Goal: Task Accomplishment & Management: Manage account settings

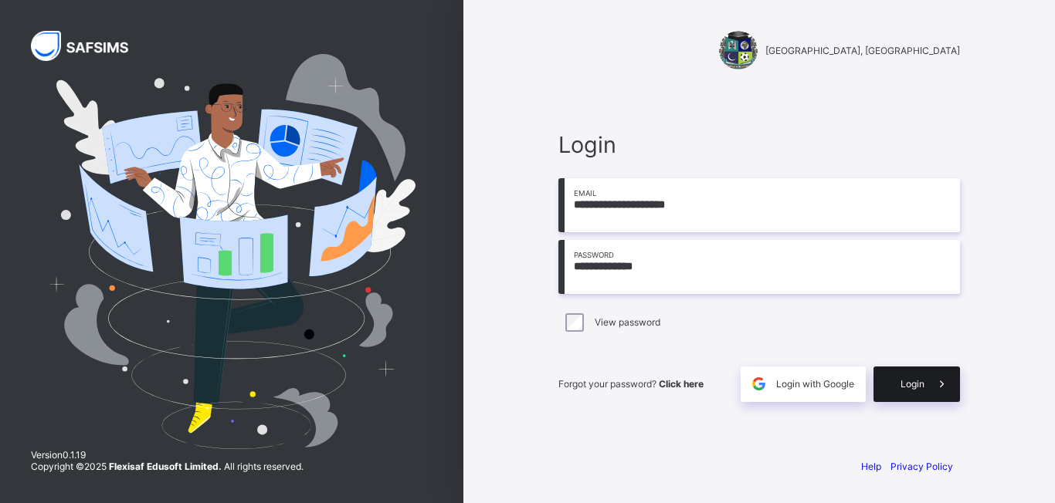
click at [892, 387] on div "Login" at bounding box center [916, 385] width 86 height 36
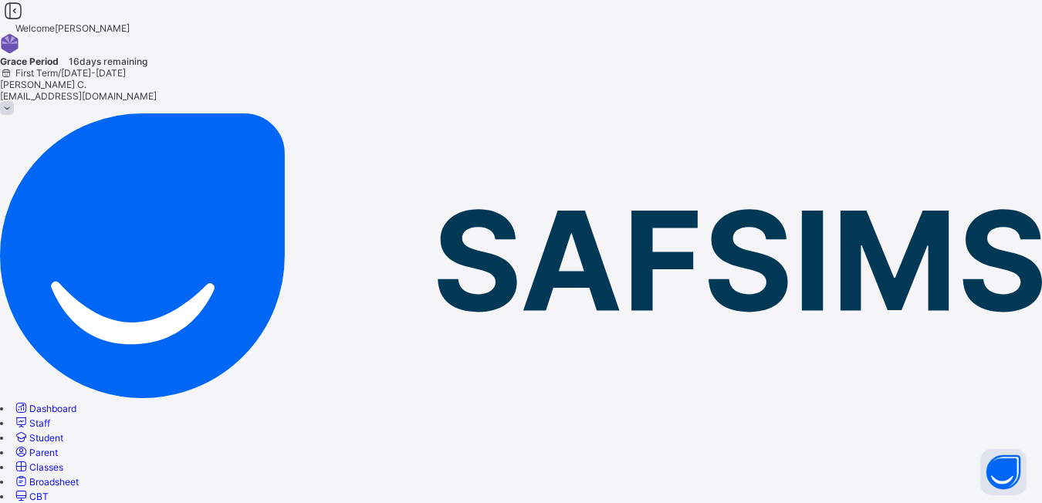
click at [63, 462] on span "Classes" at bounding box center [46, 468] width 34 height 12
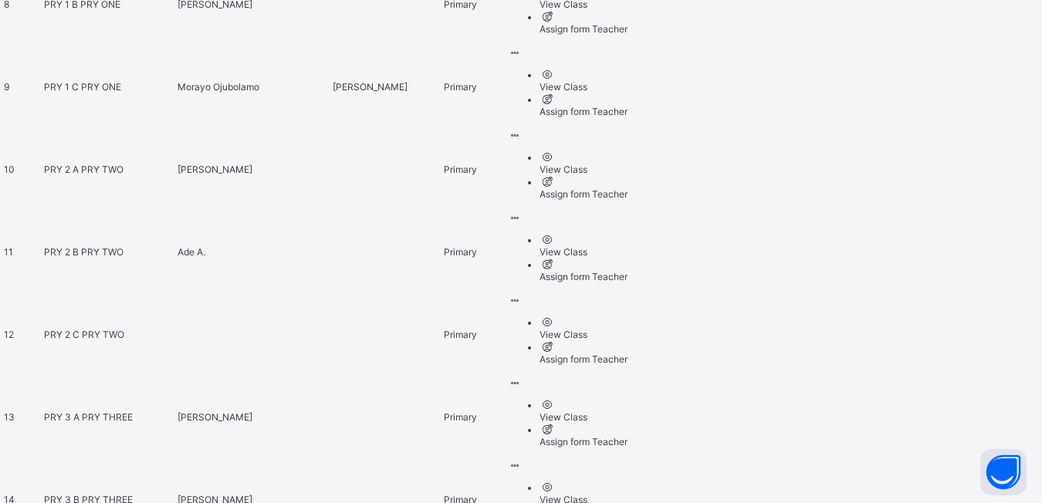
scroll to position [1303, 0]
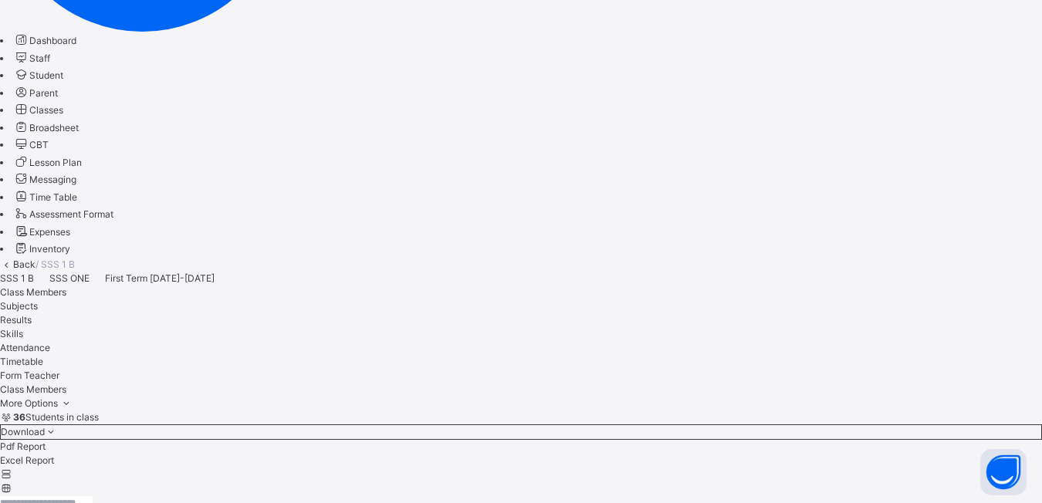
scroll to position [232, 0]
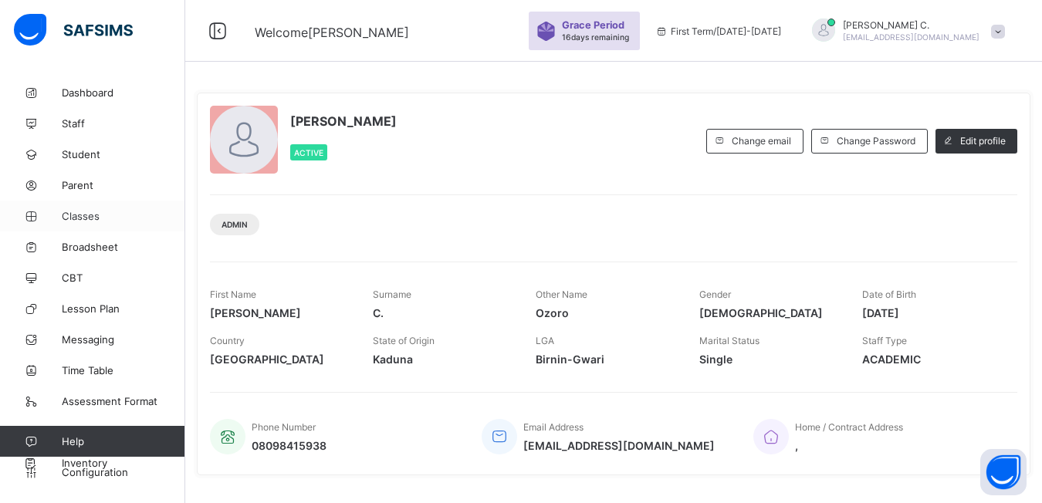
click at [83, 215] on span "Classes" at bounding box center [124, 216] width 124 height 12
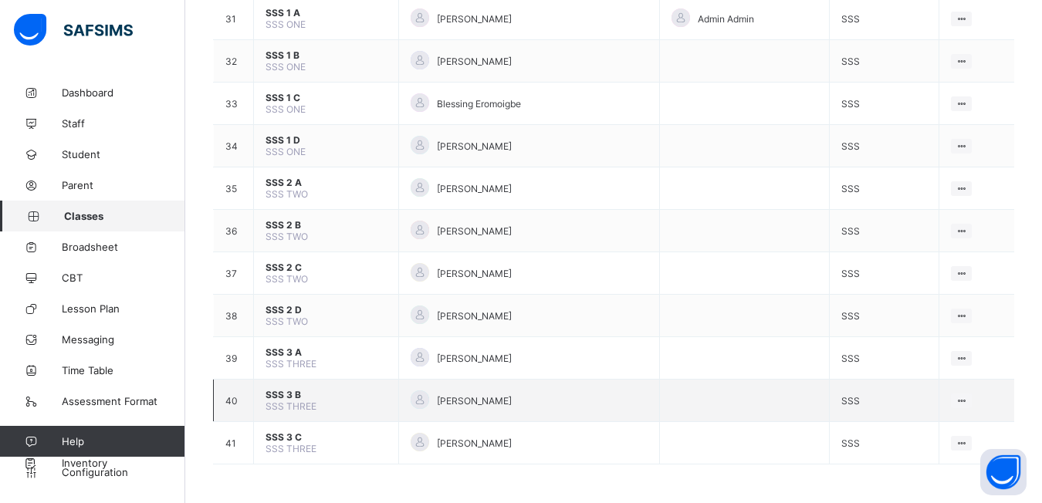
scroll to position [1380, 0]
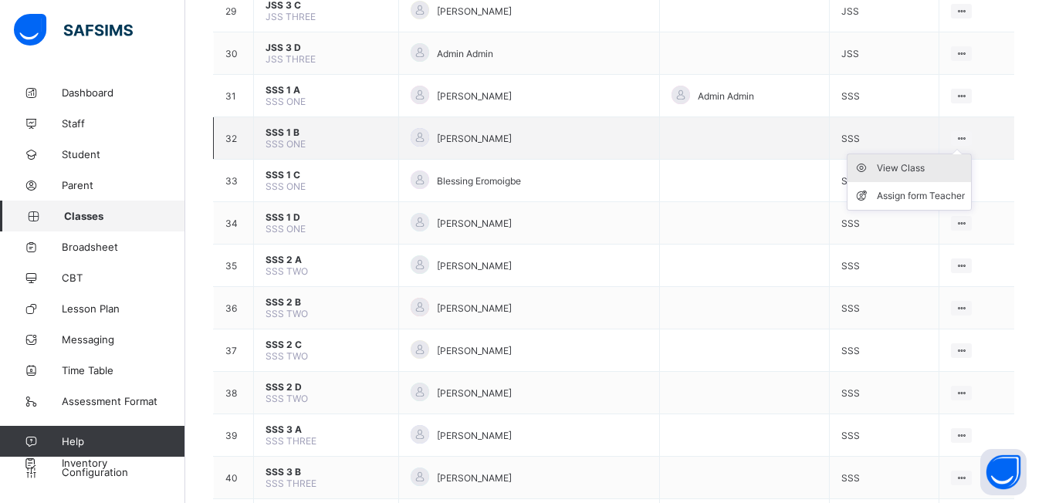
click at [938, 167] on div "View Class" at bounding box center [921, 168] width 88 height 15
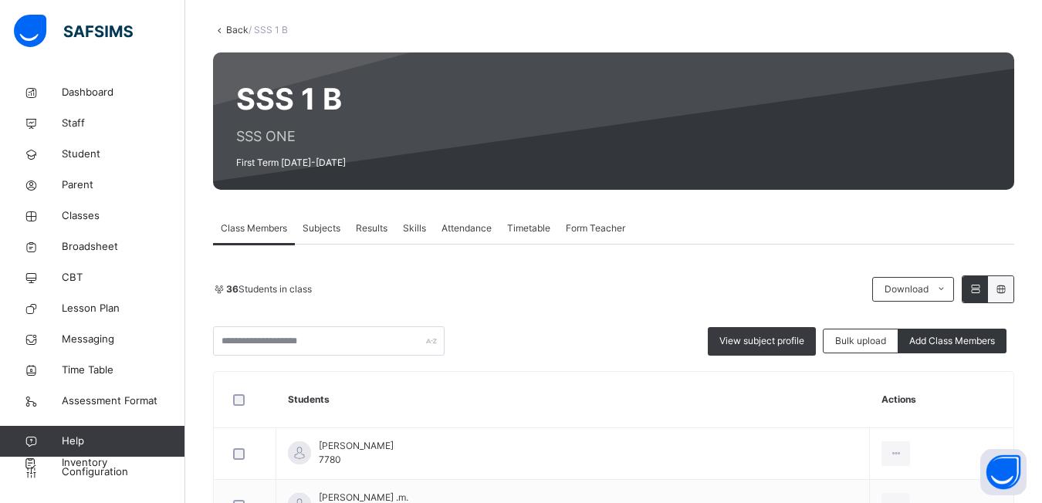
scroll to position [154, 0]
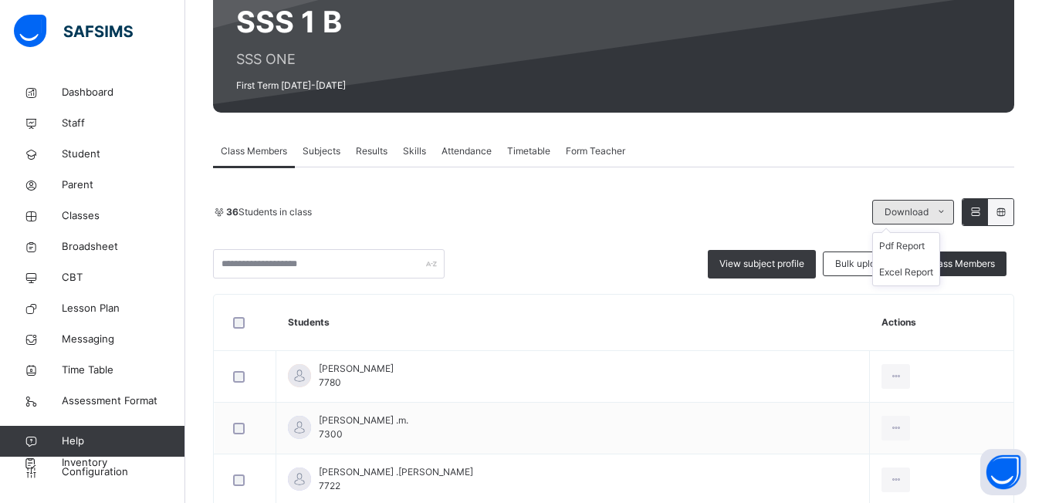
click at [947, 214] on icon at bounding box center [942, 212] width 12 height 12
click at [932, 252] on li "Pdf Report" at bounding box center [906, 246] width 66 height 26
click at [931, 244] on li "Pdf Report" at bounding box center [906, 246] width 66 height 26
click at [90, 217] on span "Classes" at bounding box center [124, 215] width 124 height 15
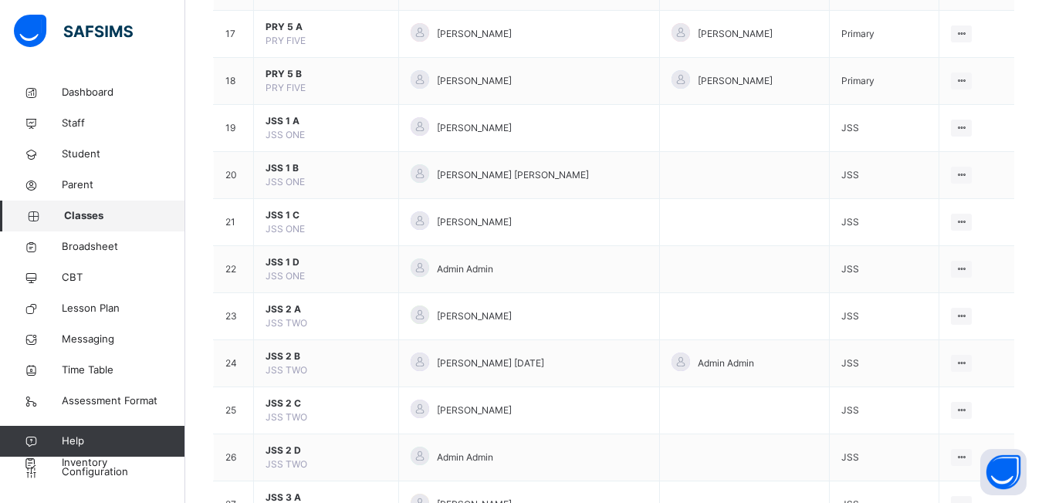
scroll to position [1235, 0]
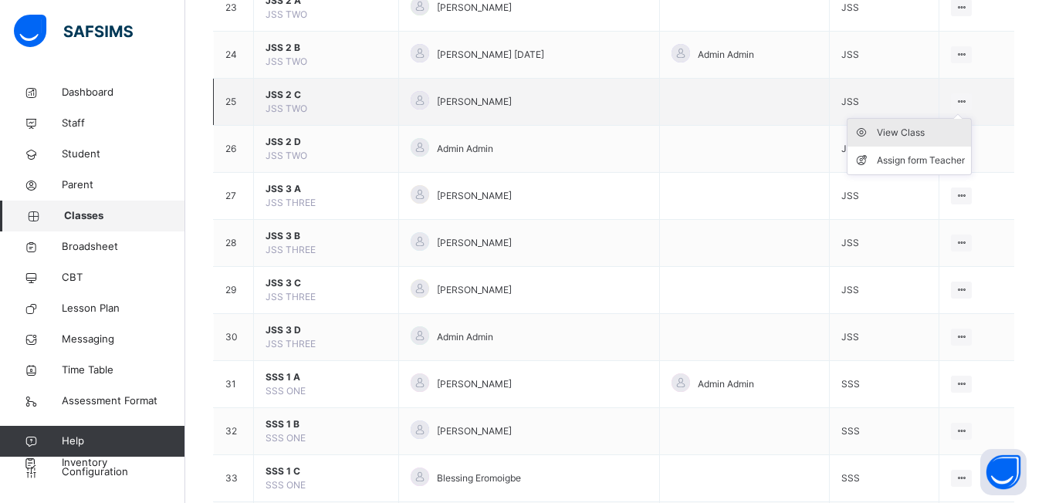
click at [931, 127] on div "View Class" at bounding box center [921, 132] width 88 height 15
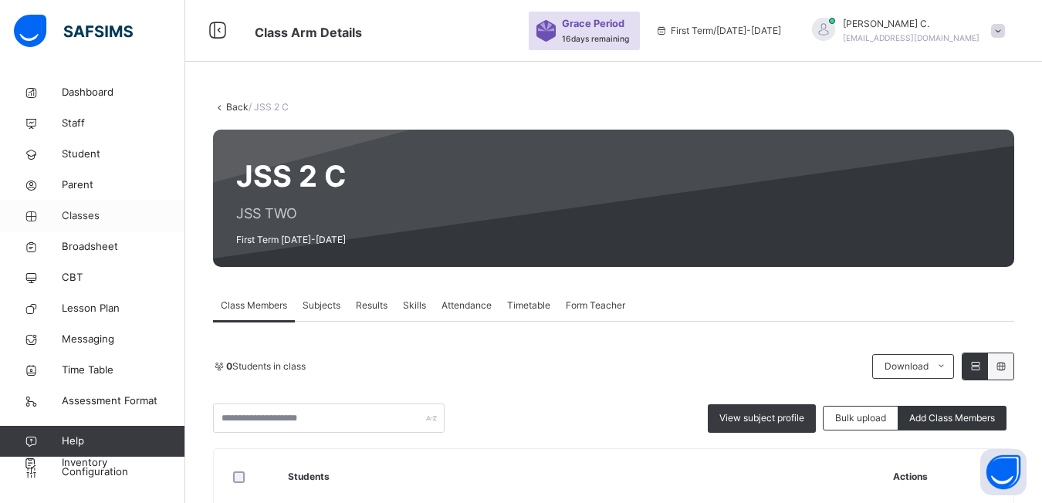
click at [74, 217] on span "Classes" at bounding box center [124, 215] width 124 height 15
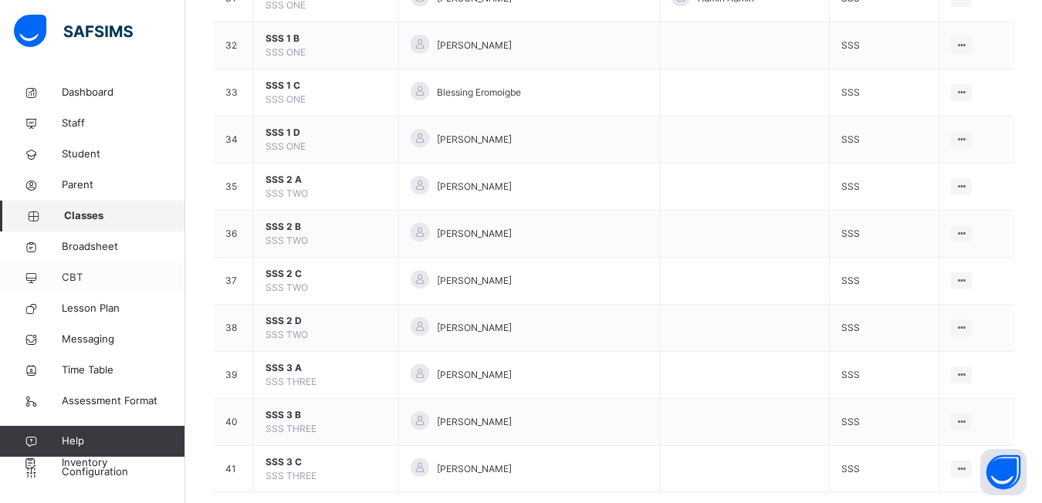
scroll to position [1650, 0]
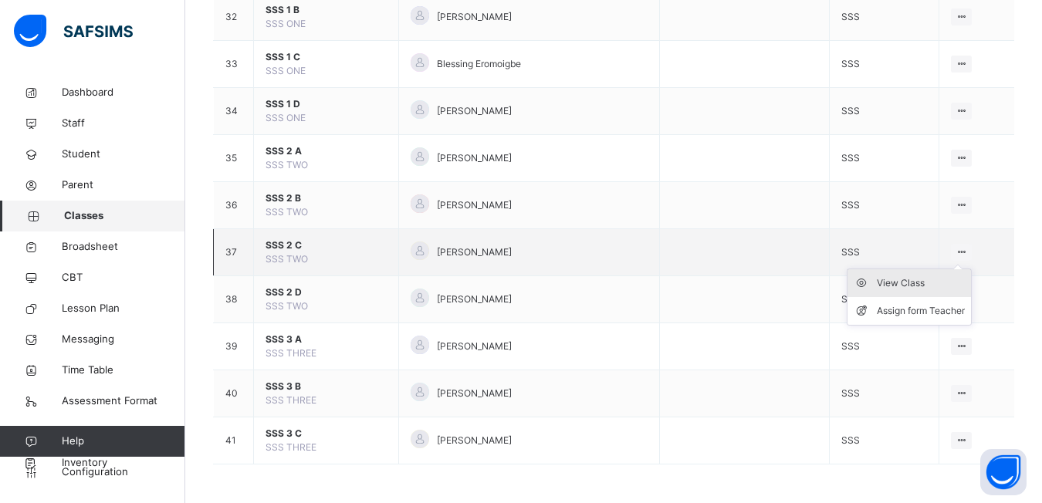
click at [929, 282] on div "View Class" at bounding box center [921, 283] width 88 height 15
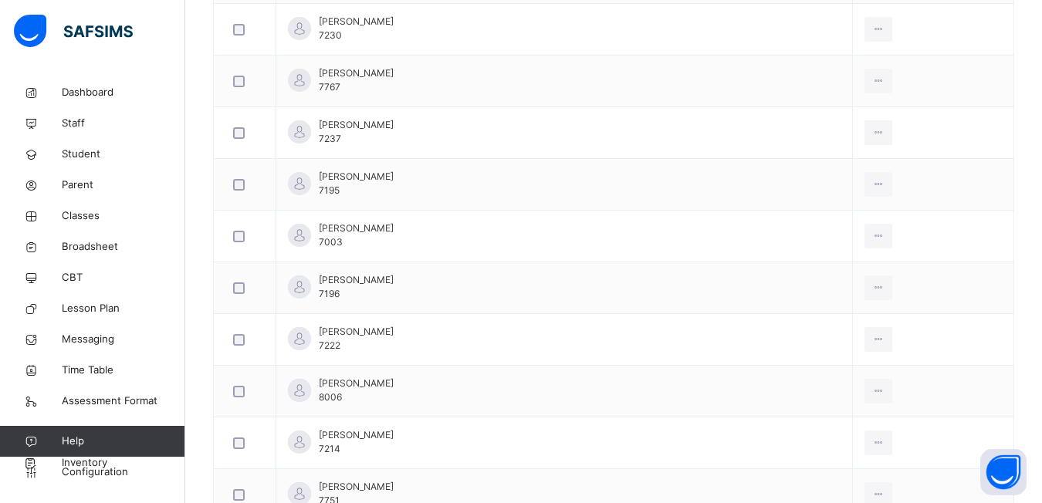
scroll to position [1898, 0]
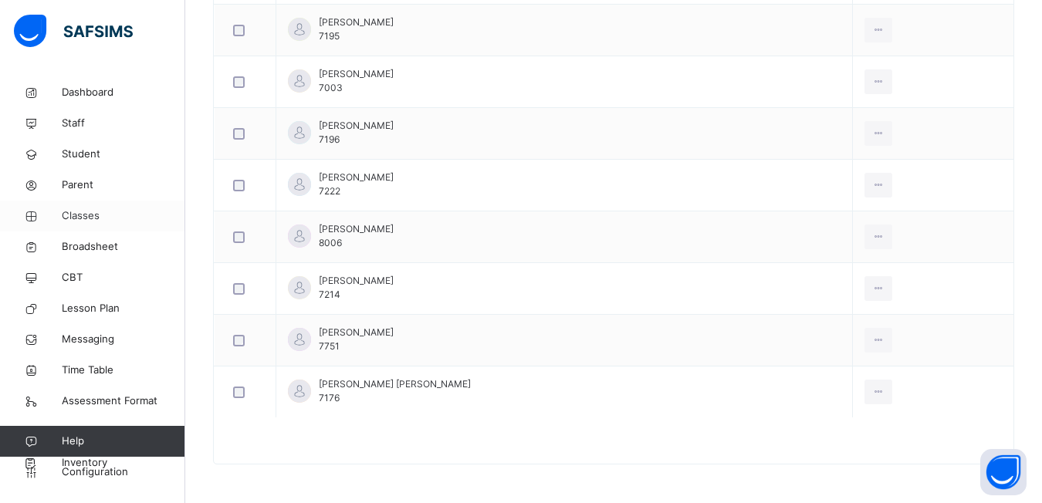
click at [97, 218] on span "Classes" at bounding box center [124, 215] width 124 height 15
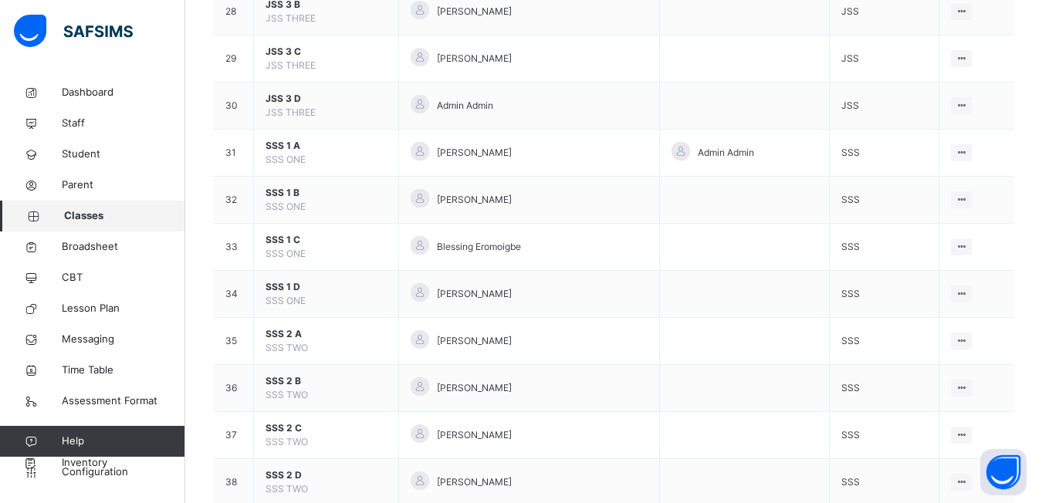
scroll to position [1544, 0]
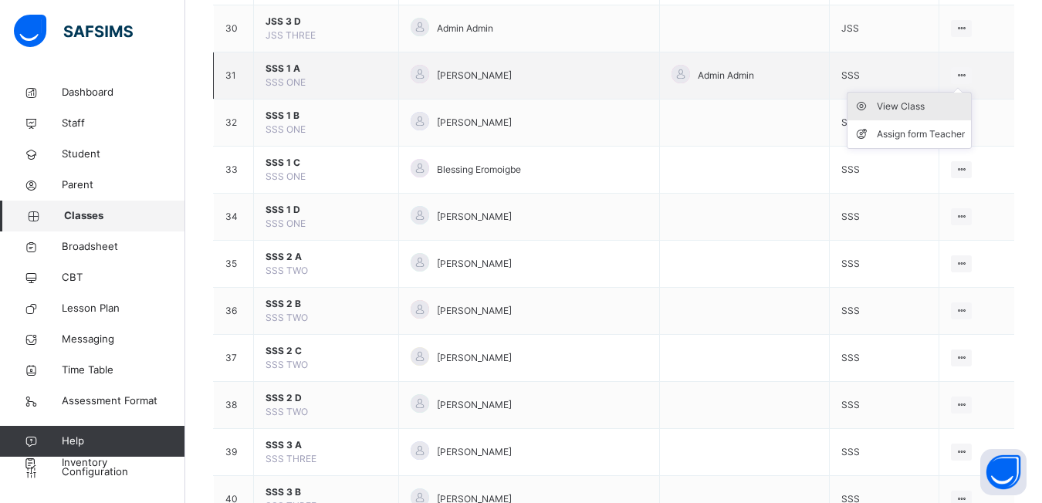
click at [905, 109] on div "View Class" at bounding box center [921, 106] width 88 height 15
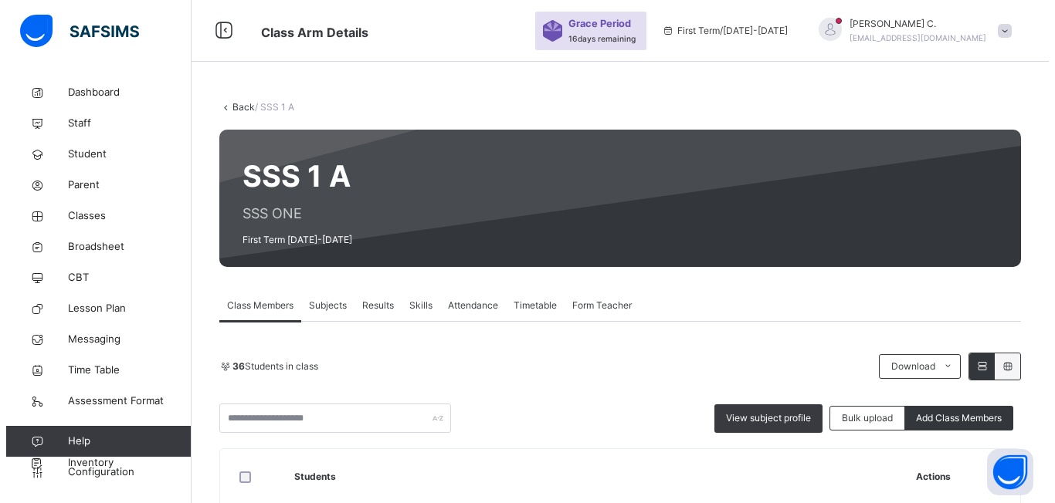
scroll to position [154, 0]
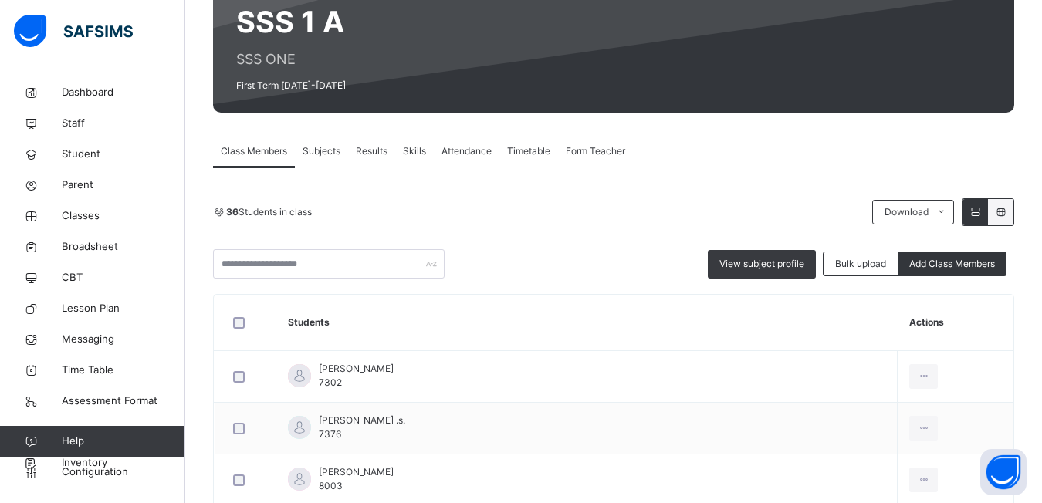
click at [326, 152] on span "Subjects" at bounding box center [322, 151] width 38 height 14
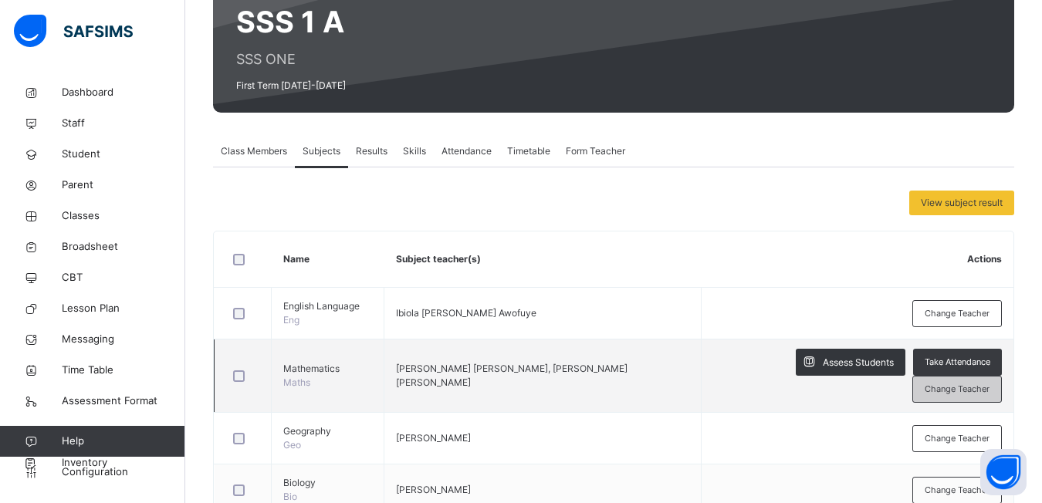
click at [947, 383] on span "Change Teacher" at bounding box center [957, 389] width 65 height 13
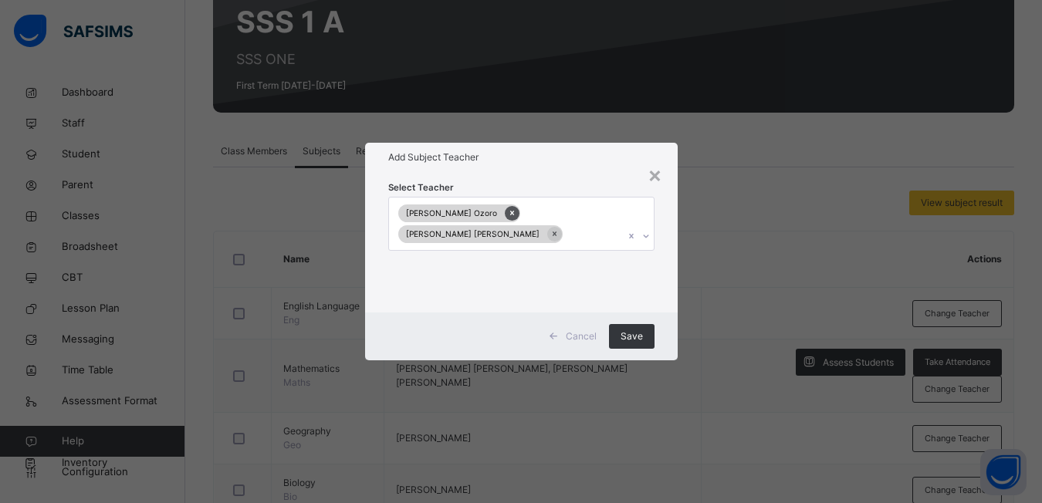
click at [508, 213] on icon at bounding box center [512, 213] width 8 height 11
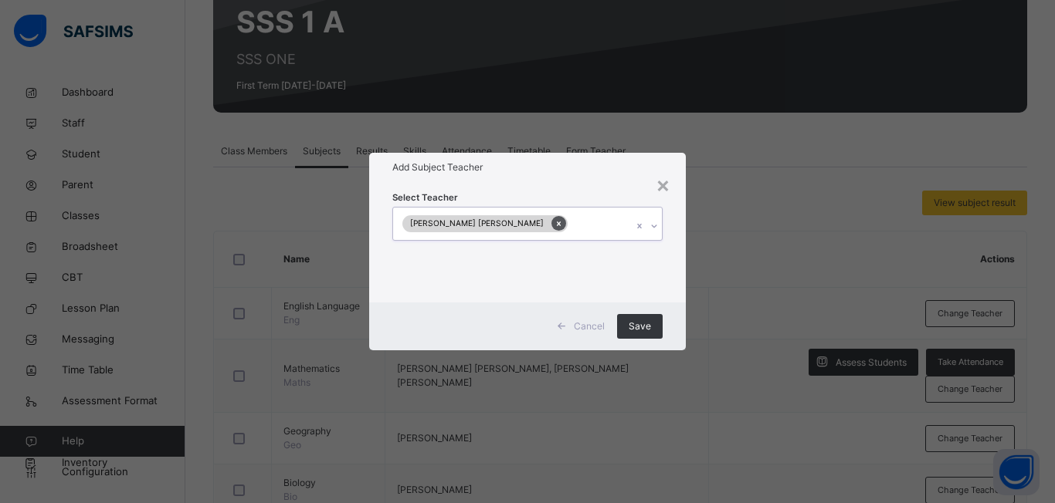
click at [557, 224] on icon at bounding box center [559, 224] width 4 height 5
click at [642, 227] on icon at bounding box center [646, 225] width 9 height 15
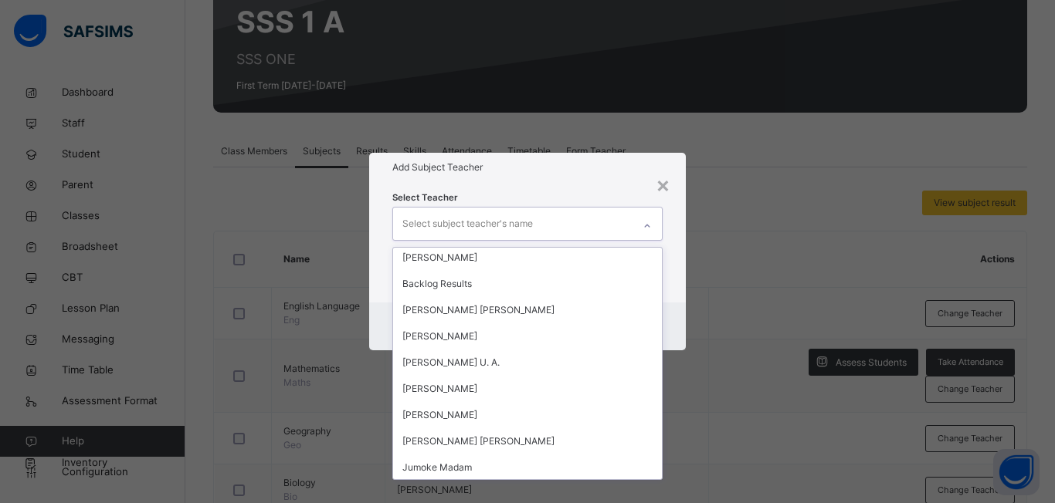
scroll to position [401, 0]
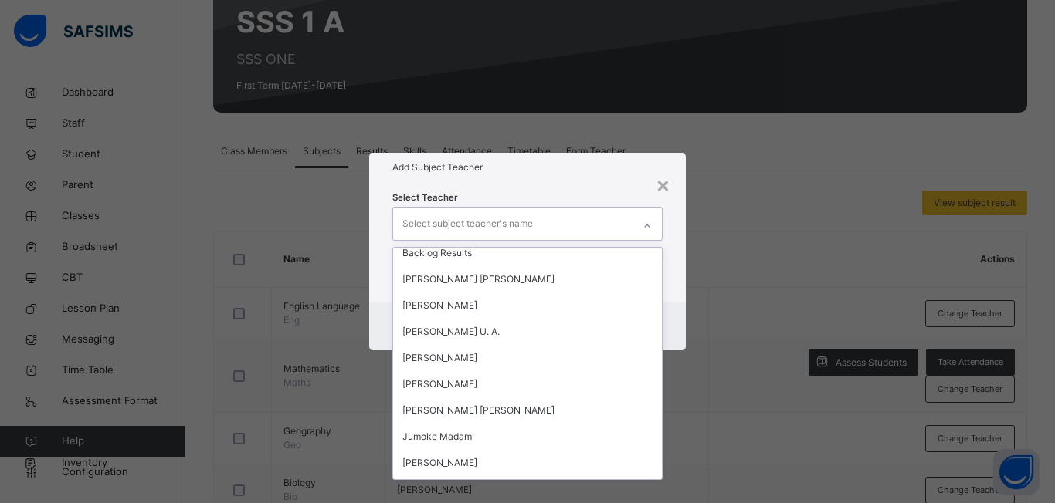
click at [657, 481] on div "× Add Subject Teacher Select Teacher option [PERSON_NAME] [PERSON_NAME], desele…" at bounding box center [527, 251] width 1055 height 503
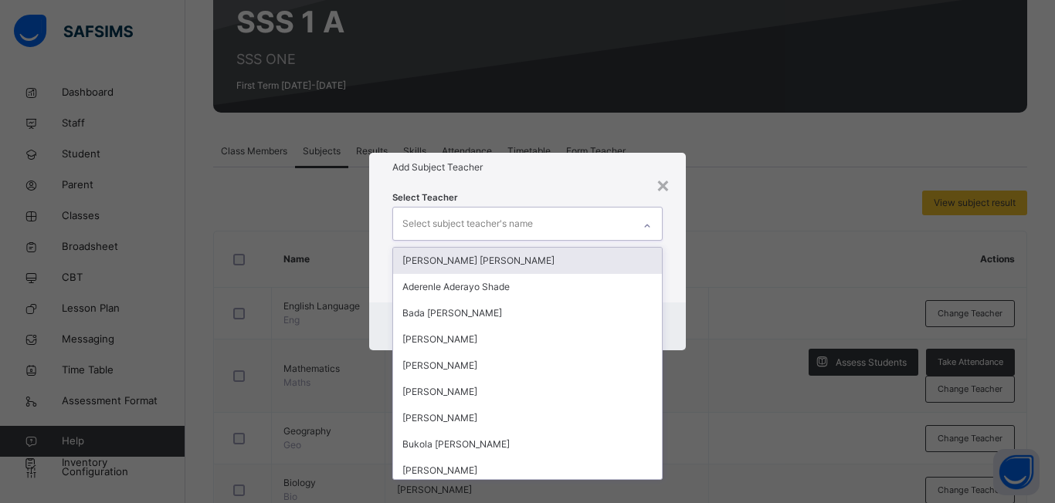
click at [650, 235] on div at bounding box center [647, 226] width 26 height 25
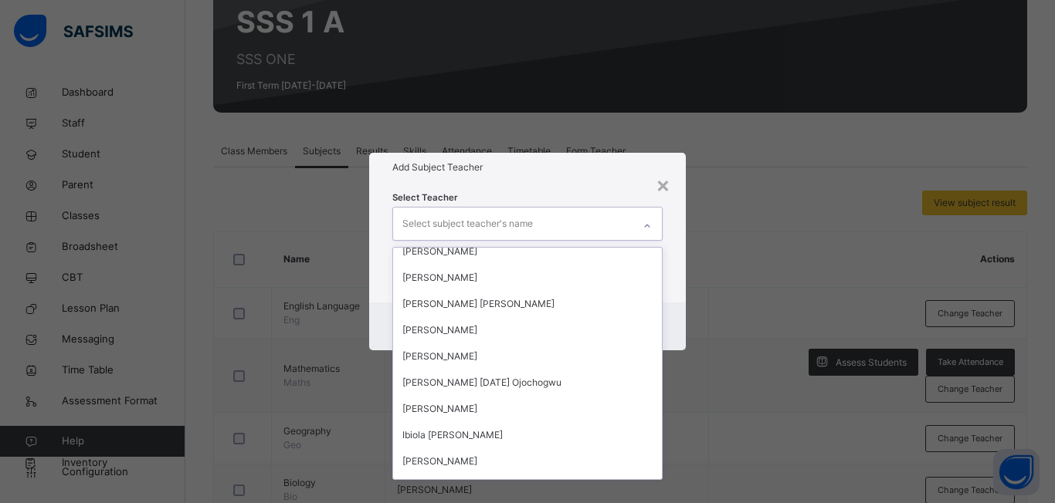
scroll to position [2183, 0]
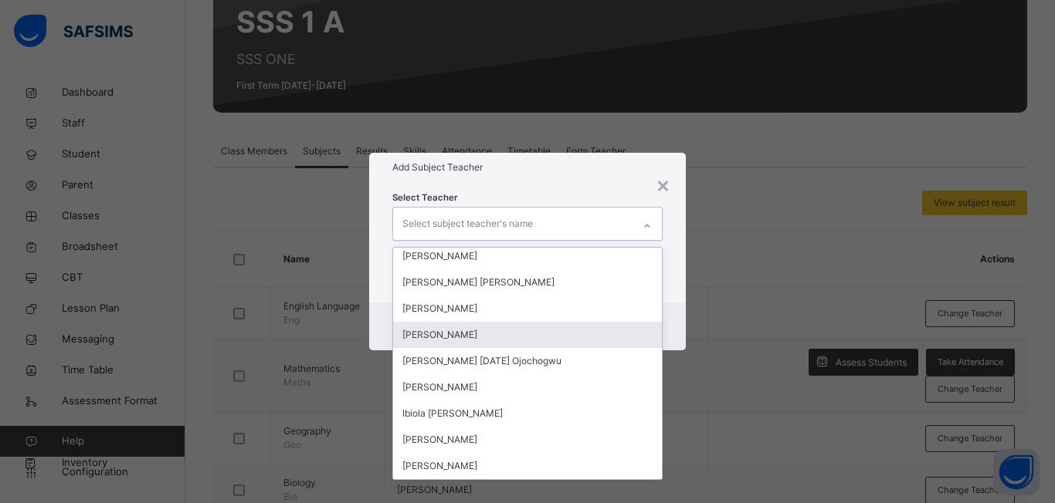
click at [441, 337] on div "[PERSON_NAME]" at bounding box center [527, 335] width 269 height 26
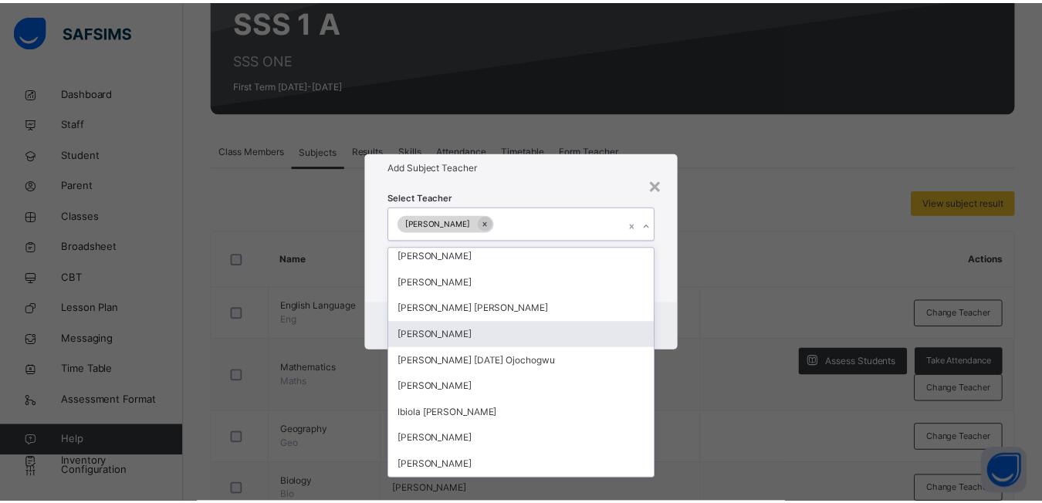
scroll to position [2157, 0]
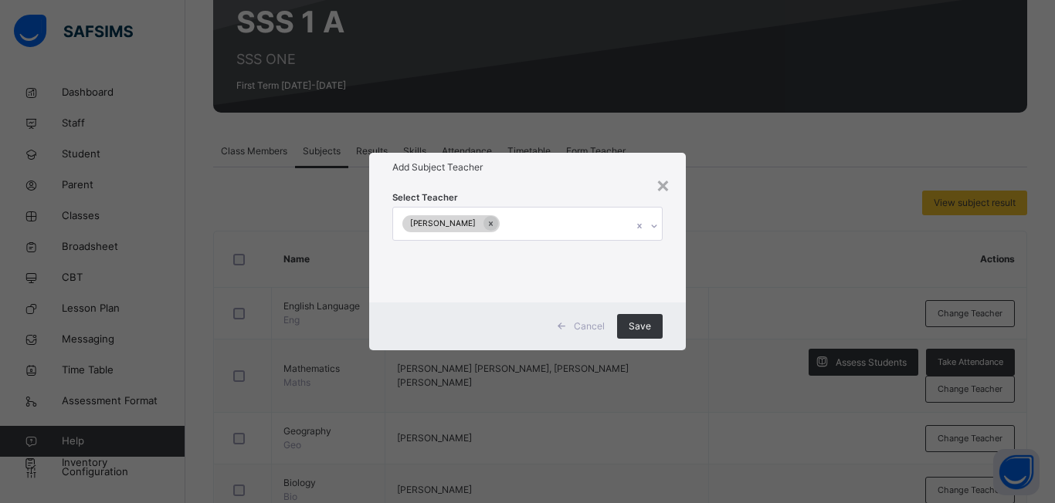
click at [709, 452] on div "× Add Subject Teacher Select Teacher [PERSON_NAME] Cancel Save" at bounding box center [527, 251] width 1055 height 503
click at [636, 328] on span "Save" at bounding box center [639, 327] width 22 height 14
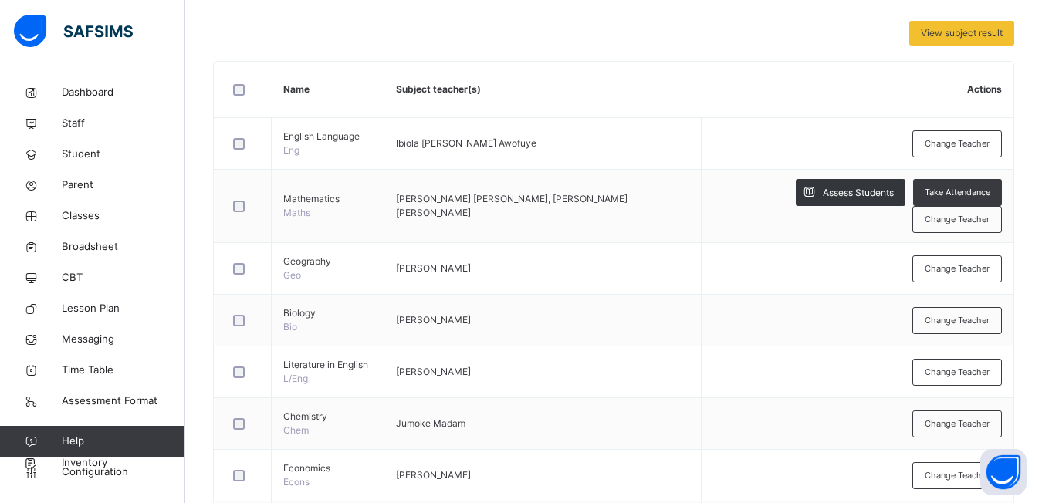
scroll to position [355, 0]
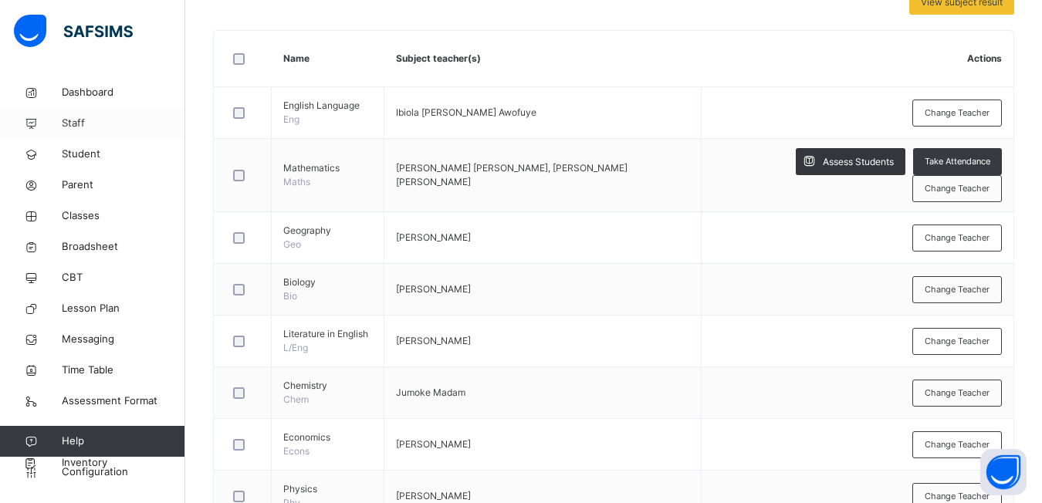
click at [82, 122] on span "Staff" at bounding box center [124, 123] width 124 height 15
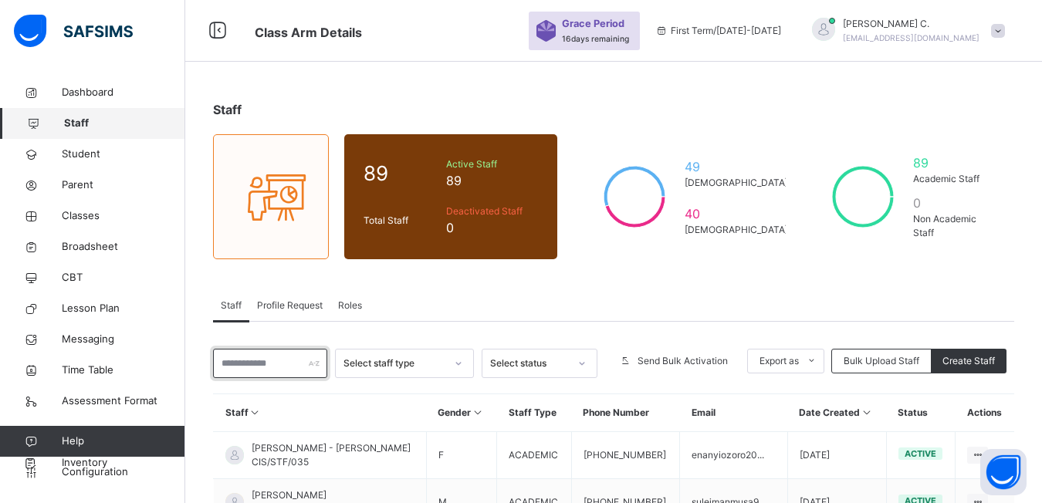
click at [225, 368] on input "text" at bounding box center [270, 363] width 114 height 29
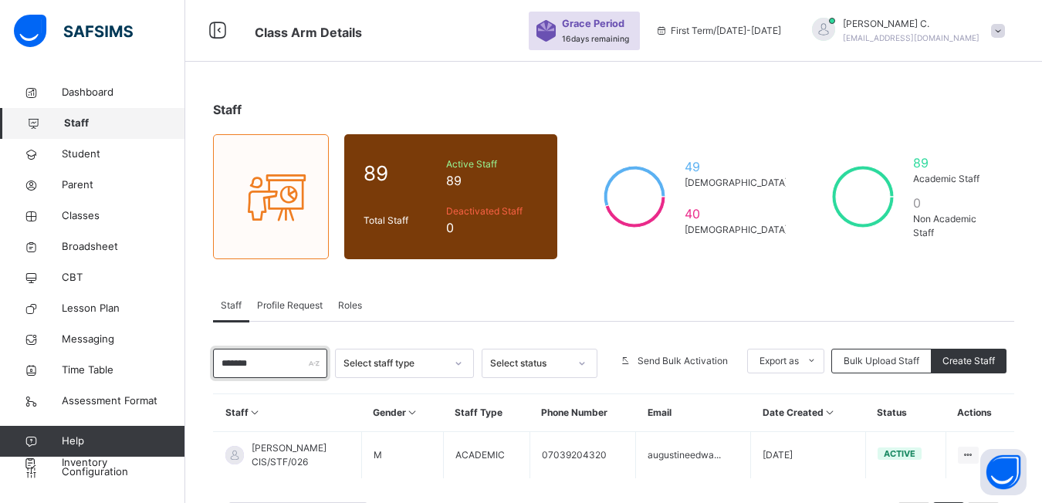
type input "******"
click at [451, 484] on div "10 Rows Displaying 1 - 1 out of 1 1" at bounding box center [613, 510] width 801 height 77
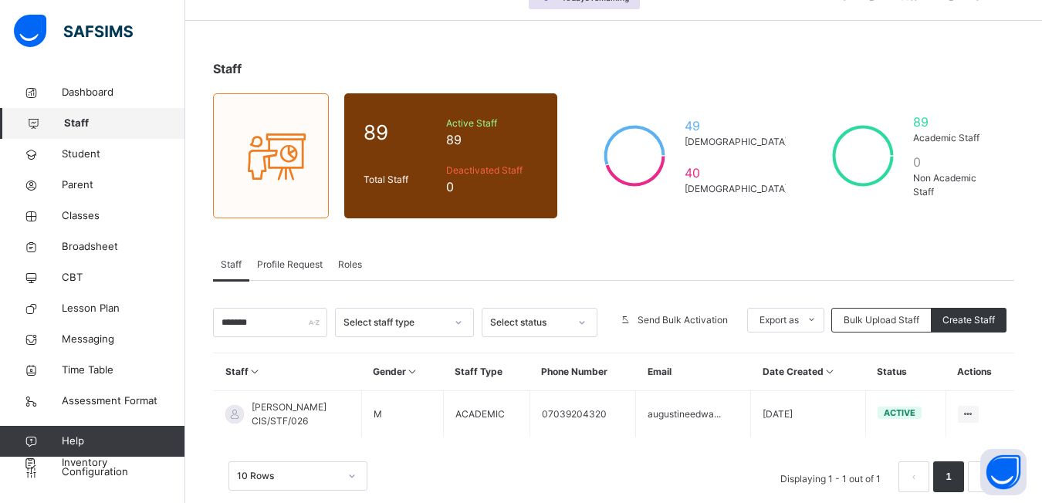
scroll to position [69, 0]
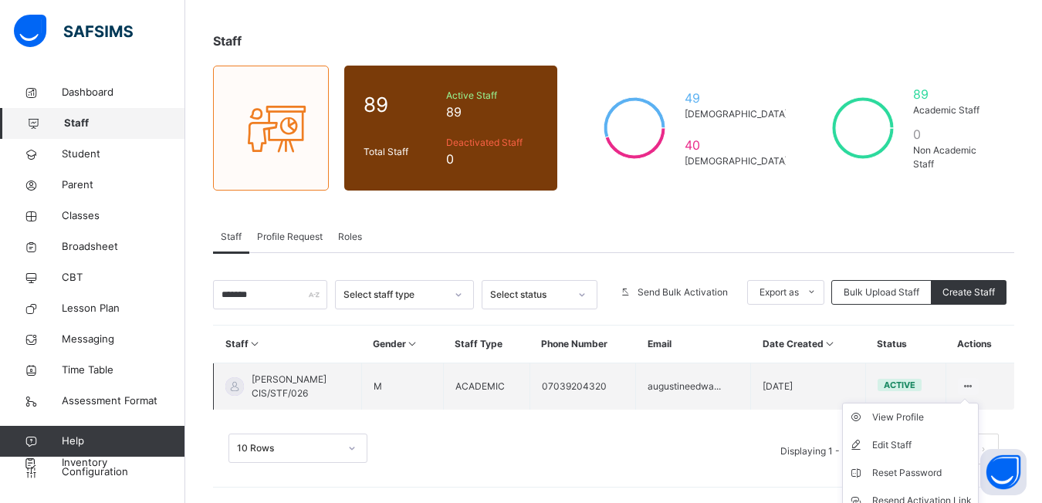
click at [979, 403] on ul "View Profile Edit Staff Reset Password Resend Activation Link Change Email Dele…" at bounding box center [910, 487] width 137 height 168
click at [975, 384] on icon at bounding box center [968, 387] width 13 height 12
click at [922, 439] on div "Edit Staff" at bounding box center [922, 445] width 100 height 15
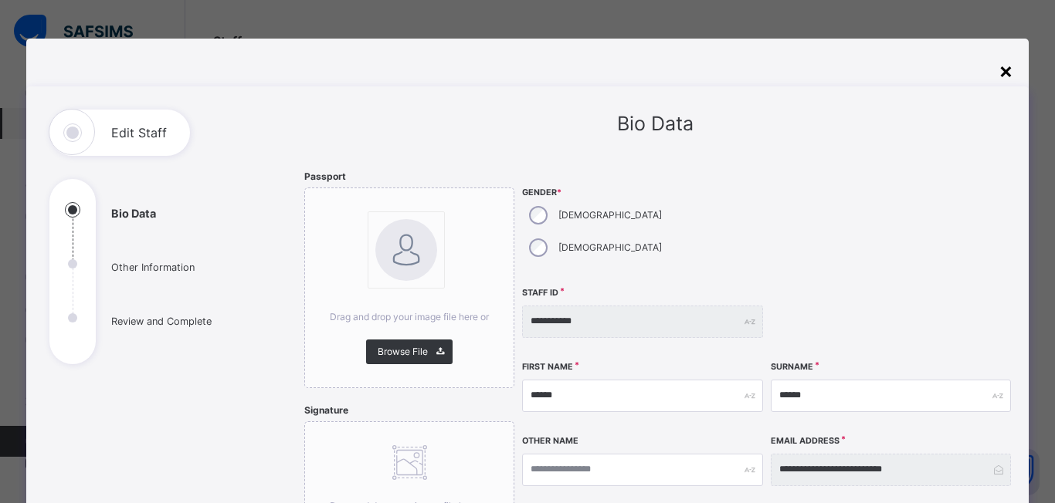
click at [1002, 75] on div "×" at bounding box center [1005, 70] width 15 height 32
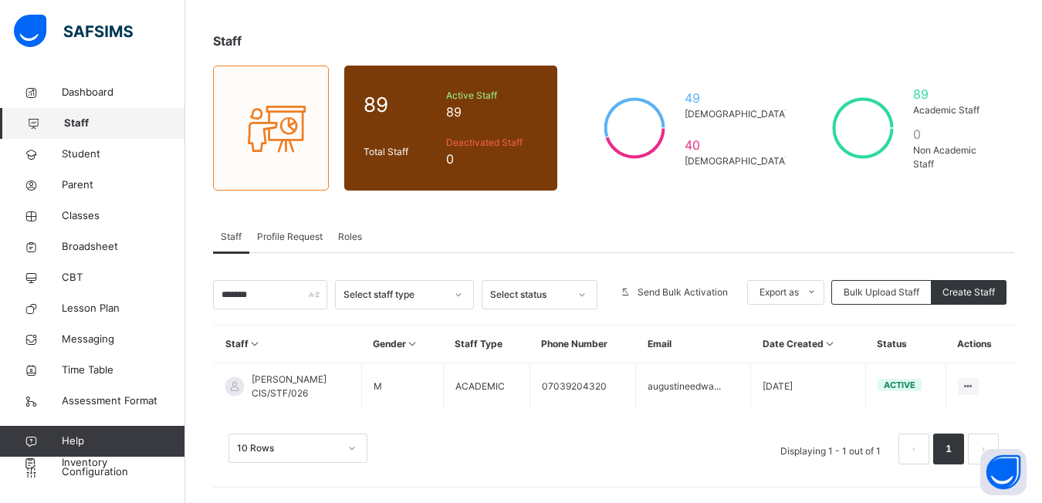
click at [75, 124] on span "Staff" at bounding box center [124, 123] width 121 height 15
click at [85, 152] on span "Student" at bounding box center [124, 154] width 124 height 15
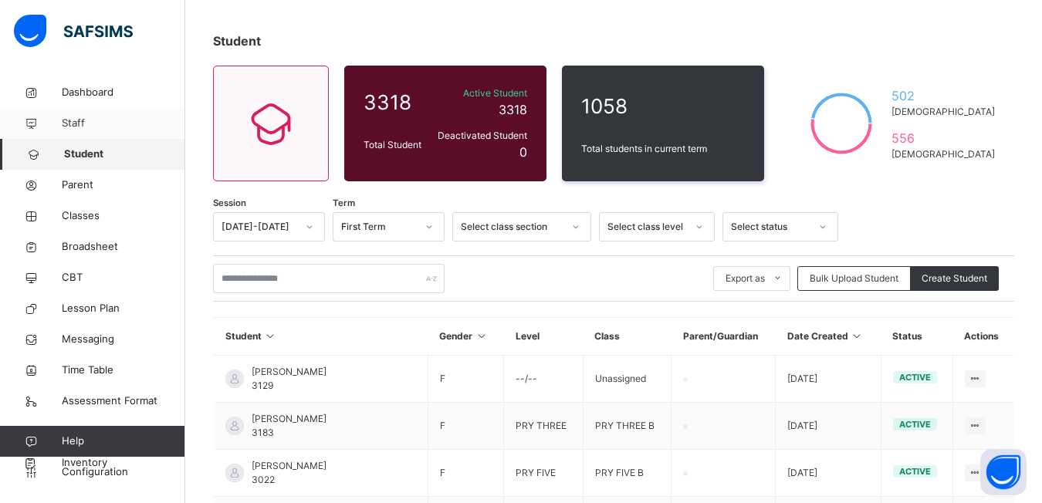
click at [80, 117] on span "Staff" at bounding box center [124, 123] width 124 height 15
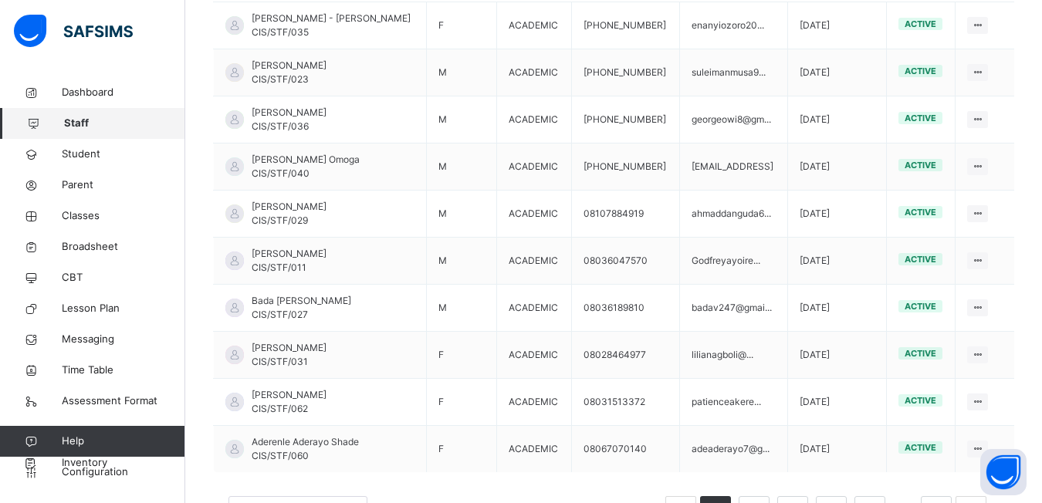
scroll to position [493, 0]
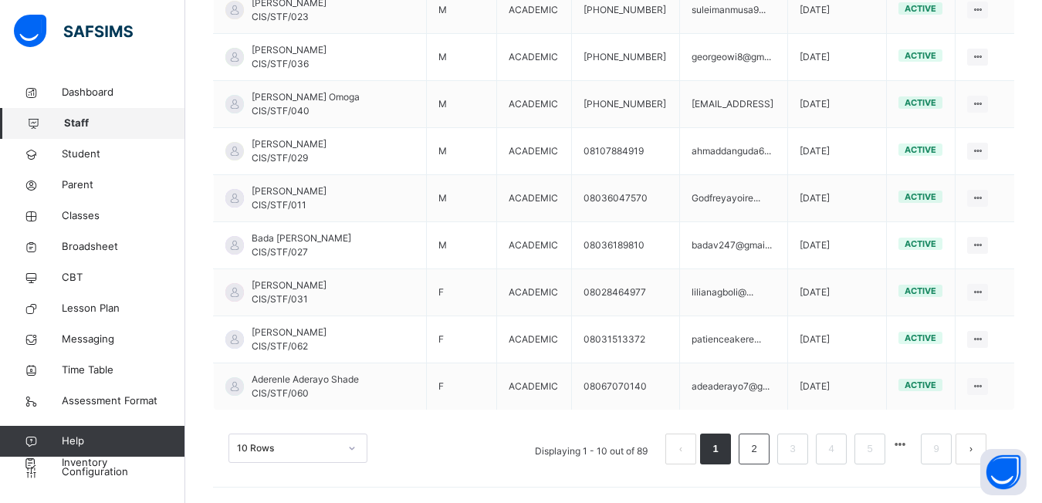
click at [770, 459] on li "2" at bounding box center [754, 449] width 31 height 31
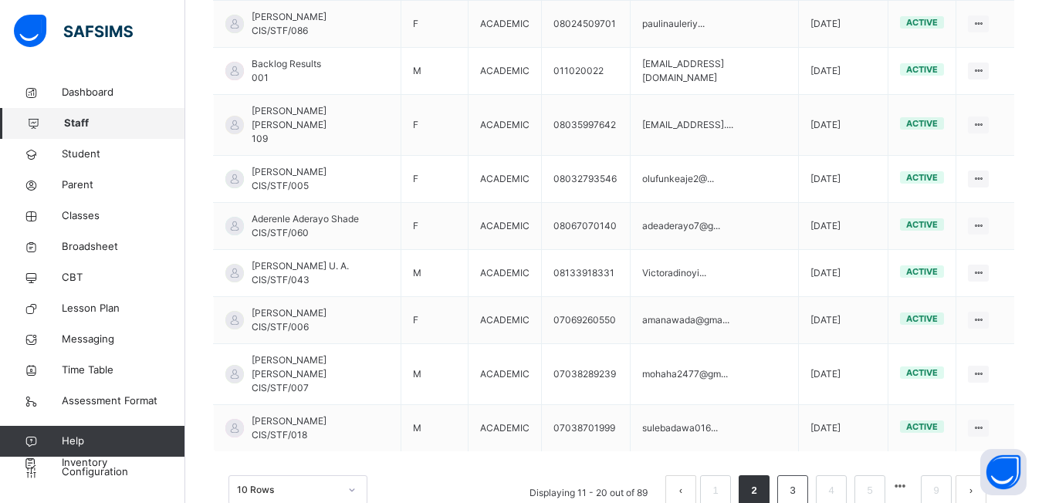
click at [800, 481] on link "3" at bounding box center [792, 491] width 15 height 20
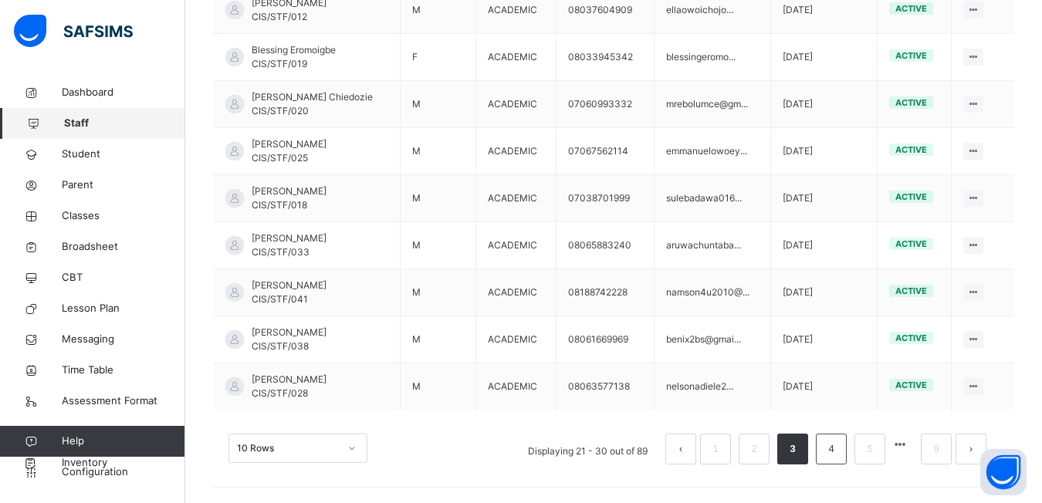
click at [847, 457] on li "4" at bounding box center [831, 449] width 31 height 31
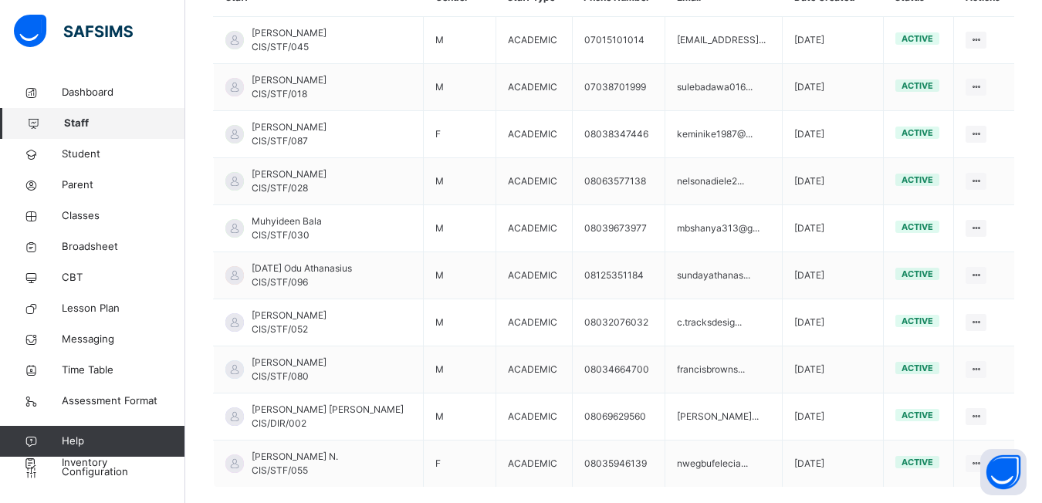
scroll to position [338, 0]
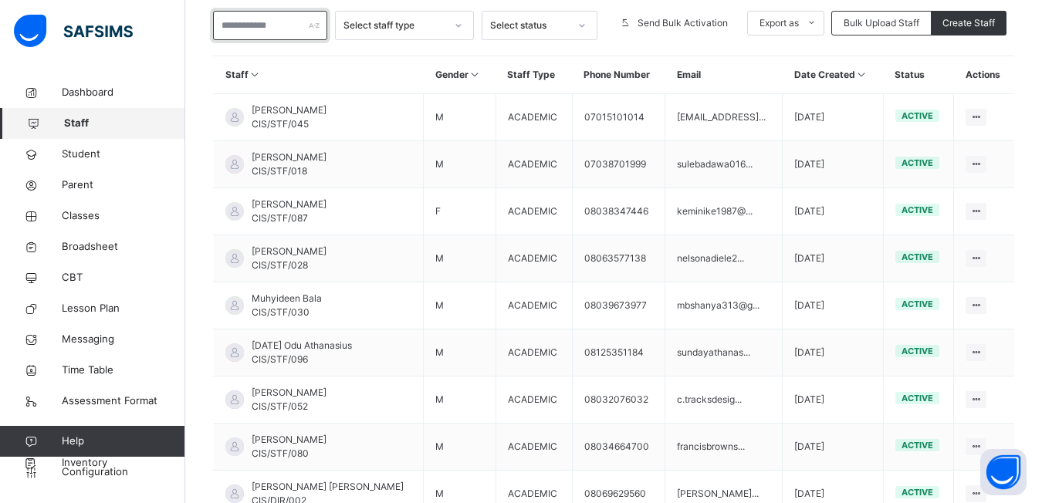
click at [228, 29] on input "text" at bounding box center [270, 25] width 114 height 29
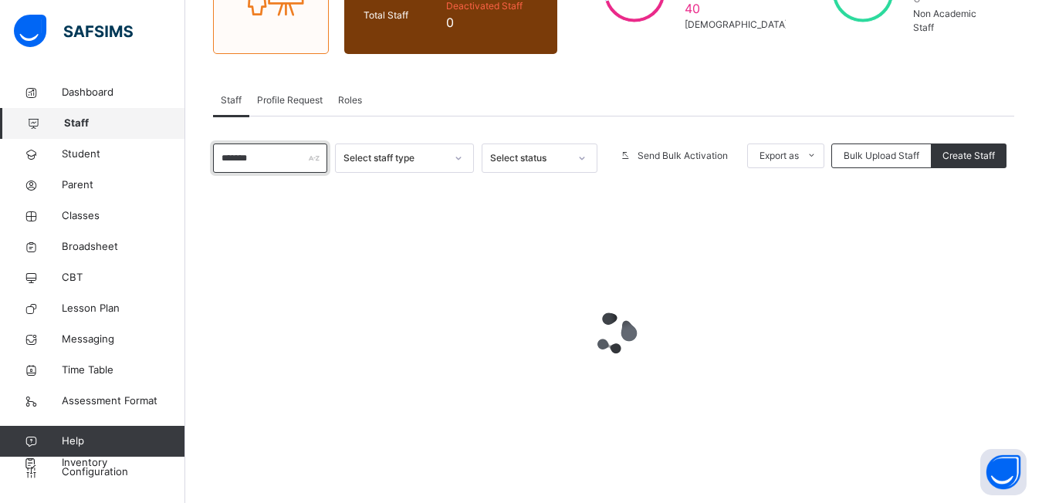
scroll to position [69, 0]
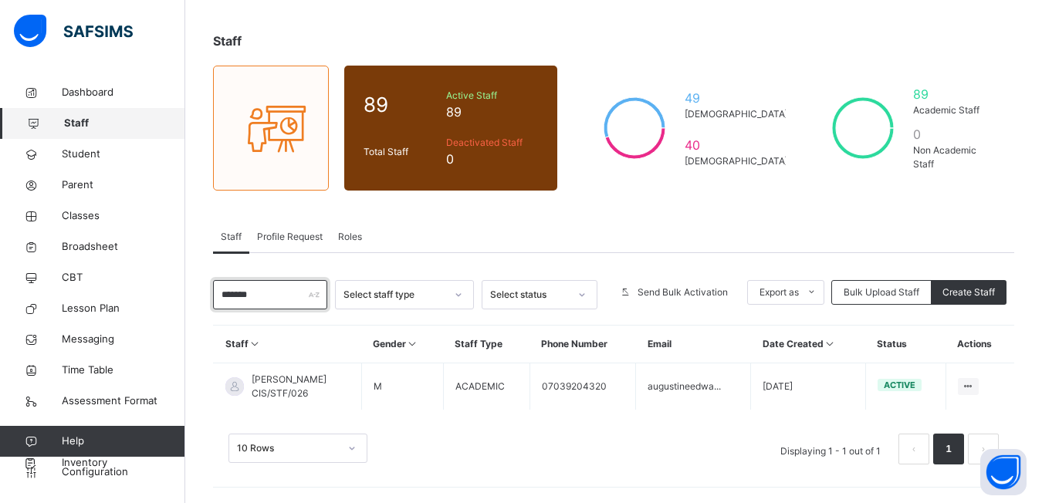
type input "******"
click at [296, 242] on span "Profile Request" at bounding box center [290, 237] width 66 height 14
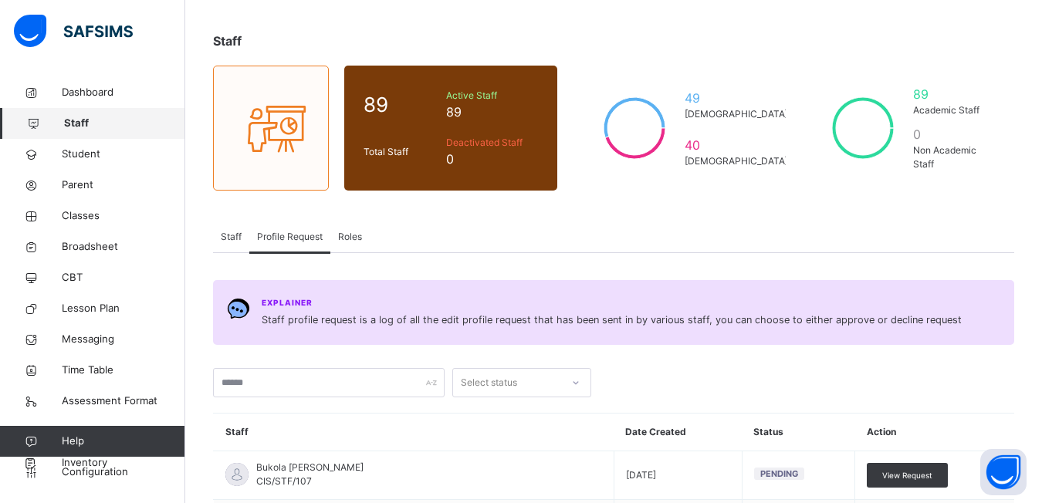
click at [343, 237] on span "Roles" at bounding box center [350, 237] width 24 height 14
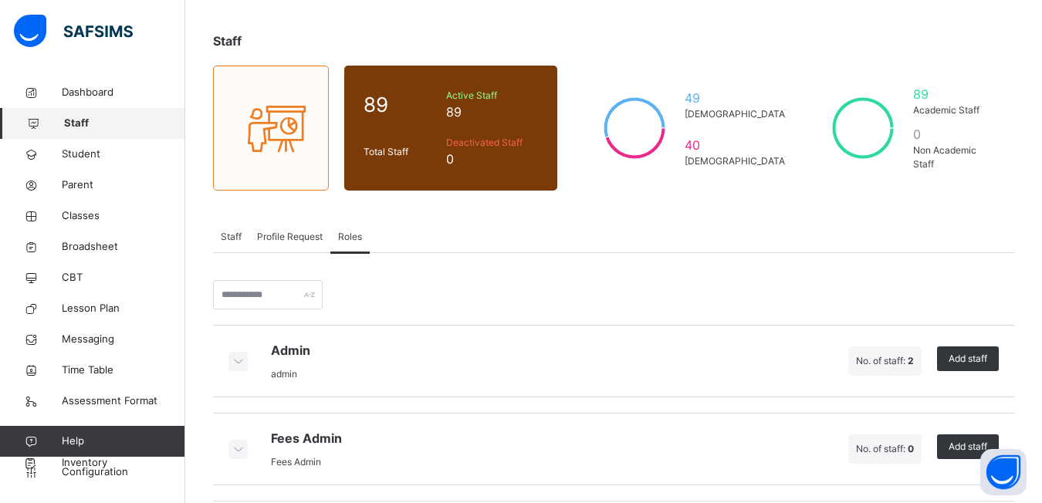
click at [232, 239] on span "Staff" at bounding box center [231, 237] width 21 height 14
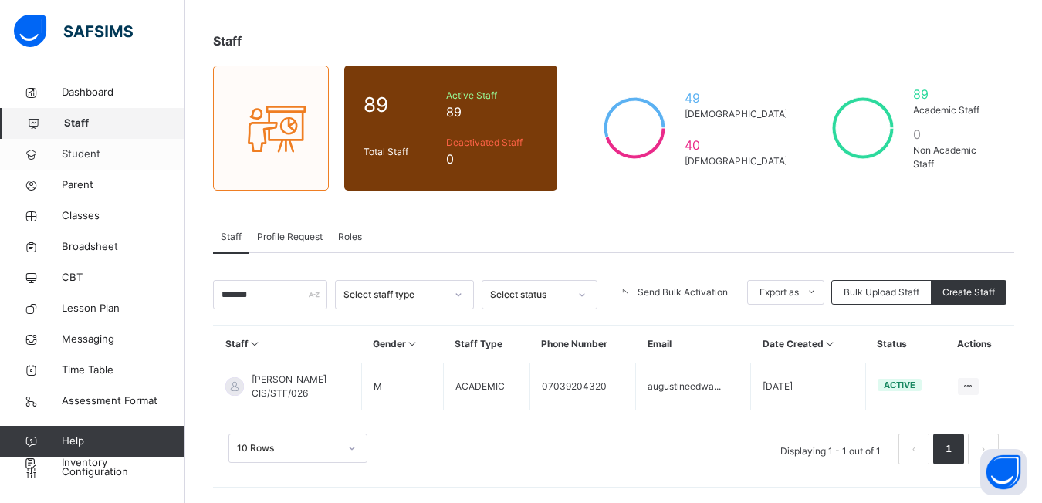
click at [78, 154] on span "Student" at bounding box center [124, 154] width 124 height 15
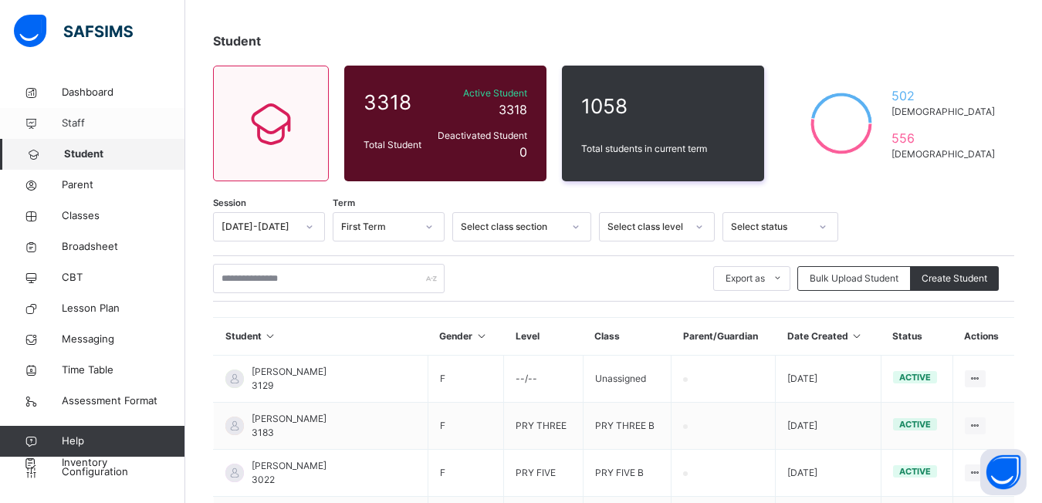
click at [90, 122] on span "Staff" at bounding box center [124, 123] width 124 height 15
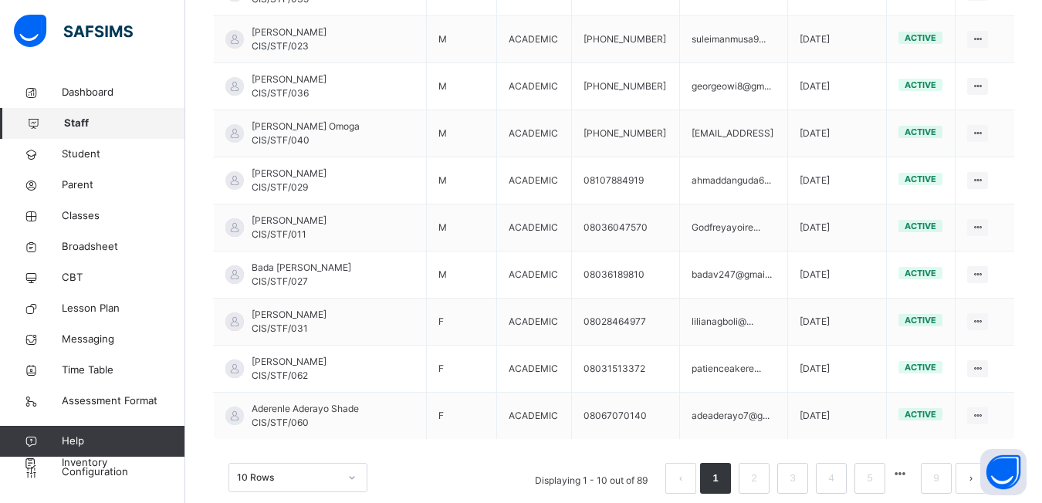
scroll to position [493, 0]
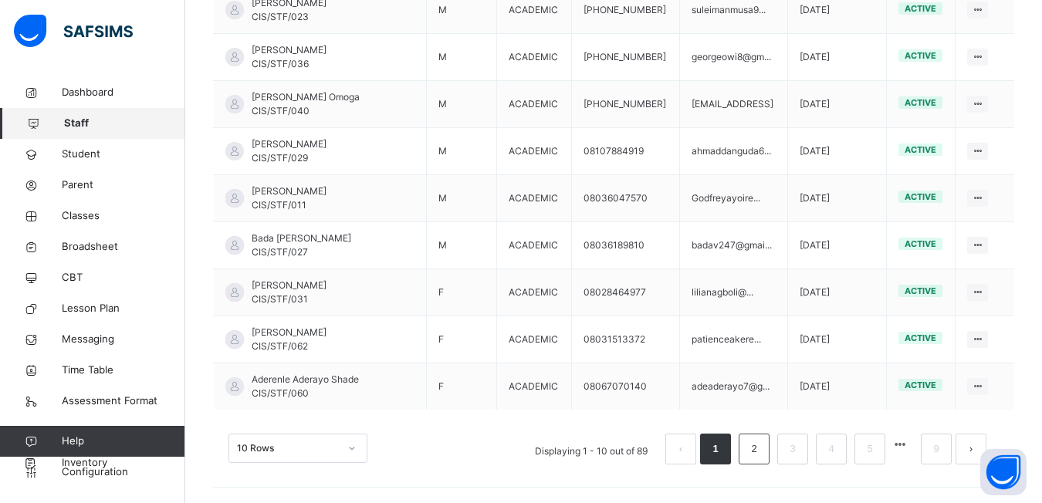
click at [761, 451] on link "2" at bounding box center [754, 449] width 15 height 20
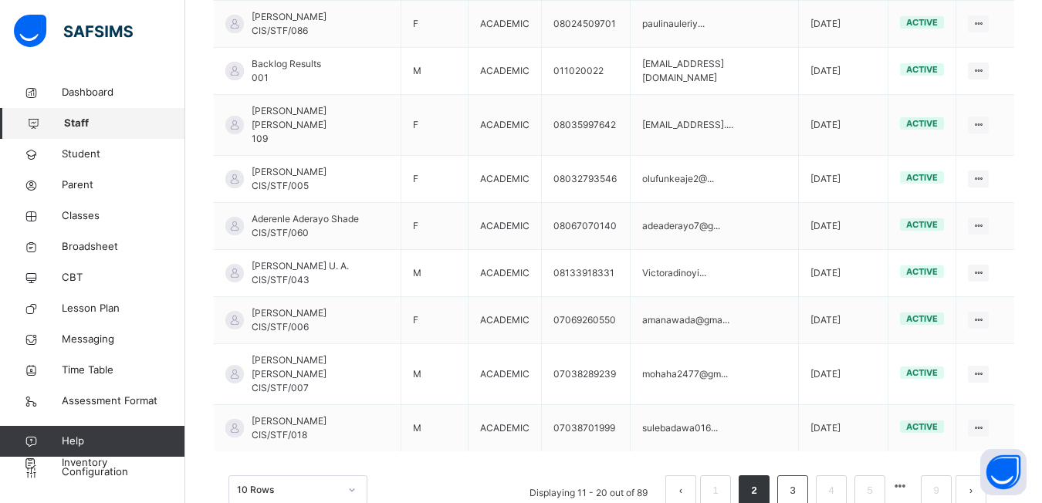
click at [800, 481] on link "3" at bounding box center [792, 491] width 15 height 20
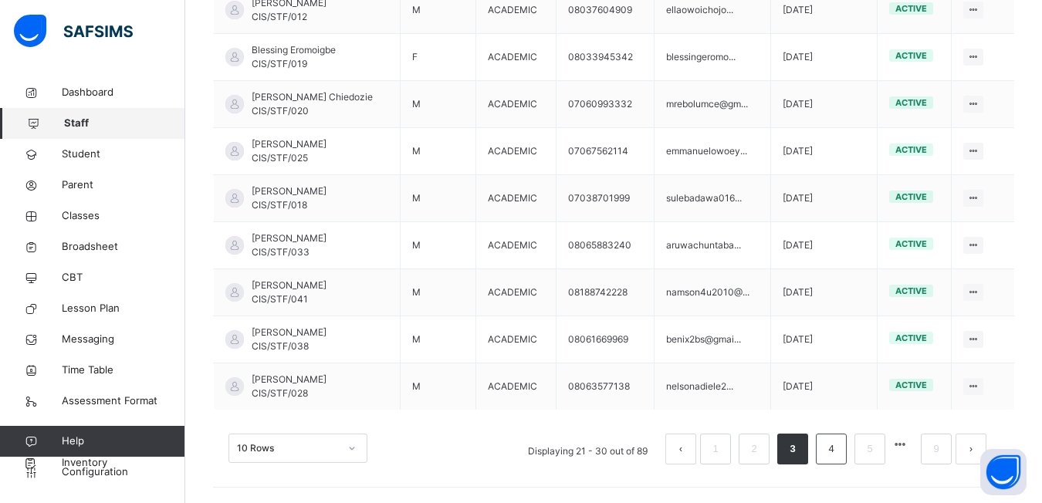
click at [838, 454] on link "4" at bounding box center [831, 449] width 15 height 20
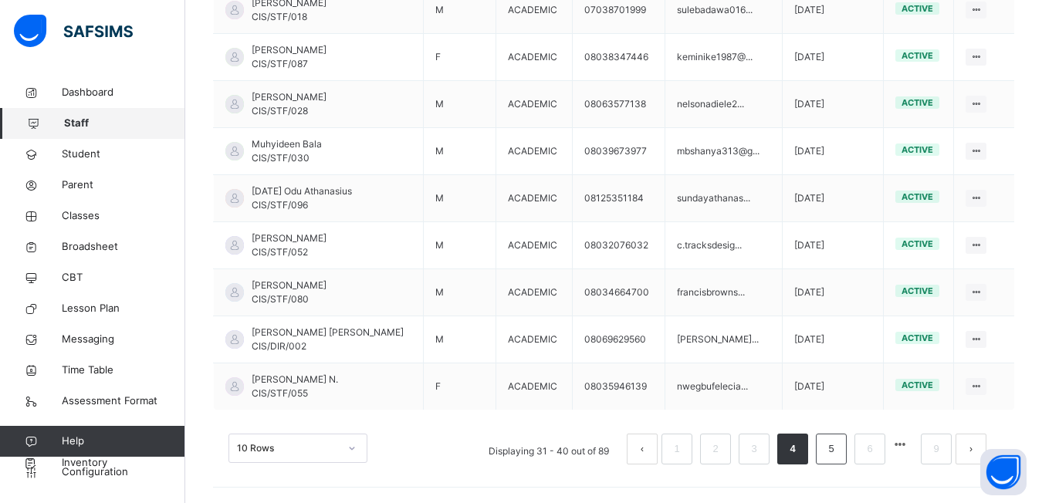
click at [838, 454] on link "5" at bounding box center [831, 449] width 15 height 20
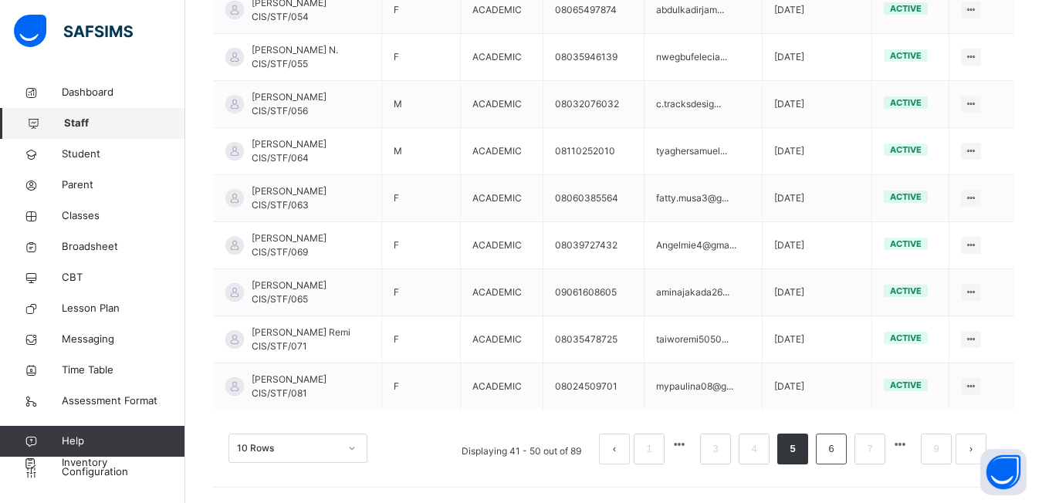
click at [838, 456] on link "6" at bounding box center [831, 449] width 15 height 20
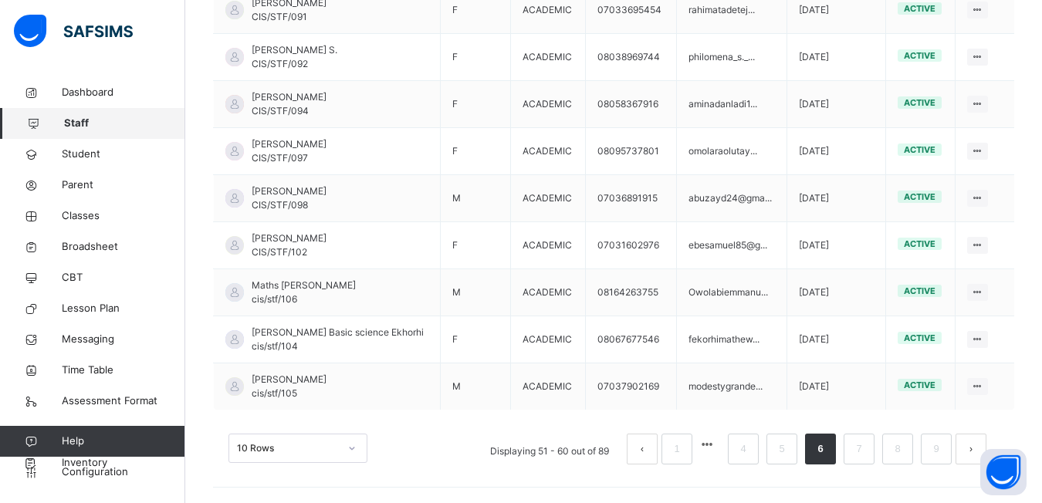
scroll to position [415, 0]
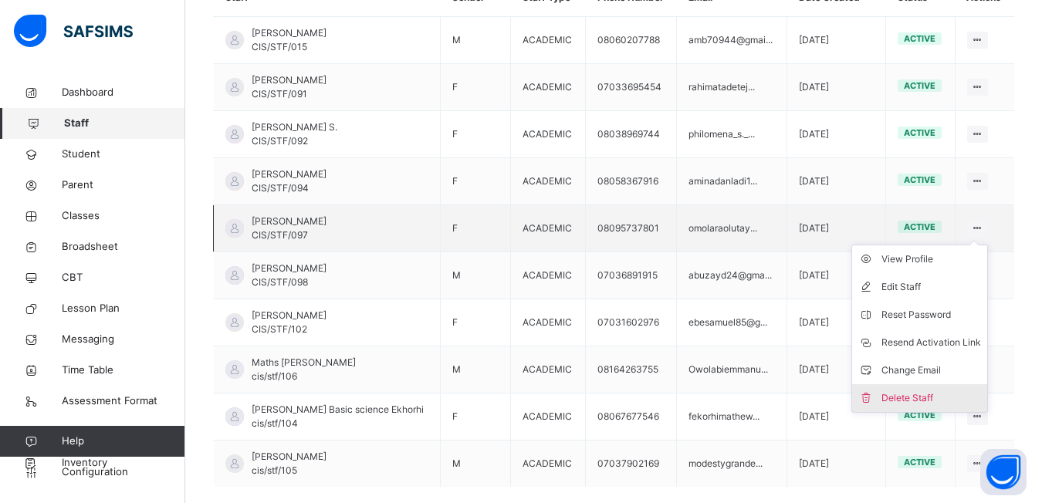
click at [931, 398] on div "Delete Staff" at bounding box center [932, 398] width 100 height 15
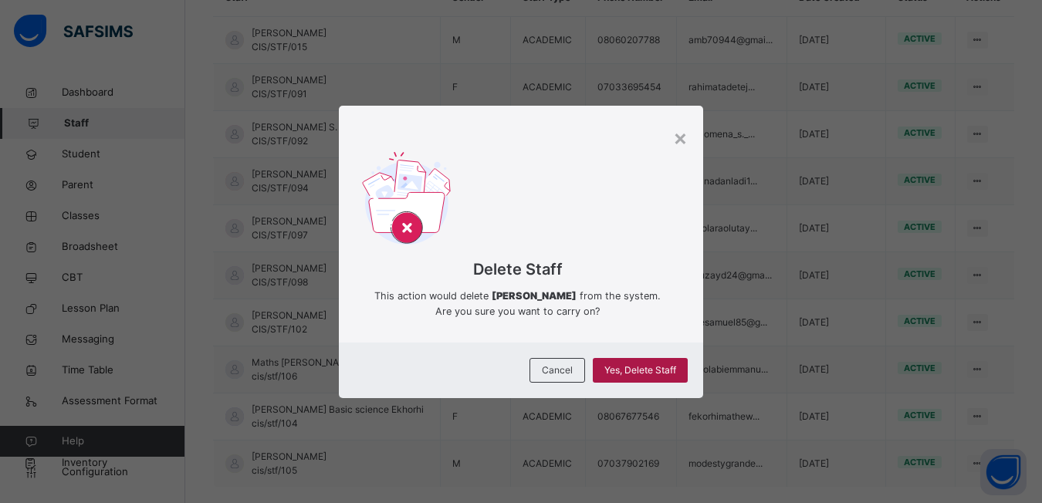
click at [620, 377] on span "Yes, Delete Staff" at bounding box center [641, 371] width 72 height 14
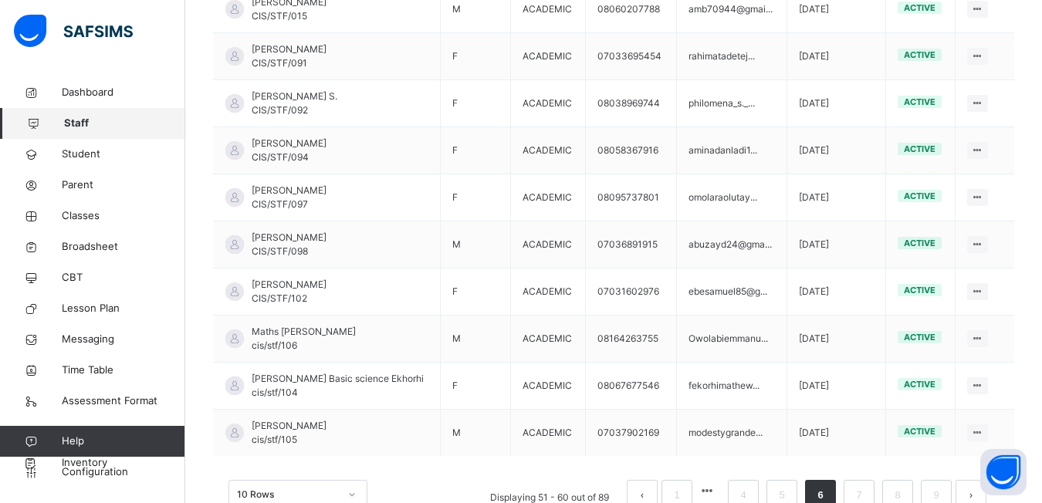
scroll to position [477, 0]
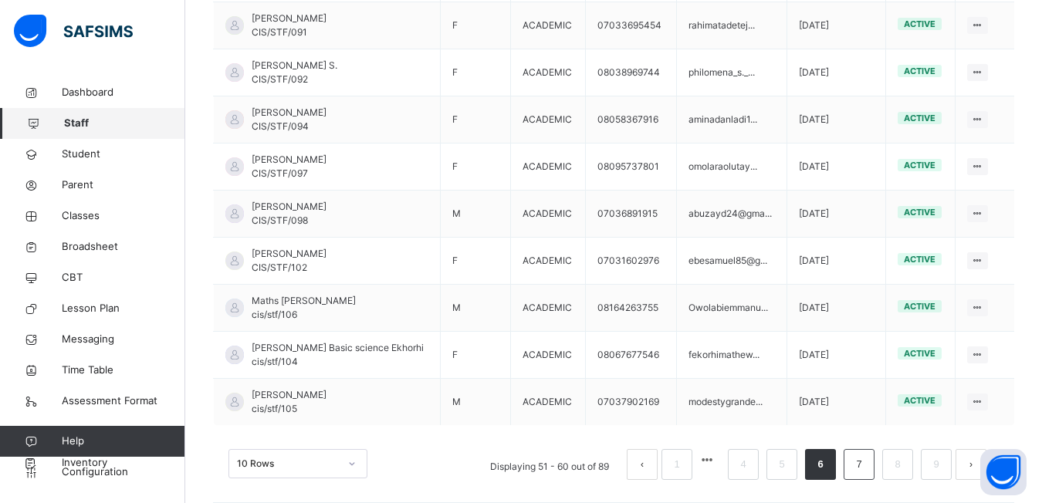
click at [866, 472] on link "7" at bounding box center [859, 465] width 15 height 20
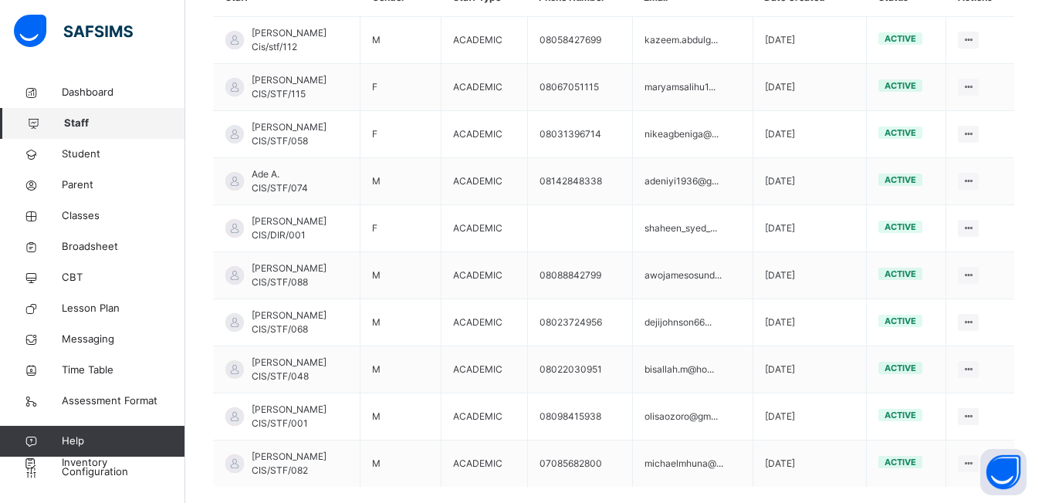
scroll to position [493, 0]
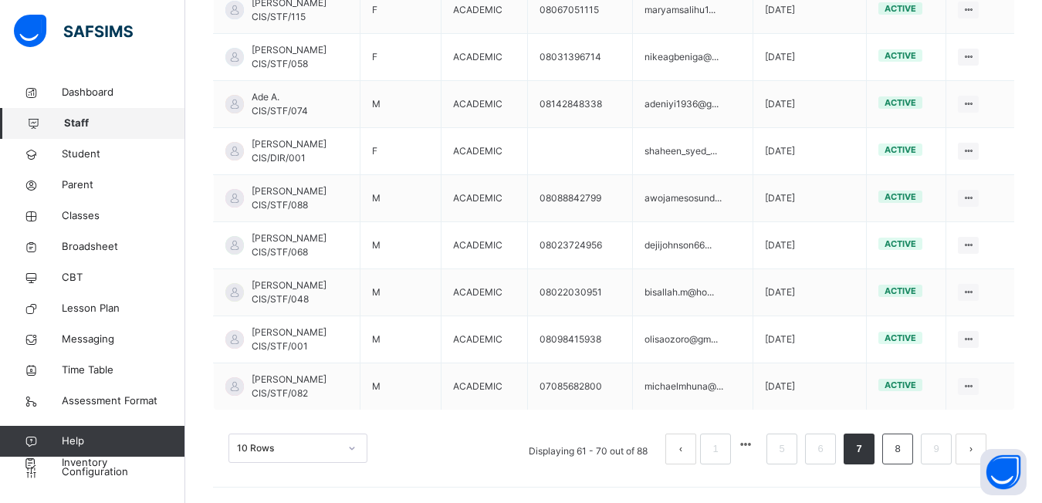
click at [905, 455] on link "8" at bounding box center [897, 449] width 15 height 20
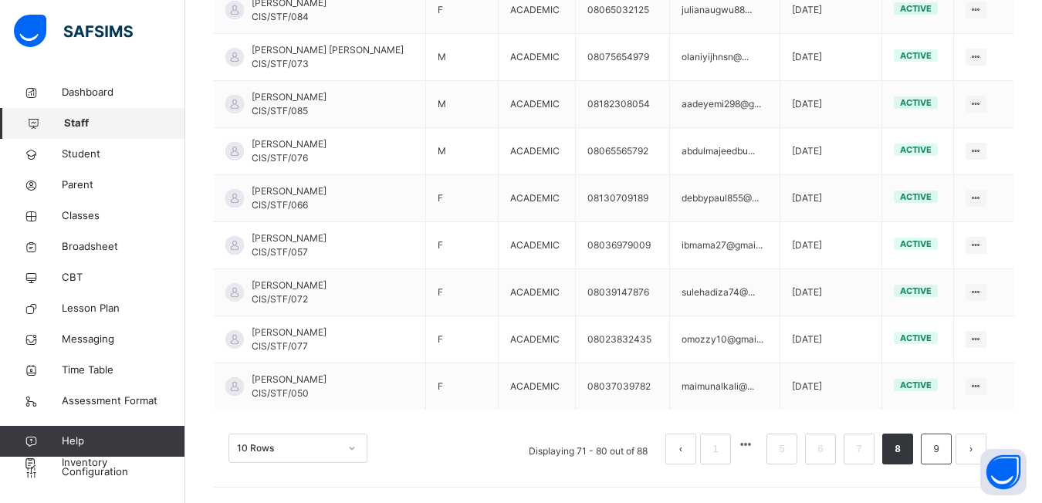
click at [943, 454] on link "9" at bounding box center [936, 449] width 15 height 20
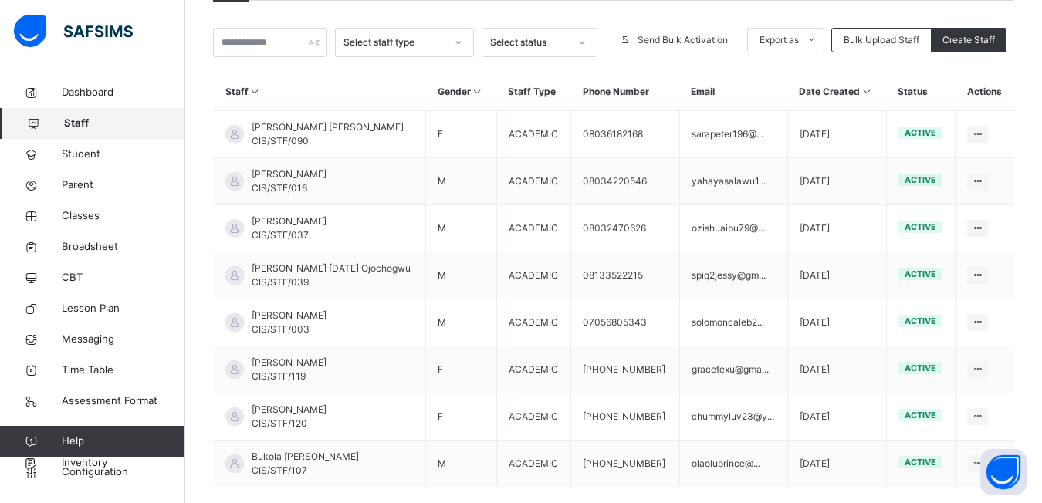
scroll to position [398, 0]
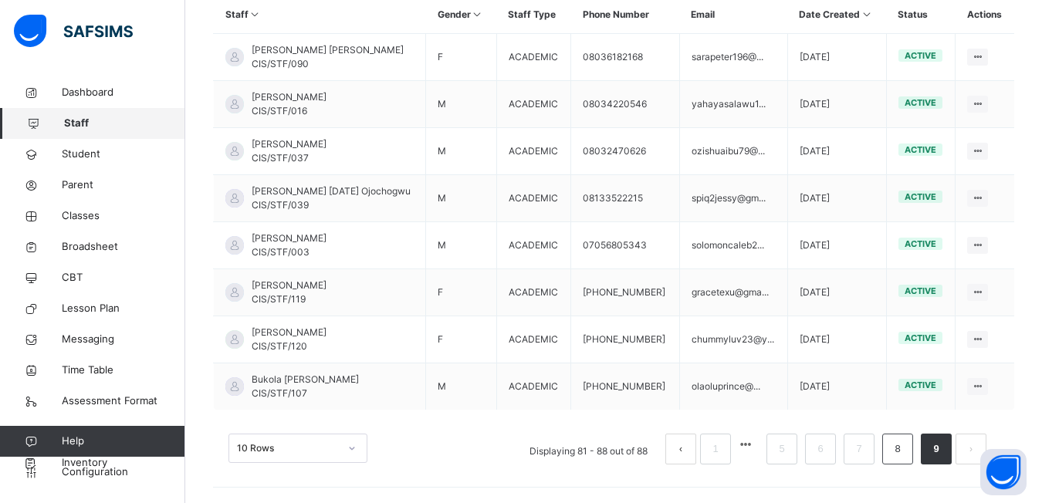
click at [905, 456] on link "8" at bounding box center [897, 449] width 15 height 20
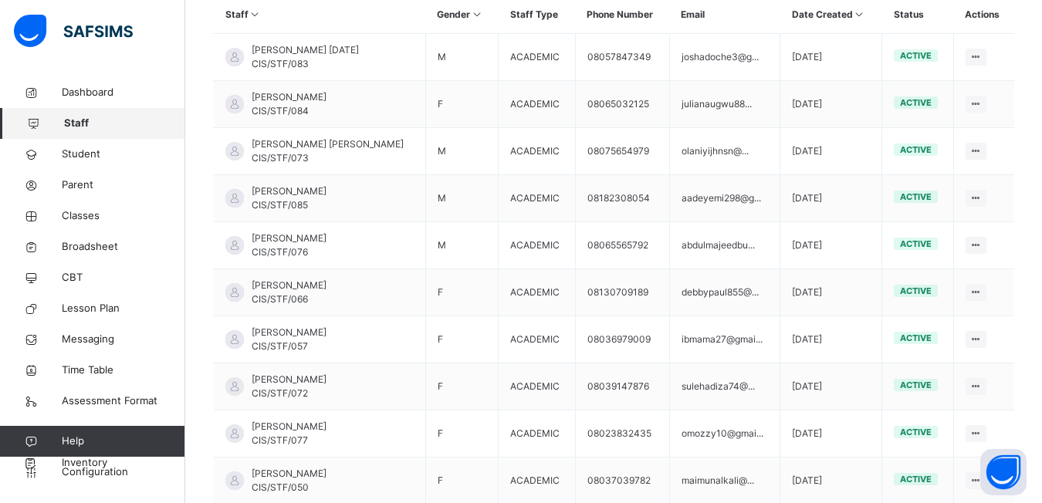
scroll to position [476, 0]
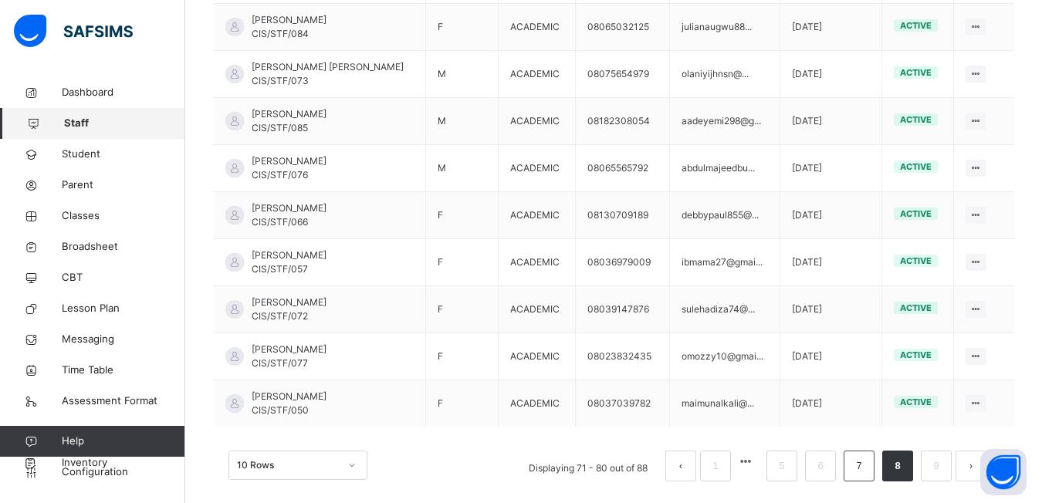
click at [866, 468] on link "7" at bounding box center [859, 466] width 15 height 20
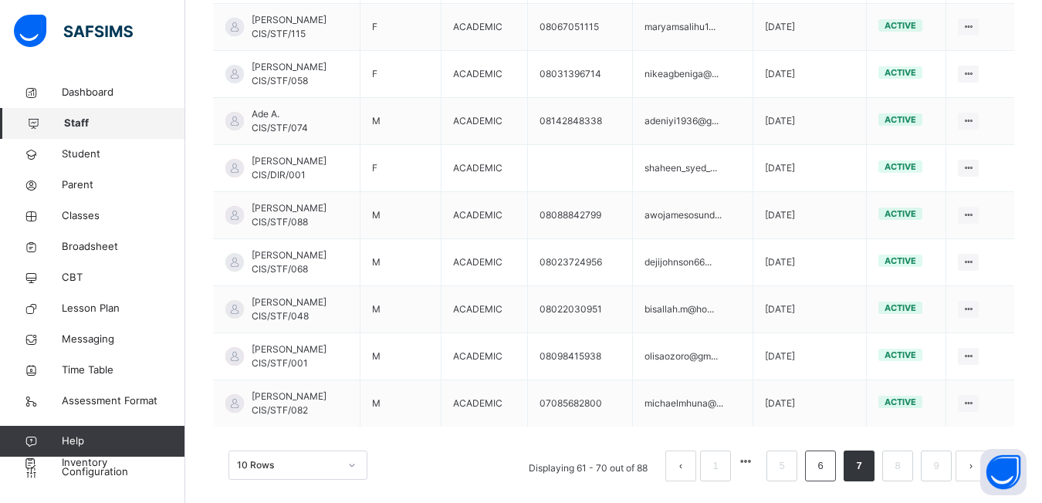
click at [828, 472] on link "6" at bounding box center [820, 466] width 15 height 20
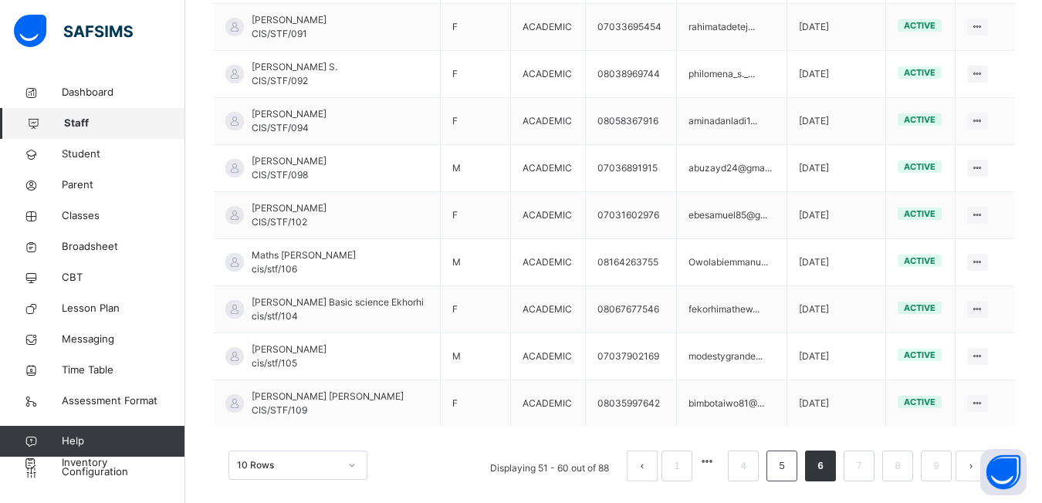
click at [798, 476] on li "5" at bounding box center [782, 466] width 31 height 31
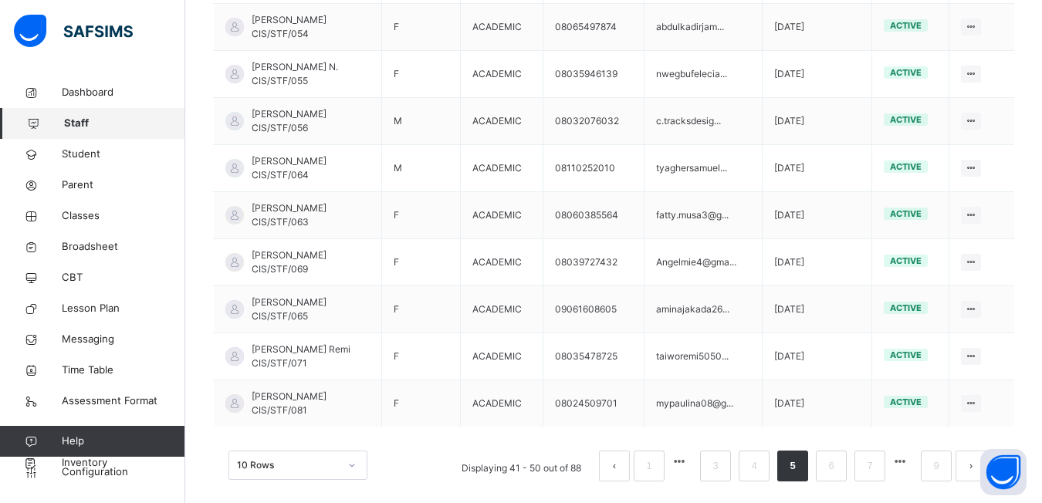
scroll to position [493, 0]
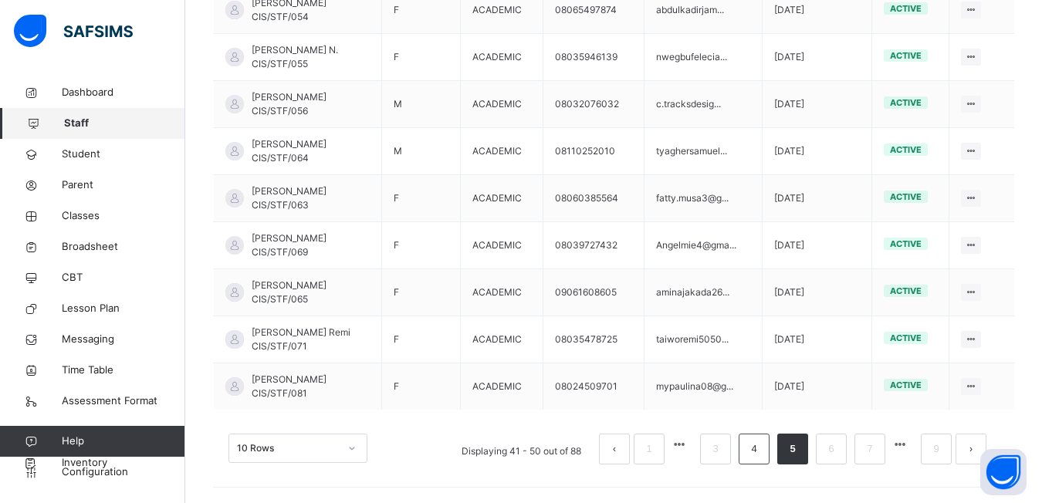
click at [761, 454] on link "4" at bounding box center [754, 449] width 15 height 20
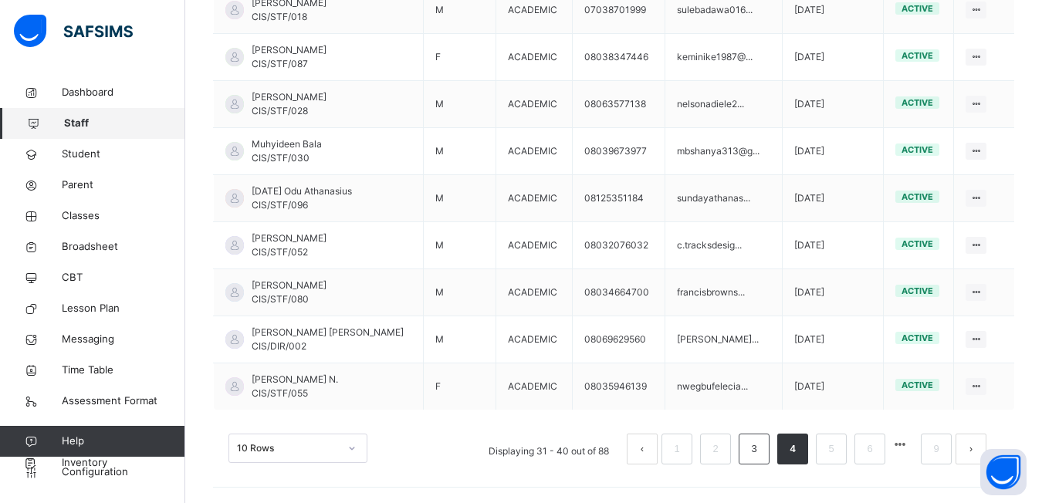
click at [761, 454] on link "3" at bounding box center [754, 449] width 15 height 20
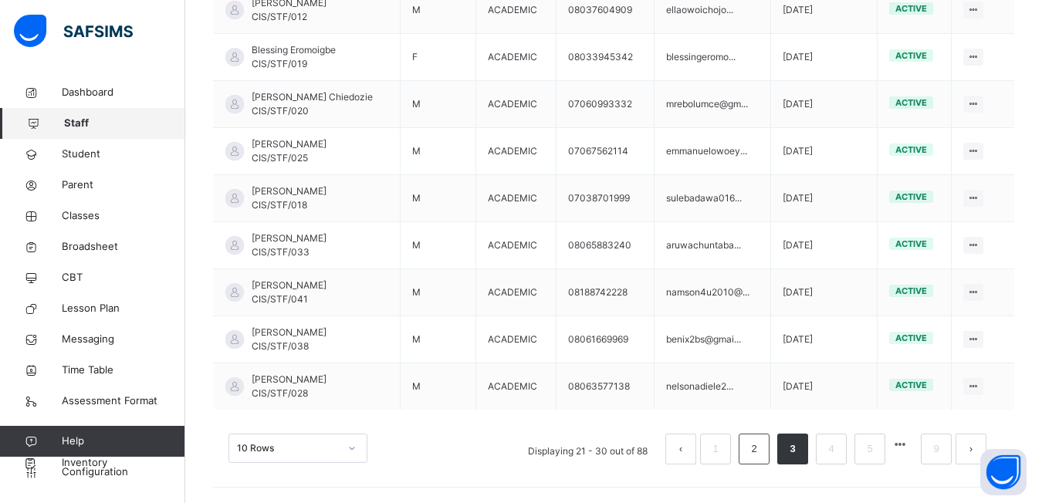
click at [760, 454] on link "2" at bounding box center [754, 449] width 15 height 20
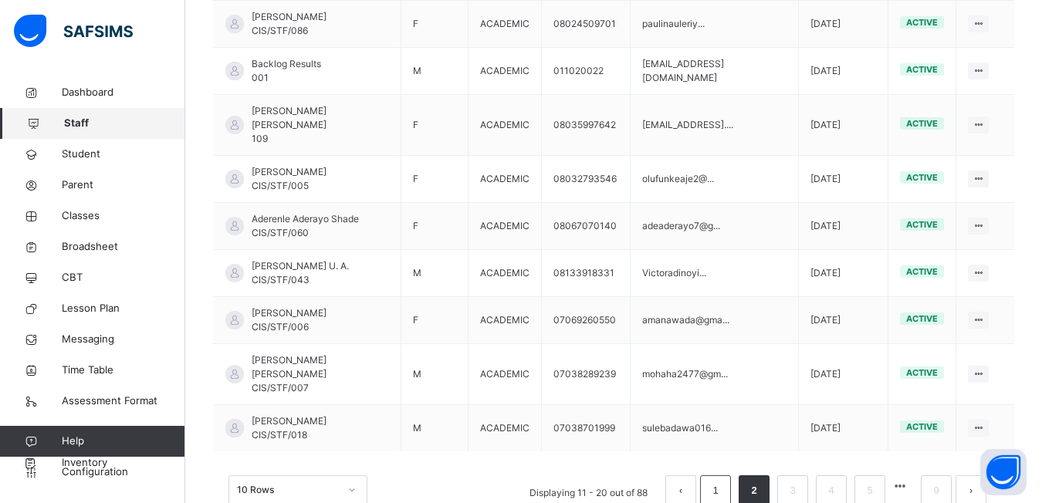
click at [723, 481] on link "1" at bounding box center [715, 491] width 15 height 20
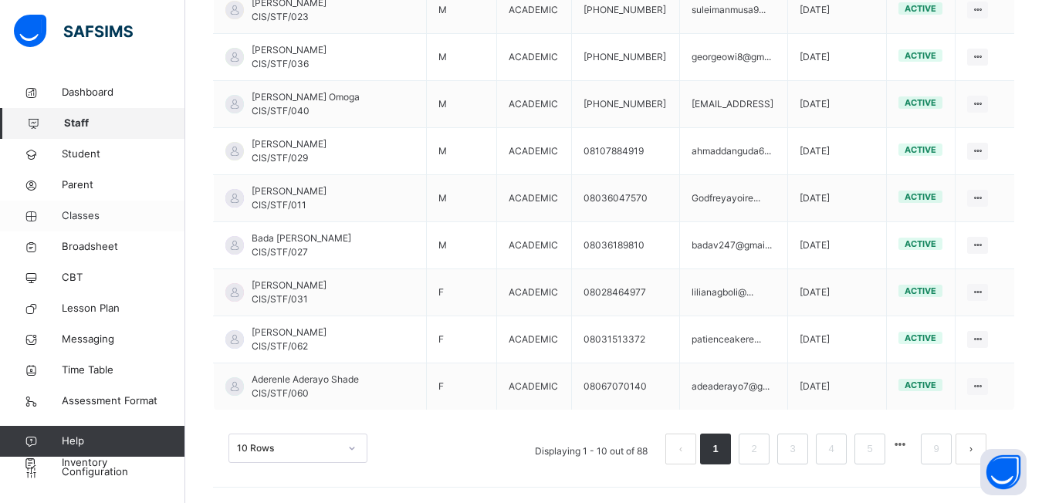
click at [68, 217] on span "Classes" at bounding box center [124, 215] width 124 height 15
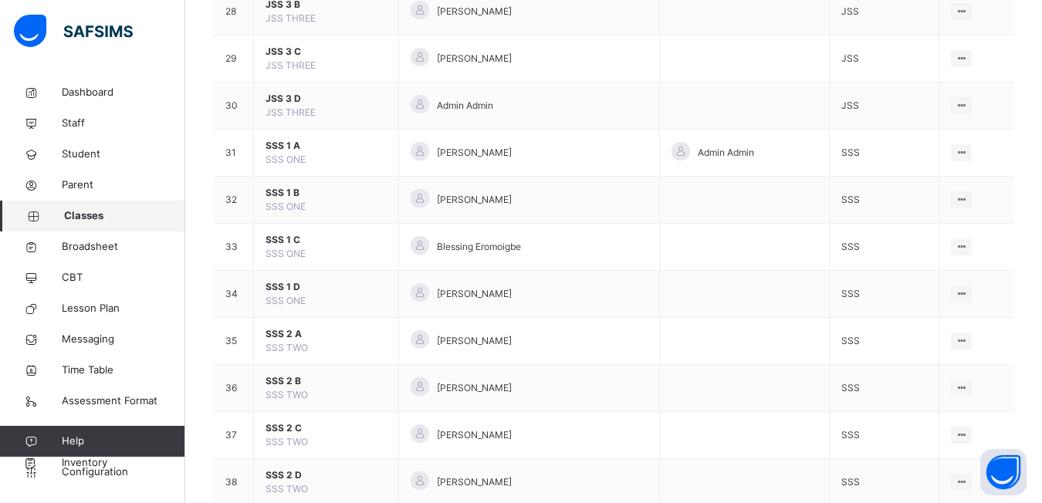
scroll to position [1390, 0]
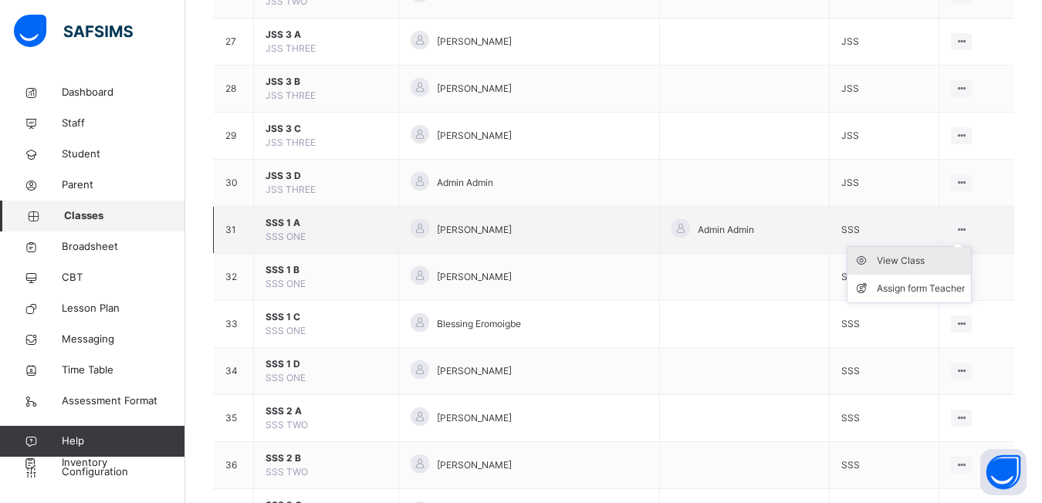
click at [916, 256] on div "View Class" at bounding box center [921, 260] width 88 height 15
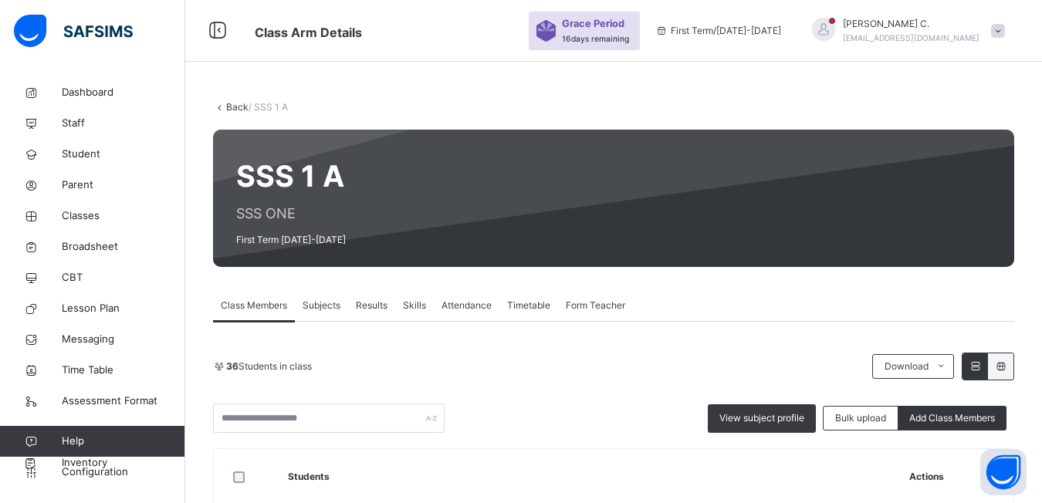
click at [323, 310] on span "Subjects" at bounding box center [322, 306] width 38 height 14
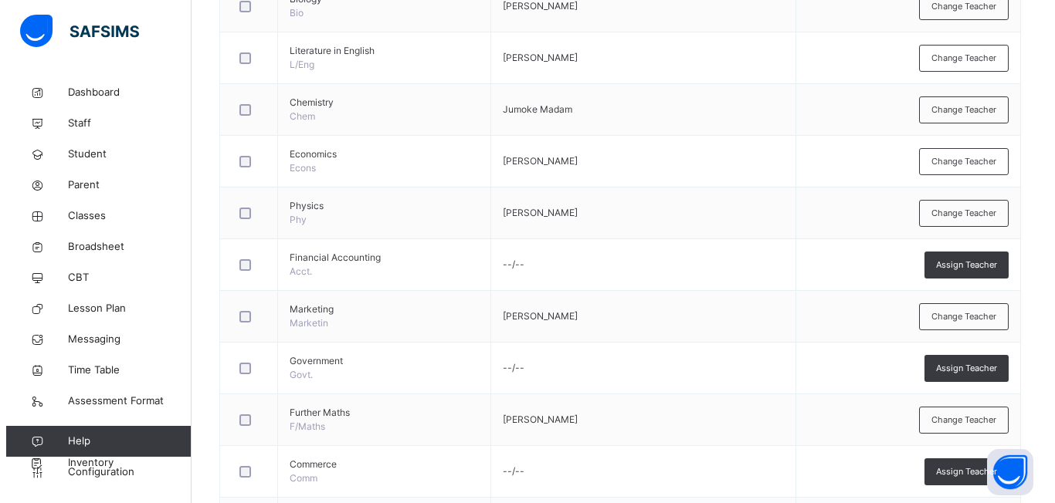
scroll to position [619, 0]
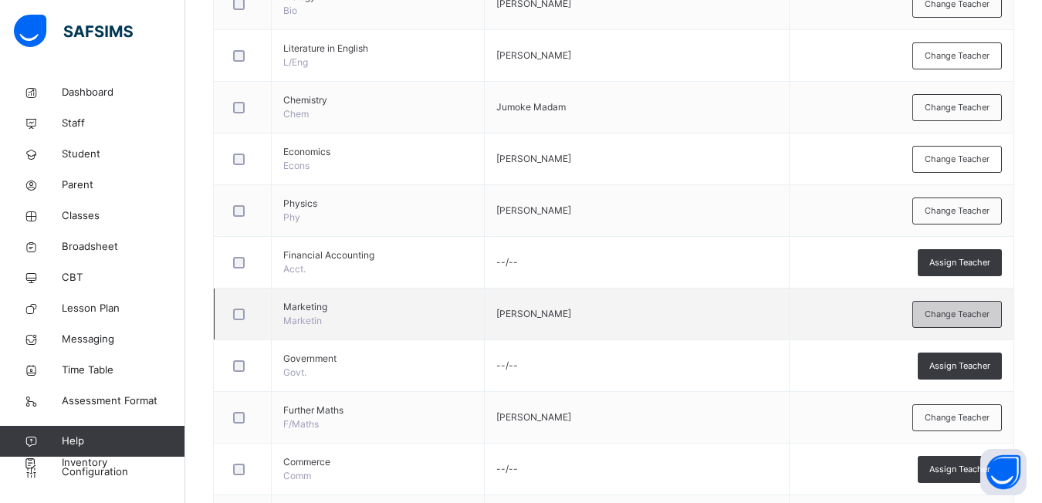
click at [973, 308] on span "Change Teacher" at bounding box center [957, 314] width 65 height 13
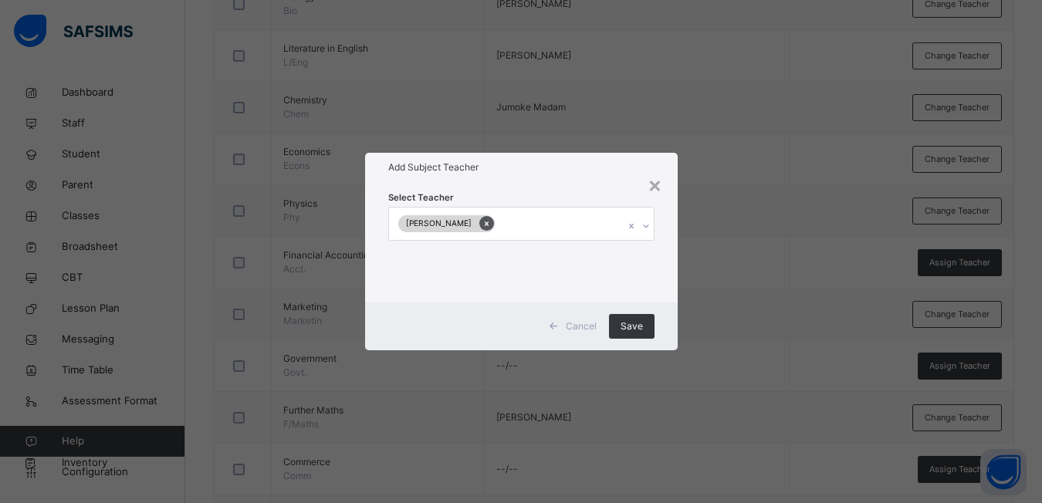
click at [491, 227] on icon at bounding box center [487, 223] width 8 height 11
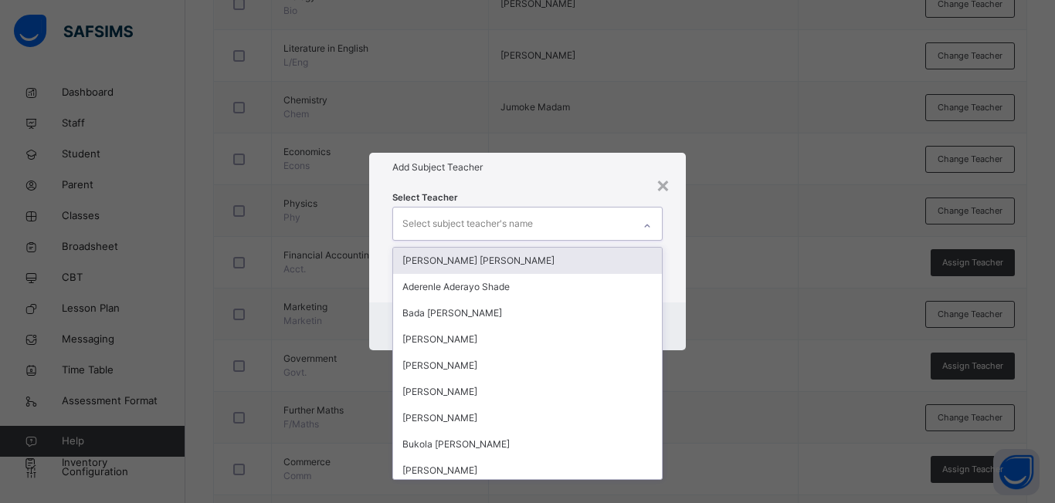
click at [644, 228] on icon at bounding box center [646, 225] width 9 height 15
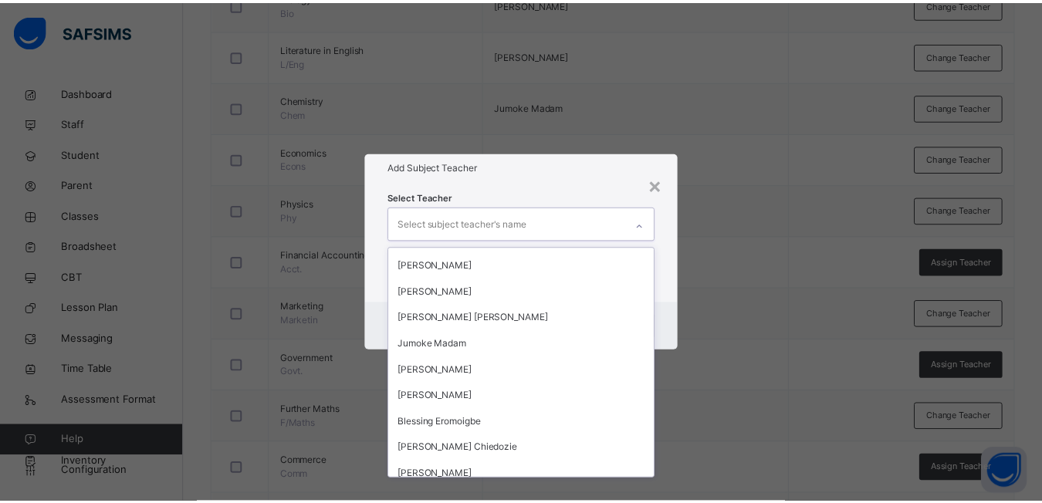
scroll to position [525, 0]
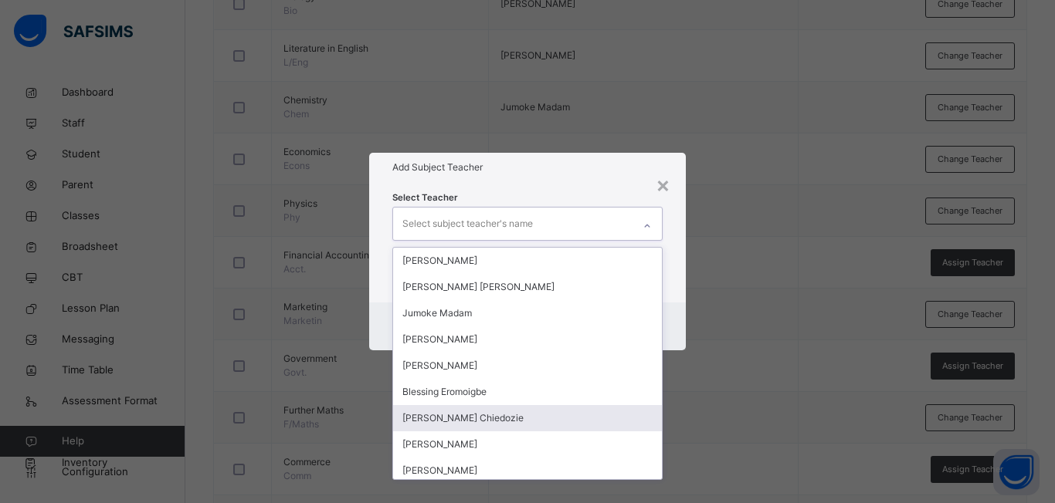
click at [526, 421] on div "[PERSON_NAME] Chiedozie" at bounding box center [527, 418] width 269 height 26
click at [719, 417] on div "× Add Subject Teacher Select Teacher option [PERSON_NAME], selected. option [PE…" at bounding box center [527, 251] width 1055 height 503
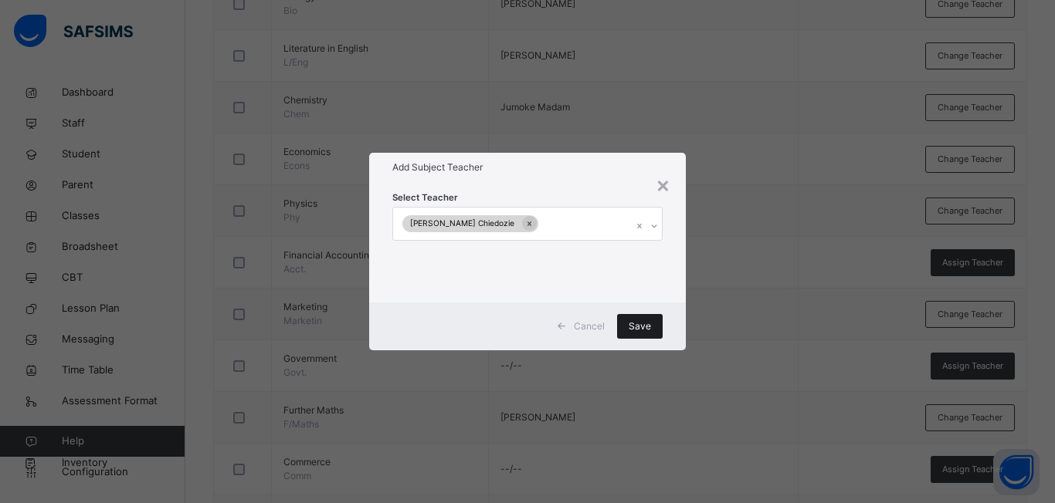
click at [643, 331] on span "Save" at bounding box center [639, 327] width 22 height 14
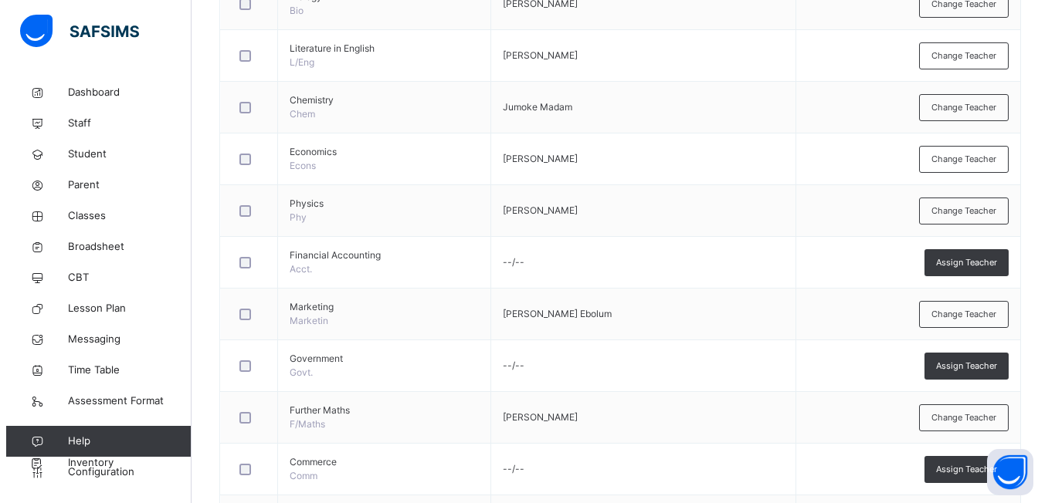
scroll to position [650, 0]
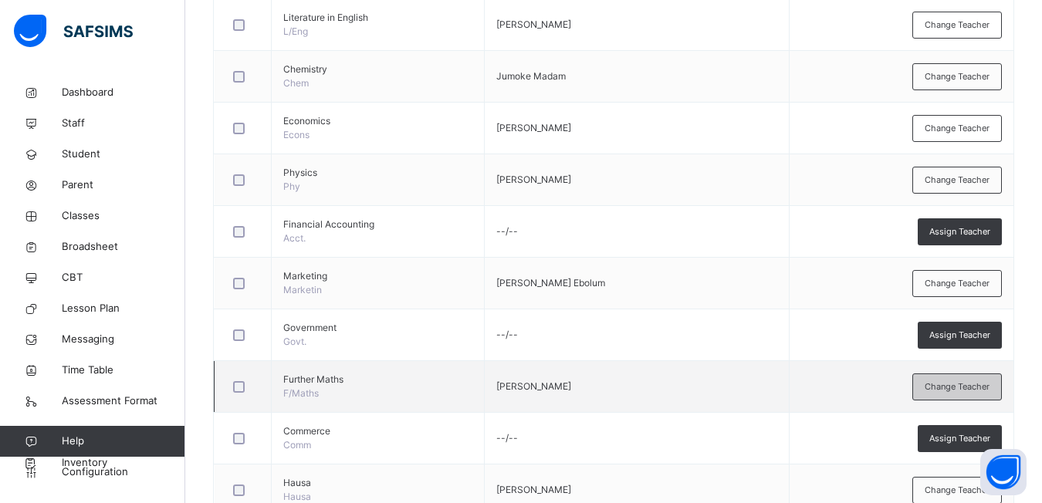
click at [950, 385] on span "Change Teacher" at bounding box center [957, 387] width 65 height 13
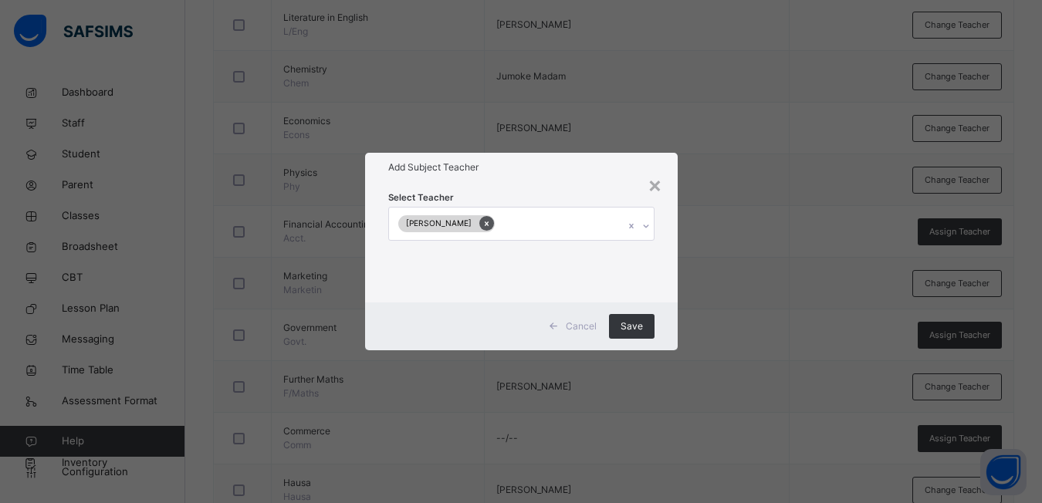
click at [491, 229] on icon at bounding box center [487, 223] width 8 height 11
click at [642, 229] on icon at bounding box center [646, 225] width 9 height 15
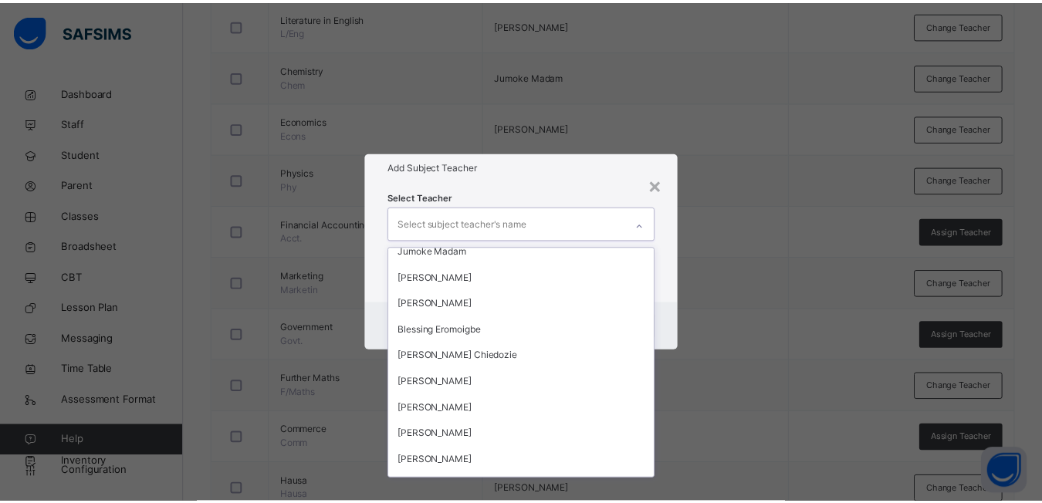
scroll to position [618, 0]
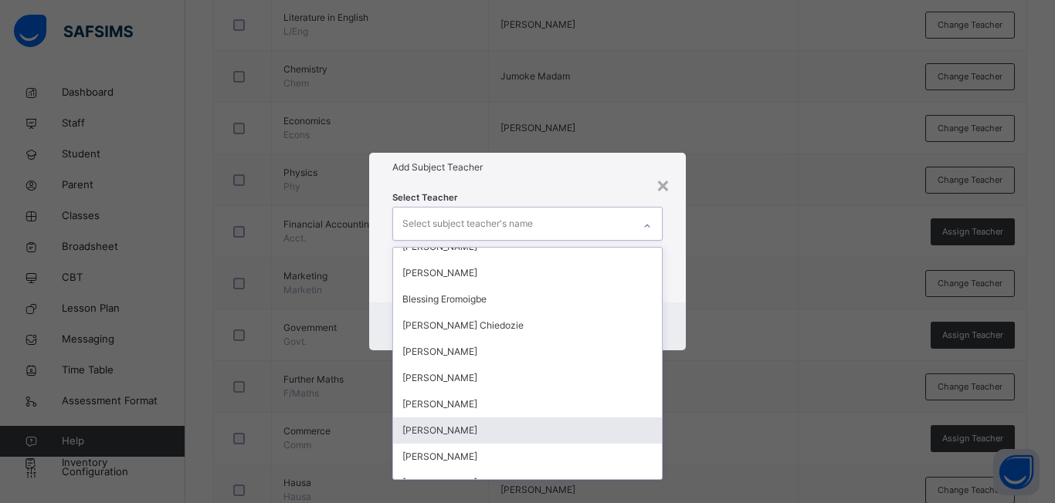
click at [472, 428] on div "[PERSON_NAME]" at bounding box center [527, 431] width 269 height 26
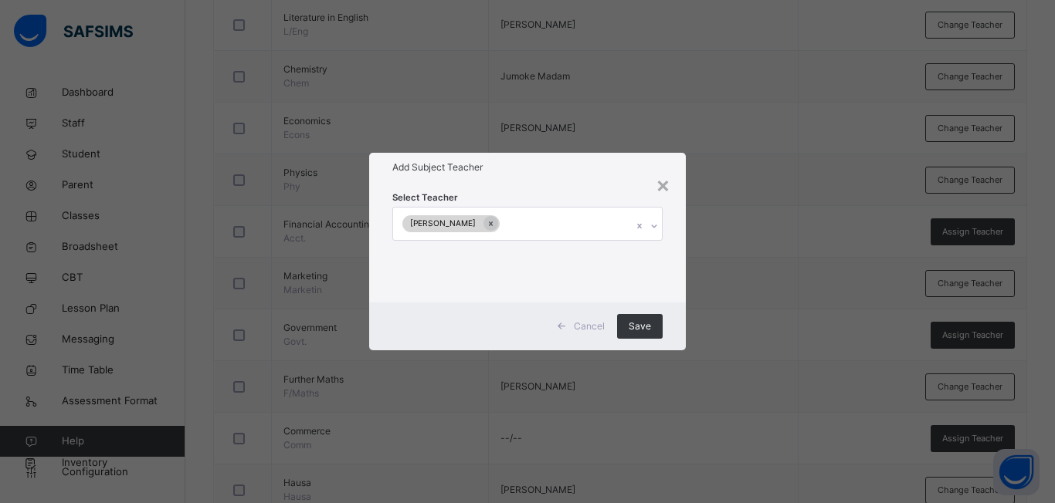
click at [725, 415] on div "× Add Subject Teacher Select Teacher [PERSON_NAME] Cancel Save" at bounding box center [527, 251] width 1055 height 503
click at [646, 322] on span "Save" at bounding box center [639, 327] width 22 height 14
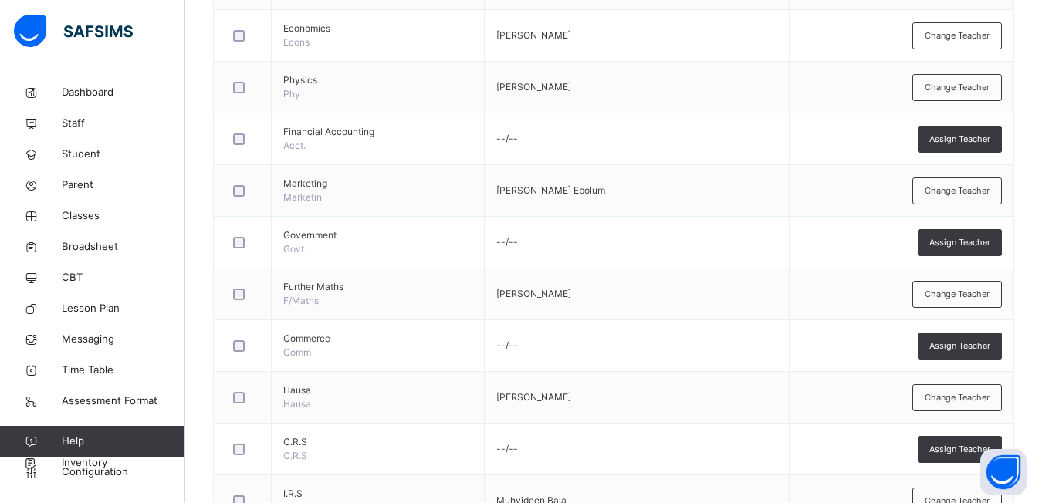
scroll to position [774, 0]
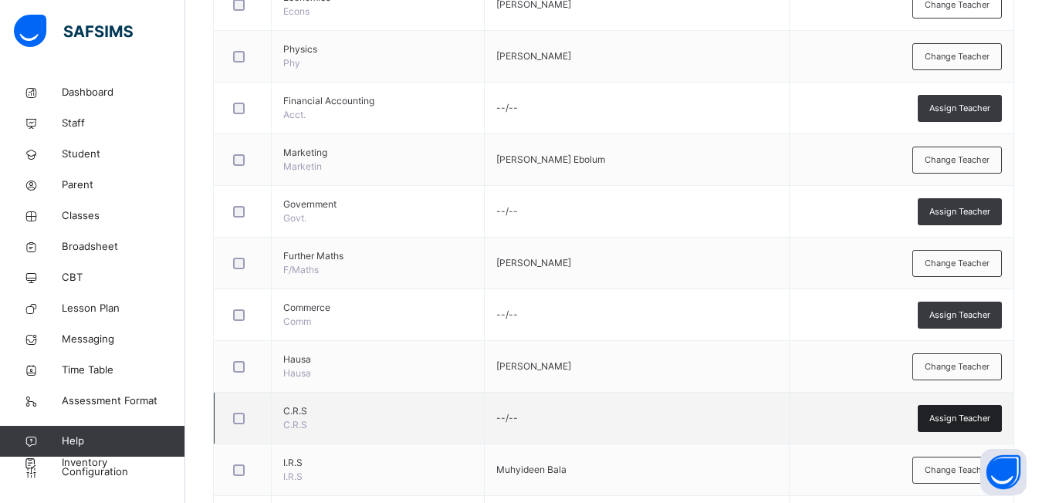
click at [940, 421] on div "Assign Teacher" at bounding box center [960, 418] width 84 height 27
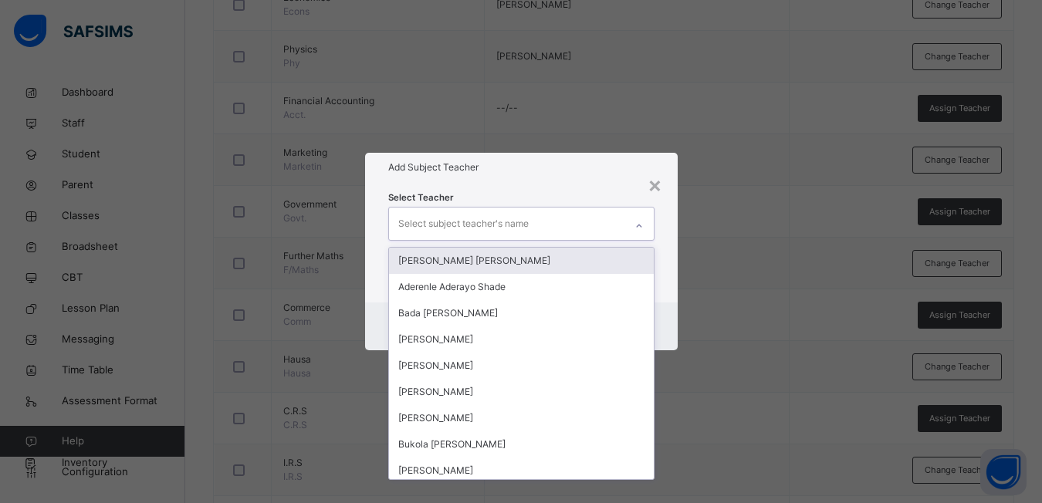
click at [642, 234] on div at bounding box center [639, 226] width 26 height 25
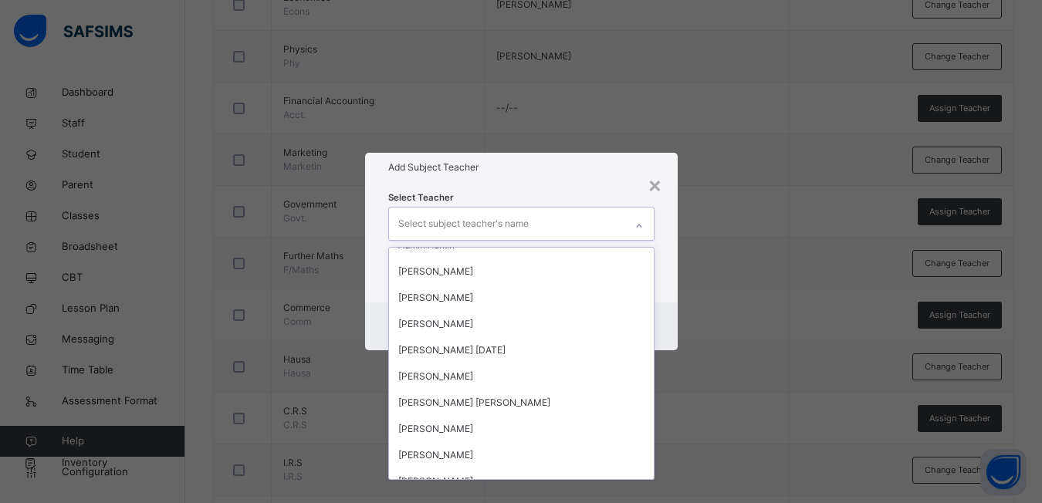
scroll to position [1783, 0]
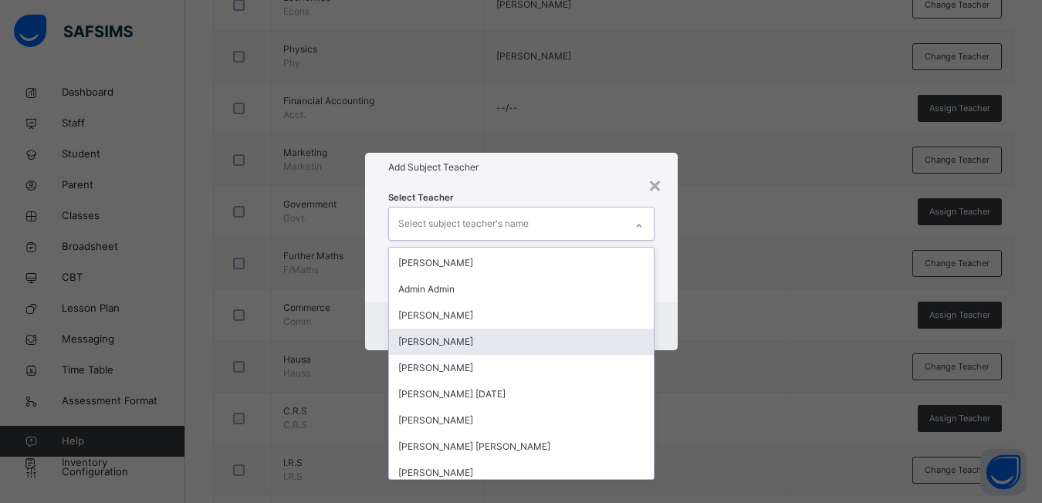
click at [479, 344] on div "[PERSON_NAME]" at bounding box center [521, 342] width 265 height 26
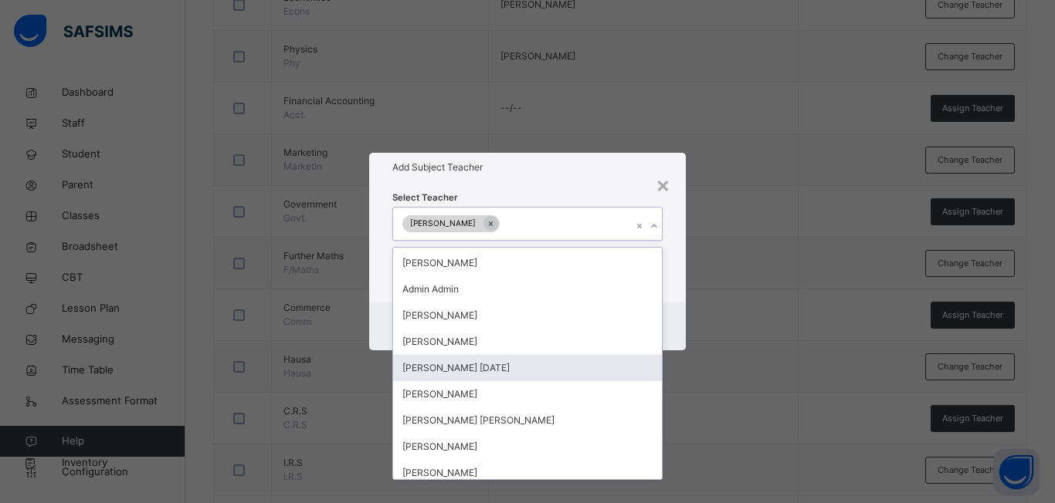
click at [800, 406] on div "× Add Subject Teacher Select Teacher option [PERSON_NAME] C., selected. option …" at bounding box center [527, 251] width 1055 height 503
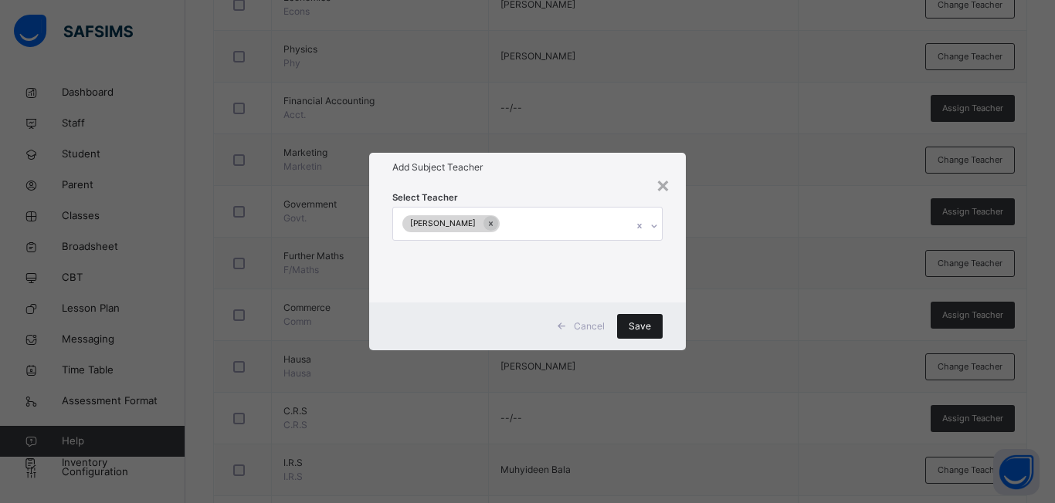
click at [645, 324] on span "Save" at bounding box center [639, 327] width 22 height 14
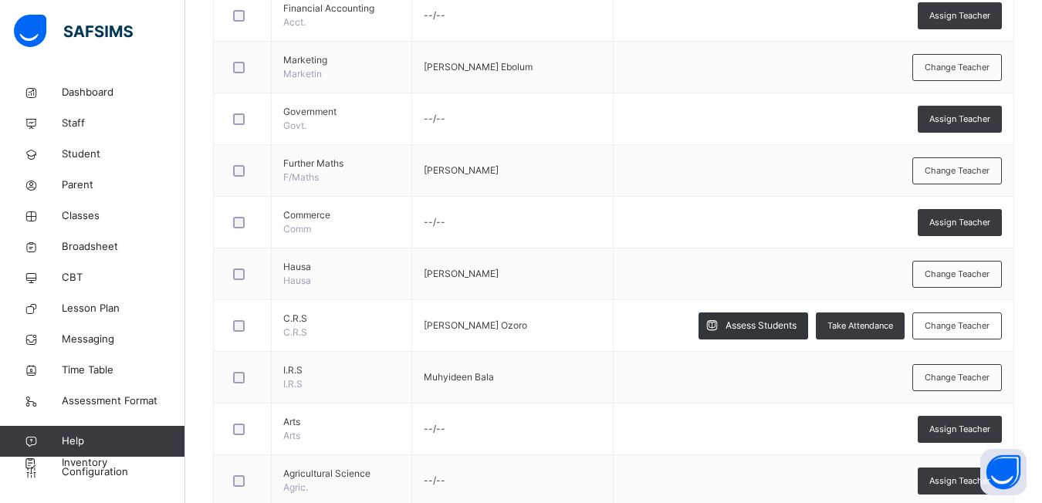
scroll to position [897, 0]
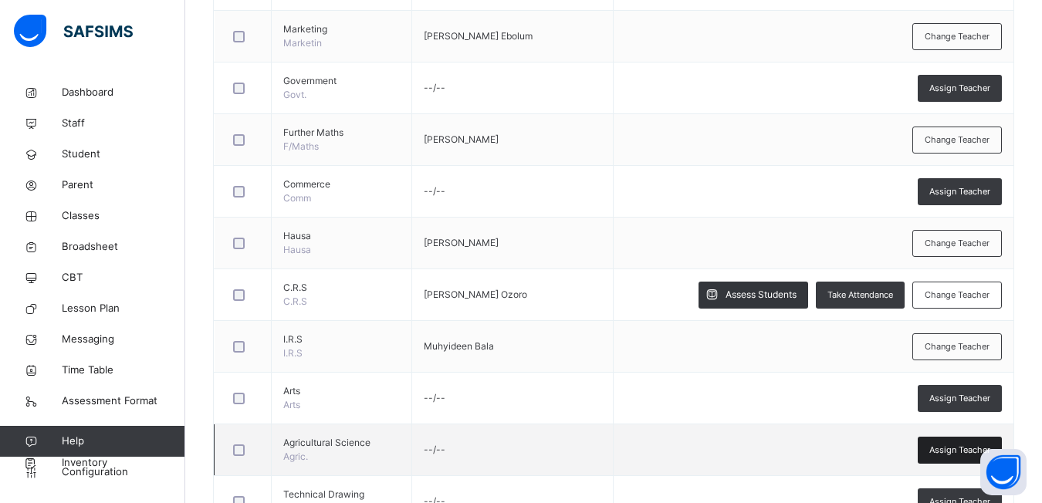
click at [953, 452] on span "Assign Teacher" at bounding box center [960, 450] width 61 height 13
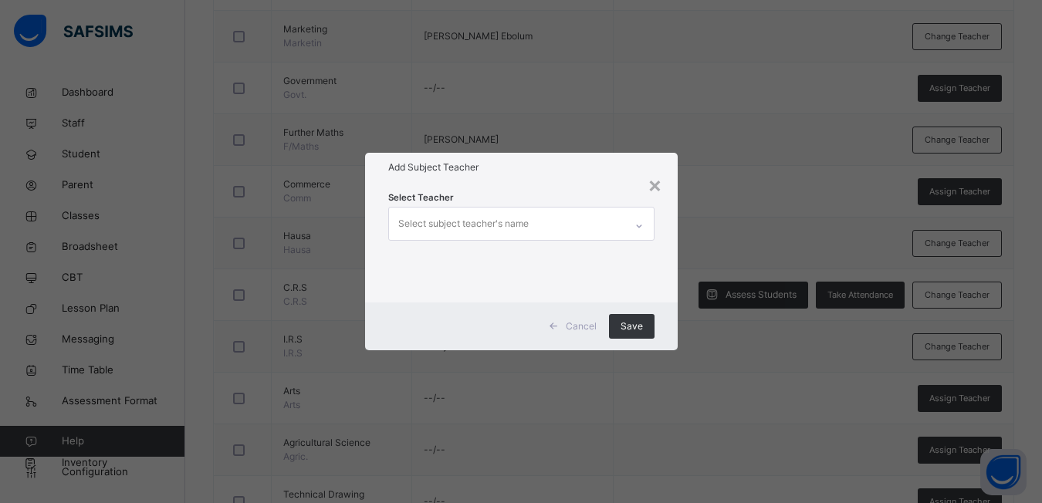
click at [644, 229] on icon at bounding box center [639, 225] width 9 height 15
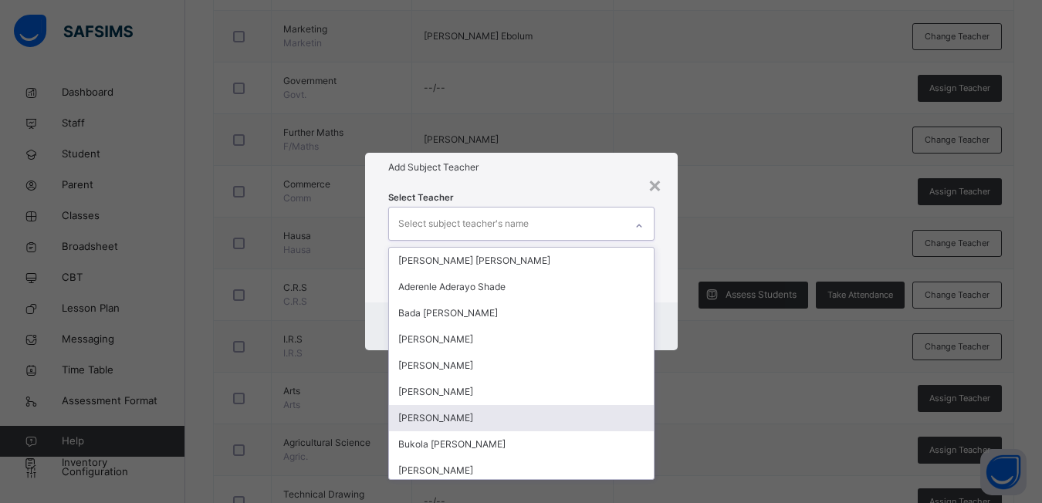
click at [518, 421] on div "[PERSON_NAME]" at bounding box center [521, 418] width 265 height 26
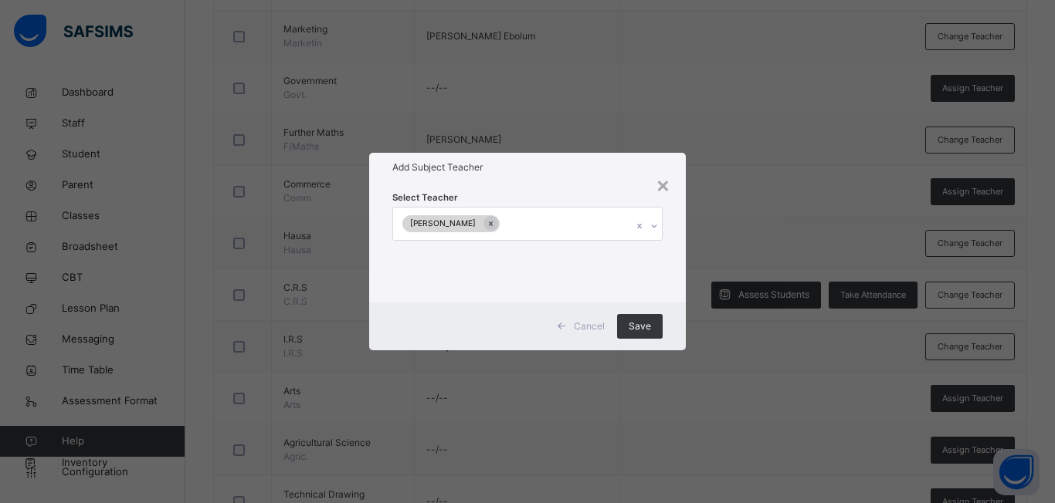
click at [711, 401] on div "× Add Subject Teacher Select Teacher [PERSON_NAME] Cancel Save" at bounding box center [527, 251] width 1055 height 503
click at [630, 329] on span "Save" at bounding box center [639, 327] width 22 height 14
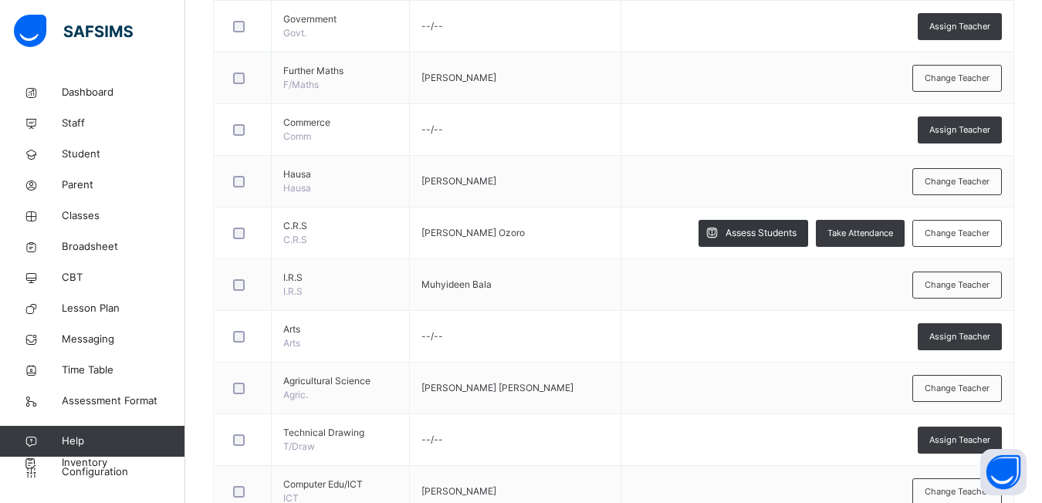
scroll to position [1021, 0]
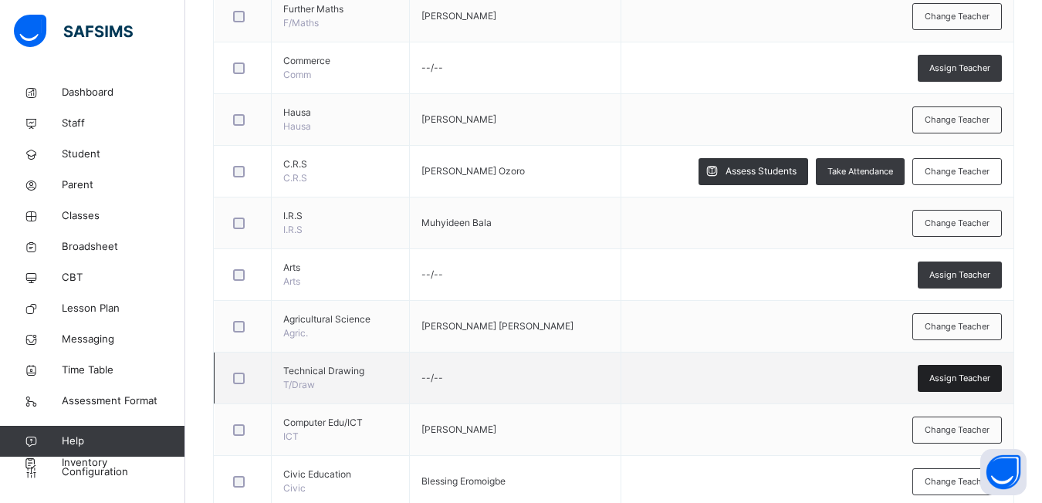
click at [950, 374] on span "Assign Teacher" at bounding box center [960, 378] width 61 height 13
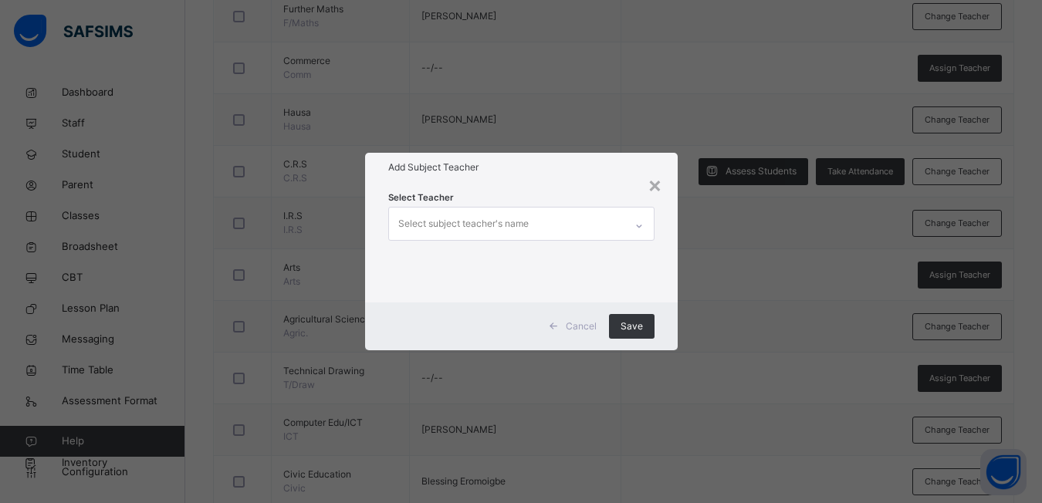
click at [641, 225] on icon at bounding box center [639, 225] width 9 height 15
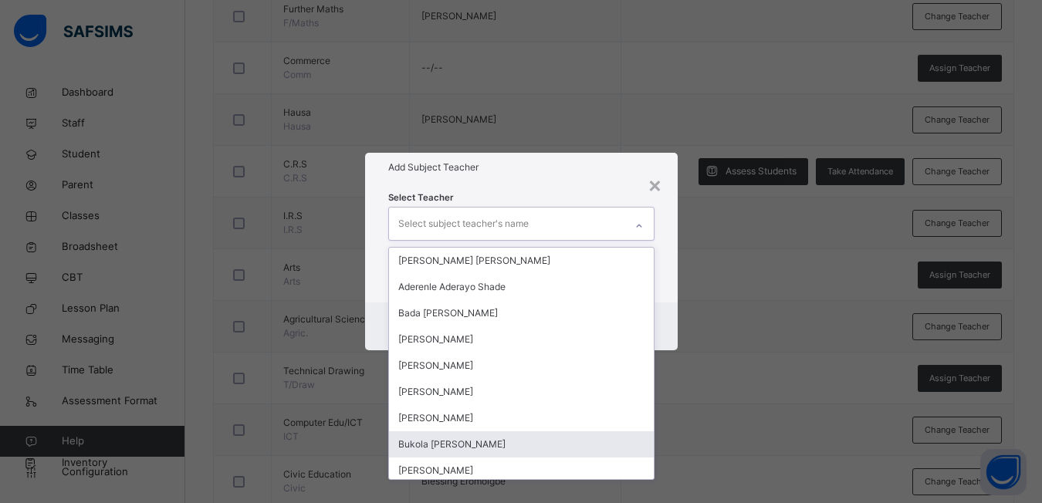
click at [447, 442] on div "Bukola [PERSON_NAME]" at bounding box center [521, 445] width 265 height 26
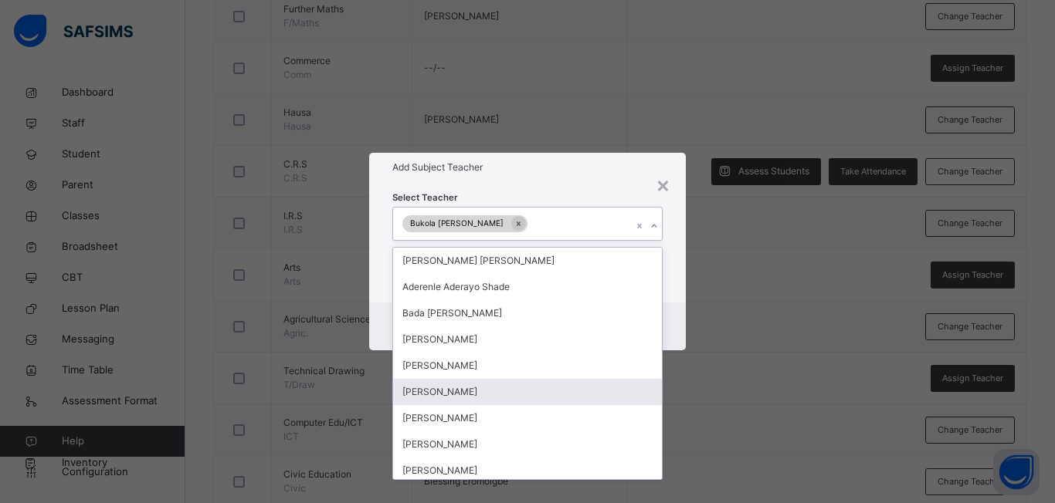
click at [693, 395] on div "× Add Subject Teacher Select Teacher option Bukola [PERSON_NAME], selected. opt…" at bounding box center [527, 251] width 1055 height 503
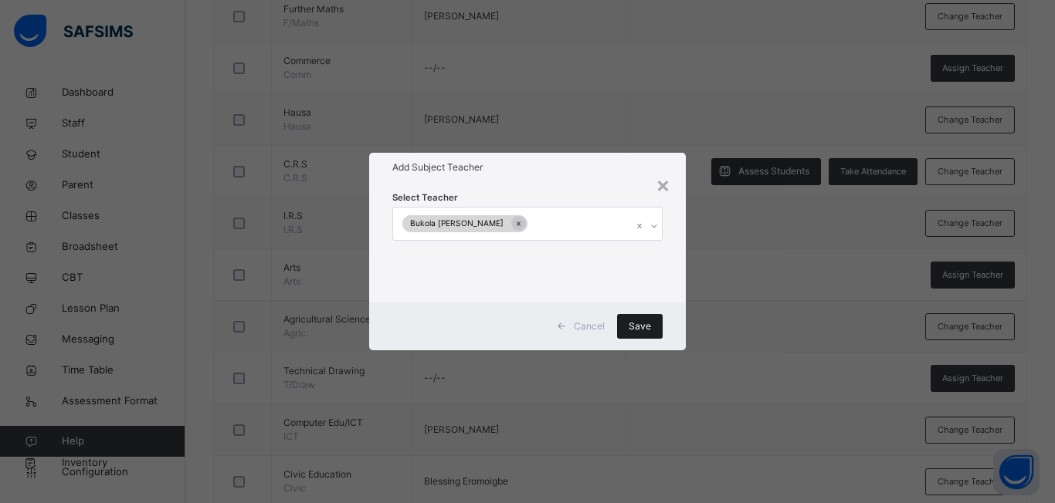
click at [648, 320] on span "Save" at bounding box center [639, 327] width 22 height 14
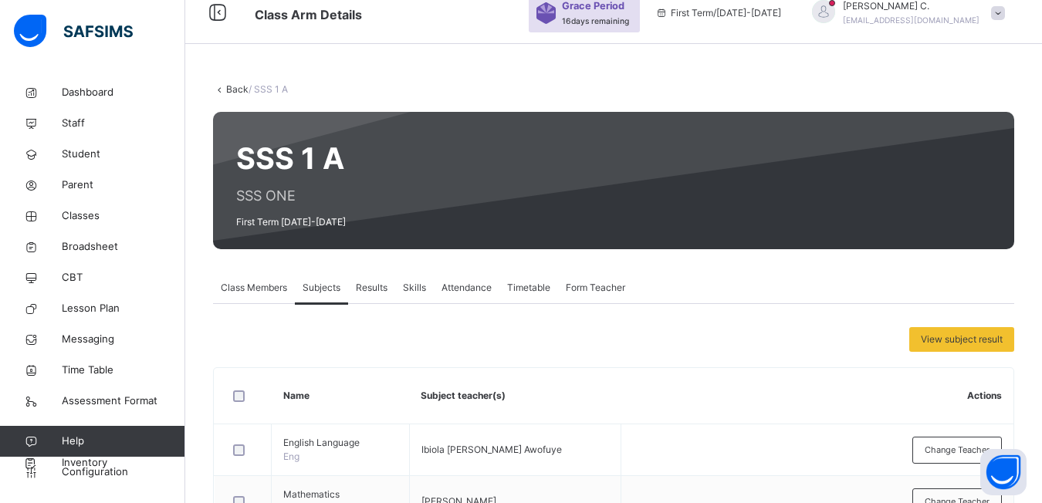
scroll to position [0, 0]
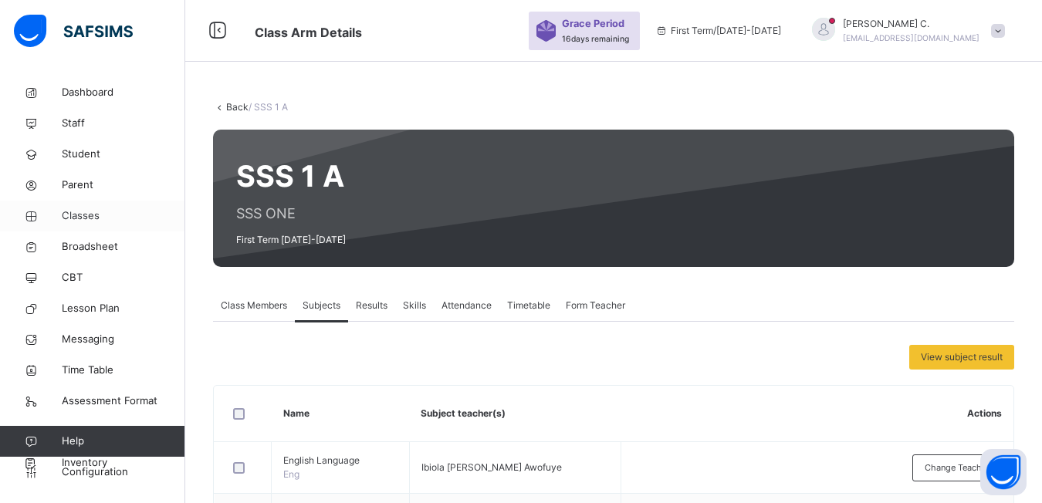
click at [92, 218] on span "Classes" at bounding box center [124, 215] width 124 height 15
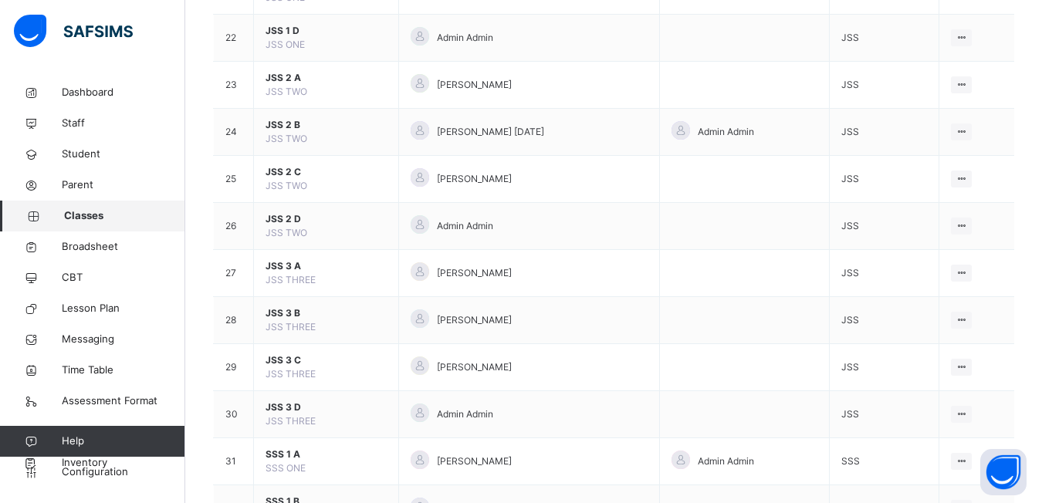
scroll to position [1312, 0]
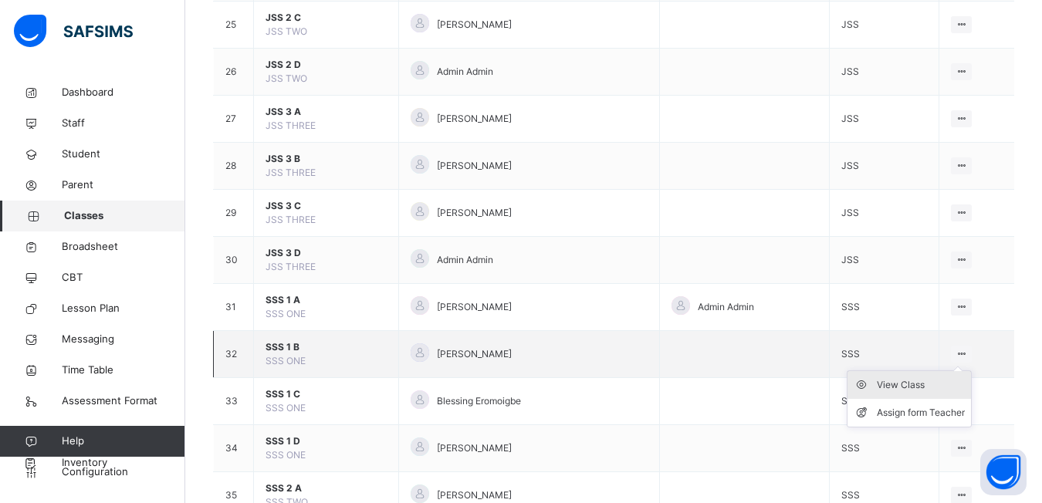
click at [908, 385] on div "View Class" at bounding box center [921, 385] width 88 height 15
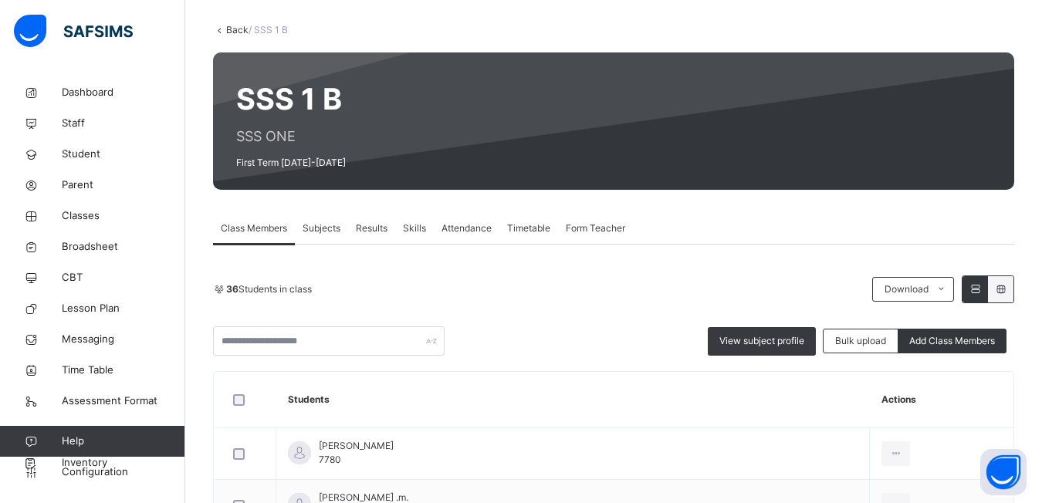
scroll to position [154, 0]
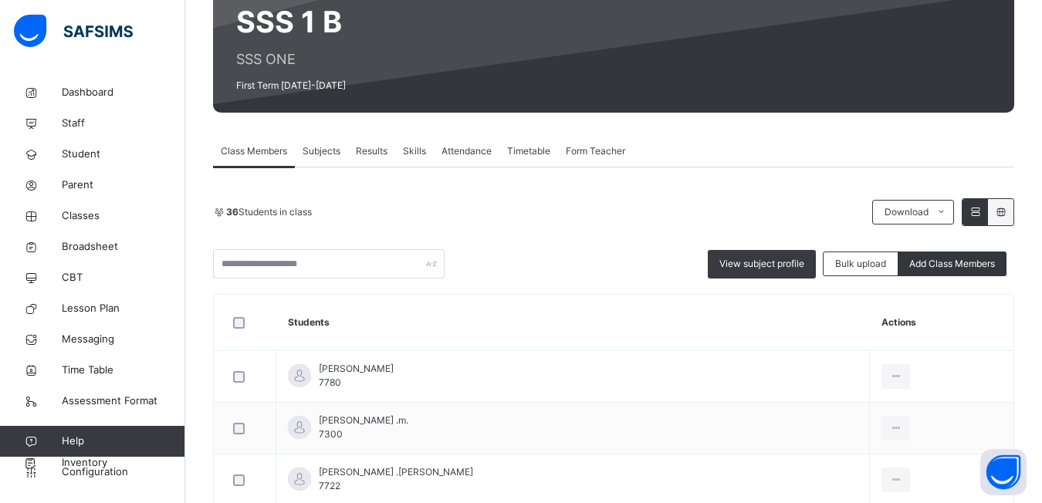
click at [323, 152] on span "Subjects" at bounding box center [322, 151] width 38 height 14
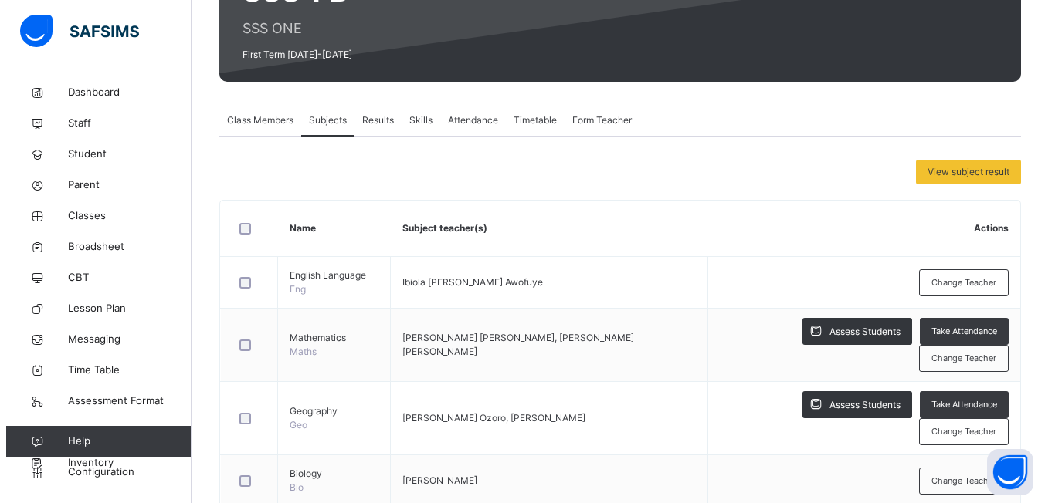
scroll to position [216, 0]
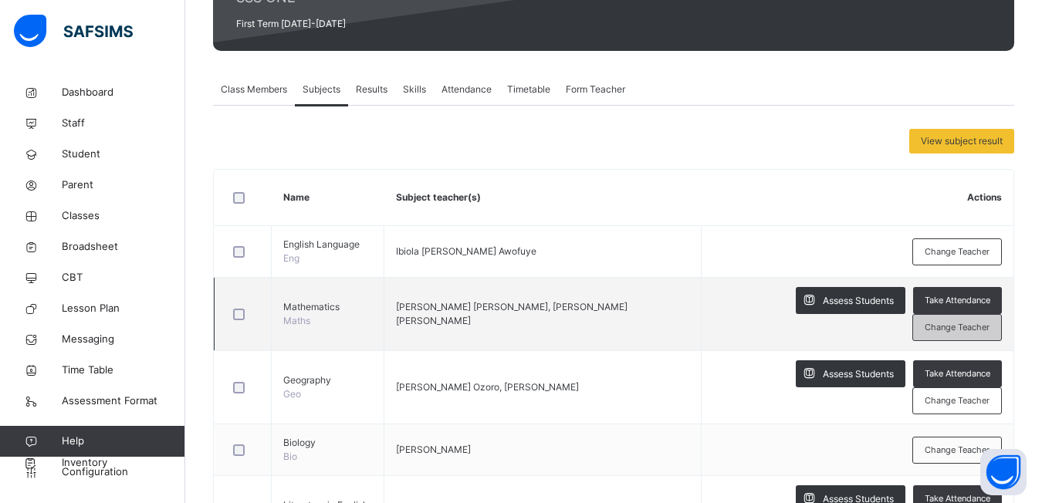
click at [943, 321] on span "Change Teacher" at bounding box center [957, 327] width 65 height 13
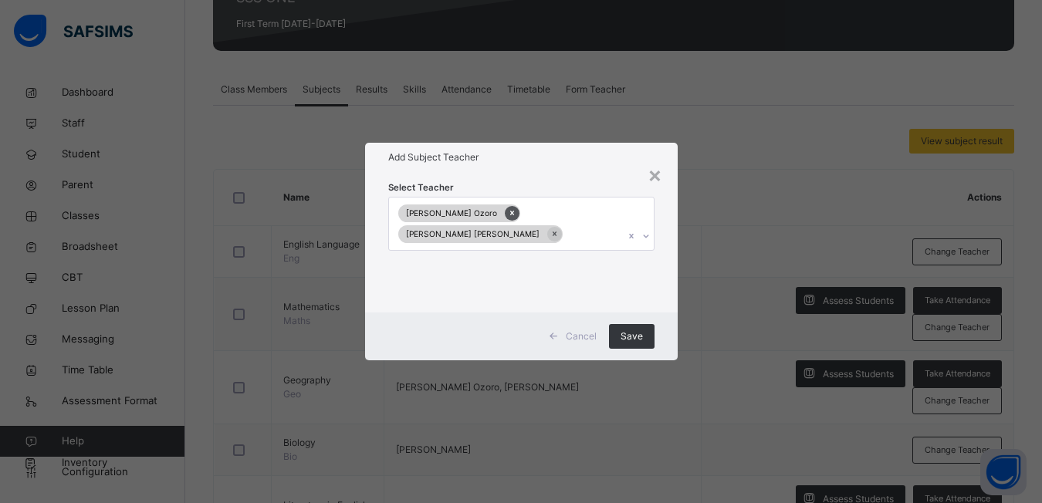
click at [508, 218] on icon at bounding box center [512, 213] width 8 height 11
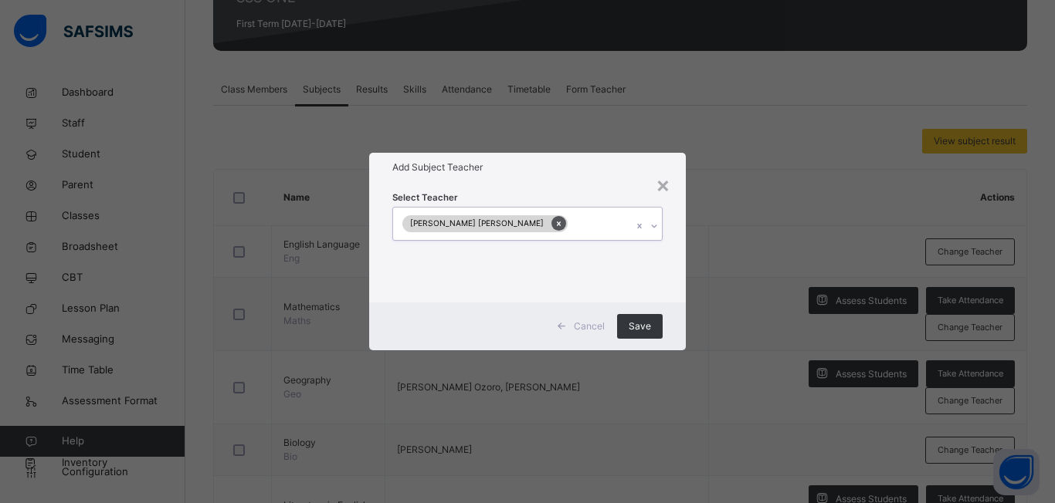
click at [551, 223] on div at bounding box center [558, 223] width 15 height 15
click at [649, 233] on div at bounding box center [647, 226] width 26 height 25
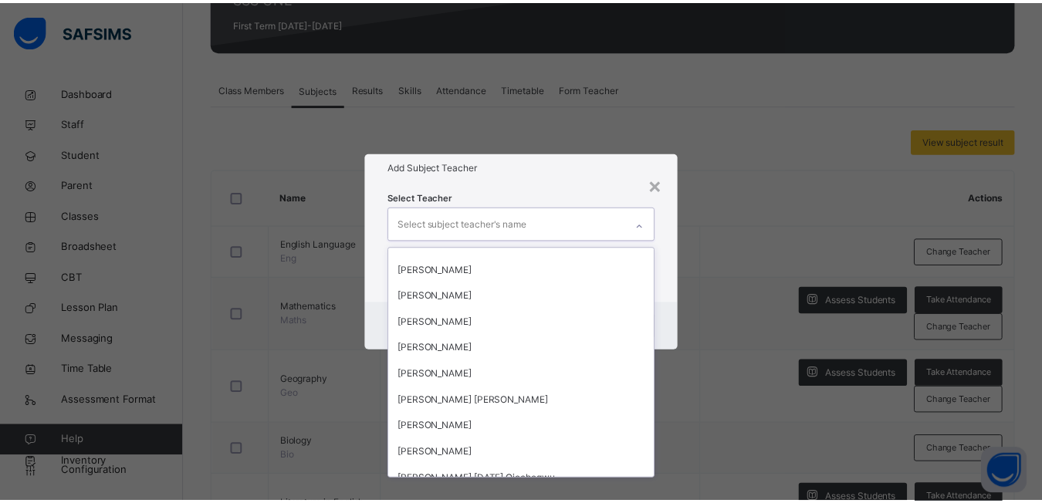
scroll to position [2069, 0]
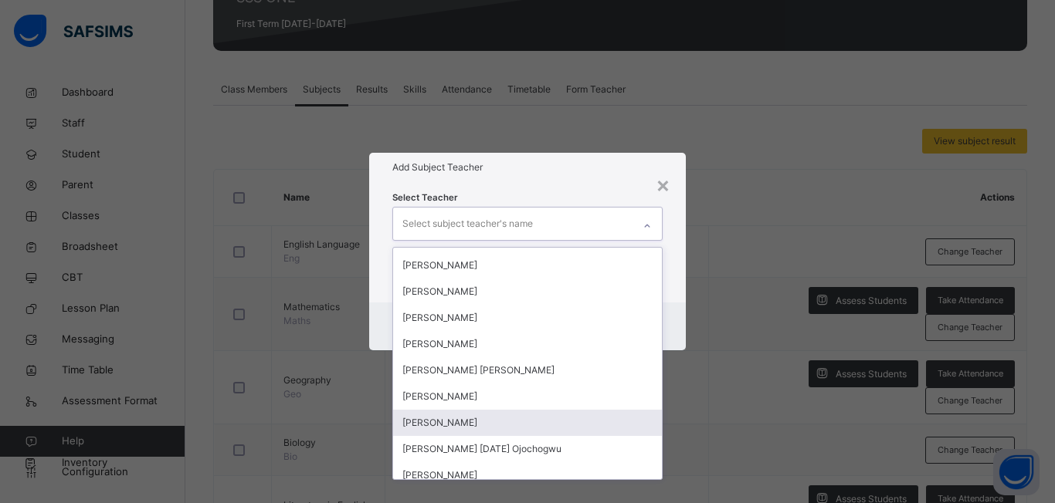
click at [510, 424] on div "[PERSON_NAME]" at bounding box center [527, 423] width 269 height 26
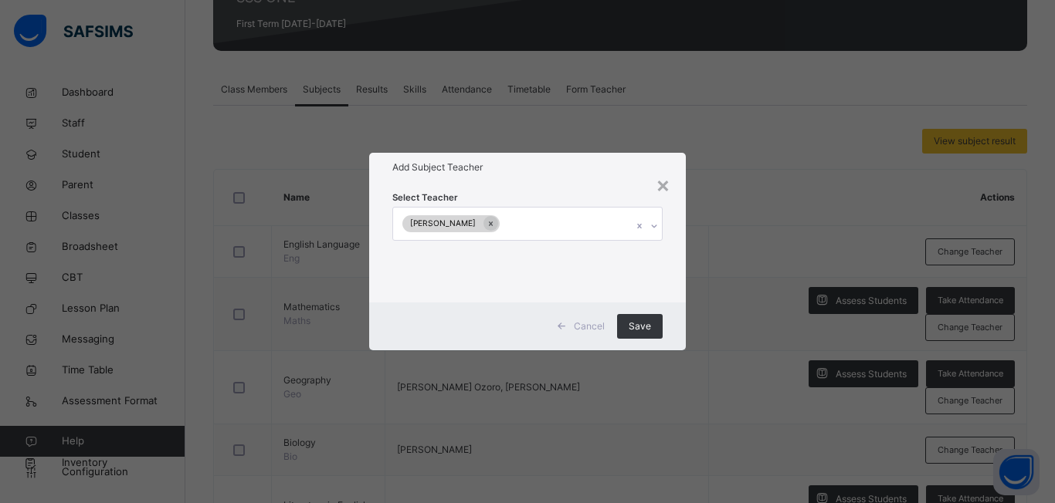
click at [716, 384] on div "× Add Subject Teacher Select Teacher [PERSON_NAME] Cancel Save" at bounding box center [527, 251] width 1055 height 503
click at [644, 336] on div "Save" at bounding box center [640, 326] width 46 height 25
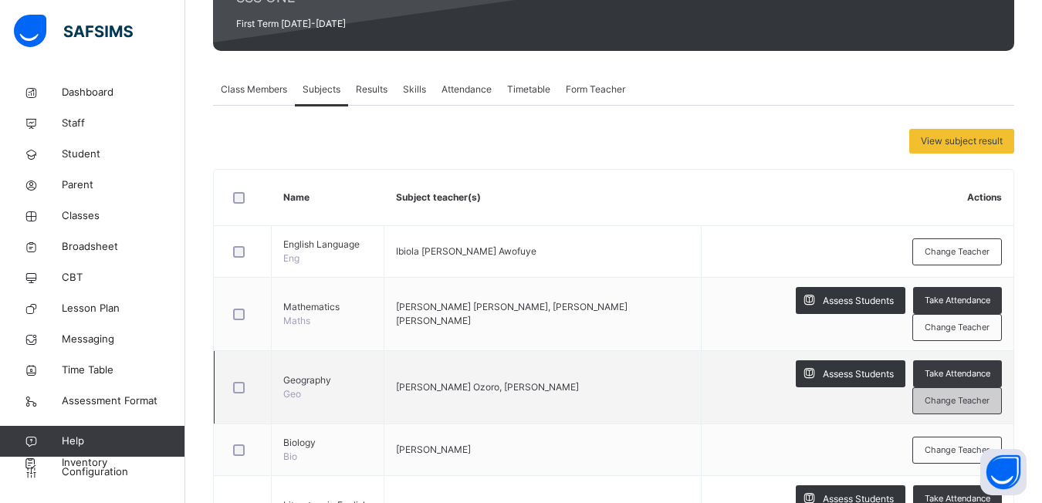
click at [959, 395] on span "Change Teacher" at bounding box center [957, 401] width 65 height 13
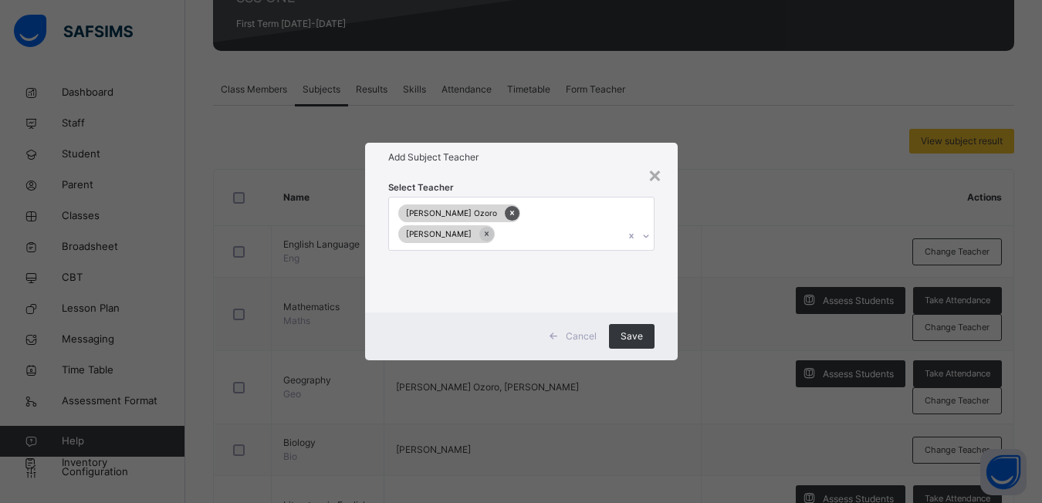
click at [510, 216] on icon at bounding box center [512, 214] width 4 height 5
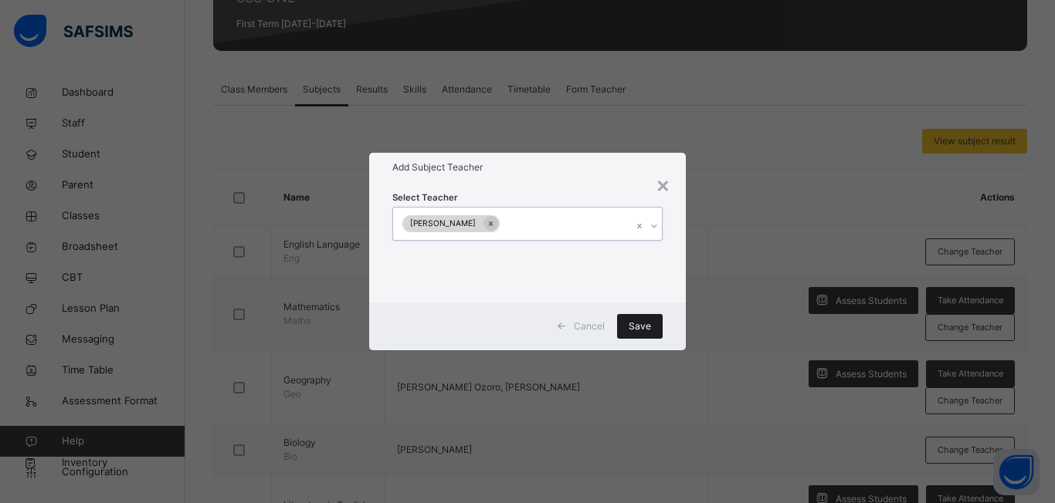
click at [640, 320] on span "Save" at bounding box center [639, 327] width 22 height 14
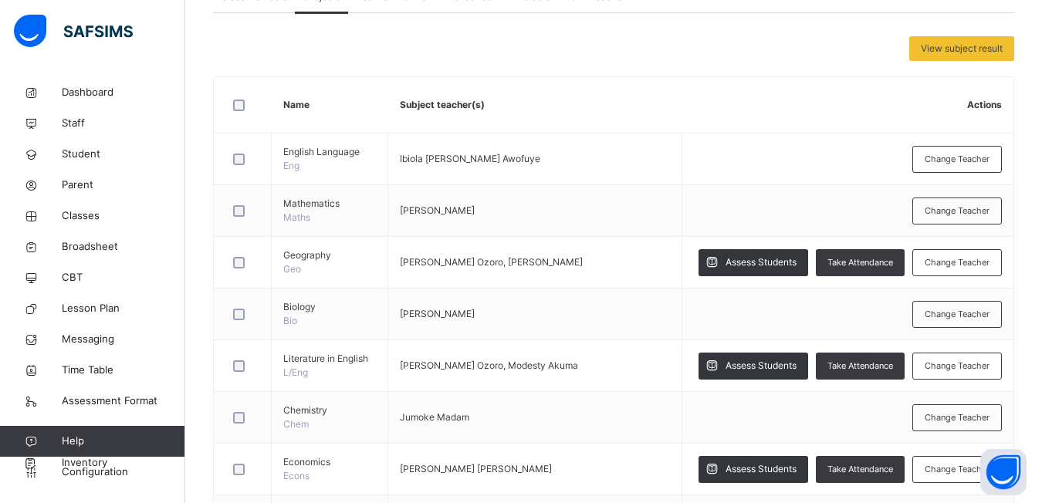
scroll to position [340, 0]
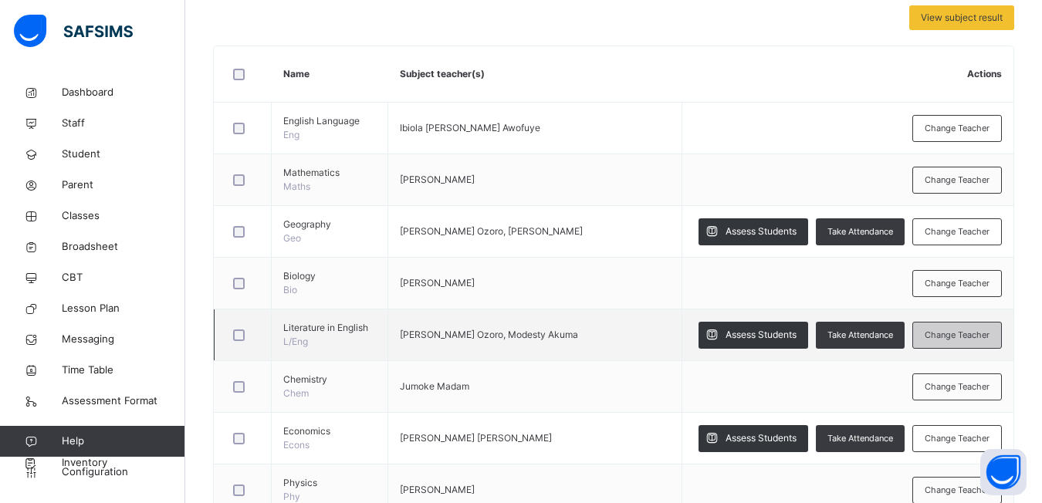
click at [935, 340] on div "Change Teacher" at bounding box center [958, 335] width 90 height 27
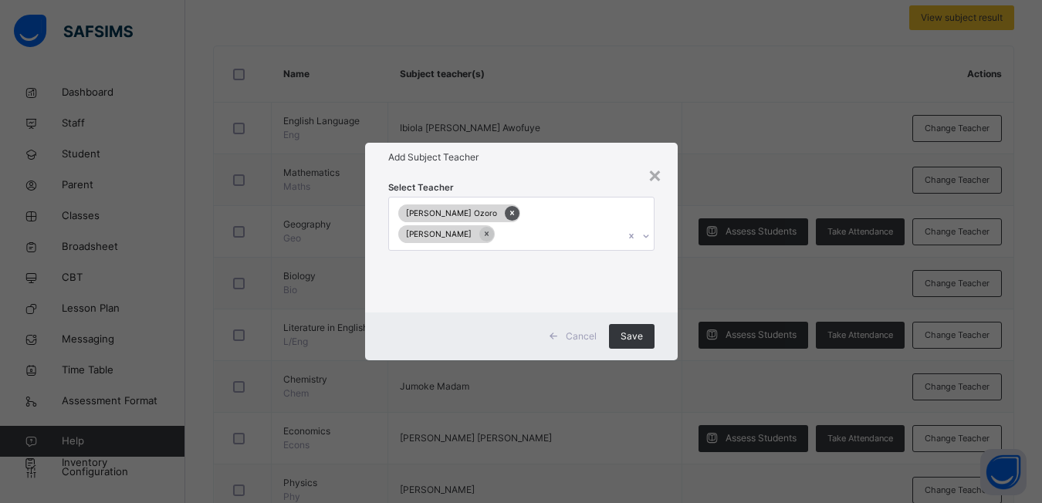
click at [508, 218] on icon at bounding box center [512, 213] width 8 height 11
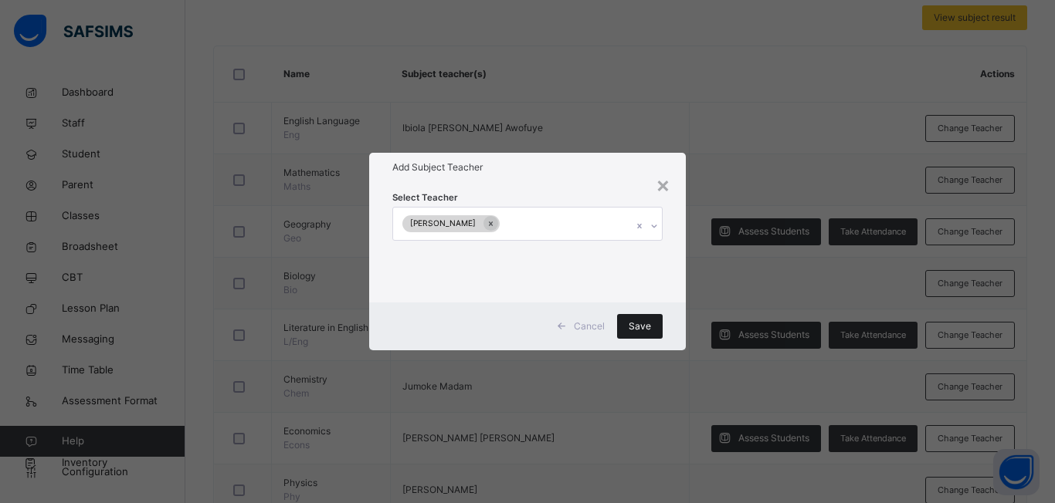
click at [652, 333] on div "Save" at bounding box center [640, 326] width 46 height 25
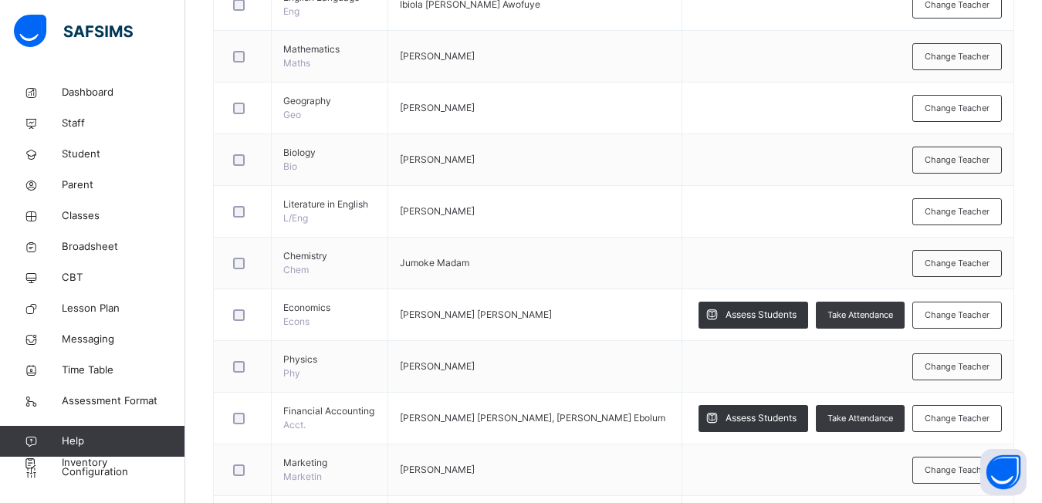
scroll to position [494, 0]
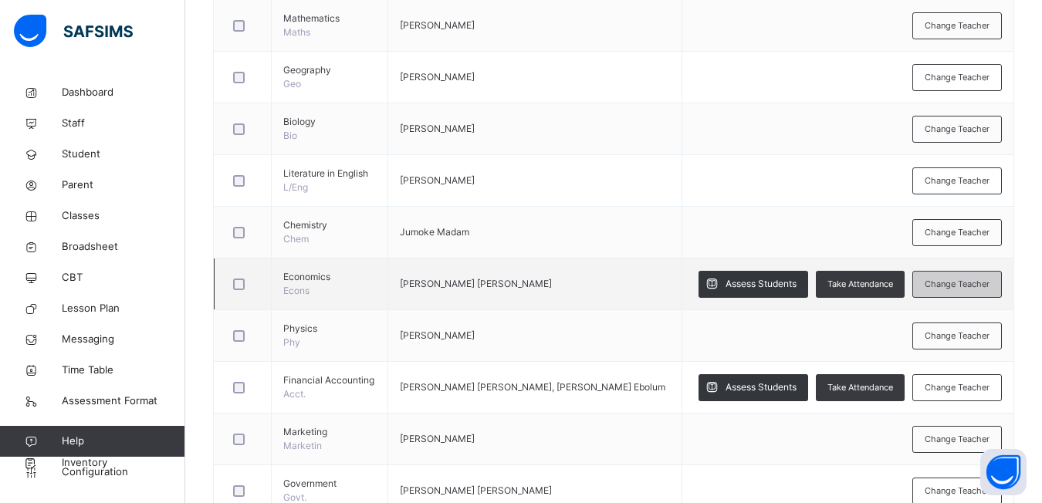
click at [963, 281] on span "Change Teacher" at bounding box center [957, 284] width 65 height 13
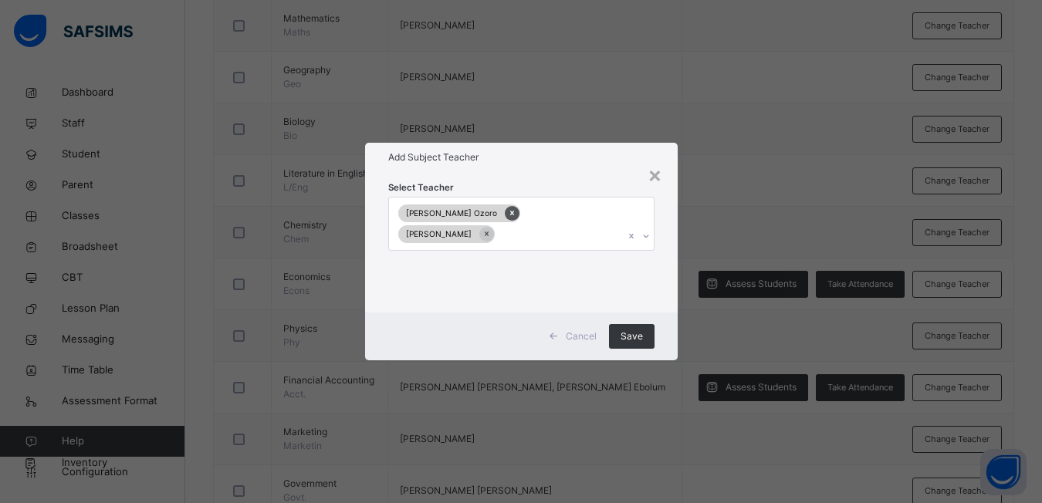
click at [508, 218] on icon at bounding box center [512, 213] width 8 height 11
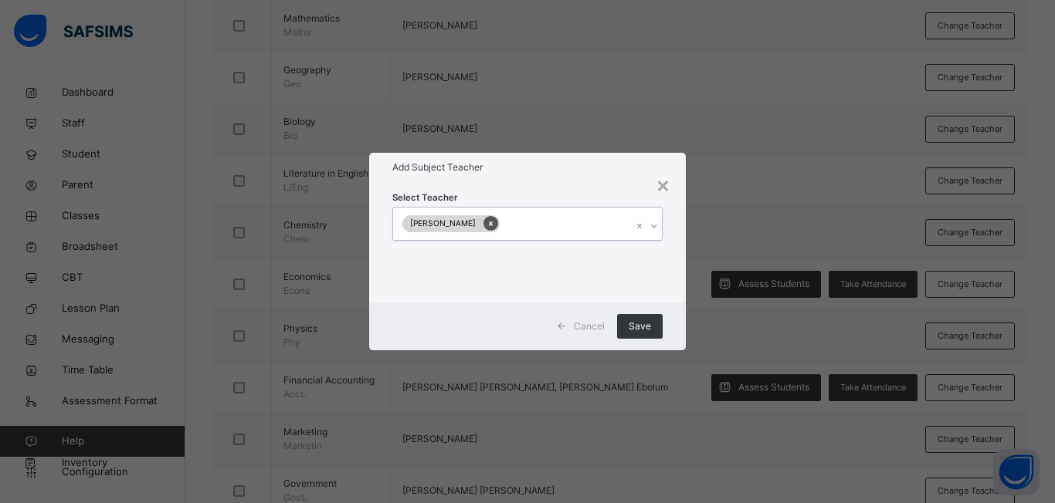
click at [486, 228] on icon at bounding box center [490, 223] width 8 height 11
click at [634, 326] on span "Save" at bounding box center [639, 327] width 22 height 14
click at [636, 323] on span "Save" at bounding box center [639, 327] width 22 height 14
click at [574, 327] on span "Cancel" at bounding box center [589, 327] width 31 height 14
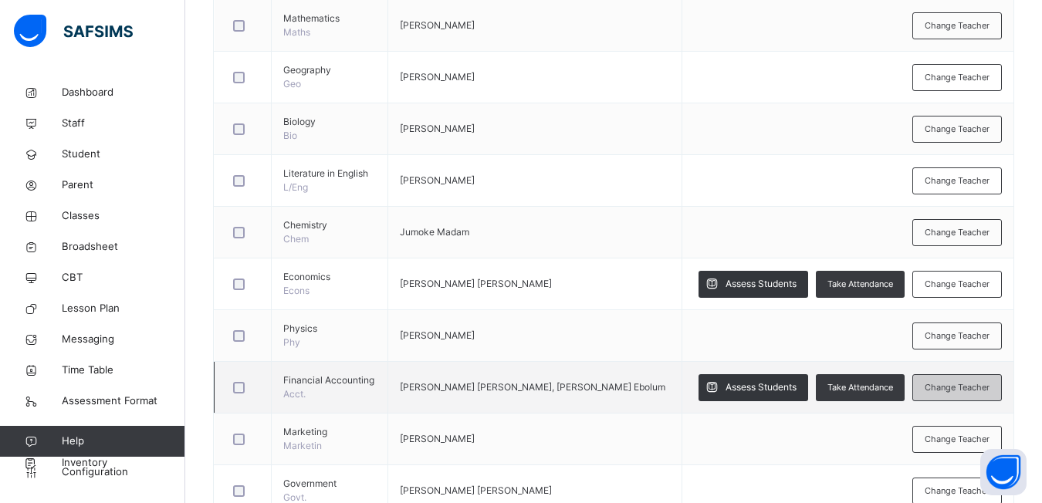
click at [969, 384] on span "Change Teacher" at bounding box center [957, 387] width 65 height 13
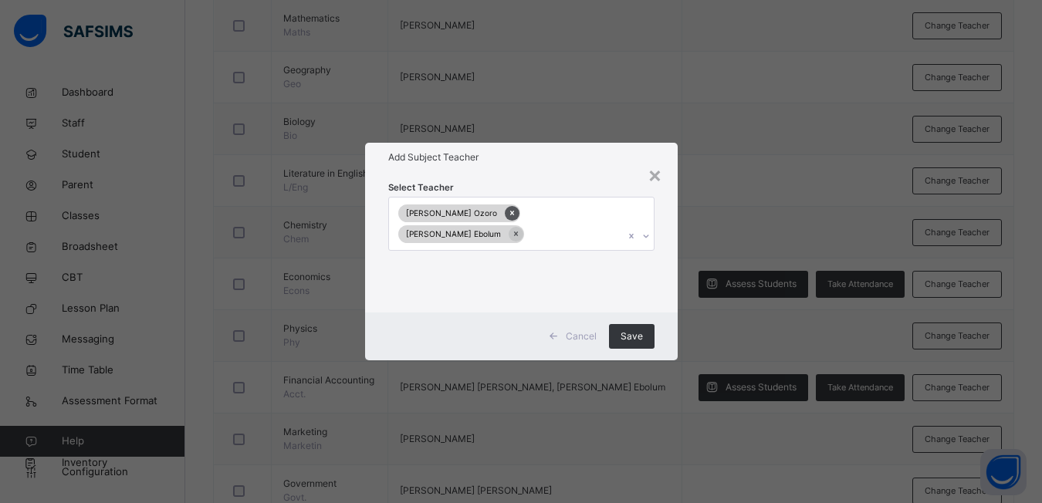
click at [508, 217] on icon at bounding box center [512, 213] width 8 height 11
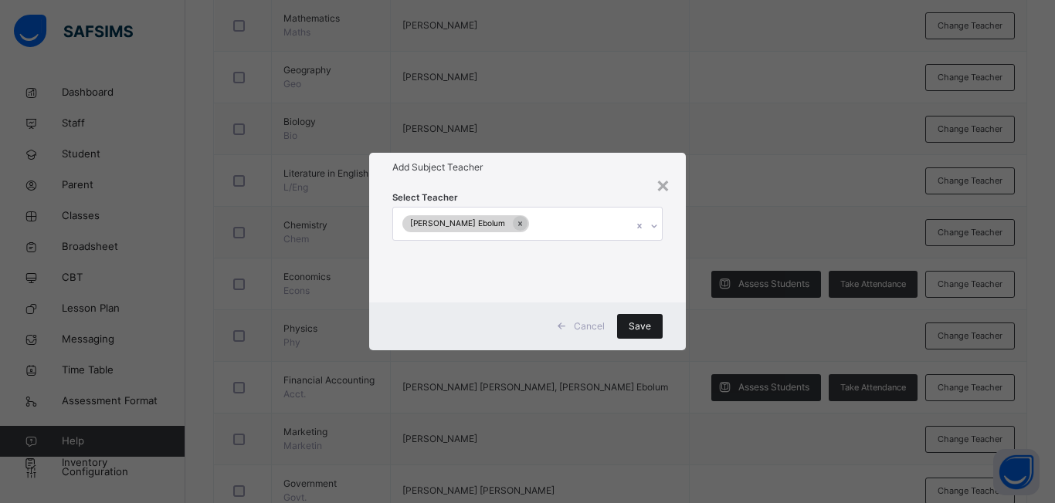
click at [633, 333] on span "Save" at bounding box center [639, 327] width 22 height 14
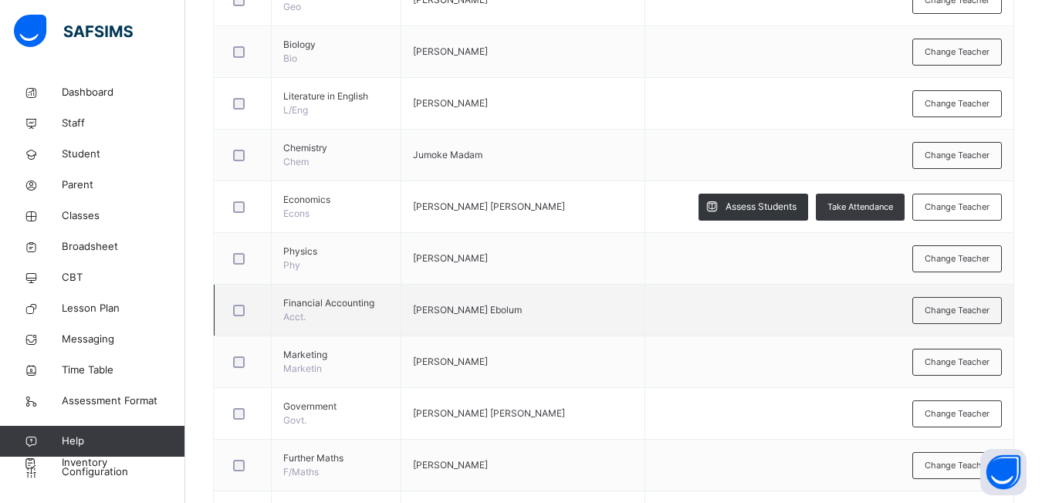
scroll to position [649, 0]
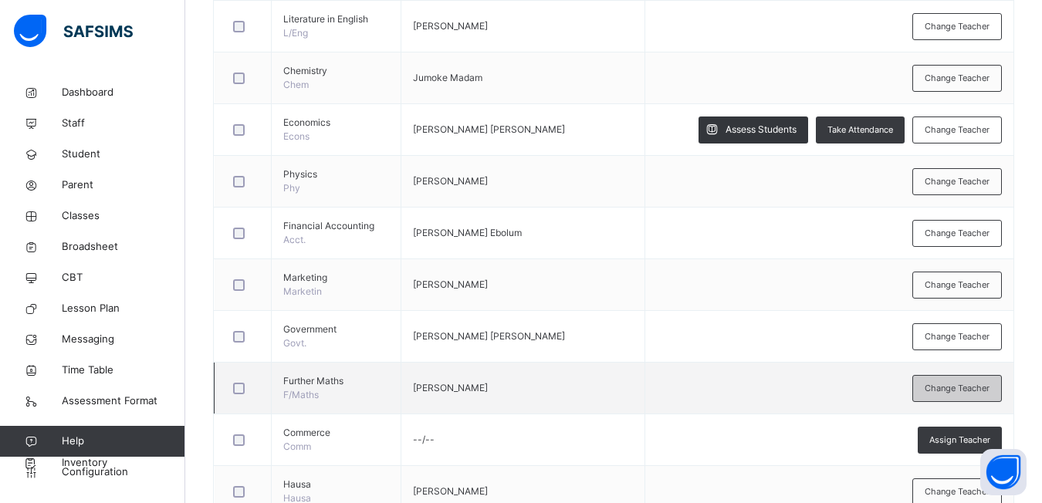
click at [930, 390] on div "Change Teacher" at bounding box center [958, 388] width 90 height 27
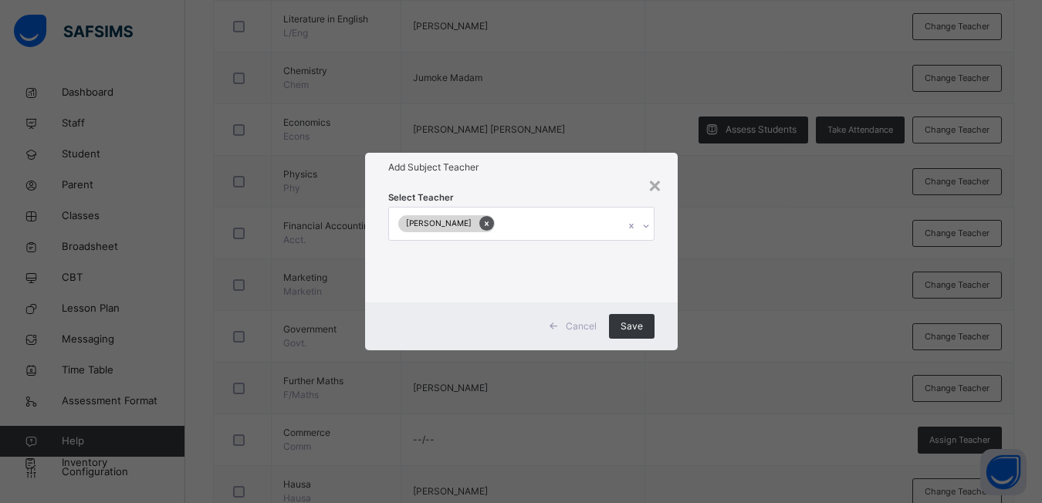
click at [491, 224] on icon at bounding box center [487, 223] width 8 height 11
click at [632, 334] on div "Save" at bounding box center [640, 326] width 46 height 25
click at [743, 314] on div "× Add Subject Teacher Select Teacher Select subject teacher's name Cancel Save" at bounding box center [527, 251] width 1055 height 503
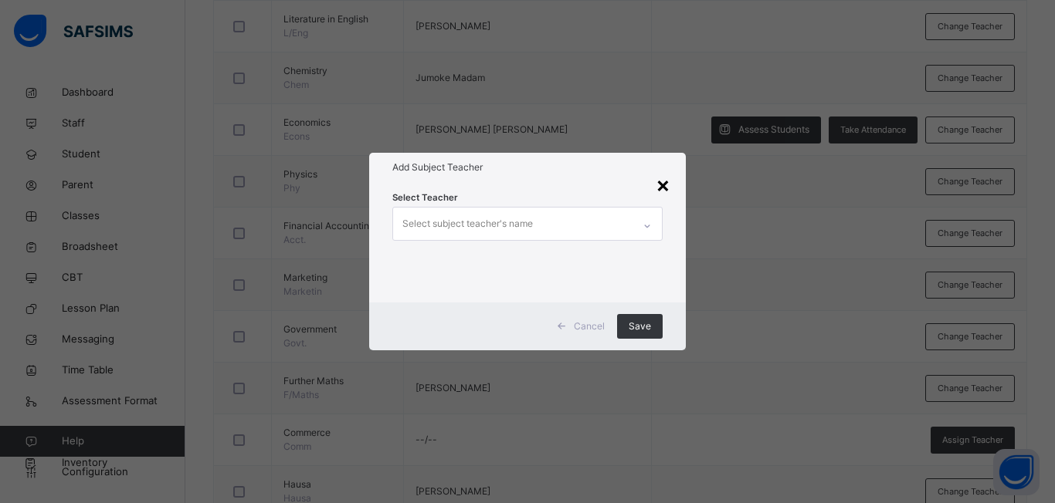
click at [664, 184] on div "×" at bounding box center [662, 184] width 15 height 32
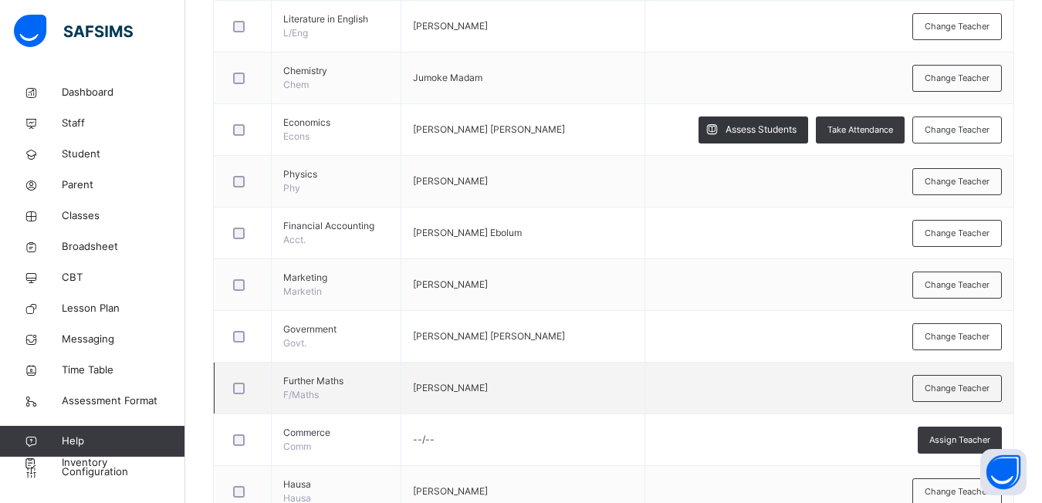
scroll to position [726, 0]
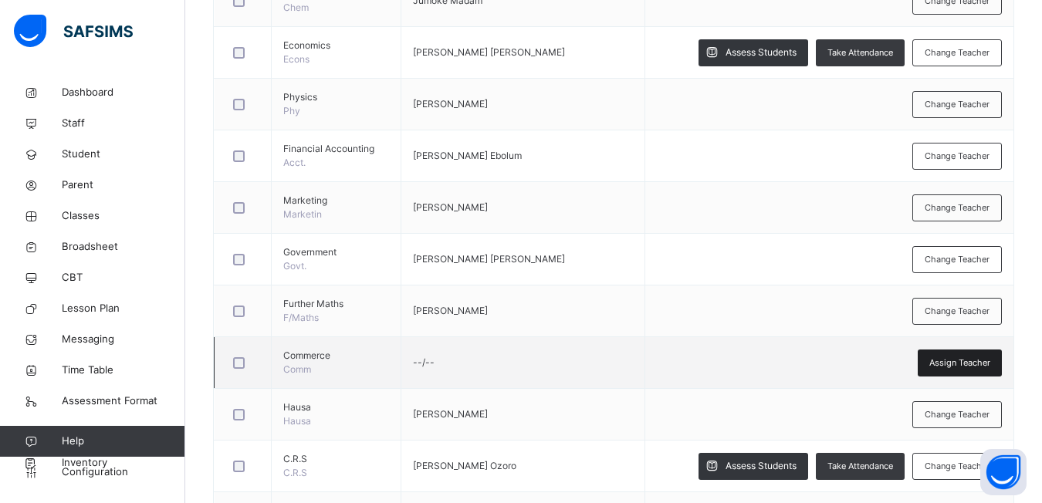
click at [966, 367] on span "Assign Teacher" at bounding box center [960, 363] width 61 height 13
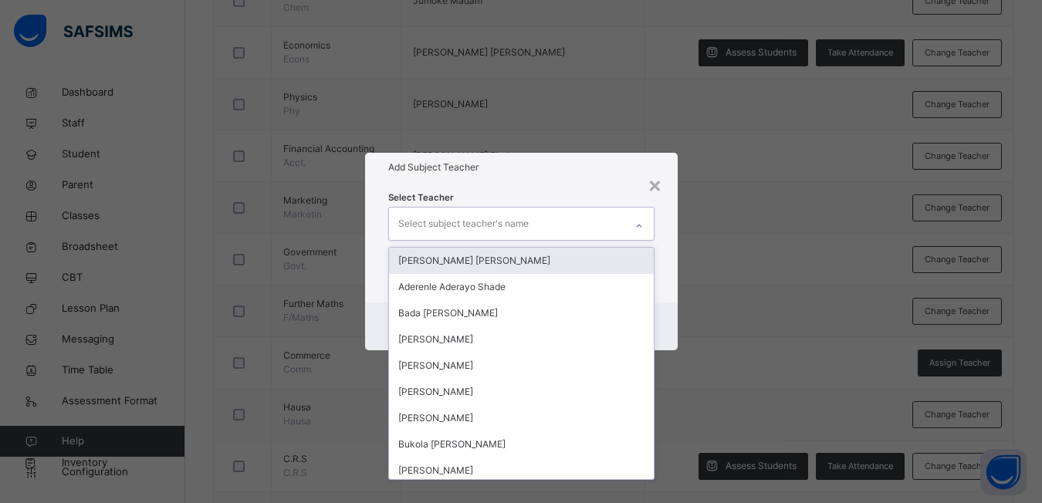
click at [638, 229] on icon at bounding box center [639, 225] width 9 height 15
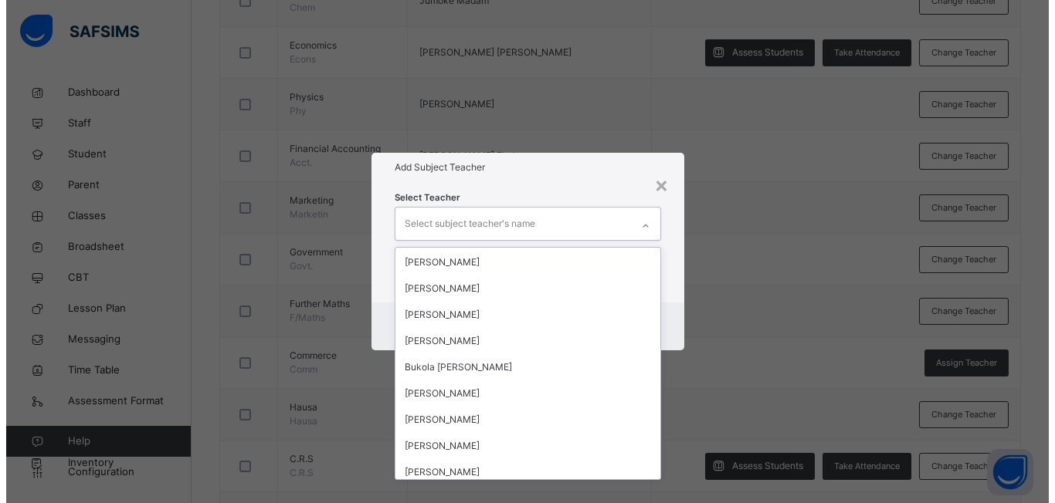
scroll to position [154, 0]
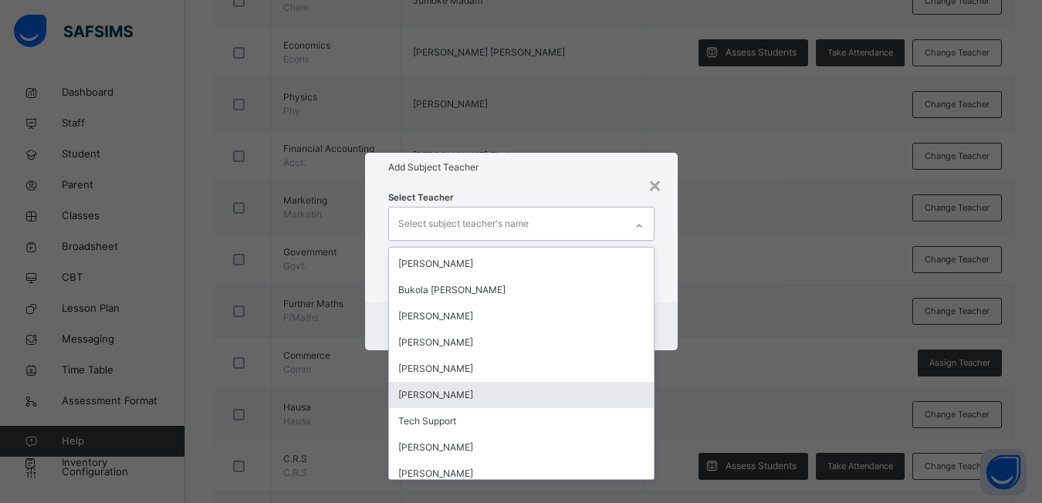
click at [425, 398] on div "[PERSON_NAME]" at bounding box center [521, 395] width 265 height 26
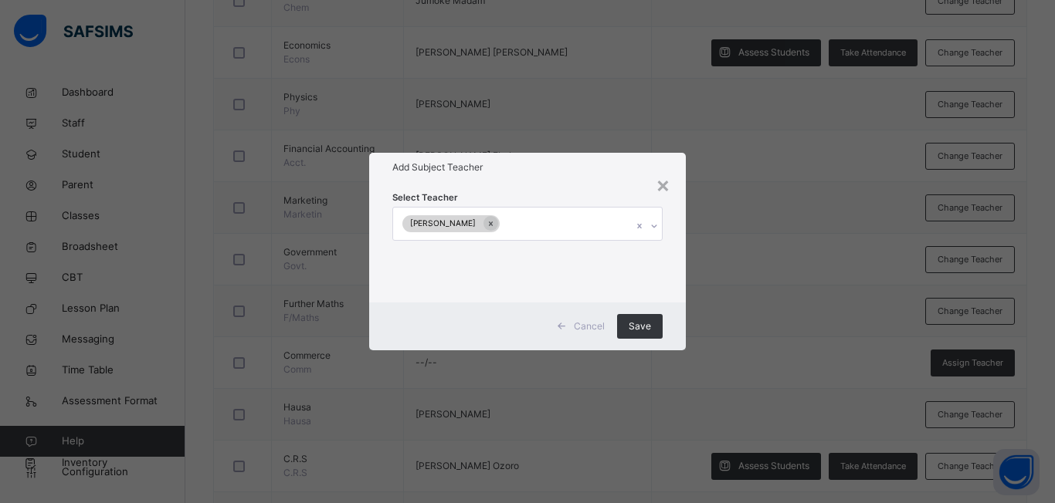
click at [696, 410] on div "× Add Subject Teacher Select Teacher [PERSON_NAME] Cancel Save" at bounding box center [527, 251] width 1055 height 503
click at [653, 322] on div "Save" at bounding box center [640, 326] width 46 height 25
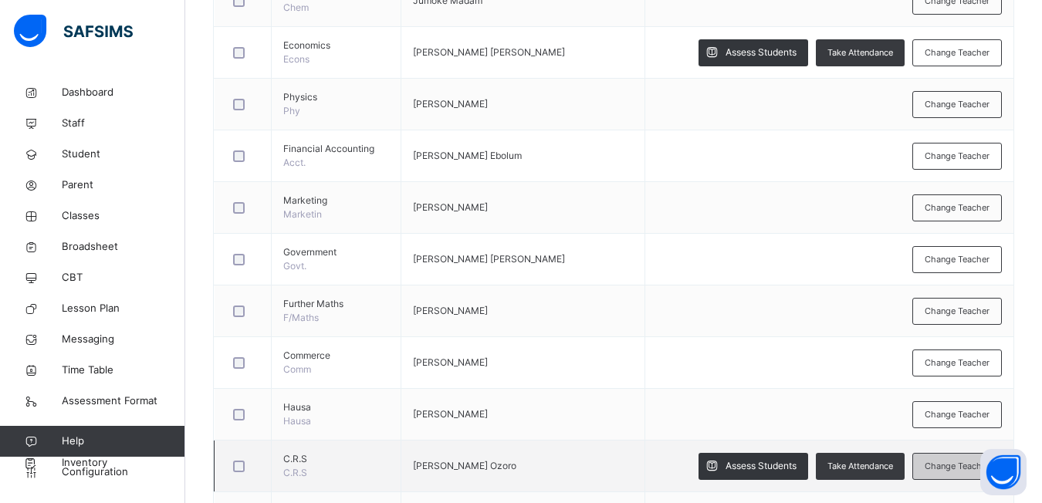
click at [967, 465] on span "Change Teacher" at bounding box center [957, 466] width 65 height 13
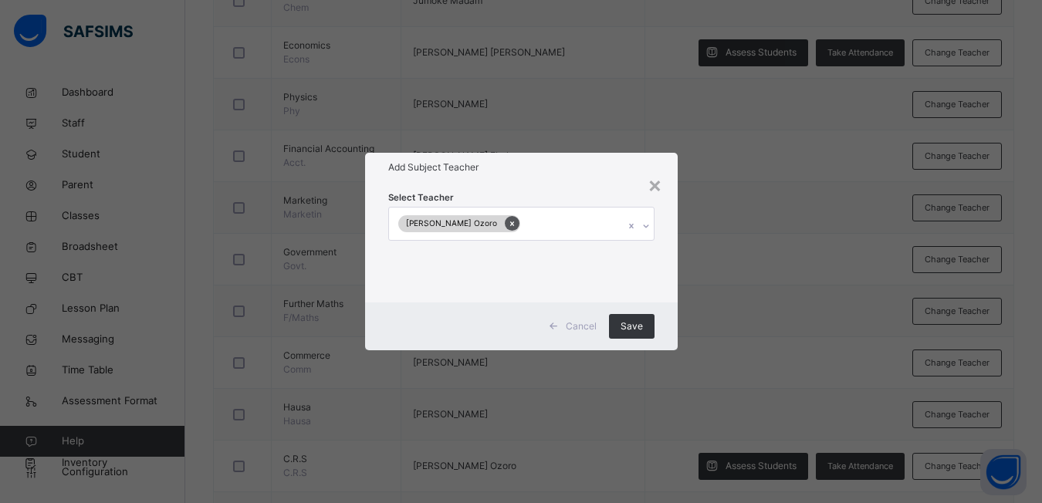
click at [508, 227] on icon at bounding box center [512, 223] width 8 height 11
click at [642, 232] on icon at bounding box center [646, 225] width 9 height 15
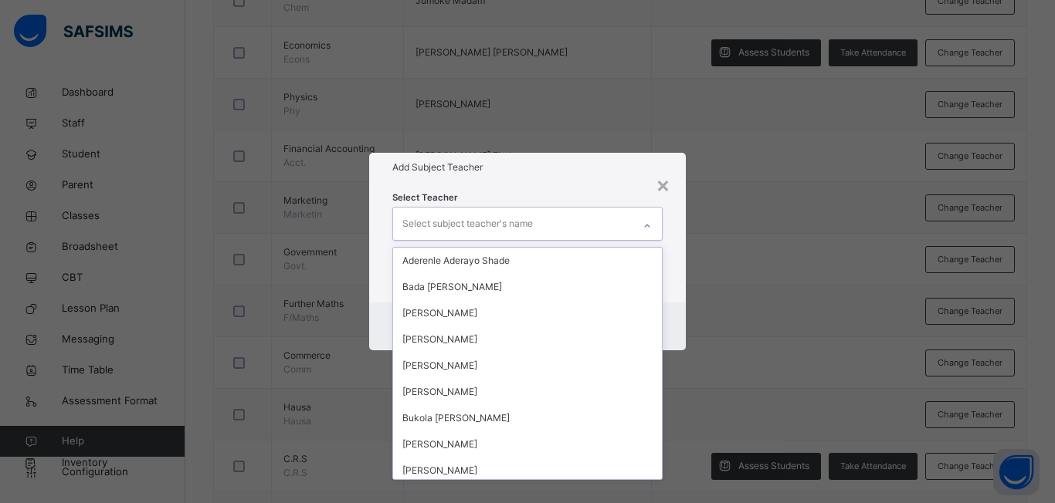
scroll to position [0, 0]
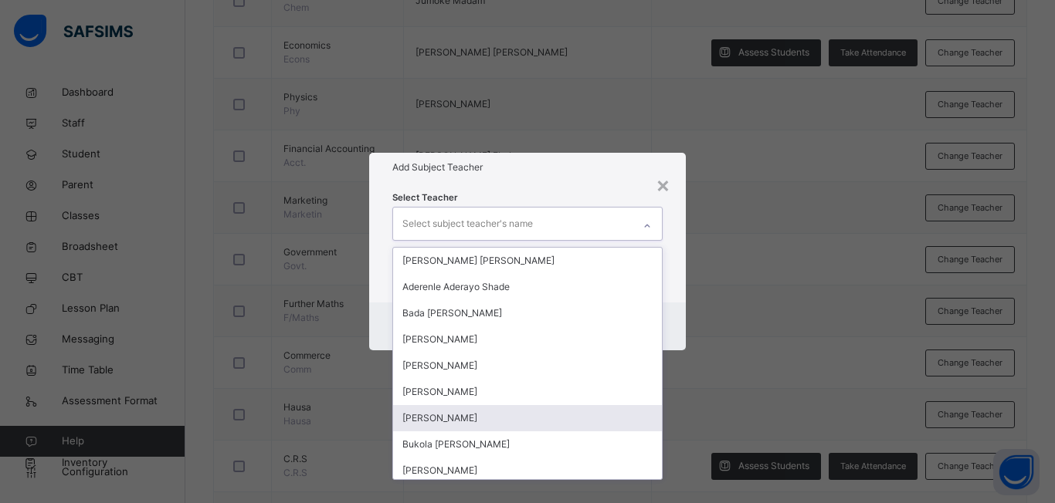
click at [682, 405] on div "× Add Subject Teacher Select Teacher option [PERSON_NAME] Ozoro, deselected. op…" at bounding box center [527, 251] width 1055 height 503
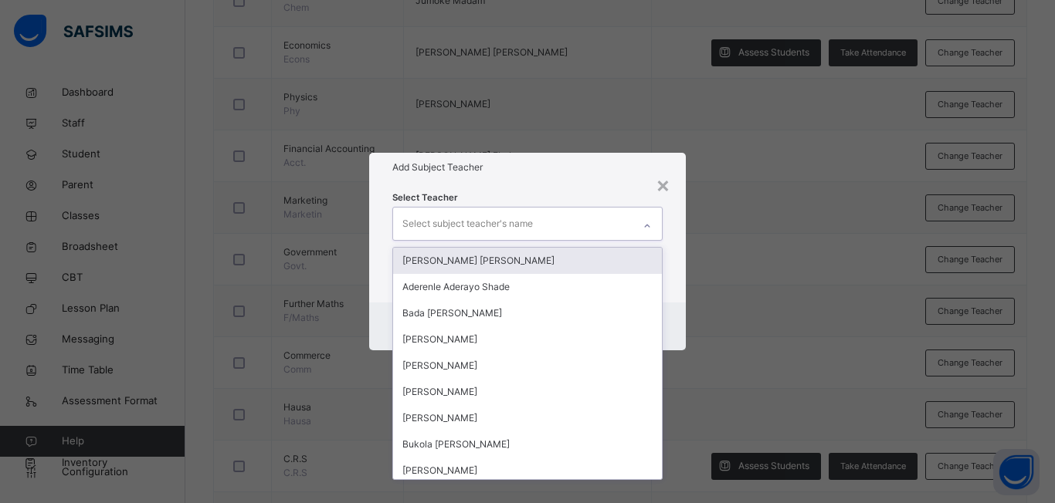
click at [644, 229] on icon at bounding box center [646, 225] width 9 height 15
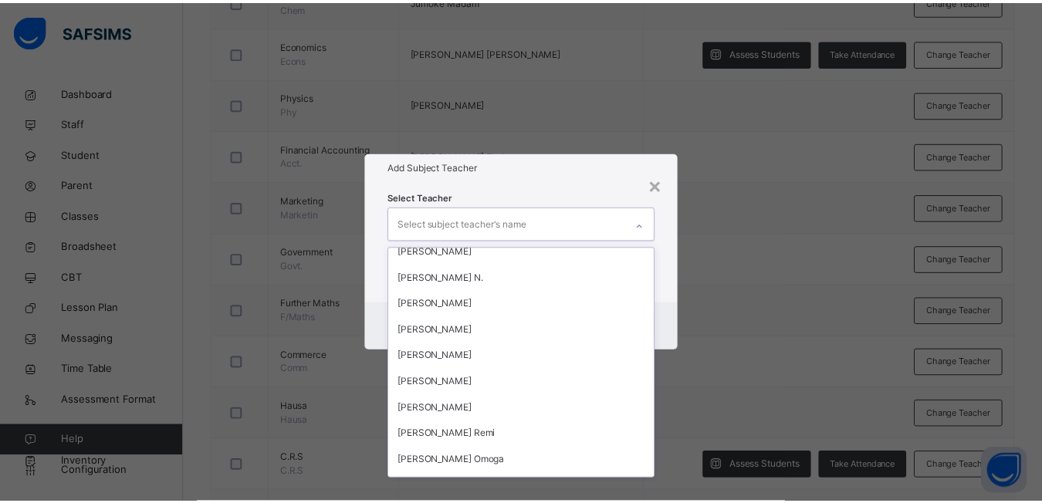
scroll to position [1143, 0]
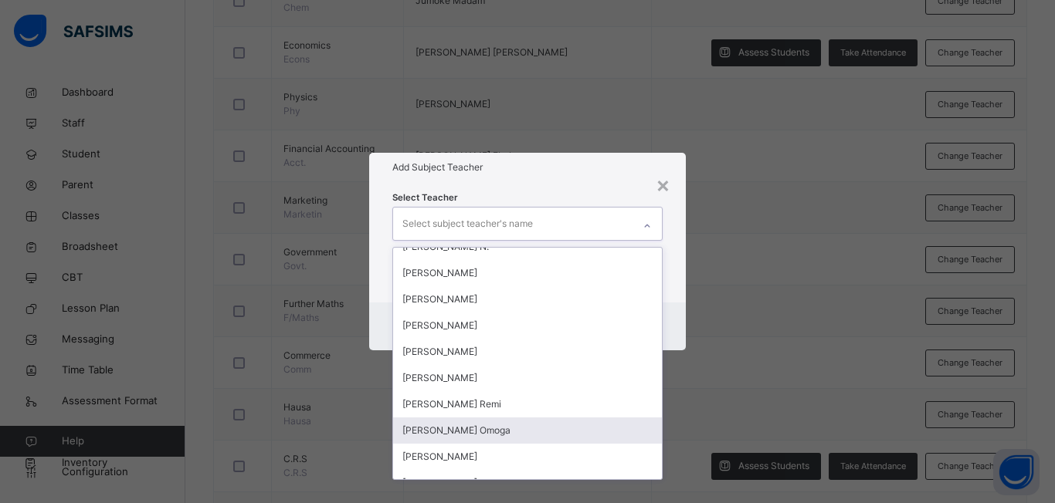
click at [465, 438] on div "[PERSON_NAME] Omoga" at bounding box center [527, 431] width 269 height 26
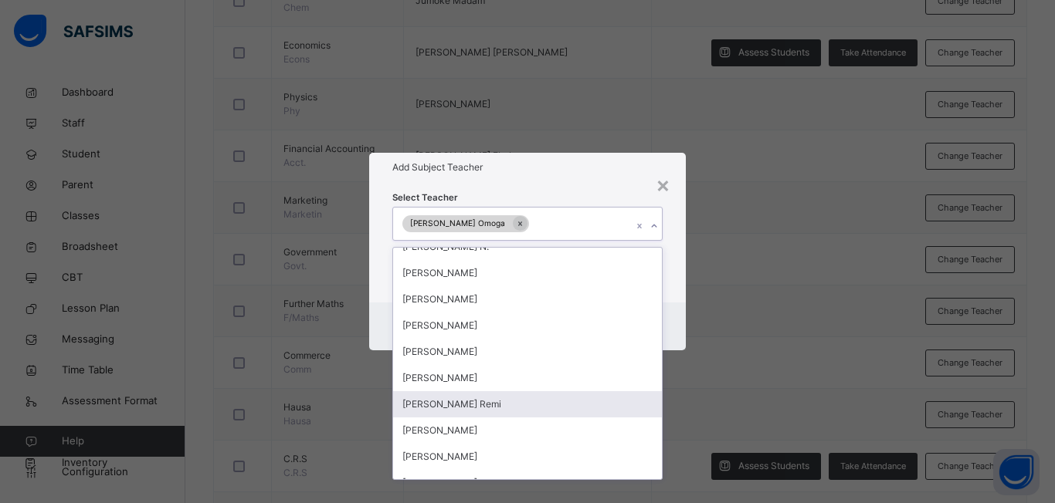
click at [682, 413] on div "× Add Subject Teacher Select Teacher option [PERSON_NAME], selected. option [PE…" at bounding box center [527, 251] width 1055 height 503
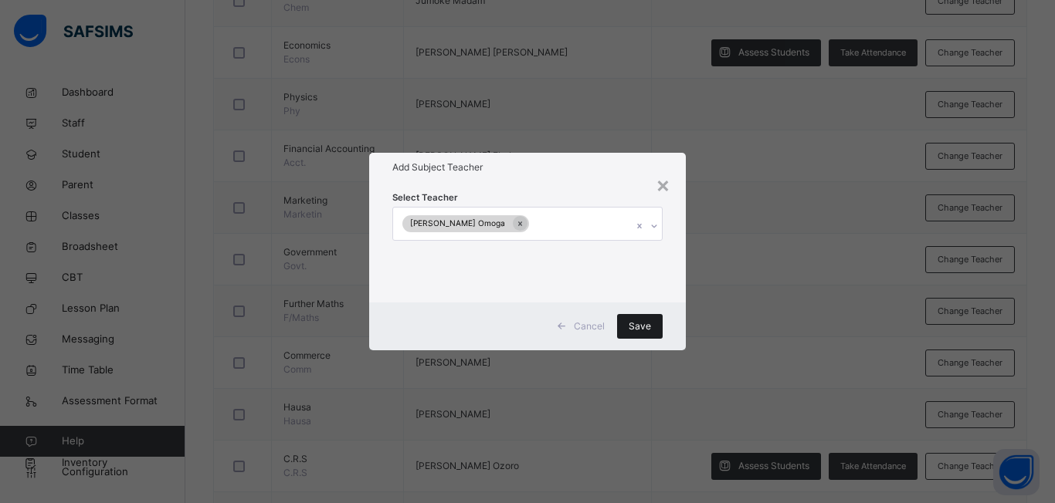
click at [639, 325] on span "Save" at bounding box center [639, 327] width 22 height 14
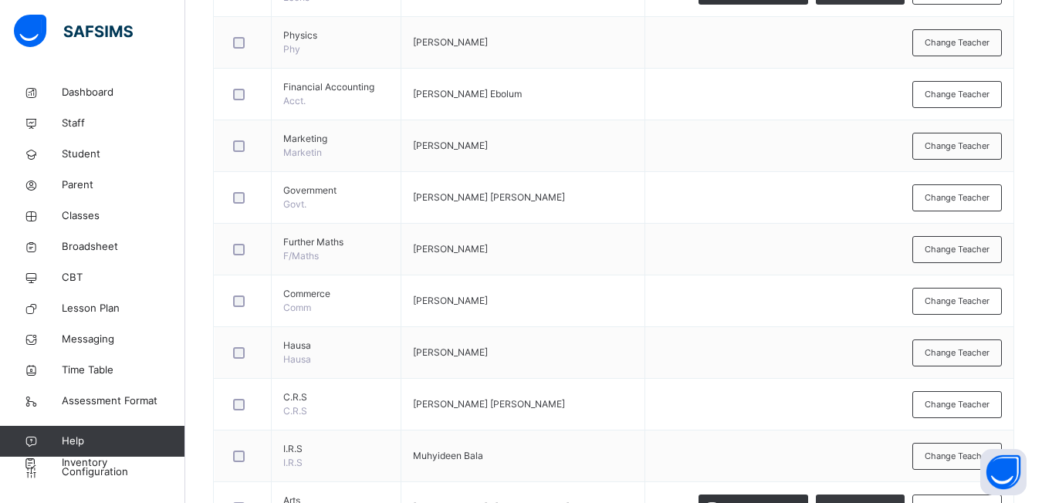
scroll to position [818, 0]
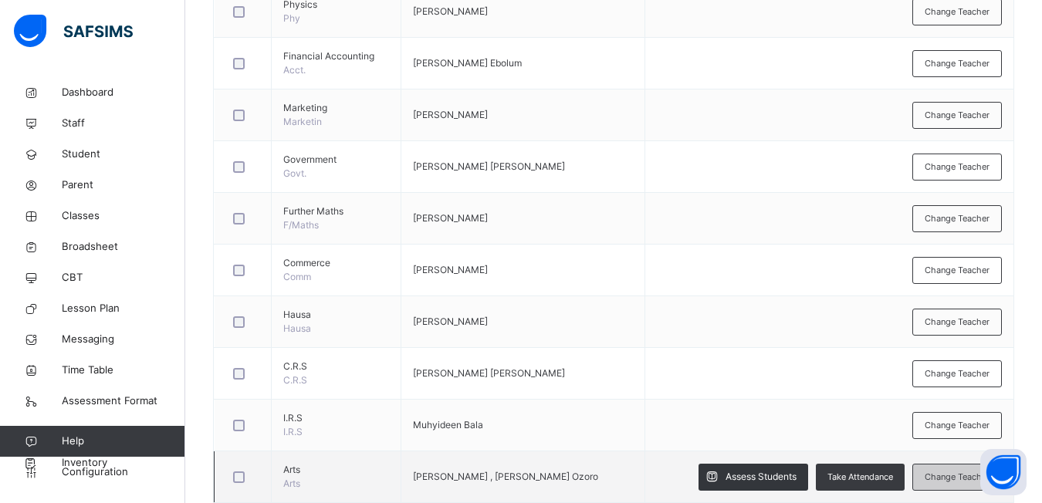
click at [950, 479] on span "Change Teacher" at bounding box center [957, 477] width 65 height 13
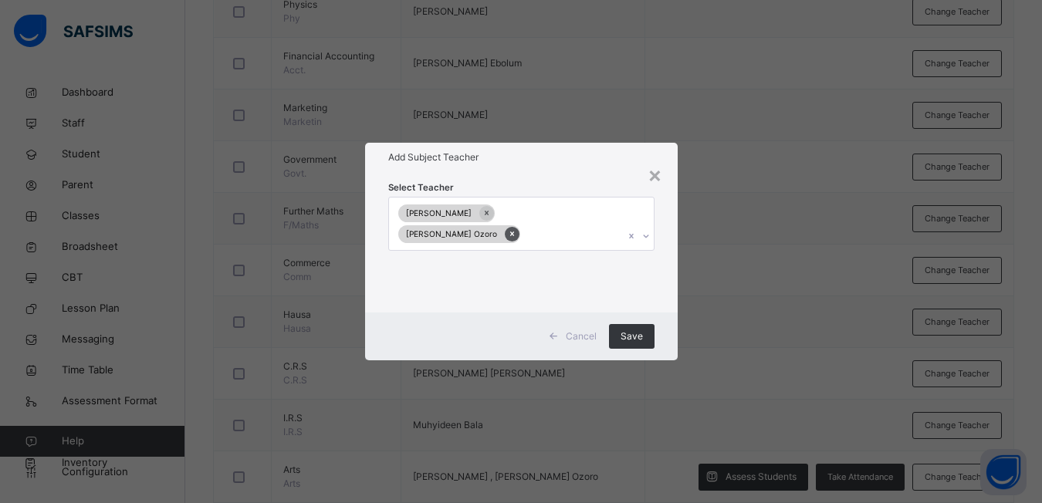
click at [516, 229] on icon at bounding box center [512, 234] width 8 height 11
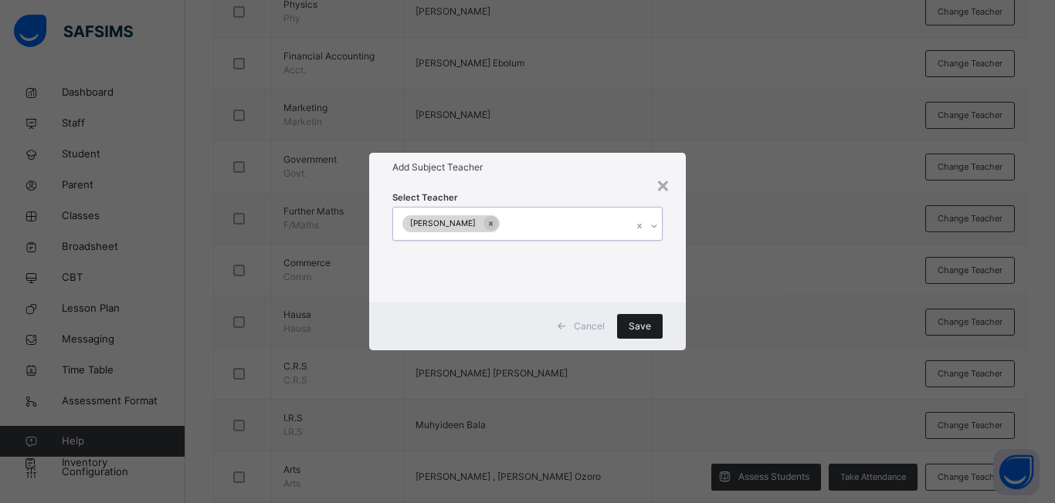
click at [638, 327] on span "Save" at bounding box center [639, 327] width 22 height 14
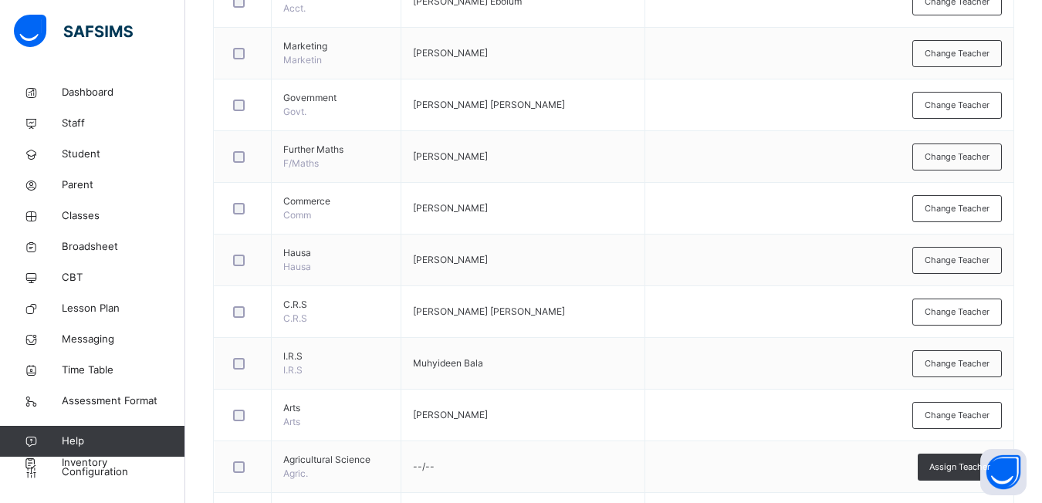
scroll to position [911, 0]
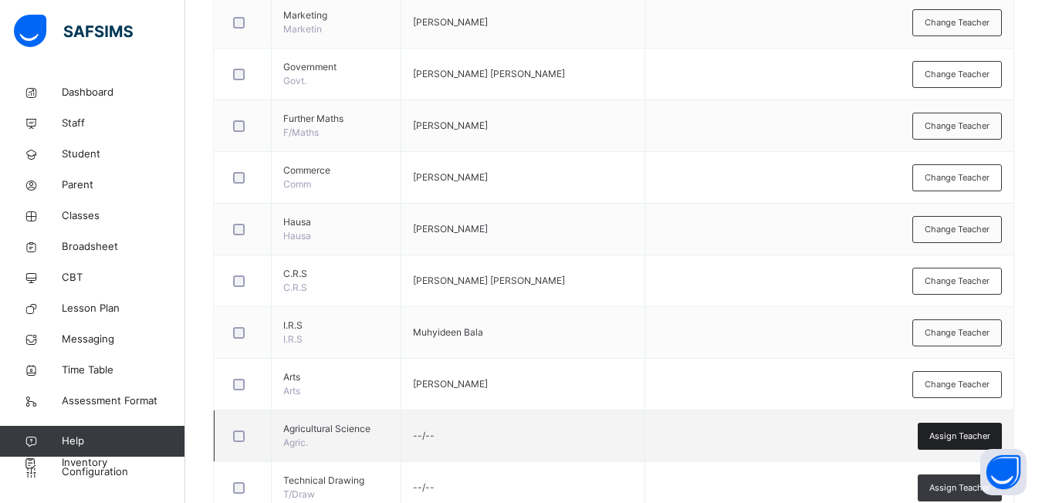
click at [949, 445] on div "Assign Teacher" at bounding box center [960, 436] width 84 height 27
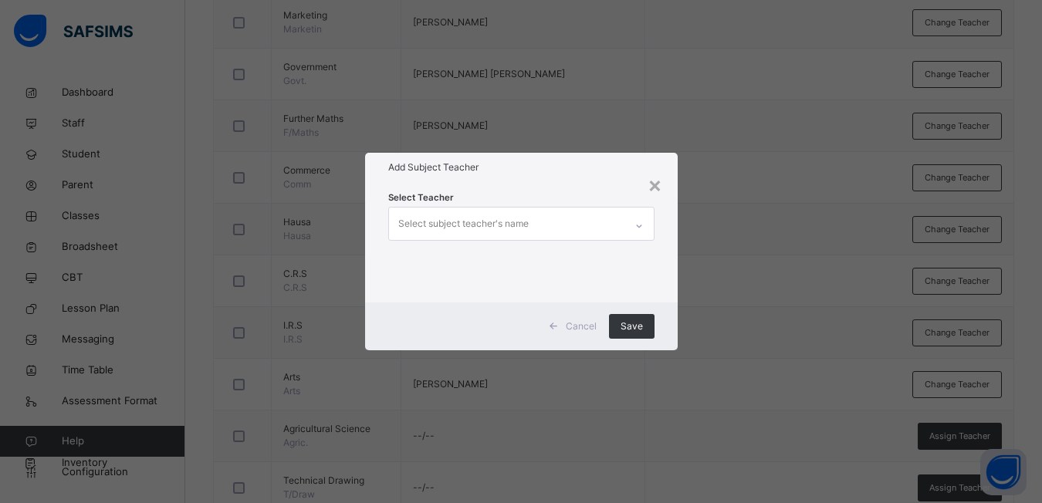
click at [643, 231] on icon at bounding box center [639, 225] width 9 height 15
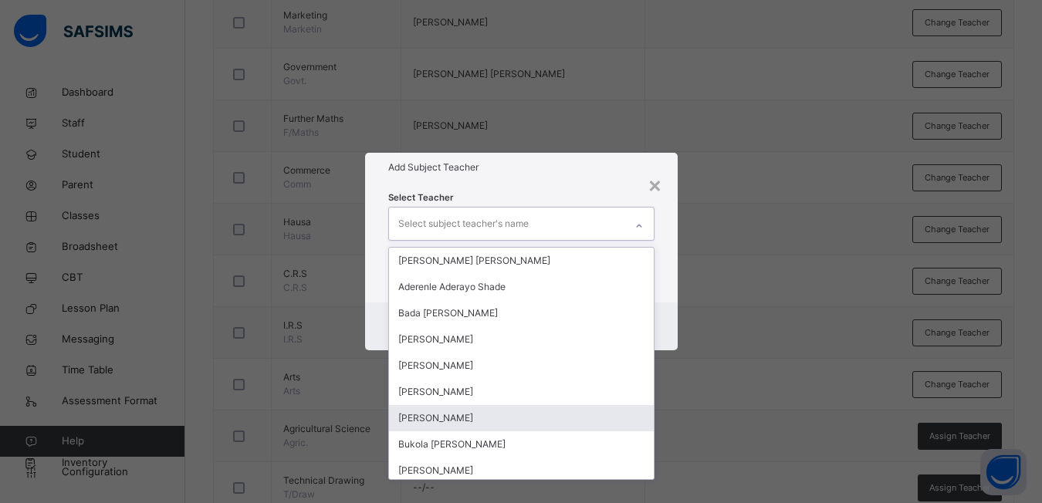
click at [415, 418] on div "[PERSON_NAME]" at bounding box center [521, 418] width 265 height 26
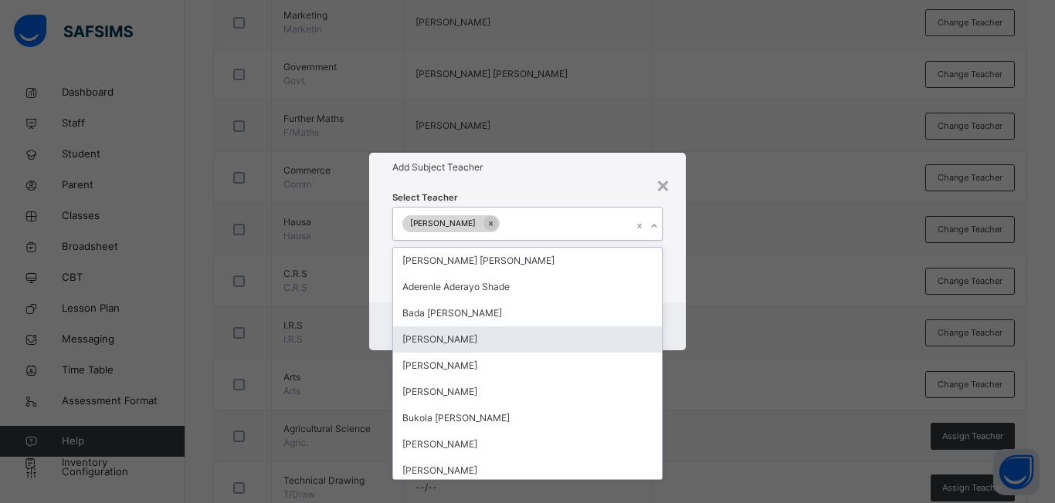
click at [699, 391] on div "× Add Subject Teacher Select Teacher option [PERSON_NAME], selected. option [PE…" at bounding box center [527, 251] width 1055 height 503
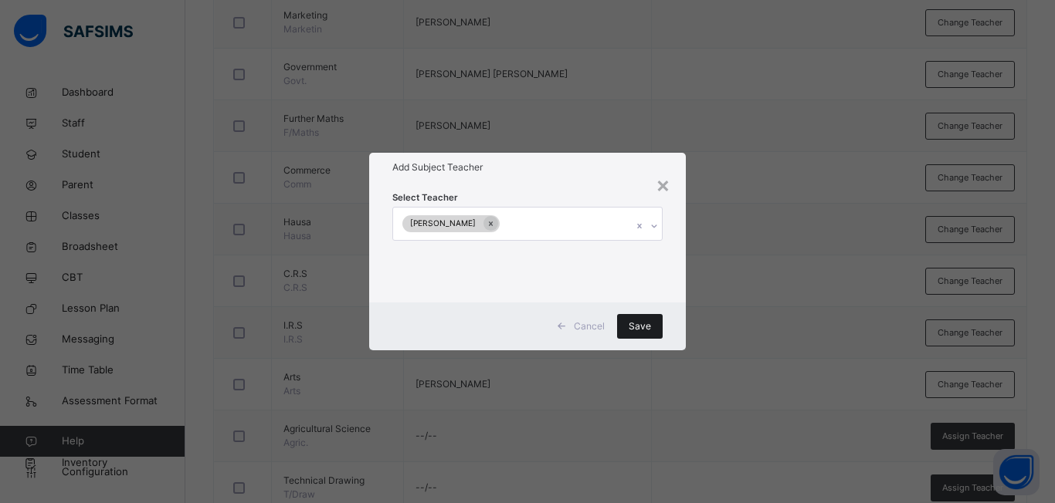
click at [625, 316] on div "Save" at bounding box center [640, 326] width 46 height 25
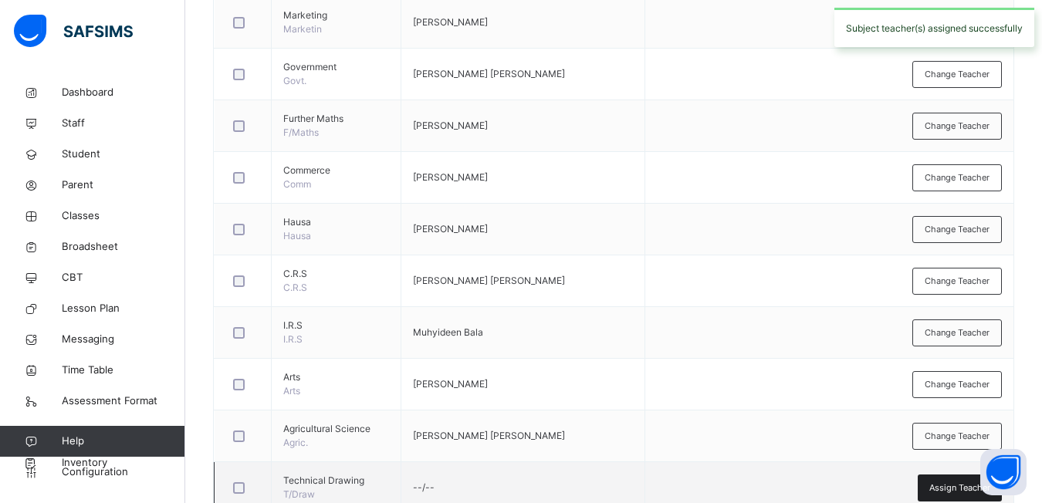
click at [949, 487] on span "Assign Teacher" at bounding box center [960, 488] width 61 height 13
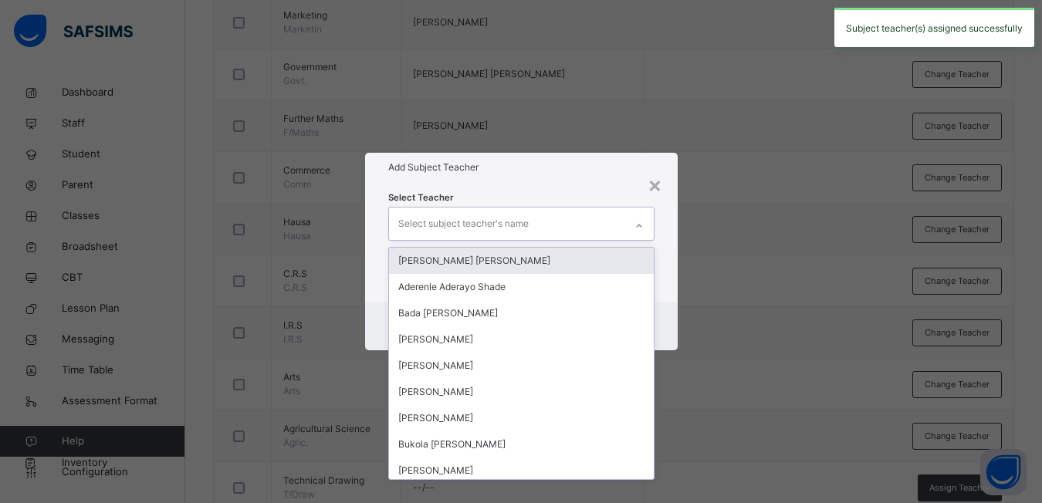
click at [642, 227] on icon at bounding box center [639, 225] width 9 height 15
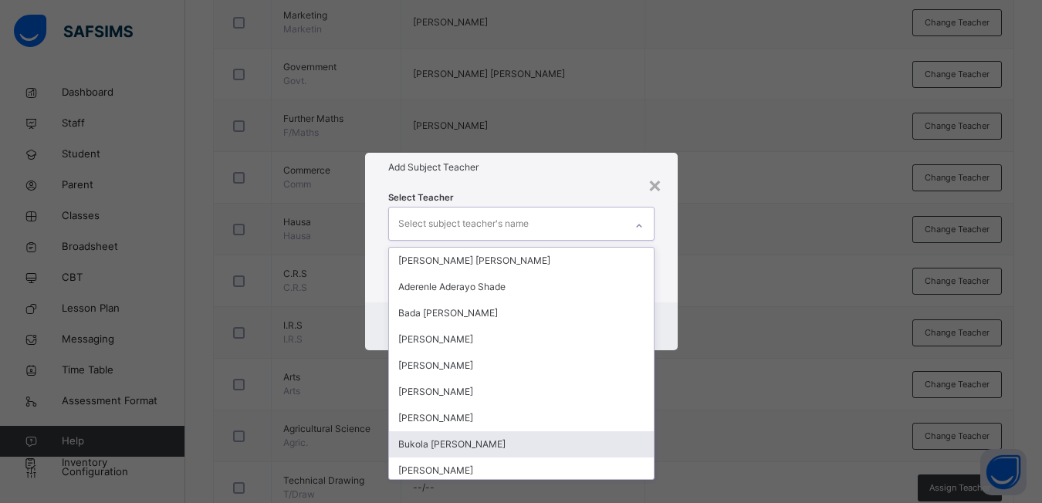
click at [437, 441] on div "Bukola [PERSON_NAME]" at bounding box center [521, 445] width 265 height 26
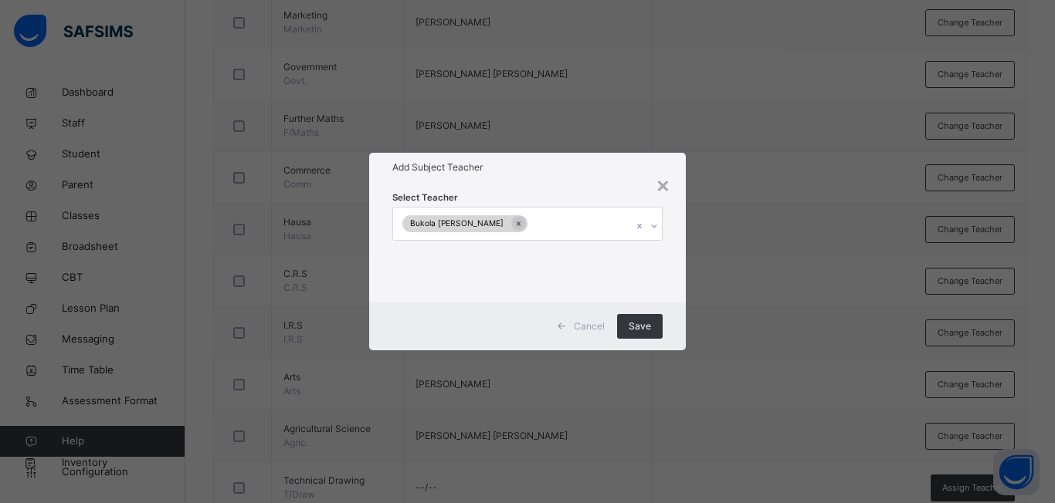
click at [740, 444] on div "× Add Subject Teacher Select Teacher Bukola [PERSON_NAME] Cancel Save" at bounding box center [527, 251] width 1055 height 503
click at [642, 315] on div "Save" at bounding box center [640, 326] width 46 height 25
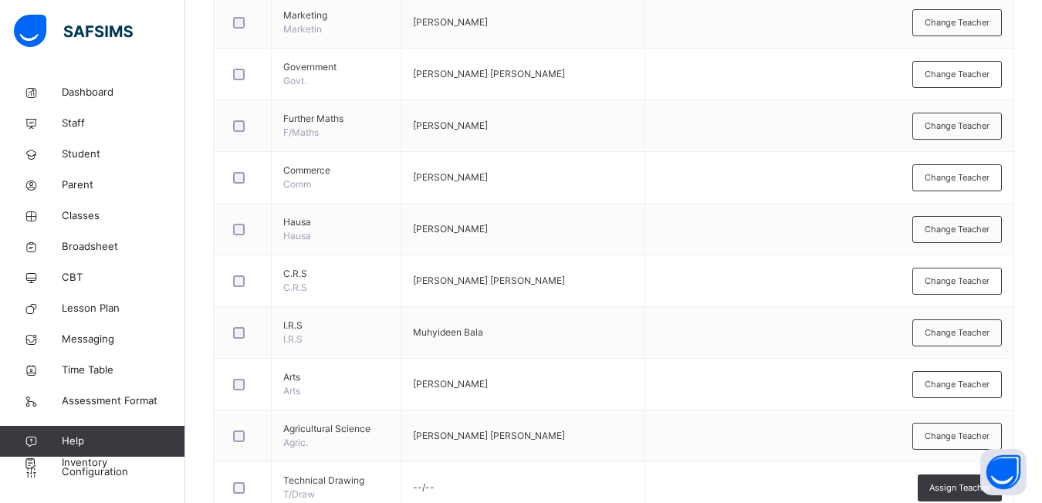
scroll to position [1064, 0]
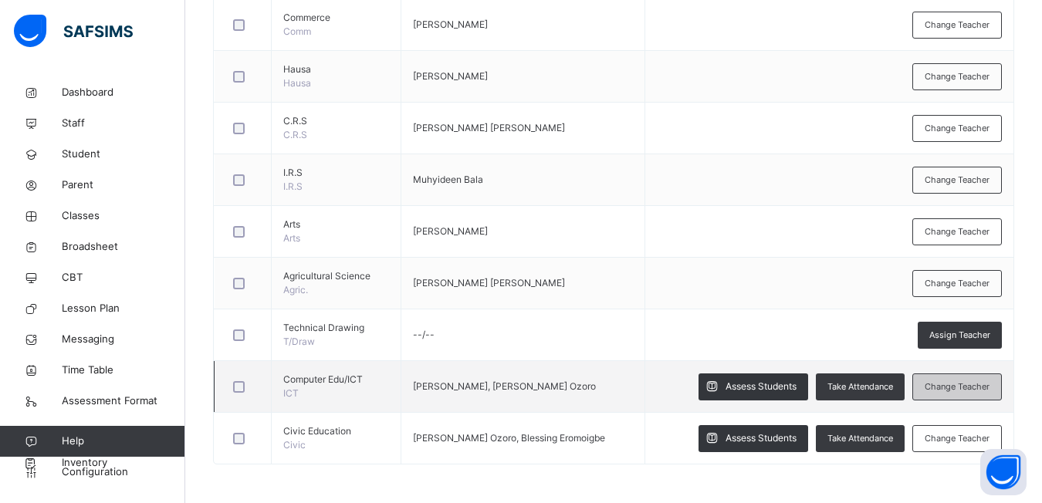
click at [955, 396] on div "Change Teacher" at bounding box center [958, 387] width 90 height 27
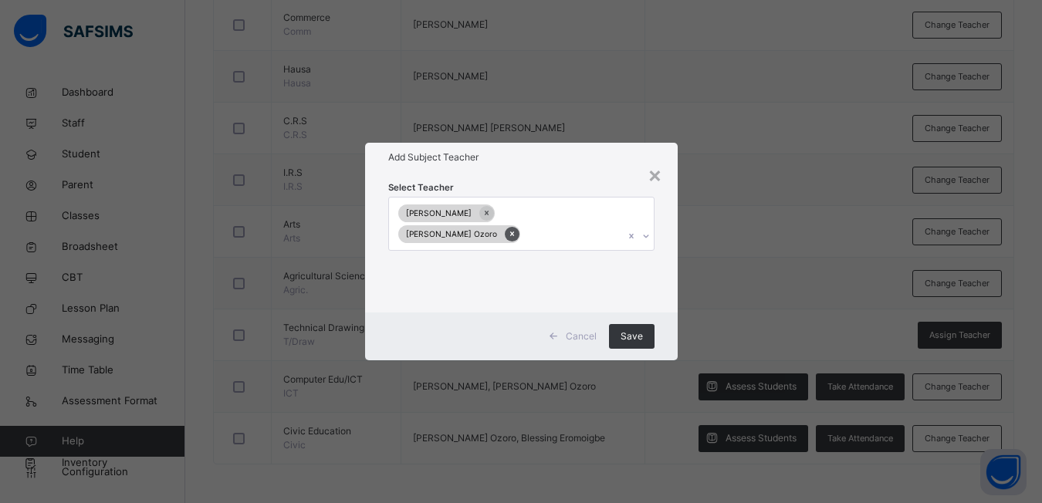
click at [516, 229] on icon at bounding box center [512, 234] width 8 height 11
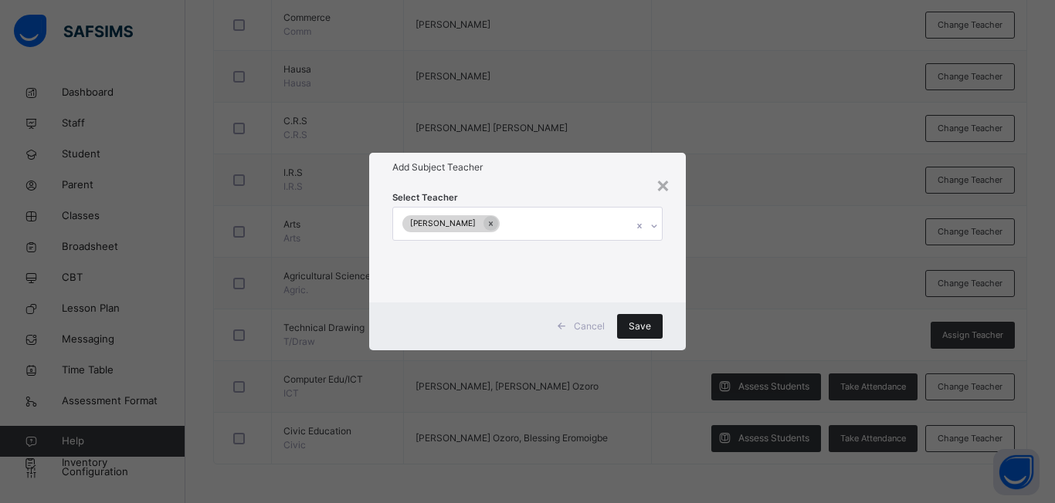
click at [633, 321] on span "Save" at bounding box center [639, 327] width 22 height 14
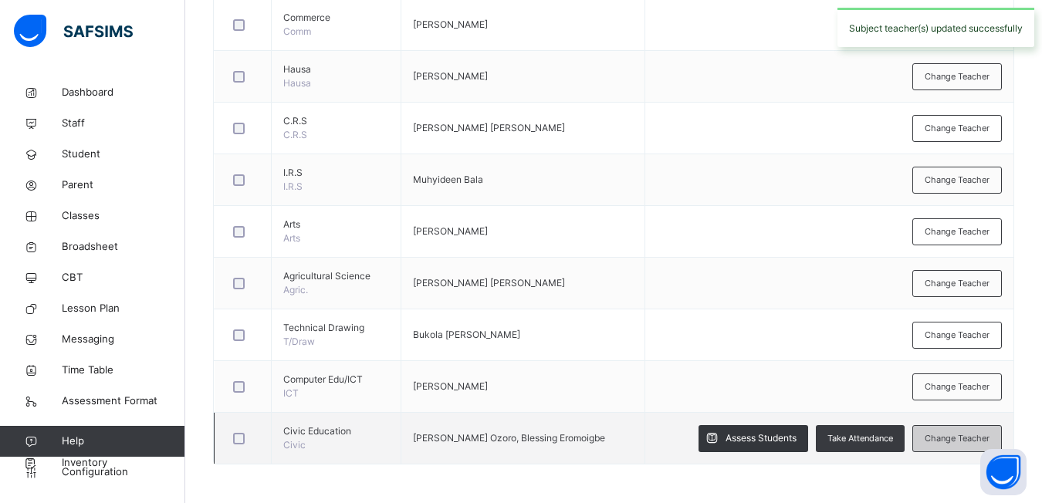
click at [937, 436] on span "Change Teacher" at bounding box center [957, 438] width 65 height 13
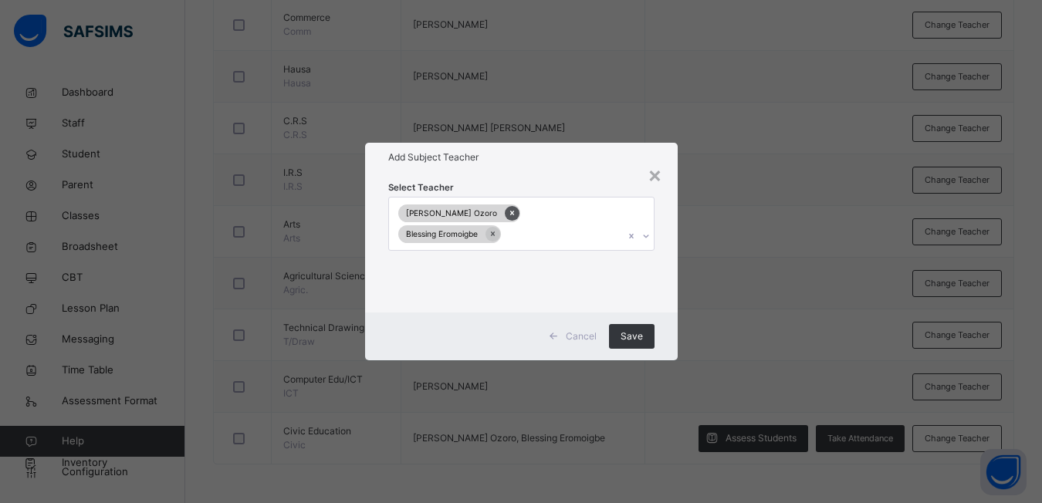
click at [508, 218] on icon at bounding box center [512, 213] width 8 height 11
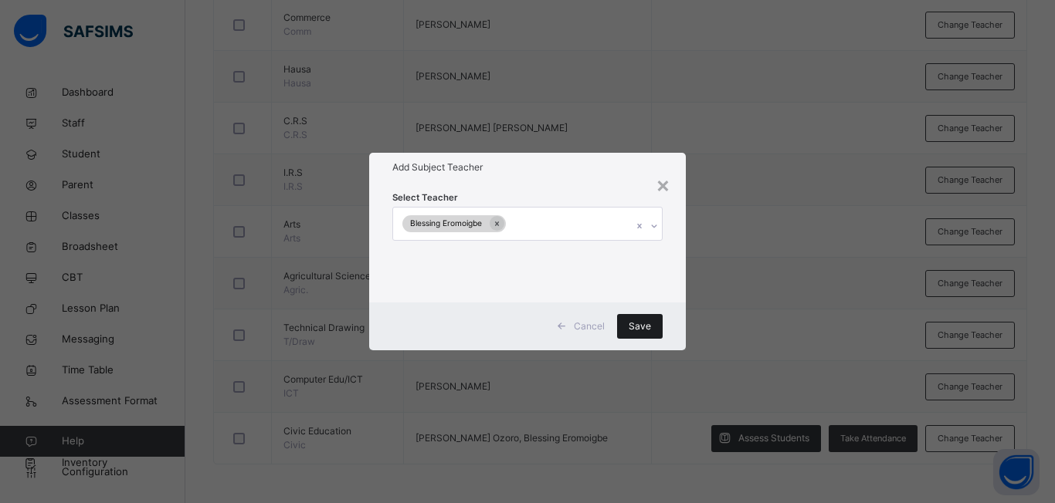
click at [649, 330] on span "Save" at bounding box center [639, 327] width 22 height 14
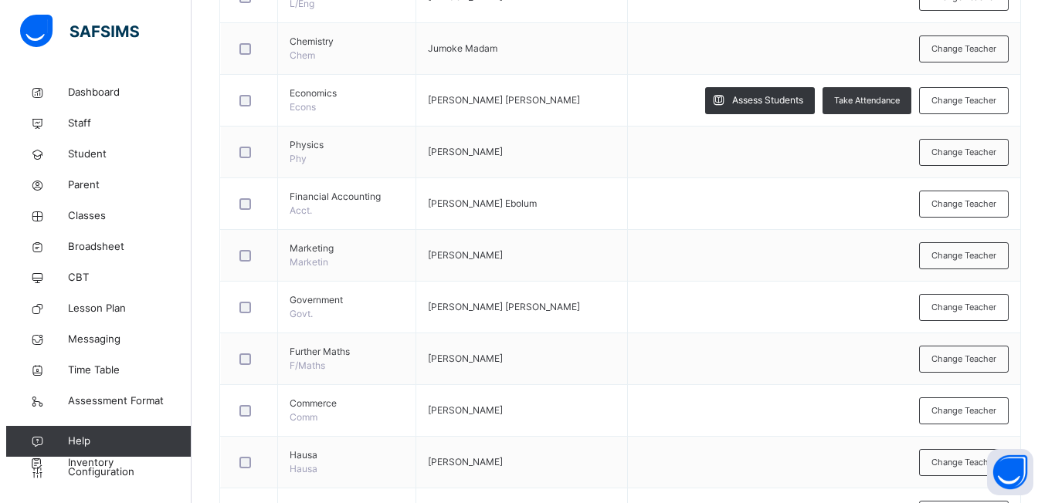
scroll to position [601, 0]
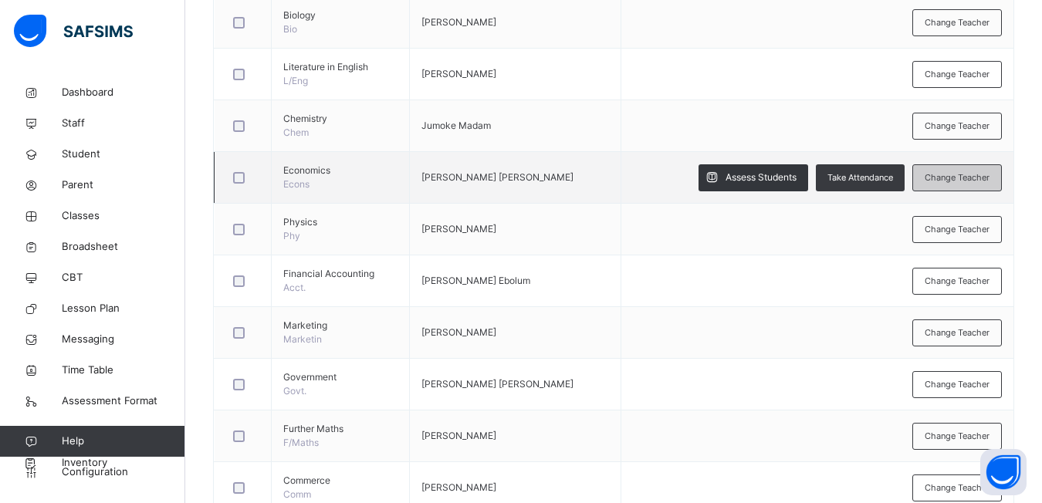
click at [963, 181] on span "Change Teacher" at bounding box center [957, 177] width 65 height 13
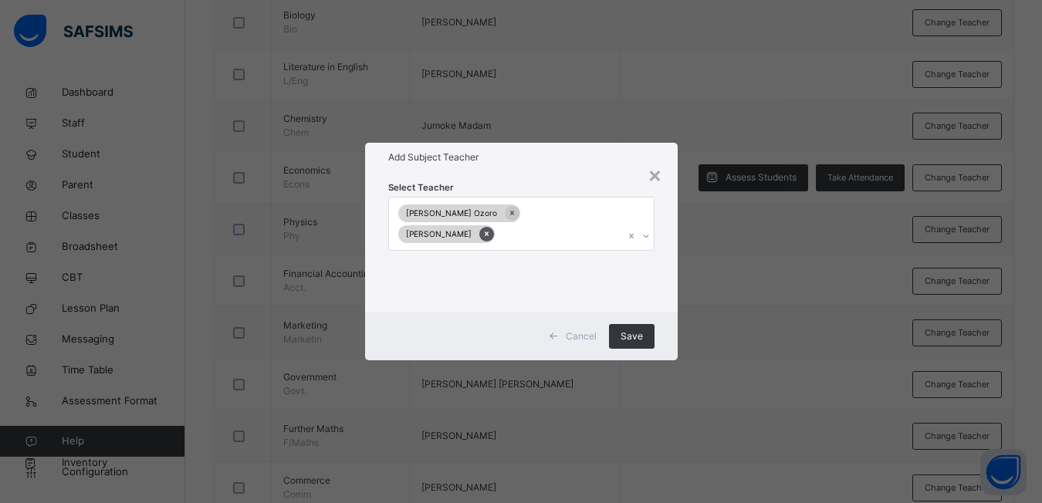
click at [491, 229] on icon at bounding box center [487, 234] width 8 height 11
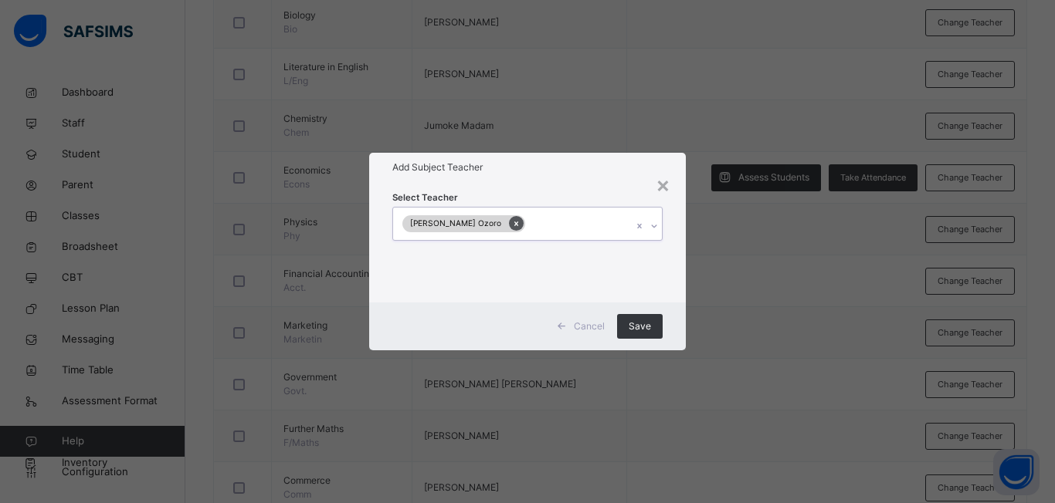
click at [512, 225] on icon at bounding box center [516, 223] width 8 height 11
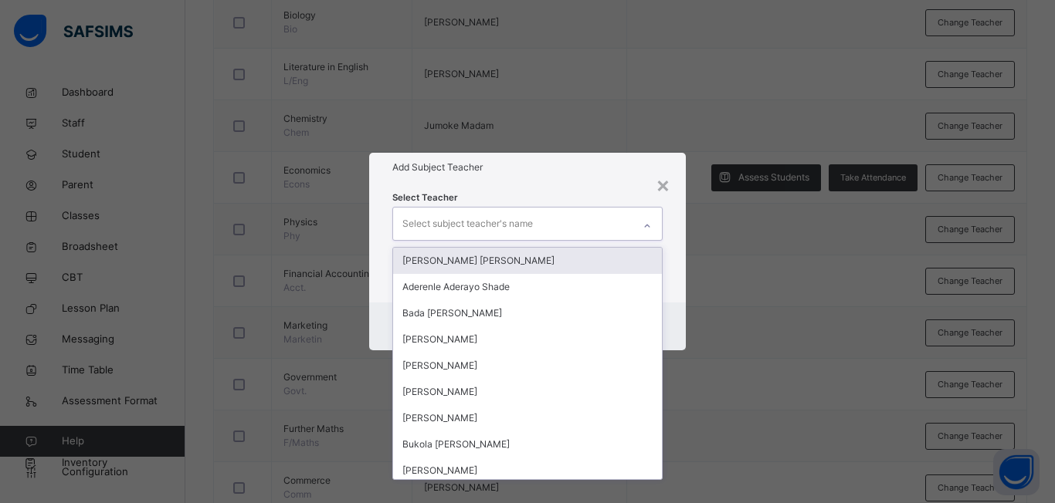
click at [649, 232] on div at bounding box center [647, 226] width 26 height 25
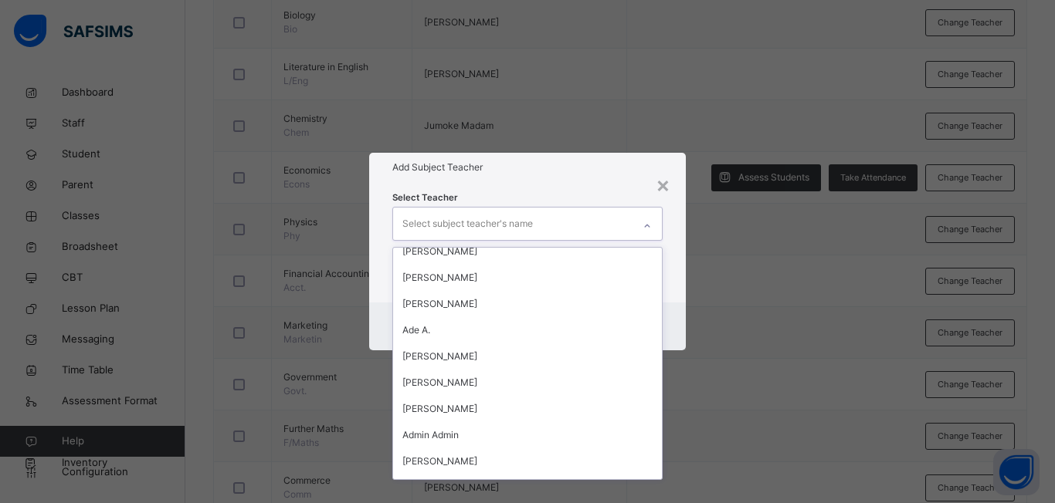
scroll to position [1668, 0]
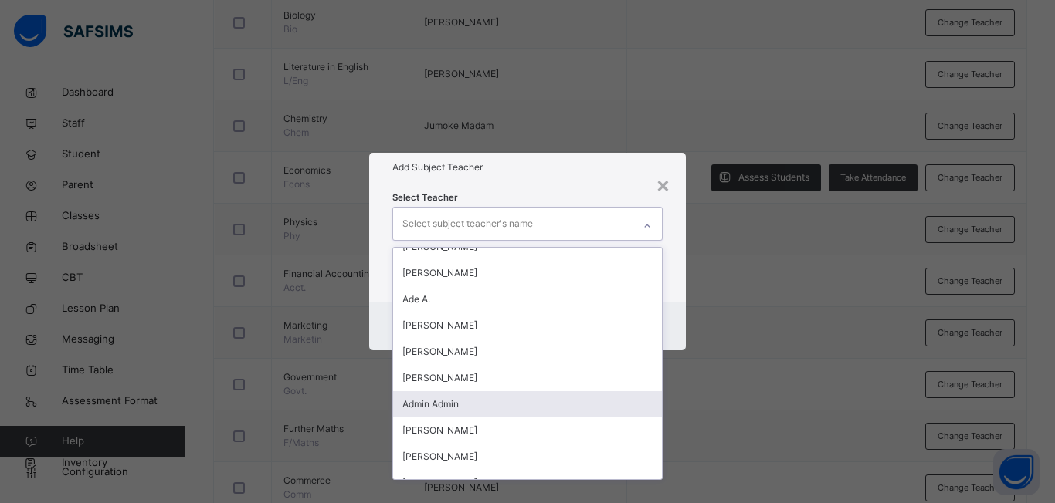
click at [440, 404] on div "Admin Admin" at bounding box center [527, 404] width 269 height 26
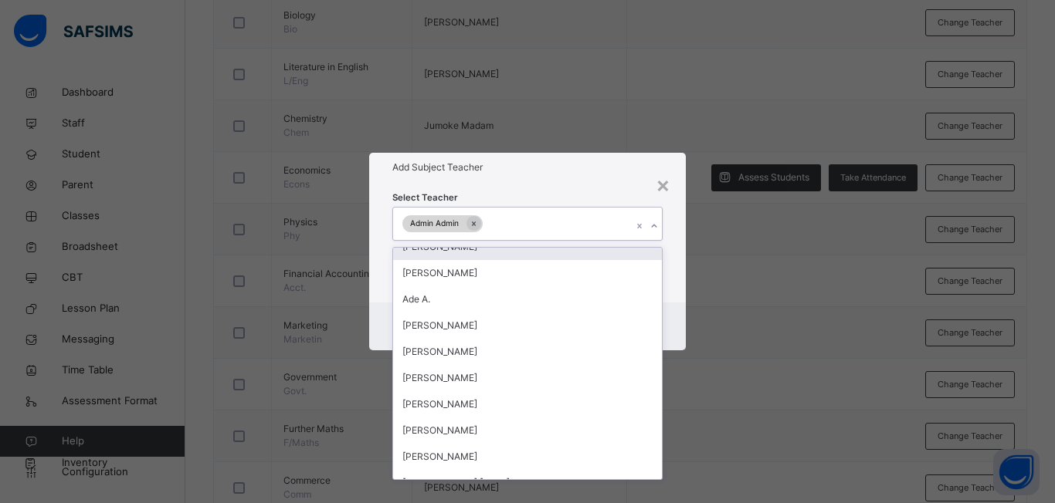
click at [785, 381] on div "× Add Subject Teacher Select Teacher option Admin Admin, selected. option [PERS…" at bounding box center [527, 251] width 1055 height 503
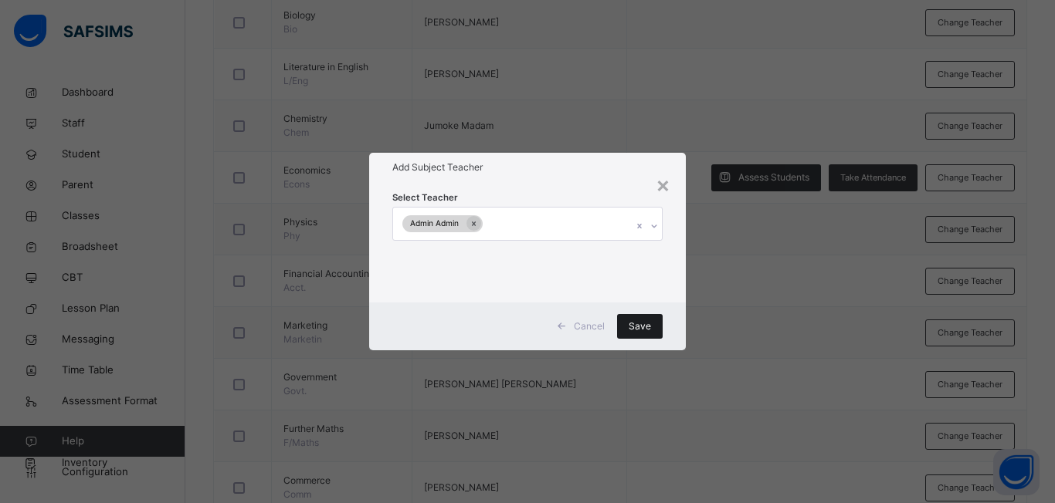
click at [627, 326] on div "Save" at bounding box center [640, 326] width 46 height 25
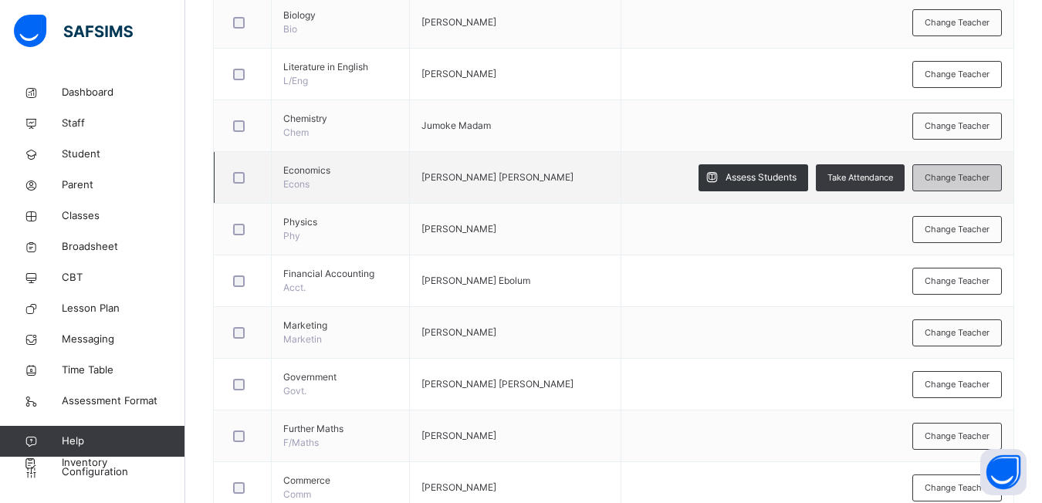
click at [952, 186] on div "Change Teacher" at bounding box center [958, 177] width 90 height 27
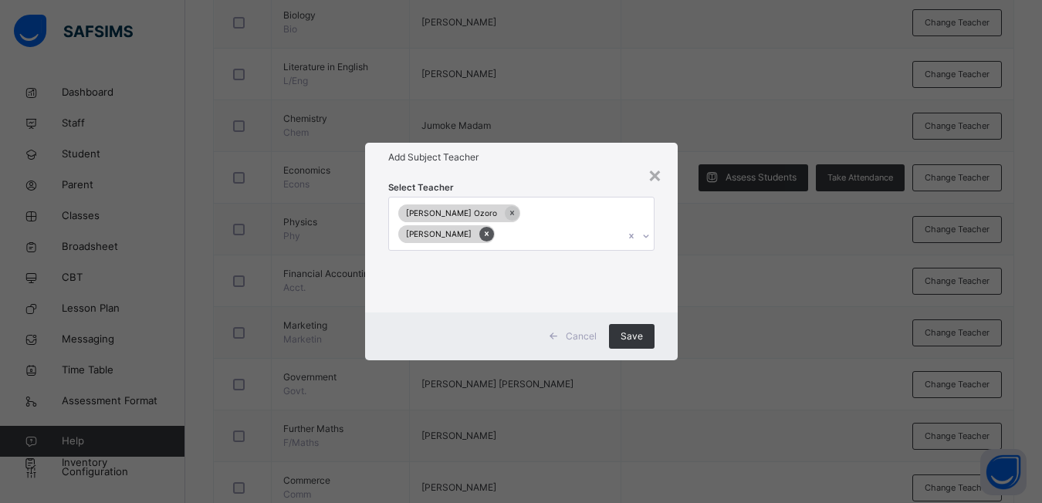
click at [488, 232] on icon at bounding box center [486, 234] width 4 height 5
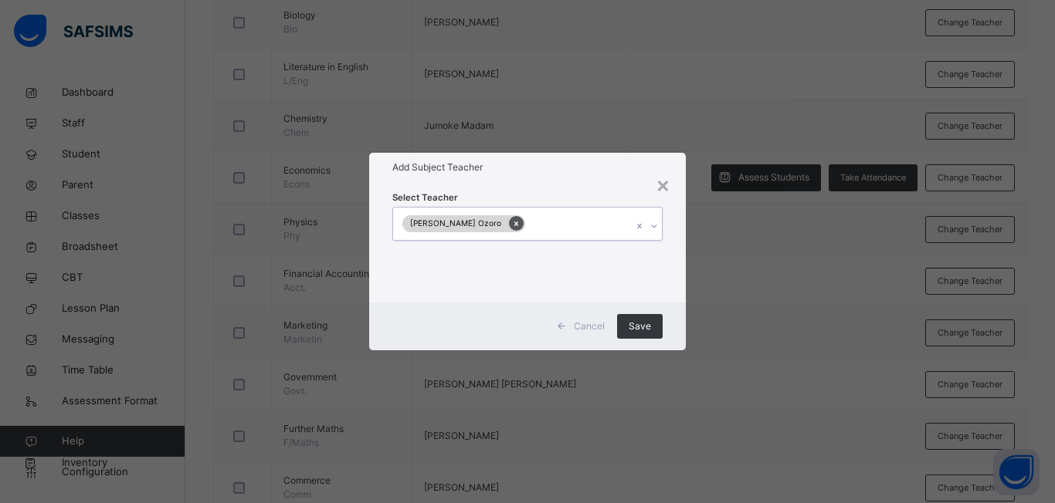
click at [512, 218] on icon at bounding box center [516, 223] width 8 height 11
click at [654, 232] on div at bounding box center [647, 226] width 26 height 25
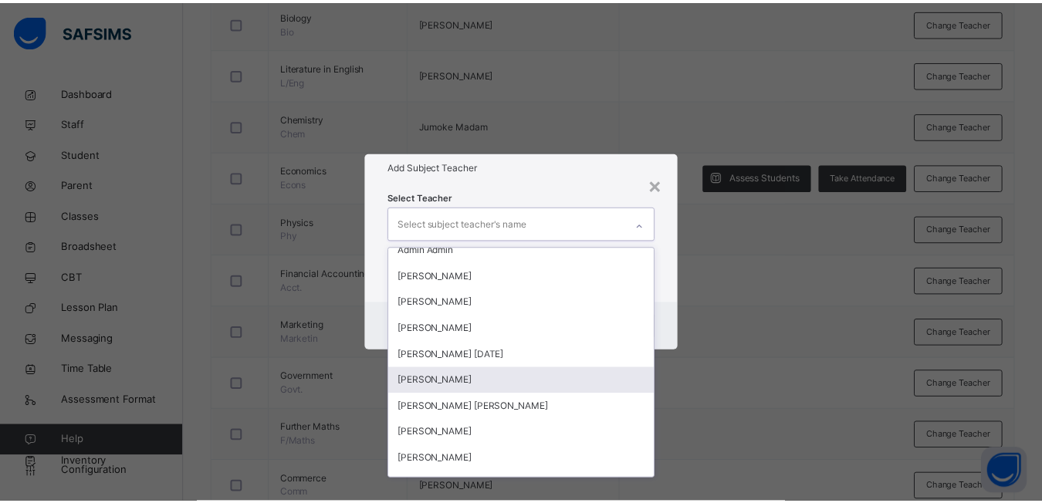
scroll to position [1791, 0]
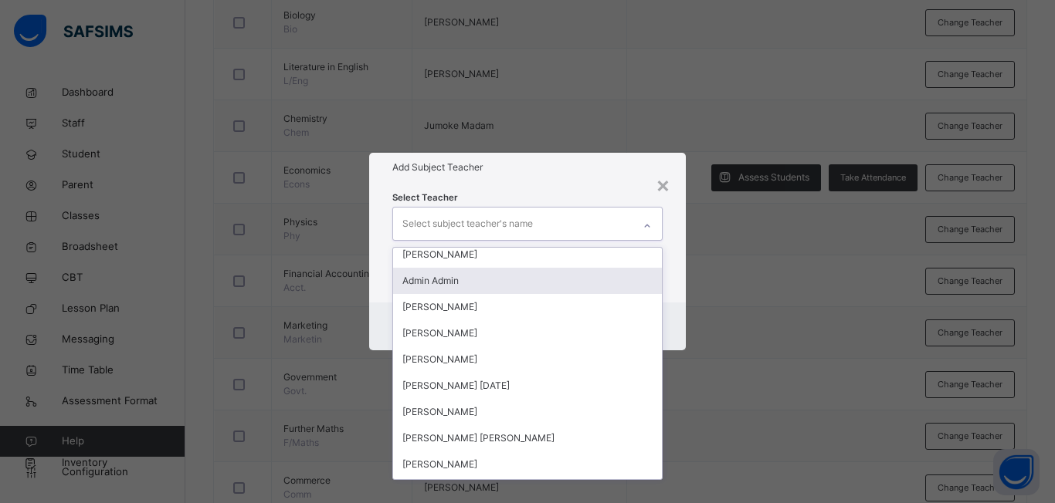
click at [447, 289] on div "Admin Admin" at bounding box center [527, 281] width 269 height 26
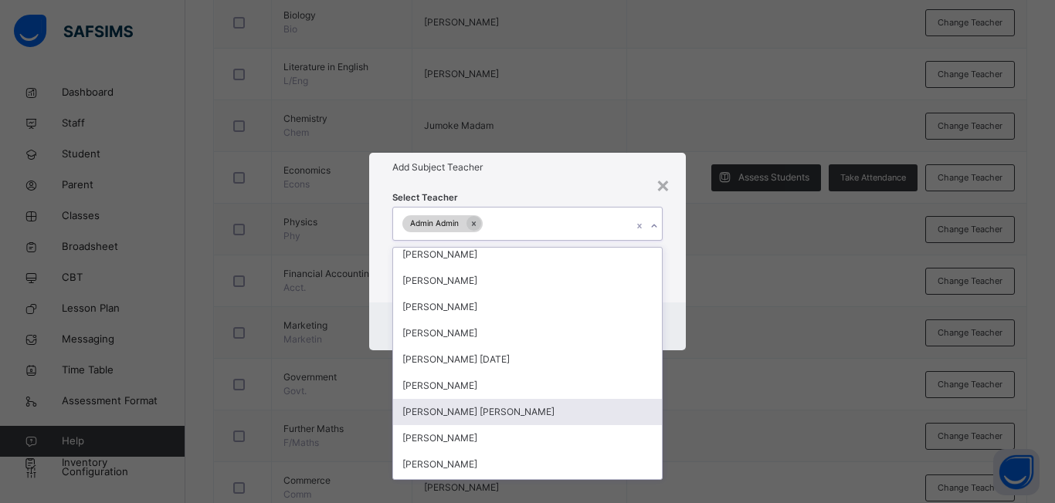
click at [715, 460] on div "× Add Subject Teacher Select Teacher option Admin Admin, selected. option [PERS…" at bounding box center [527, 251] width 1055 height 503
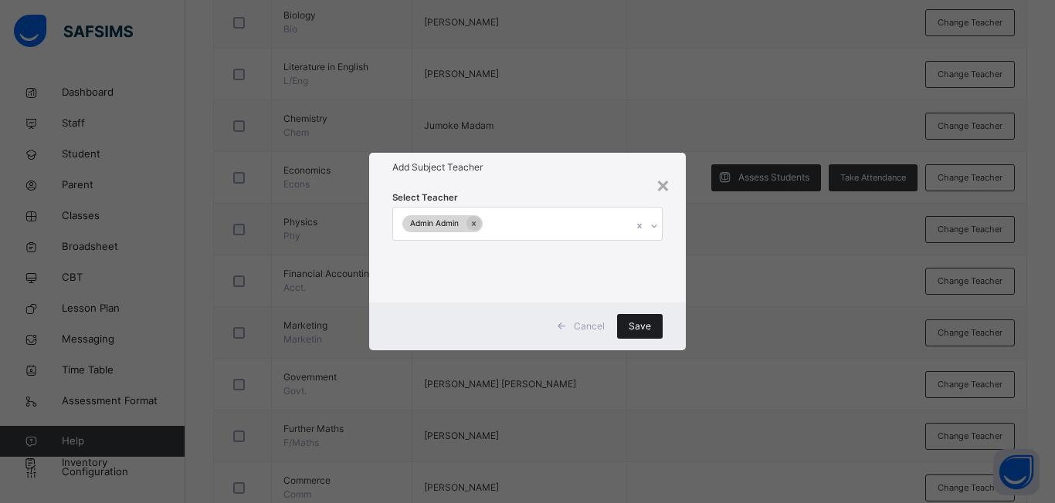
click at [639, 322] on span "Save" at bounding box center [639, 327] width 22 height 14
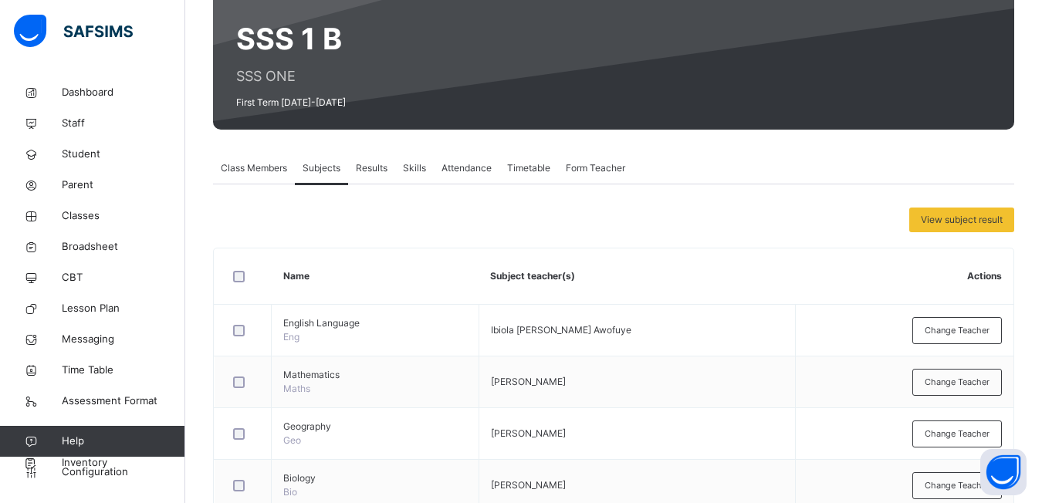
scroll to position [0, 0]
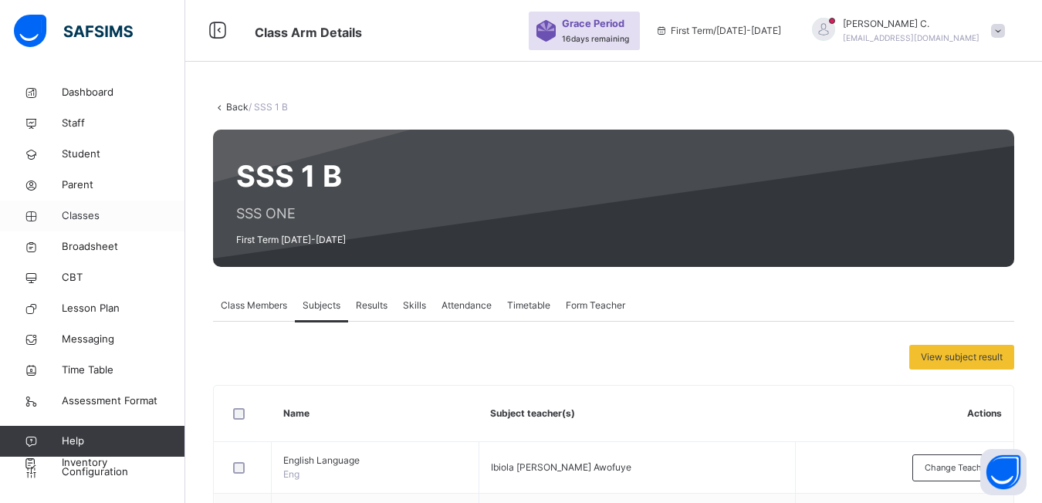
click at [71, 214] on span "Classes" at bounding box center [124, 215] width 124 height 15
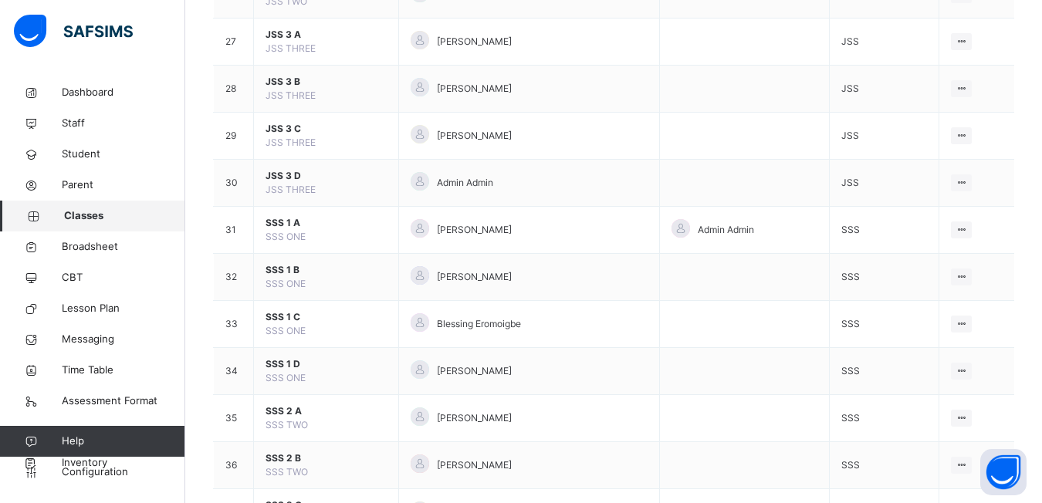
scroll to position [1467, 0]
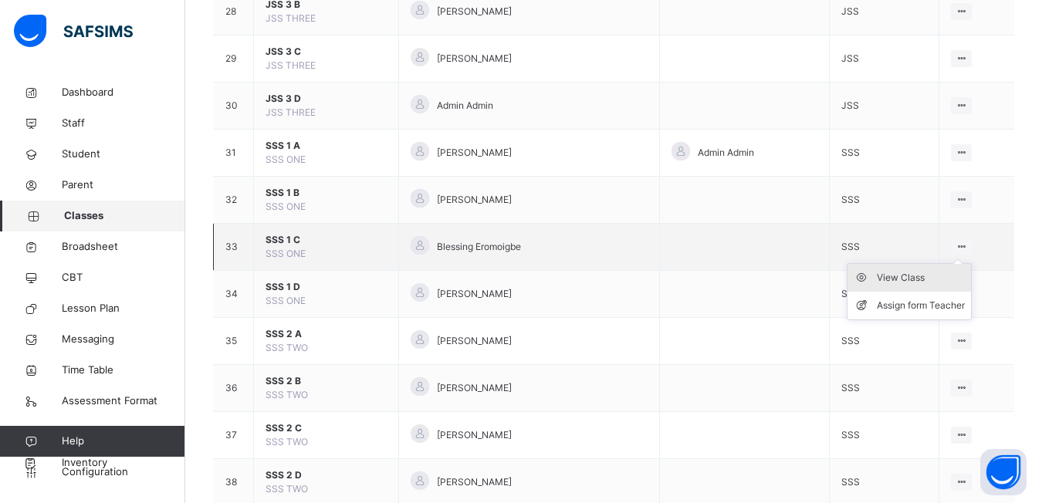
click at [921, 276] on div "View Class" at bounding box center [921, 277] width 88 height 15
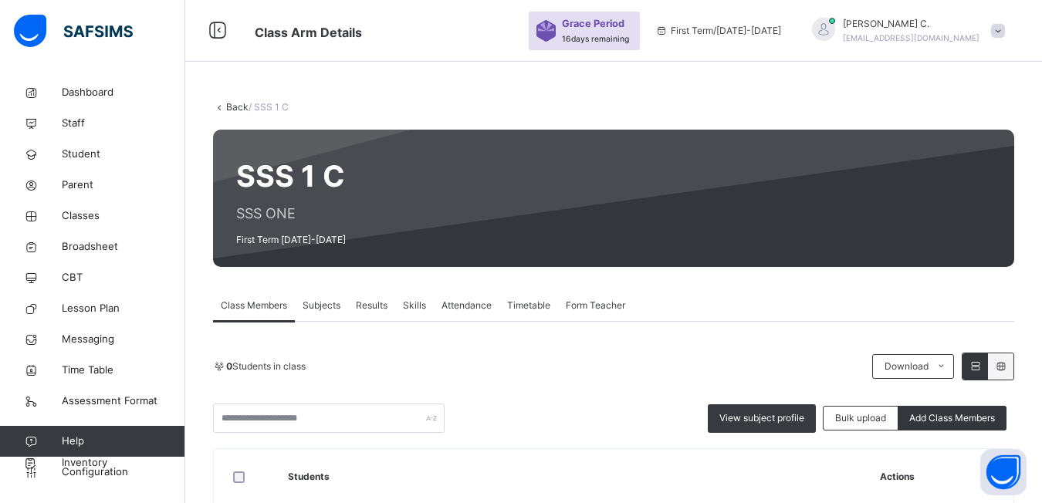
click at [320, 311] on span "Subjects" at bounding box center [322, 306] width 38 height 14
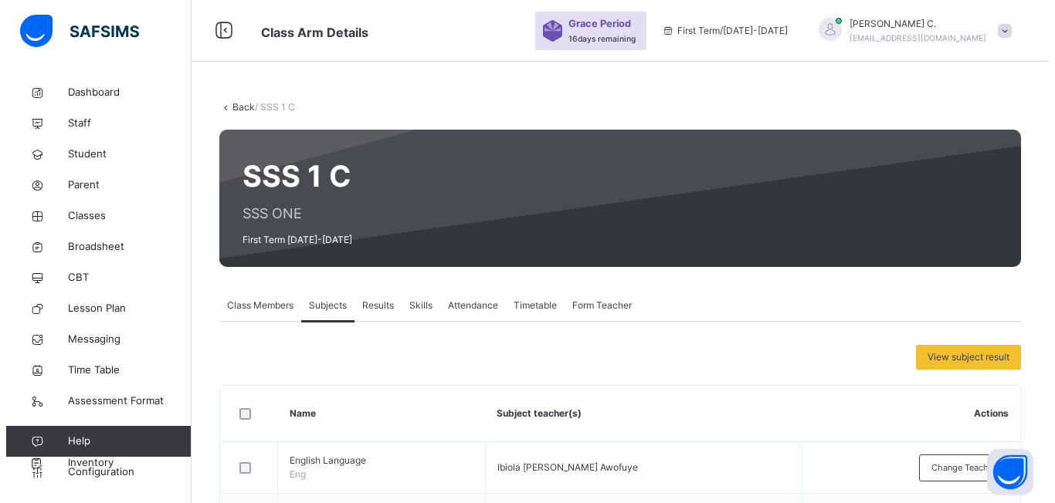
scroll to position [154, 0]
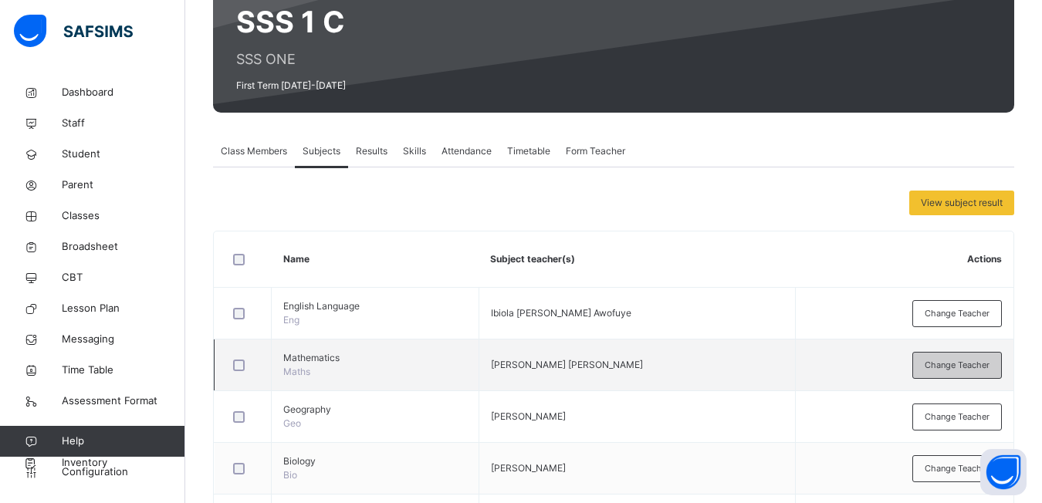
click at [939, 364] on span "Change Teacher" at bounding box center [957, 365] width 65 height 13
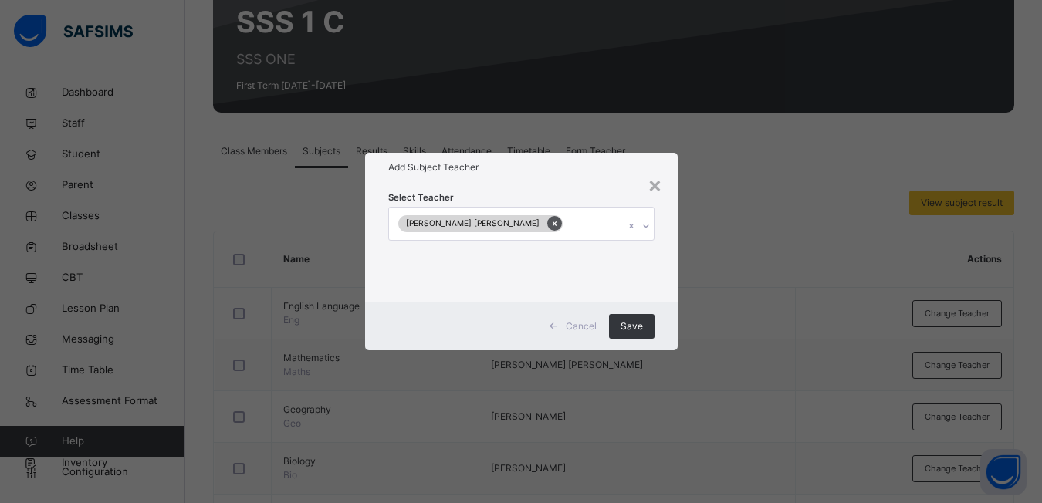
click at [550, 220] on icon at bounding box center [554, 223] width 8 height 11
click at [649, 232] on div at bounding box center [647, 226] width 26 height 25
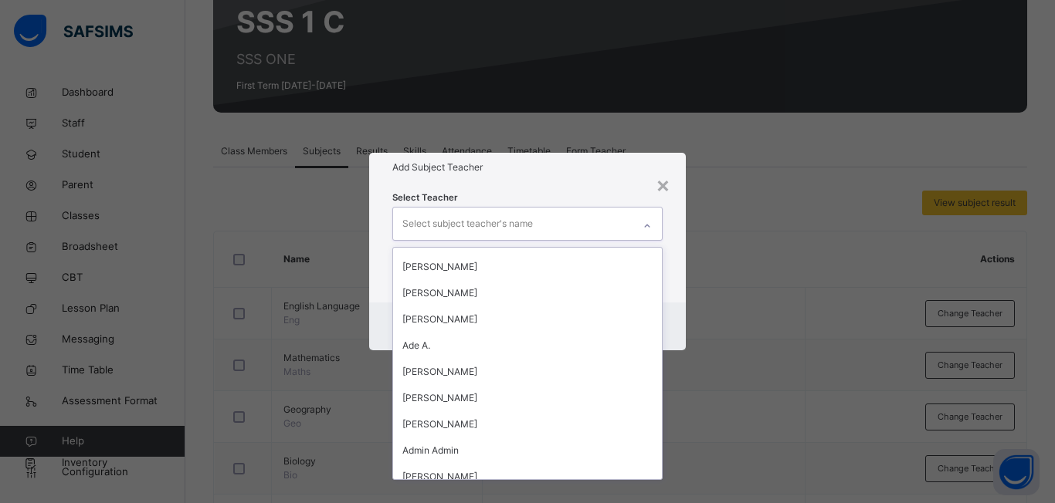
scroll to position [2157, 0]
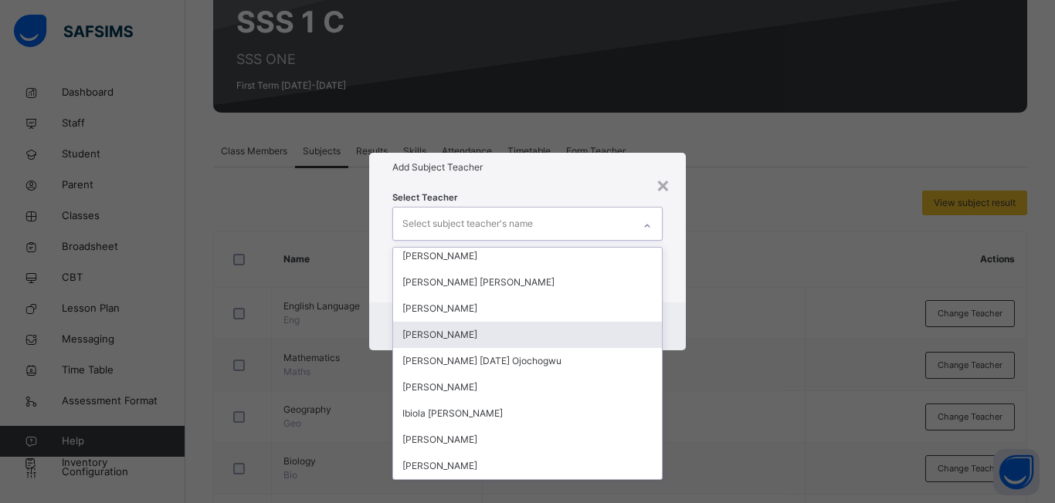
click at [482, 340] on div "[PERSON_NAME]" at bounding box center [527, 335] width 269 height 26
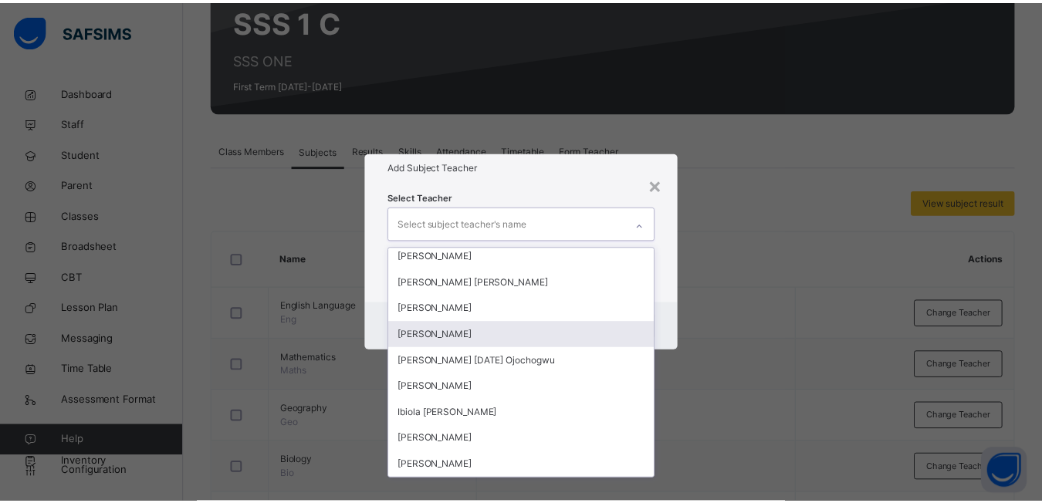
scroll to position [2131, 0]
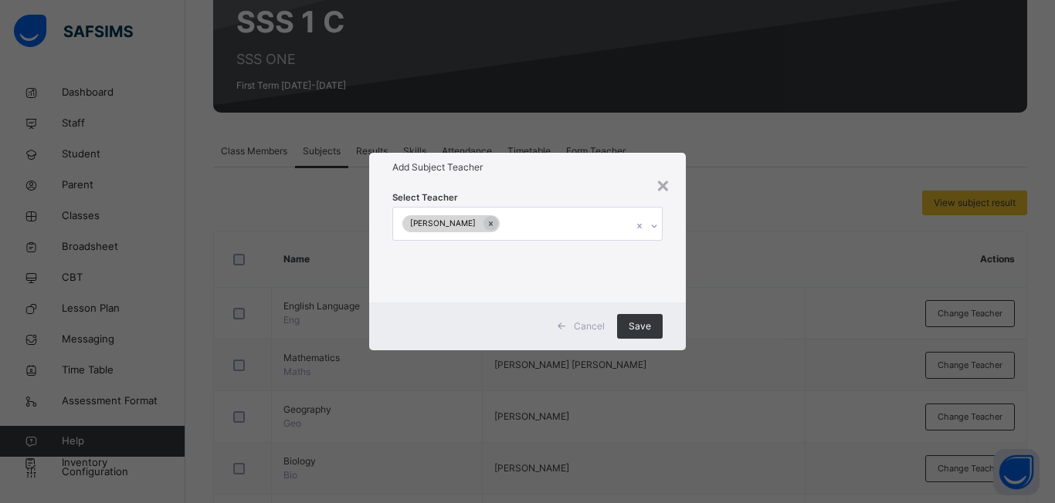
click at [700, 390] on div "× Add Subject Teacher Select Teacher [PERSON_NAME] Cancel Save" at bounding box center [527, 251] width 1055 height 503
click at [637, 320] on span "Save" at bounding box center [639, 327] width 22 height 14
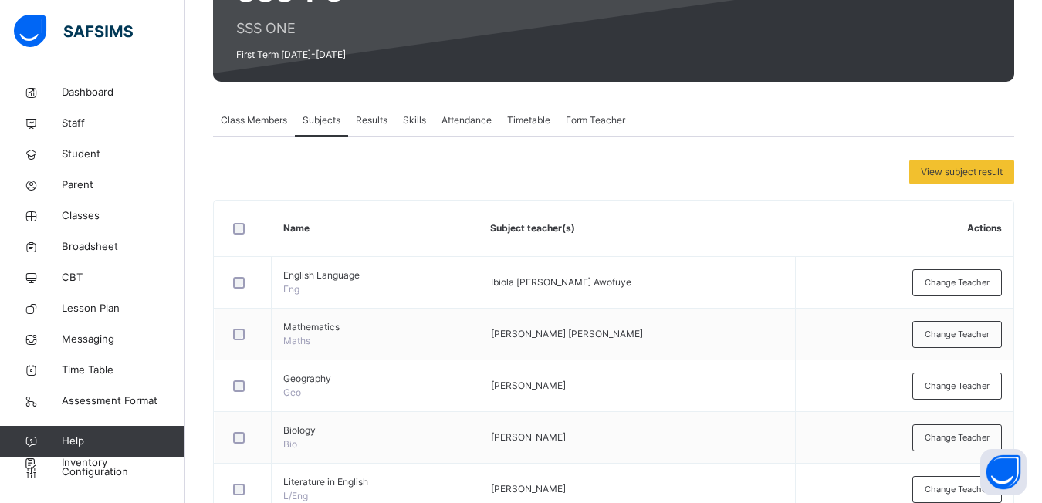
scroll to position [216, 0]
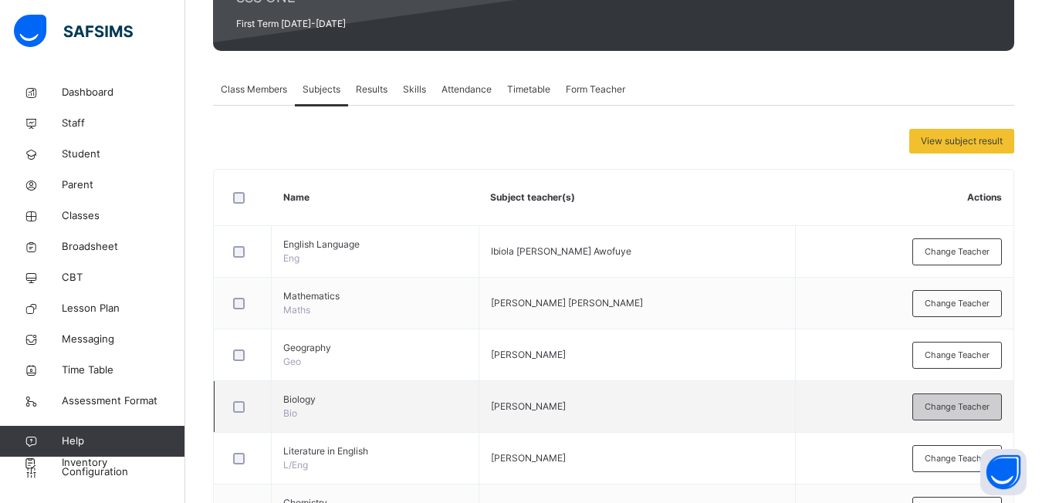
click at [949, 407] on span "Change Teacher" at bounding box center [957, 407] width 65 height 13
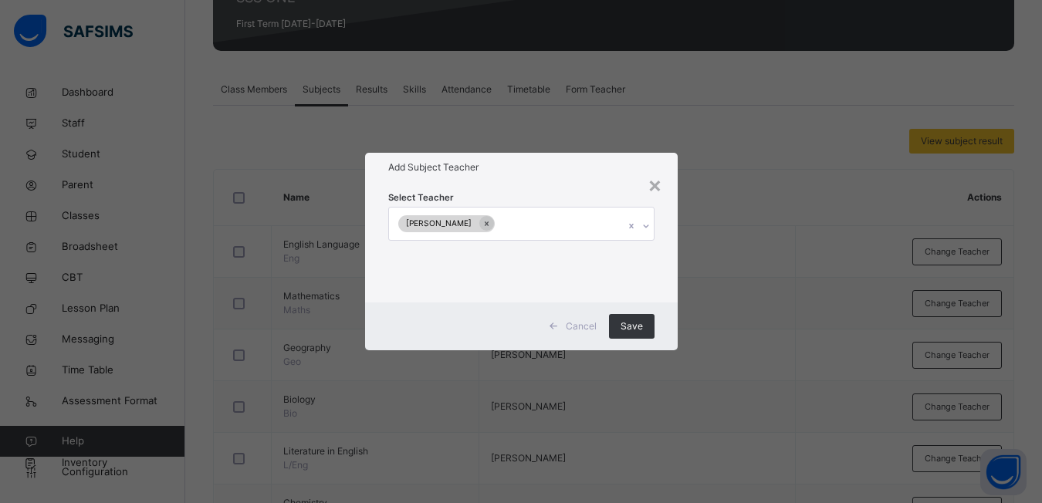
click at [649, 231] on icon at bounding box center [646, 225] width 9 height 15
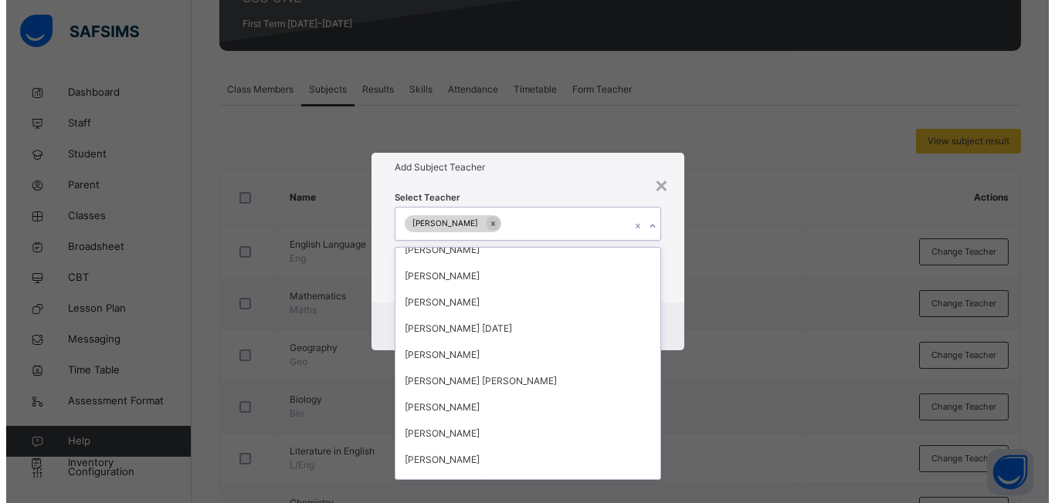
scroll to position [1745, 0]
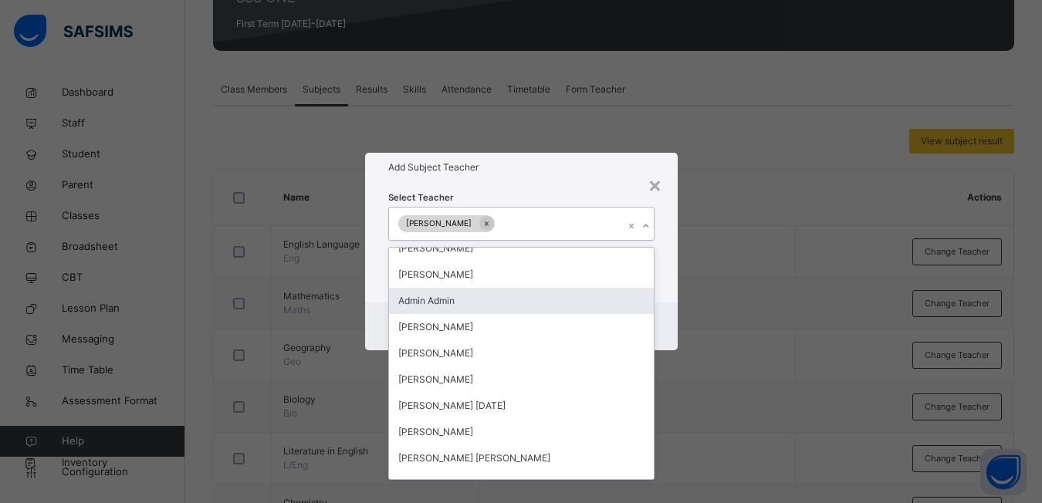
click at [456, 298] on div "Admin Admin" at bounding box center [521, 301] width 265 height 26
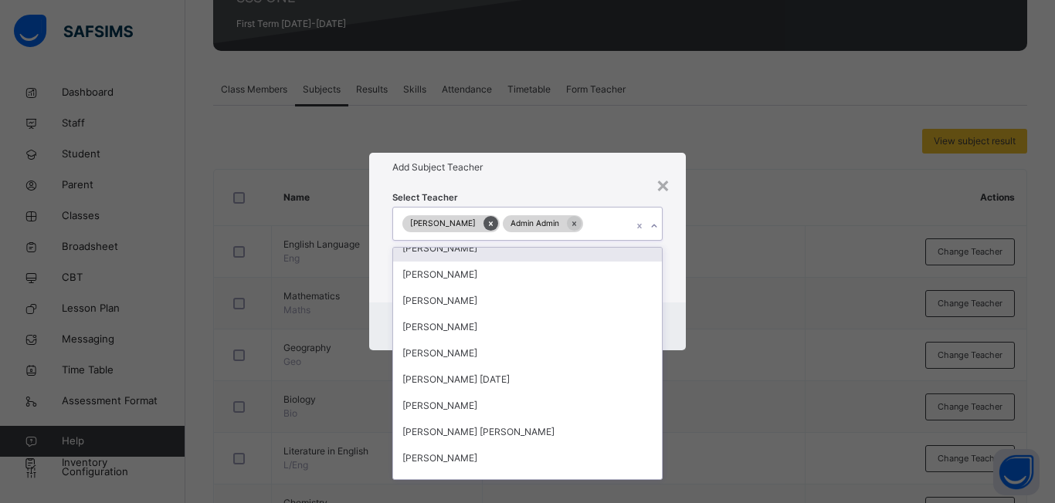
click at [489, 225] on icon at bounding box center [491, 224] width 4 height 5
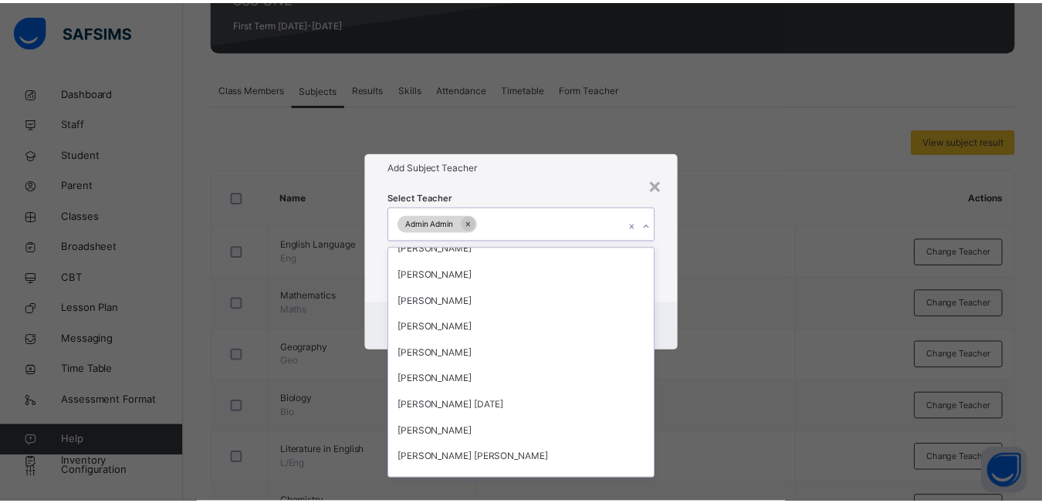
scroll to position [1771, 0]
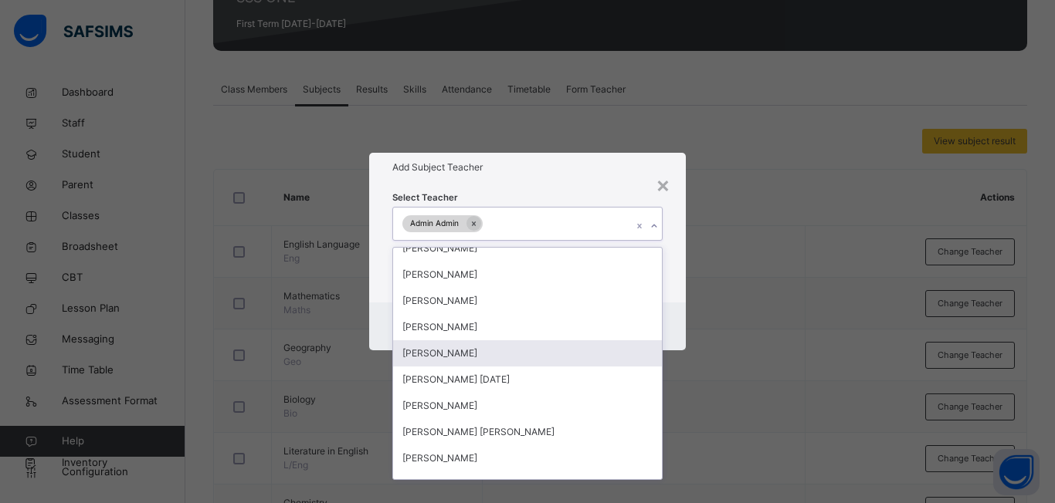
click at [756, 427] on div "× Add Subject Teacher Select Teacher option [PERSON_NAME] , deselected. option …" at bounding box center [527, 251] width 1055 height 503
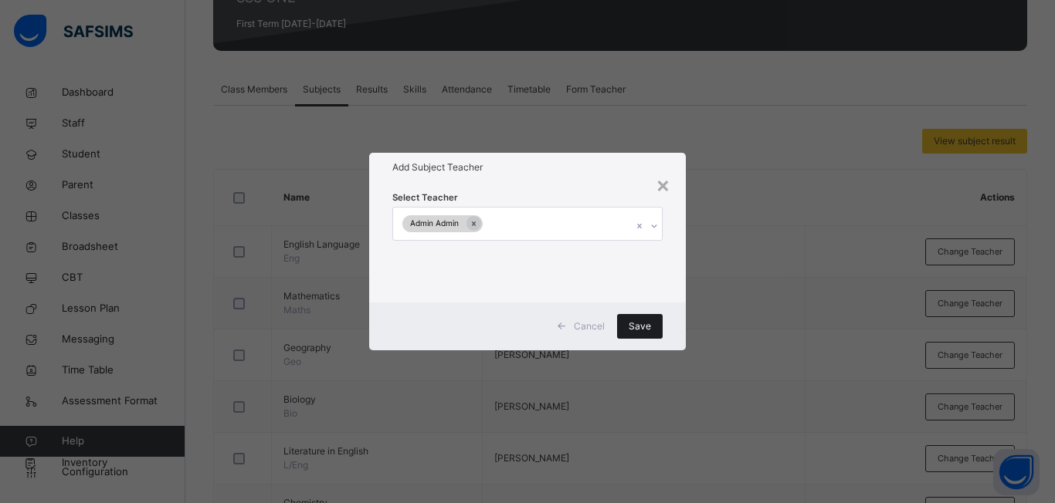
click at [639, 334] on div "Save" at bounding box center [640, 326] width 46 height 25
click at [645, 328] on div "Save" at bounding box center [640, 326] width 46 height 25
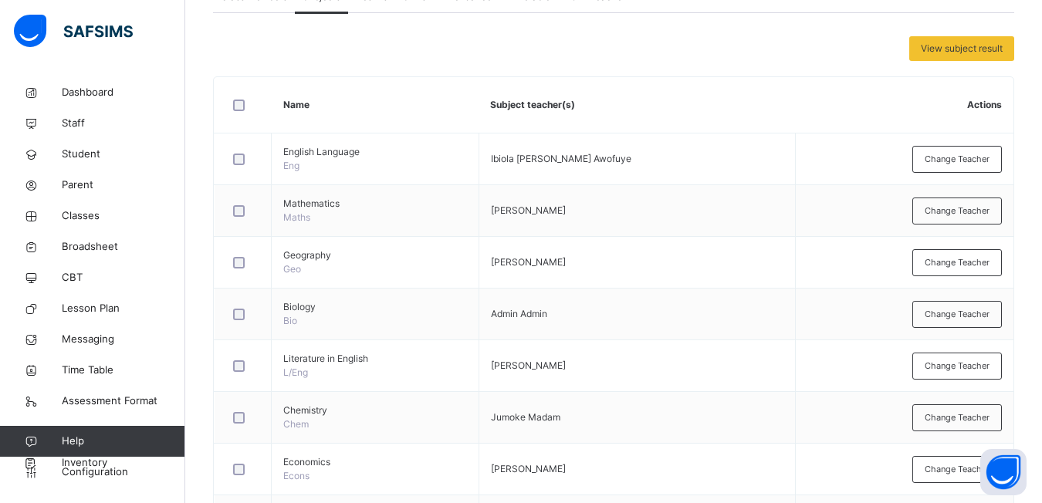
scroll to position [340, 0]
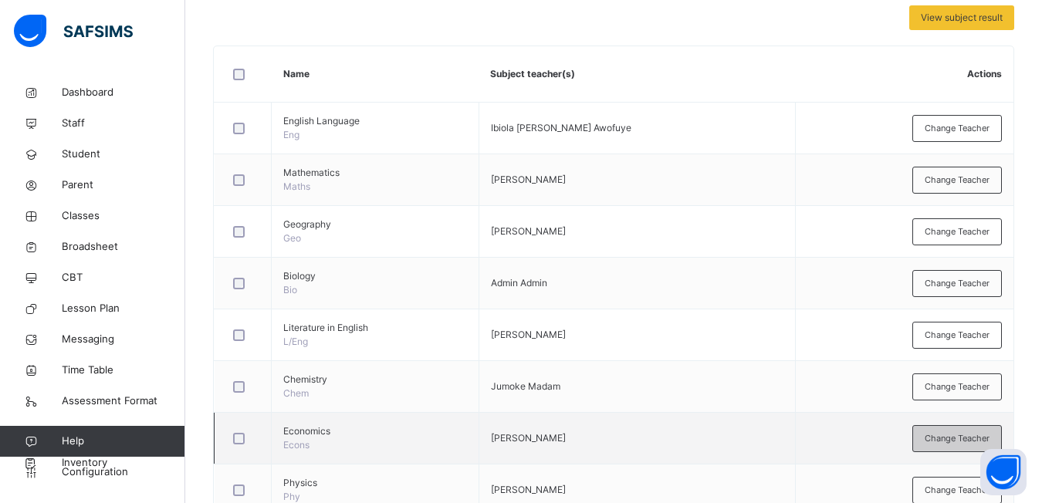
click at [944, 433] on span "Change Teacher" at bounding box center [957, 438] width 65 height 13
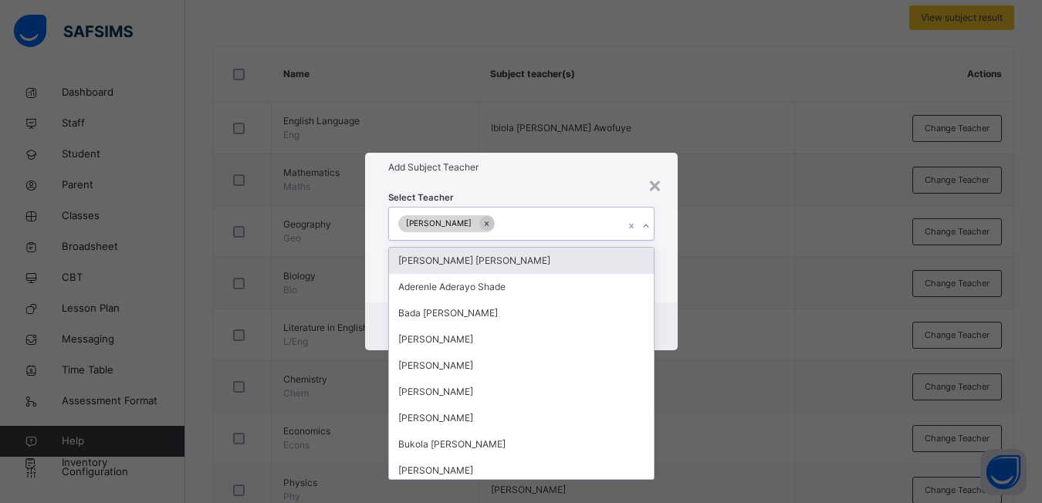
click at [644, 231] on div at bounding box center [646, 226] width 15 height 25
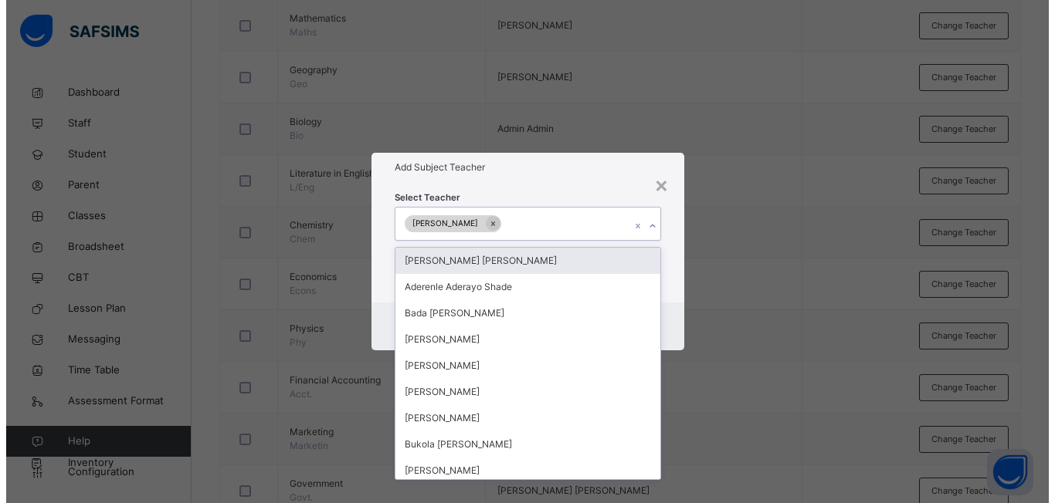
scroll to position [571, 0]
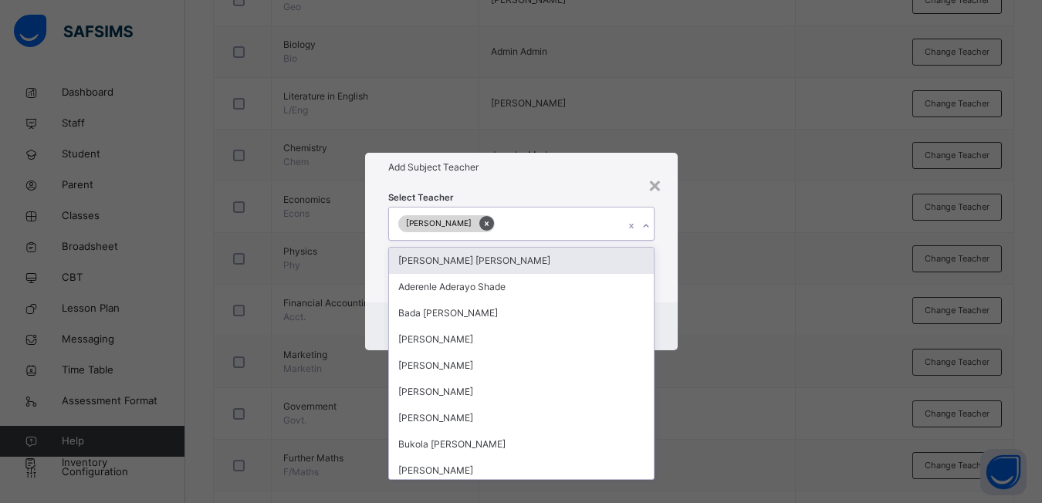
click at [483, 229] on icon at bounding box center [487, 223] width 8 height 11
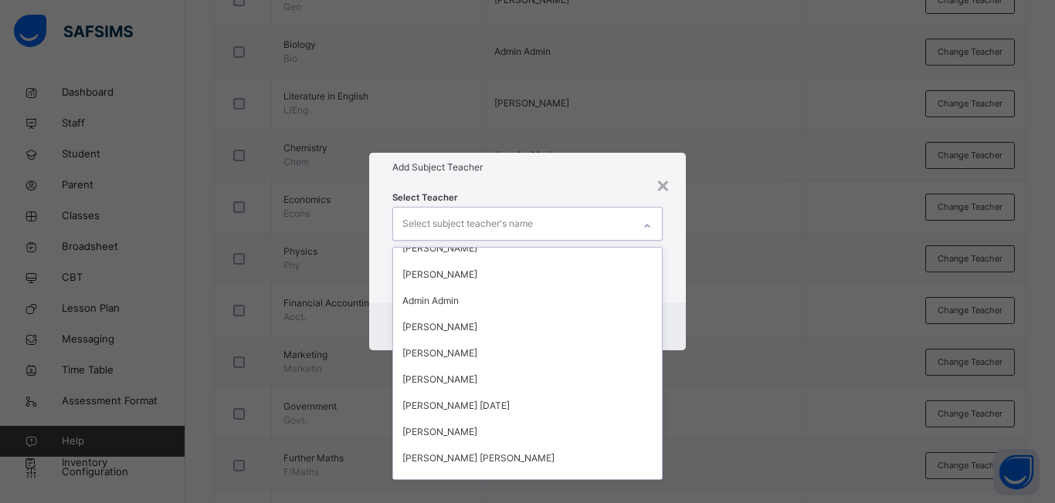
scroll to position [1694, 0]
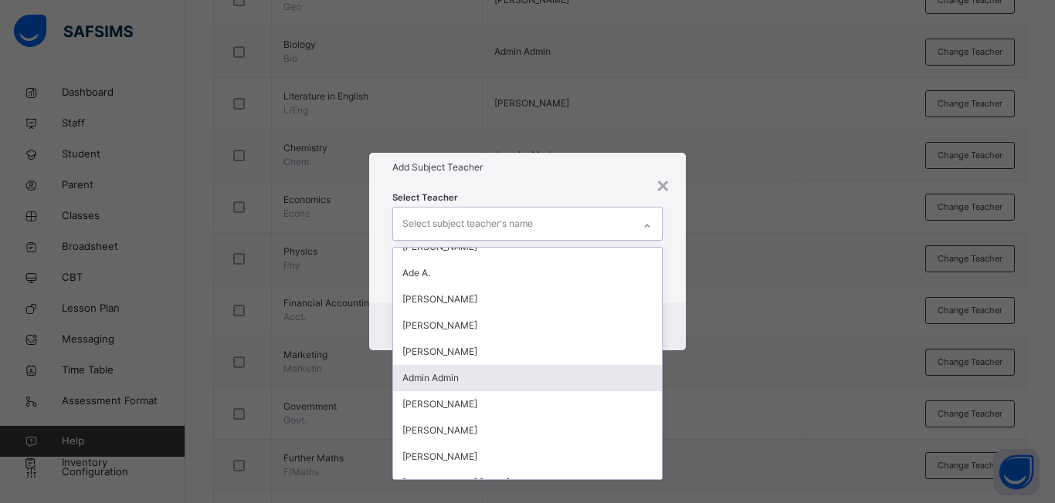
click at [452, 381] on div "Admin Admin" at bounding box center [527, 378] width 269 height 26
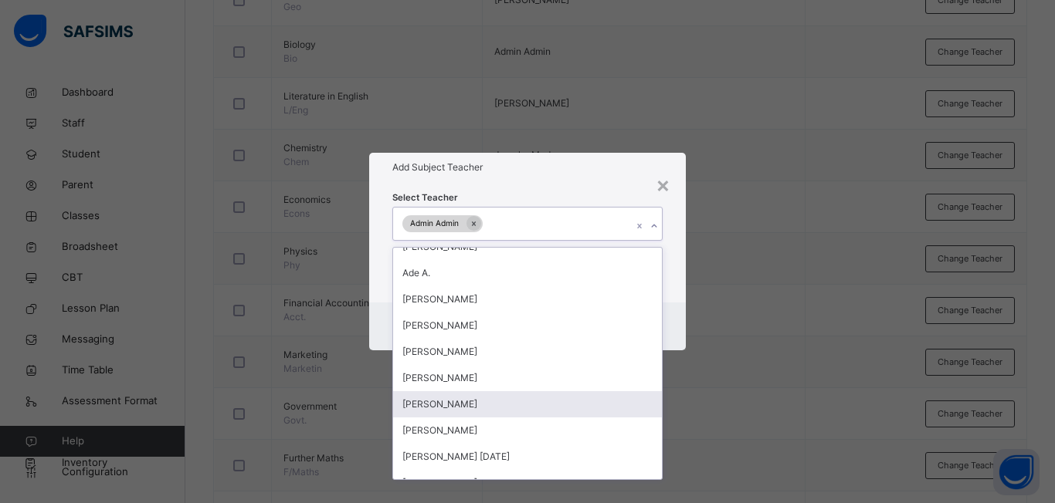
click at [695, 415] on div "× Add Subject Teacher Select Teacher option Admin Admin, selected. option [PERS…" at bounding box center [527, 251] width 1055 height 503
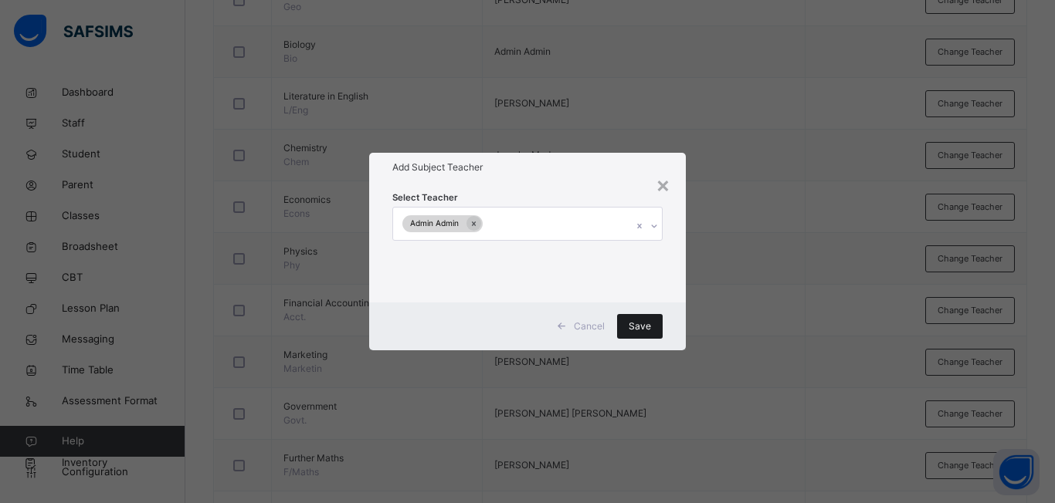
click at [641, 320] on span "Save" at bounding box center [639, 327] width 22 height 14
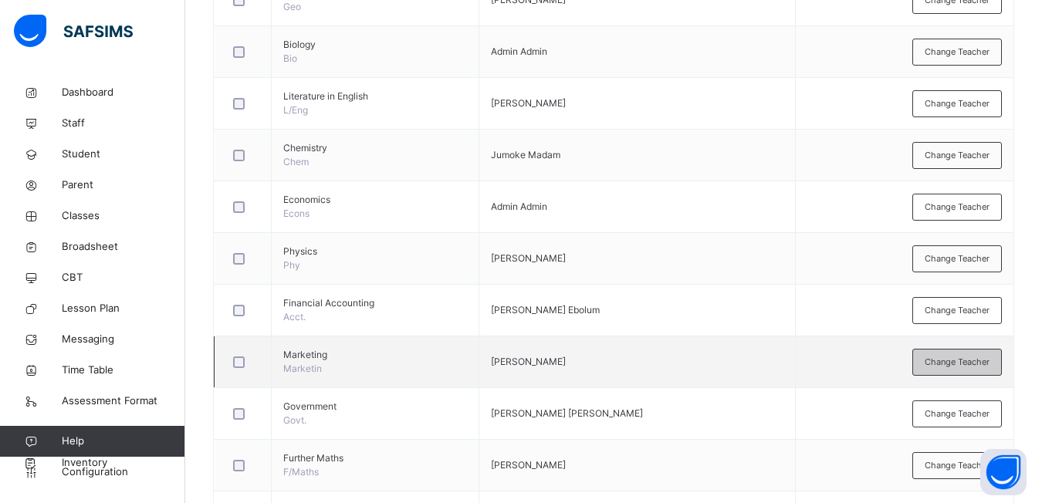
click at [951, 357] on span "Change Teacher" at bounding box center [957, 362] width 65 height 13
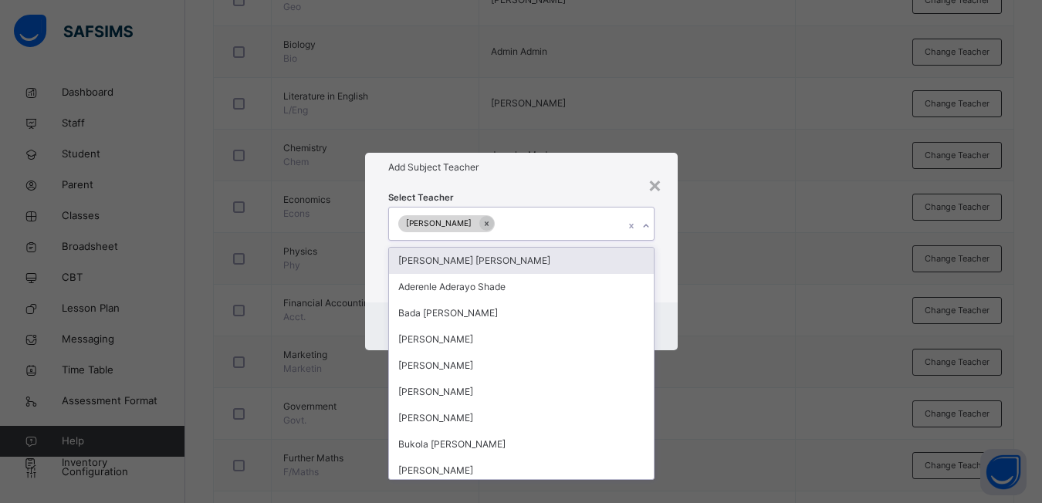
click at [649, 230] on icon at bounding box center [646, 225] width 9 height 15
click at [491, 225] on icon at bounding box center [487, 223] width 8 height 11
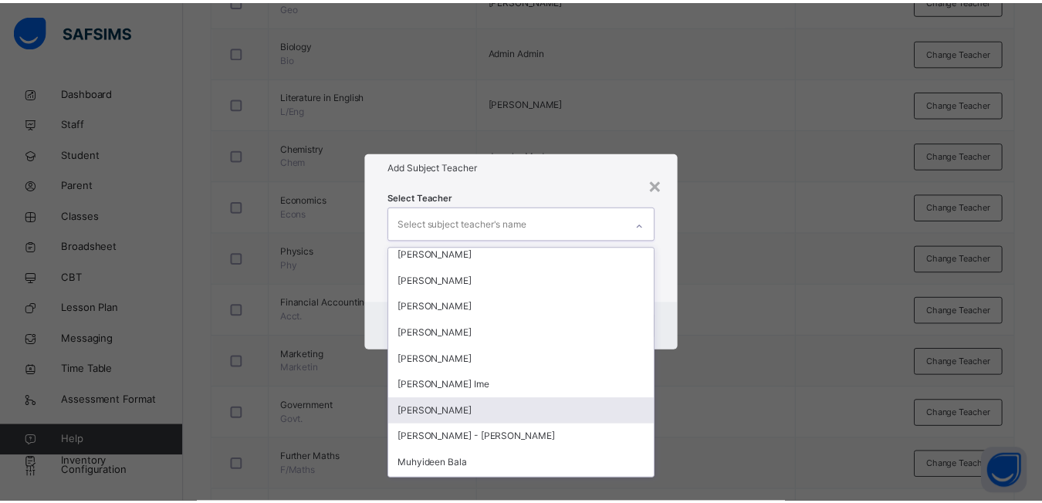
scroll to position [613, 0]
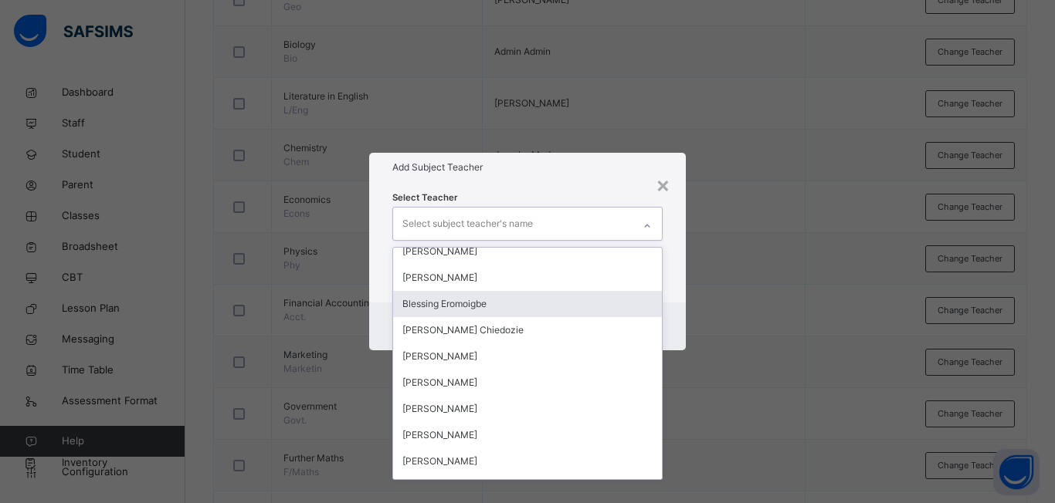
click at [472, 306] on div "Blessing Eromoigbe" at bounding box center [527, 304] width 269 height 26
click at [492, 303] on div "[PERSON_NAME] Chiedozie" at bounding box center [527, 304] width 269 height 26
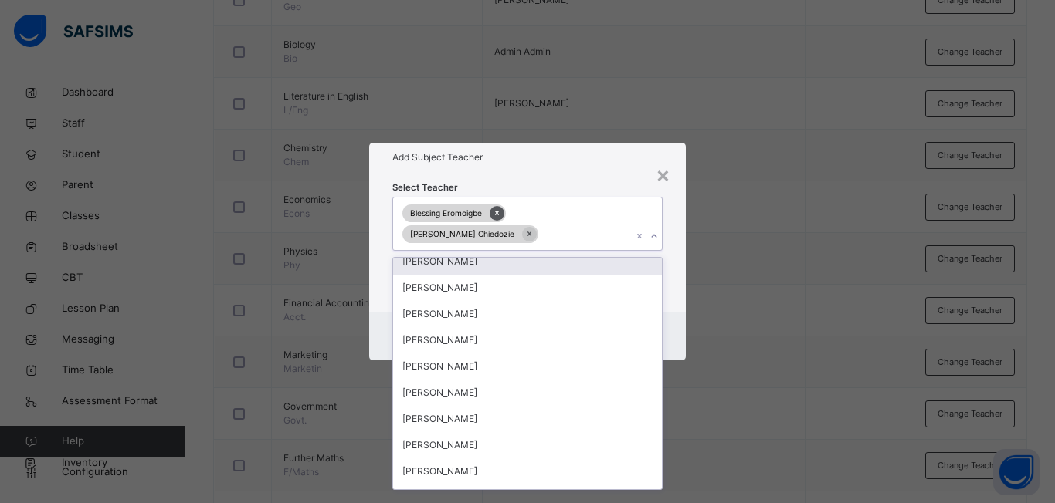
click at [495, 208] on icon at bounding box center [497, 213] width 8 height 11
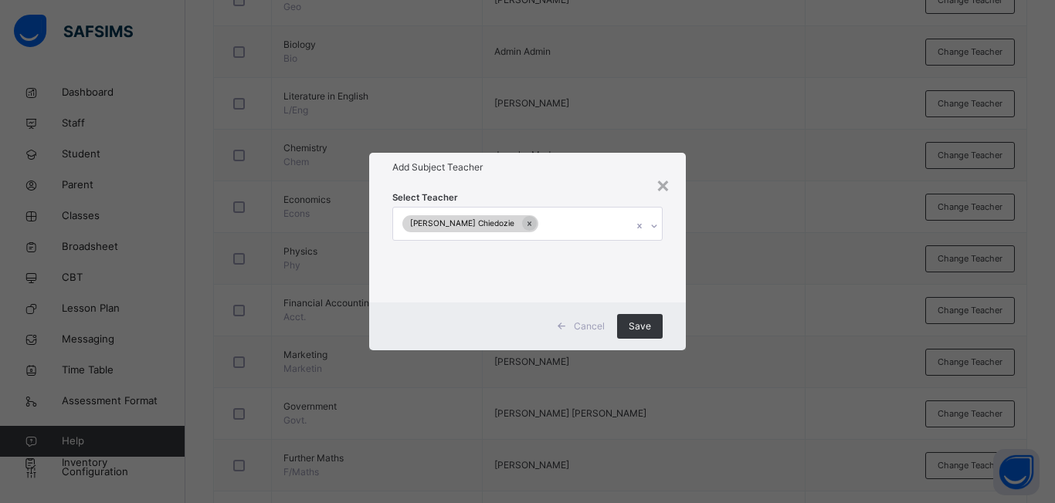
click at [749, 450] on div "× Add Subject Teacher Select Teacher [PERSON_NAME] Chiedozie Cancel Save" at bounding box center [527, 251] width 1055 height 503
click at [641, 321] on span "Save" at bounding box center [639, 327] width 22 height 14
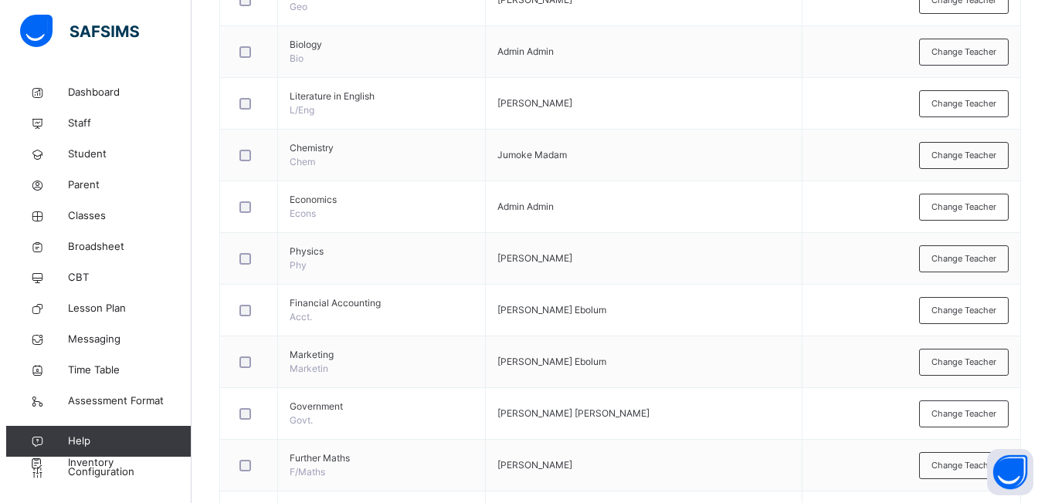
scroll to position [602, 0]
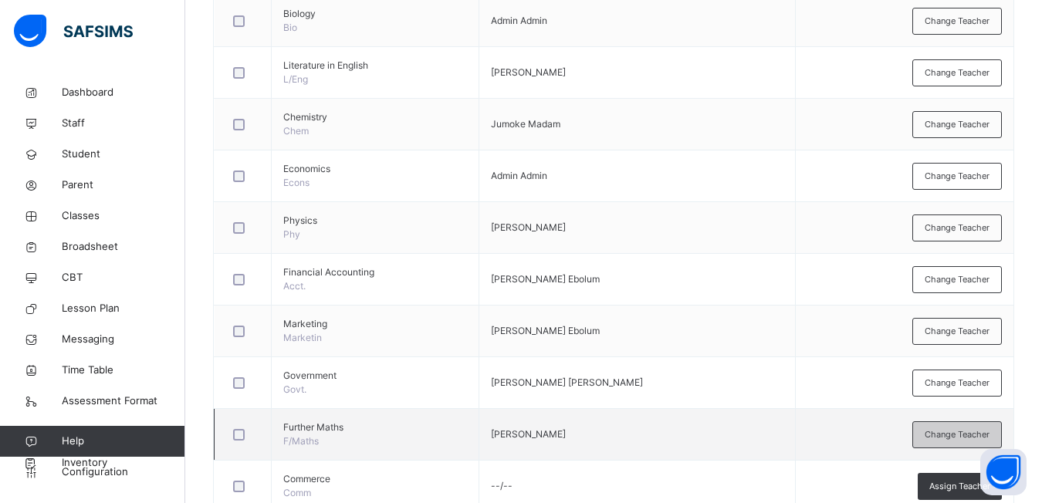
click at [944, 441] on span "Change Teacher" at bounding box center [957, 434] width 65 height 13
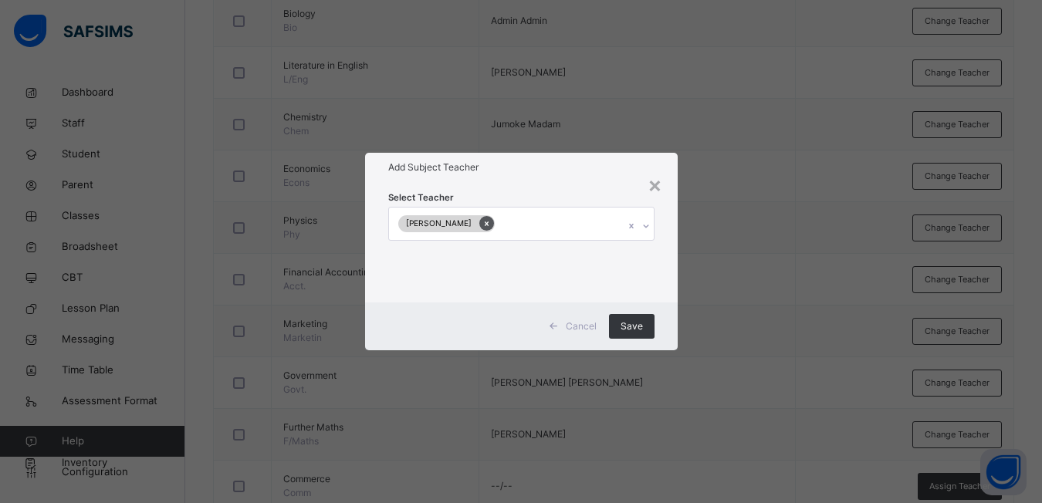
click at [491, 224] on icon at bounding box center [487, 223] width 8 height 11
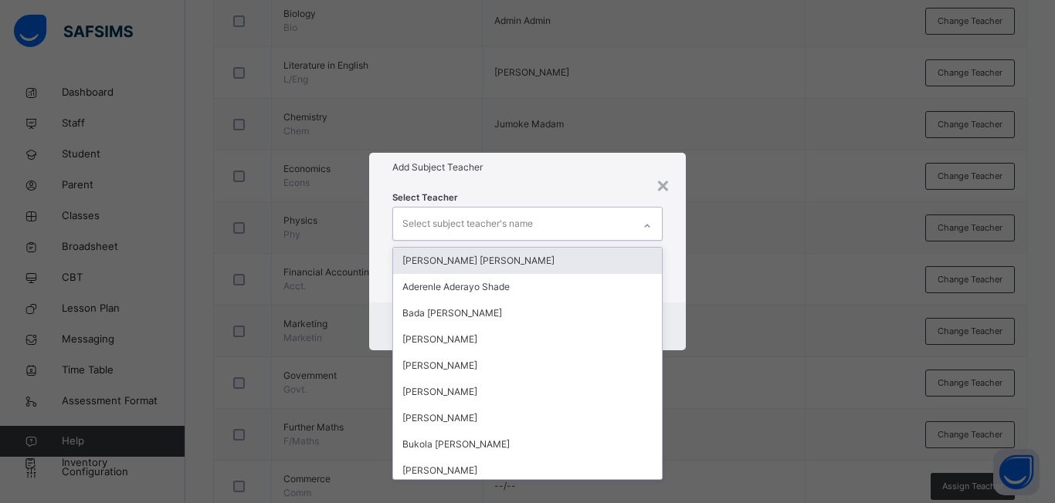
click at [646, 228] on icon at bounding box center [646, 225] width 9 height 15
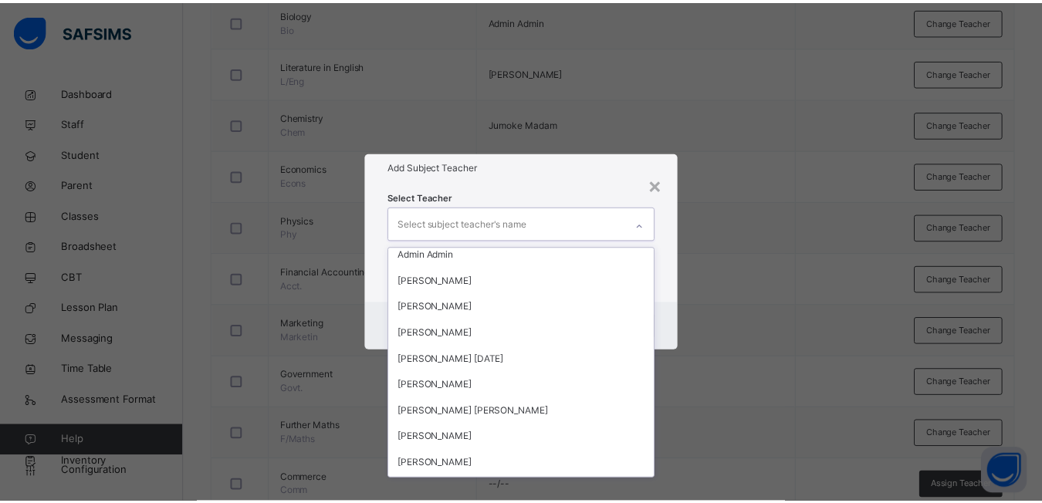
scroll to position [1786, 0]
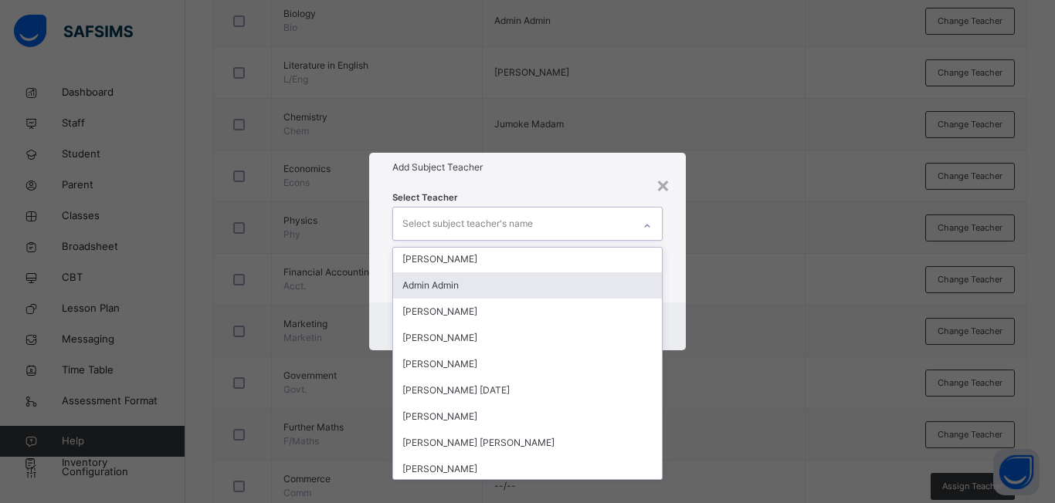
click at [445, 279] on div "Admin Admin" at bounding box center [527, 286] width 269 height 26
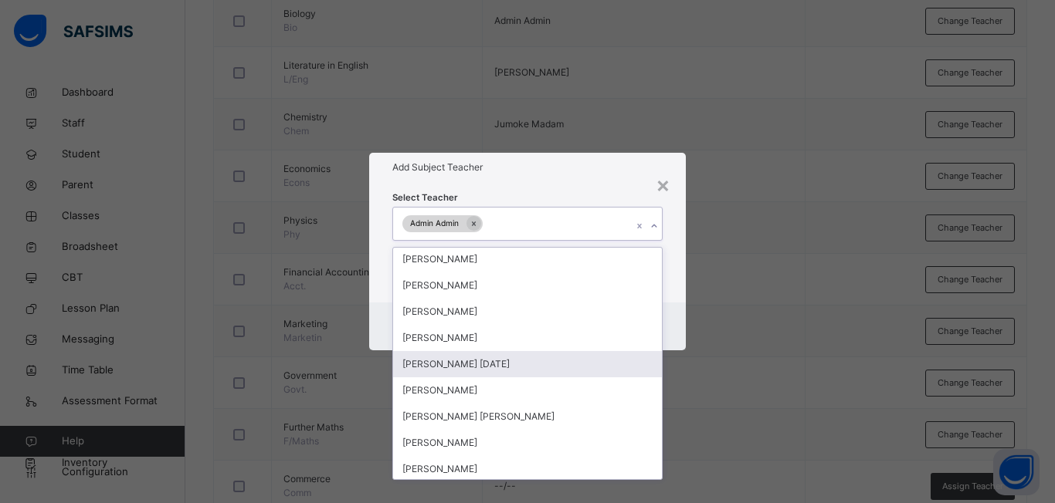
click at [728, 404] on div "× Add Subject Teacher Select Teacher option Admin Admin, selected. option [PERS…" at bounding box center [527, 251] width 1055 height 503
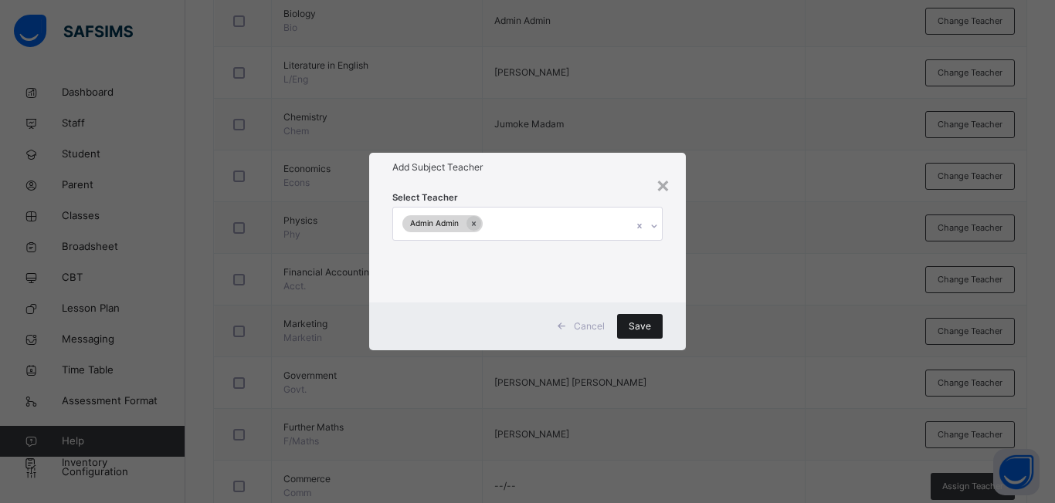
click at [625, 326] on div "Save" at bounding box center [640, 326] width 46 height 25
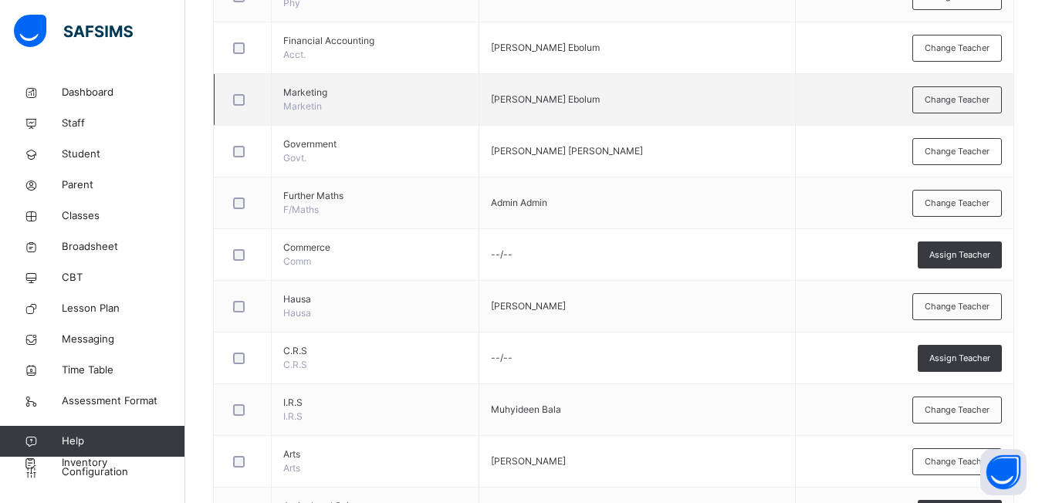
scroll to position [911, 0]
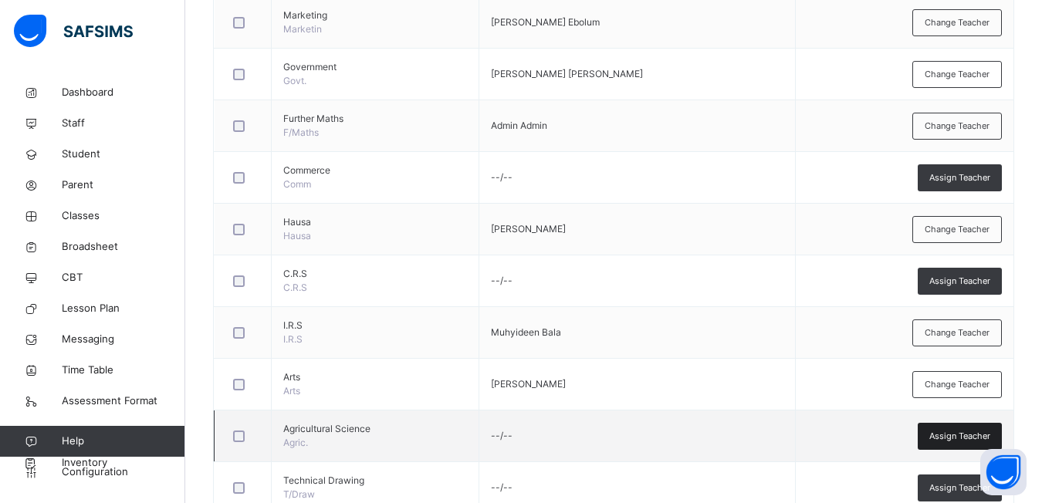
click at [967, 446] on div "Assign Teacher" at bounding box center [960, 436] width 84 height 27
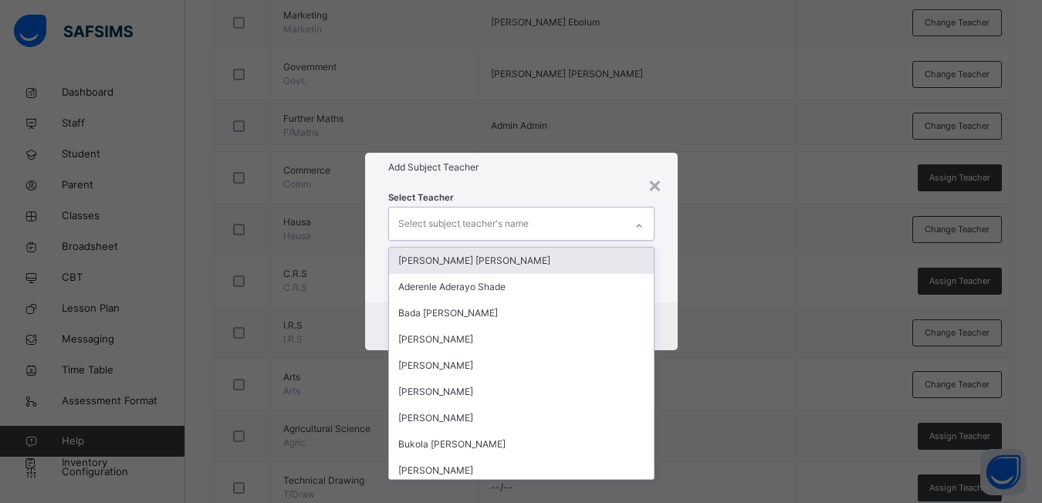
click at [643, 231] on div at bounding box center [639, 226] width 26 height 25
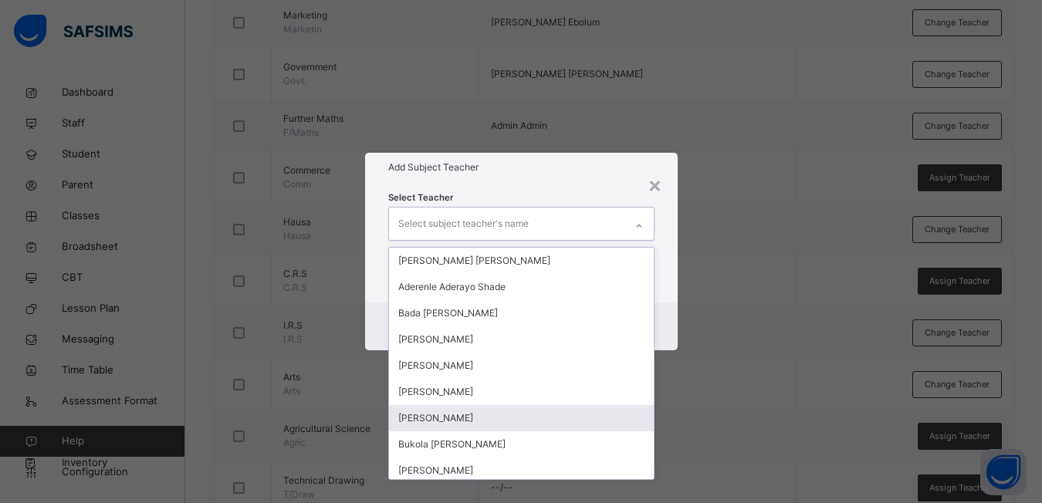
click at [483, 415] on div "[PERSON_NAME]" at bounding box center [521, 418] width 265 height 26
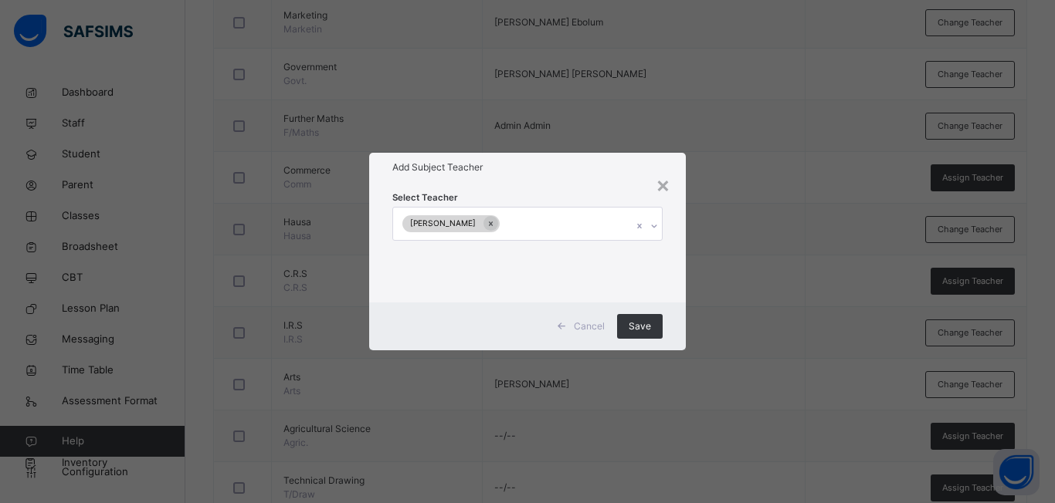
click at [695, 434] on div "× Add Subject Teacher Select Teacher [PERSON_NAME] Cancel Save" at bounding box center [527, 251] width 1055 height 503
click at [635, 323] on span "Save" at bounding box center [639, 327] width 22 height 14
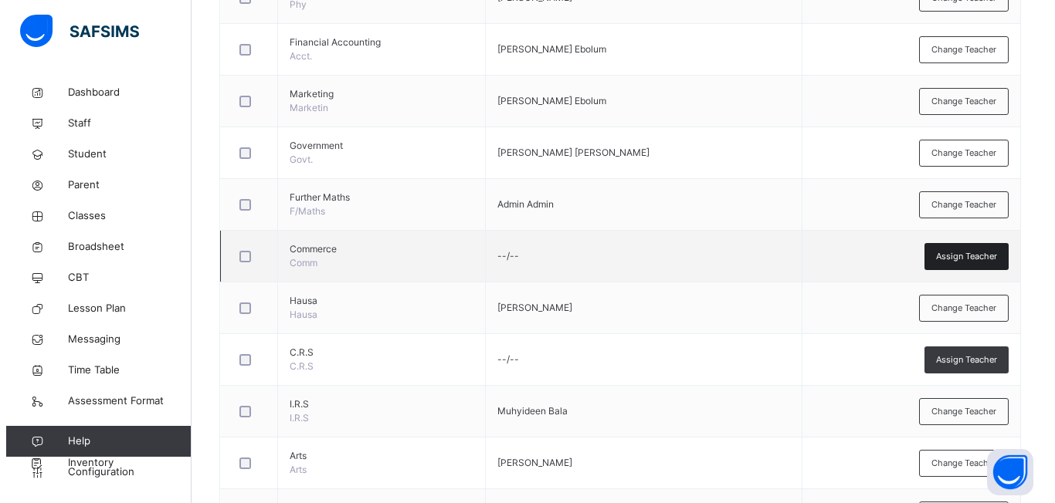
scroll to position [755, 0]
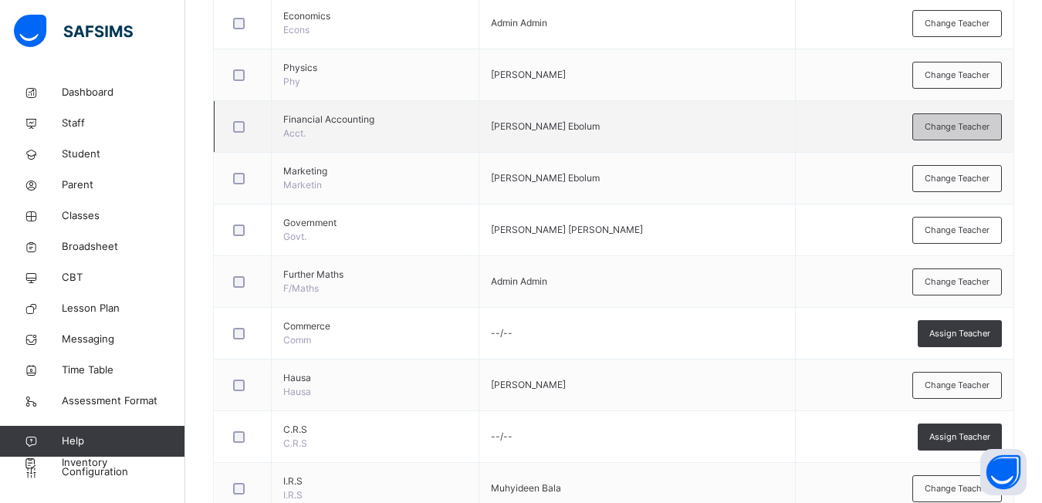
click at [972, 120] on span "Change Teacher" at bounding box center [957, 126] width 65 height 13
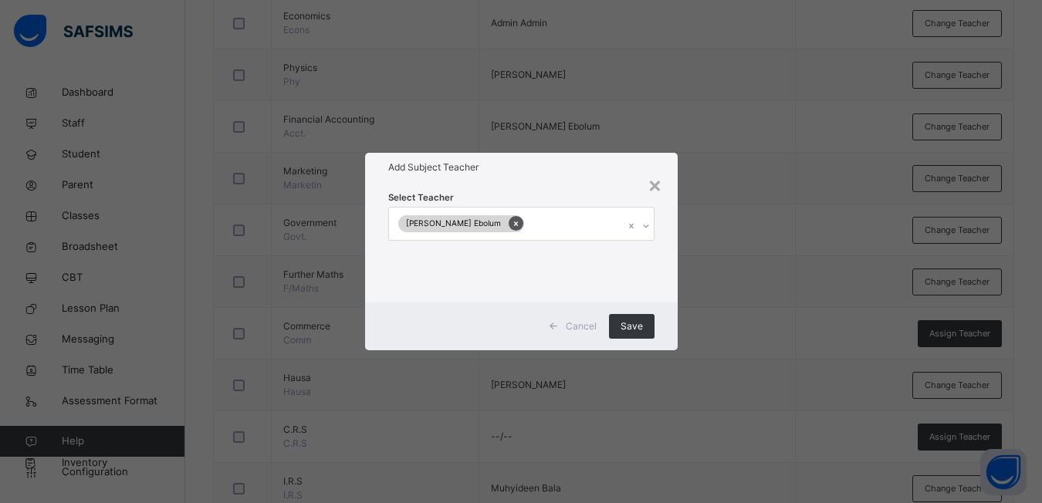
click at [520, 227] on icon at bounding box center [516, 223] width 8 height 11
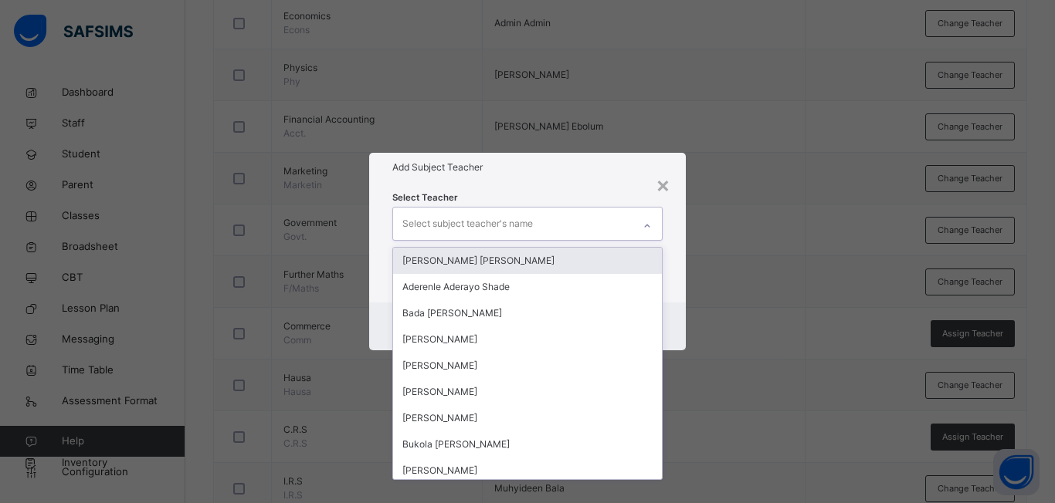
click at [652, 230] on div at bounding box center [647, 226] width 26 height 25
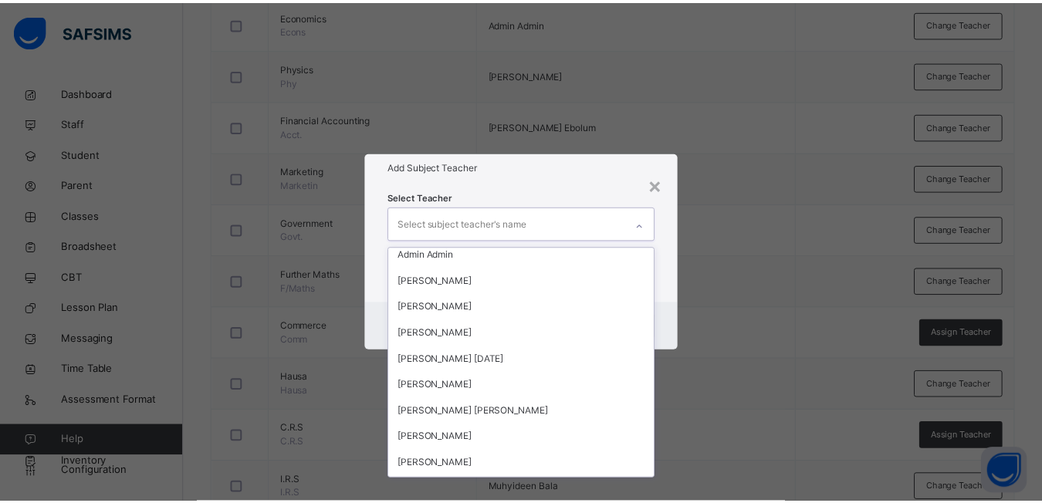
scroll to position [1786, 0]
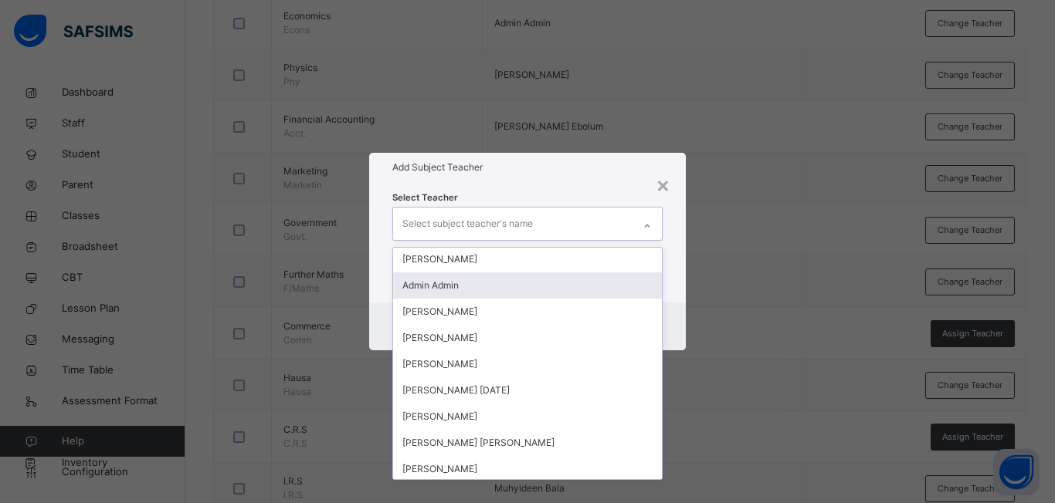
click at [452, 283] on div "Admin Admin" at bounding box center [527, 286] width 269 height 26
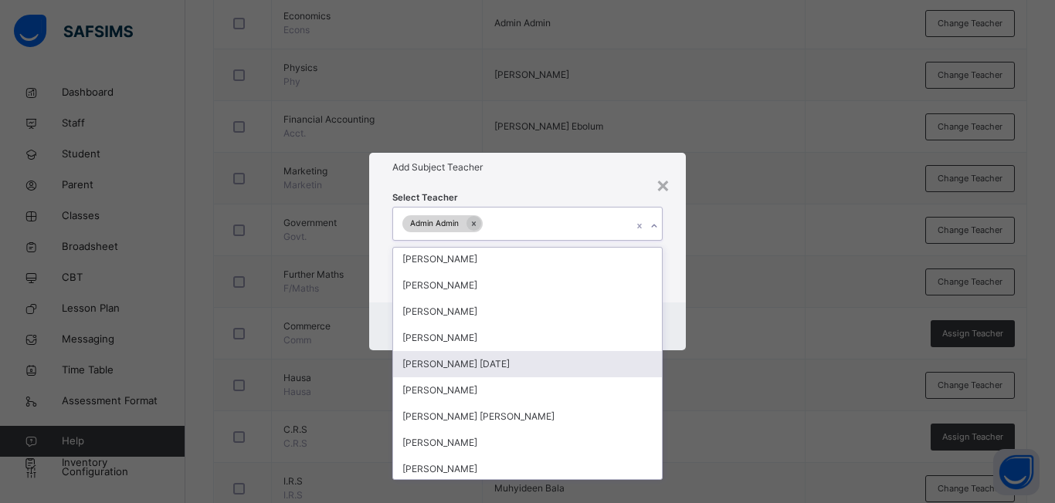
click at [692, 394] on div "× Add Subject Teacher Select Teacher option Admin Admin, selected. option [PERS…" at bounding box center [527, 251] width 1055 height 503
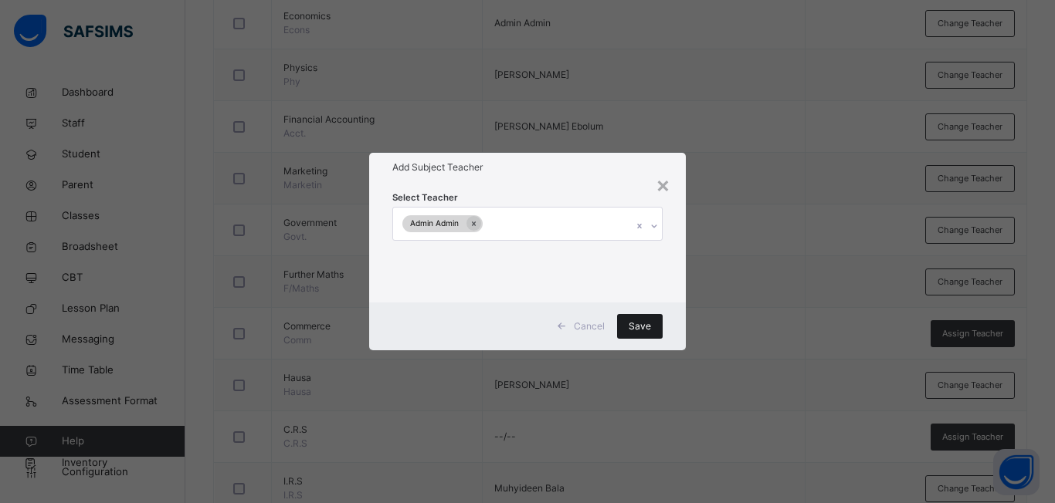
click at [642, 328] on span "Save" at bounding box center [639, 327] width 22 height 14
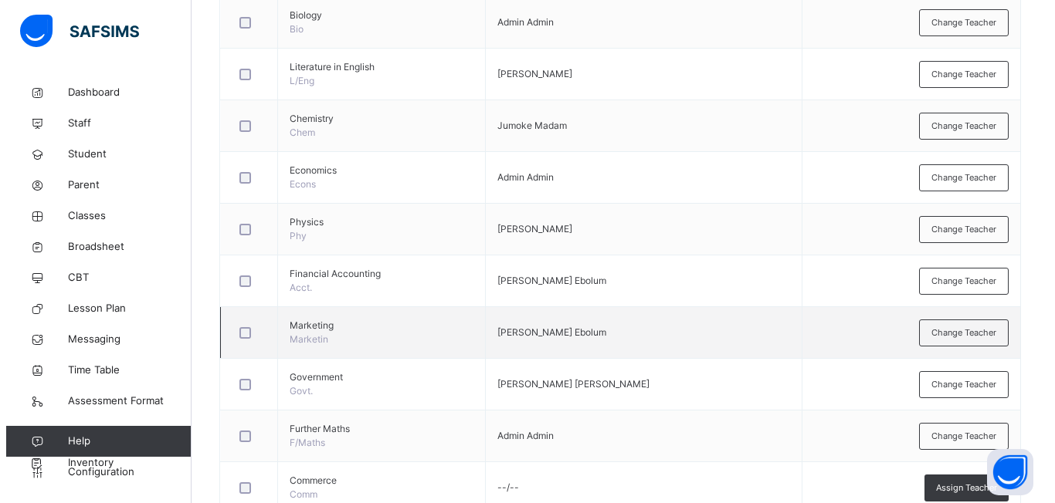
scroll to position [678, 0]
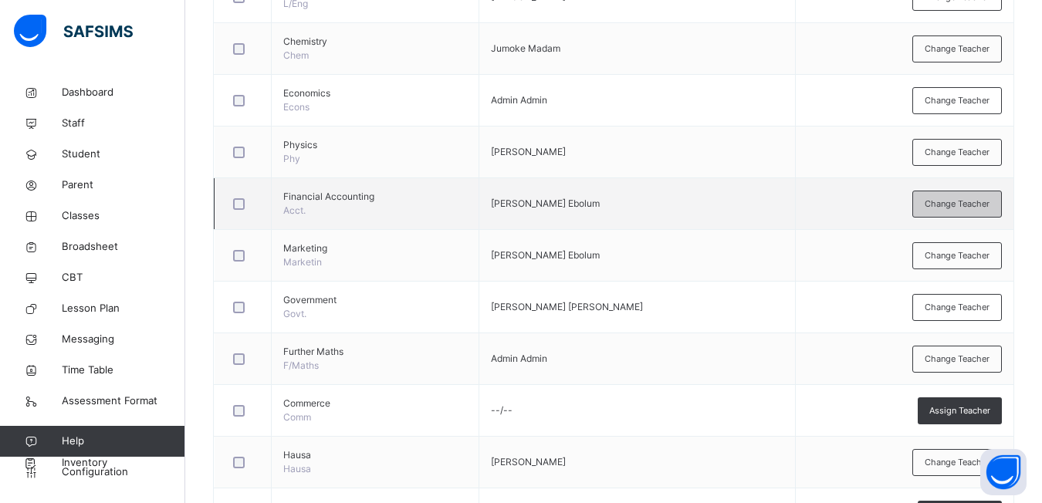
click at [941, 203] on span "Change Teacher" at bounding box center [957, 204] width 65 height 13
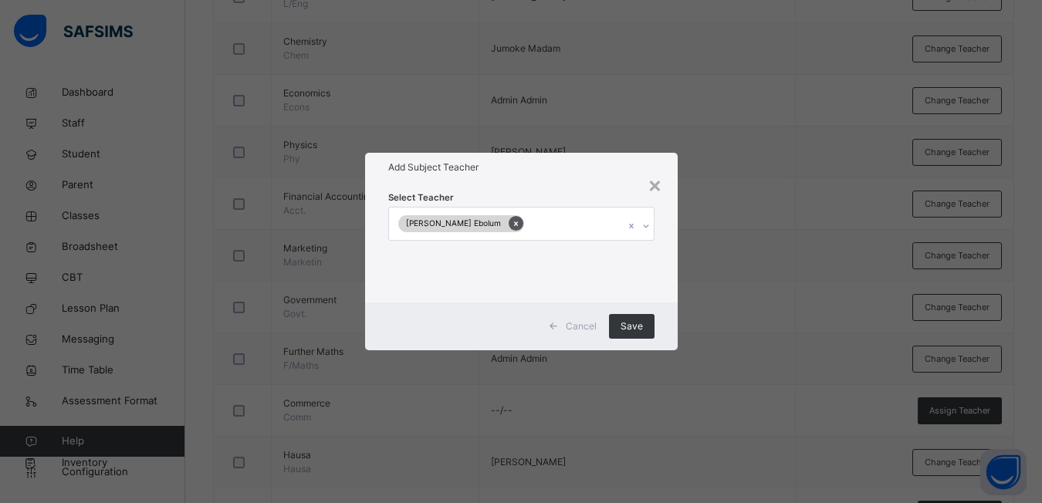
click at [520, 222] on icon at bounding box center [516, 223] width 8 height 11
click at [650, 229] on icon at bounding box center [646, 225] width 9 height 15
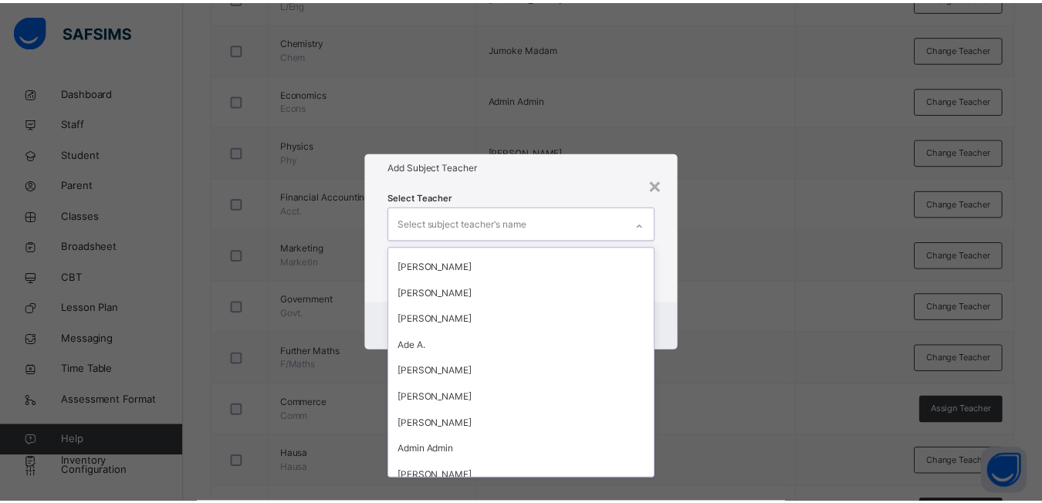
scroll to position [1698, 0]
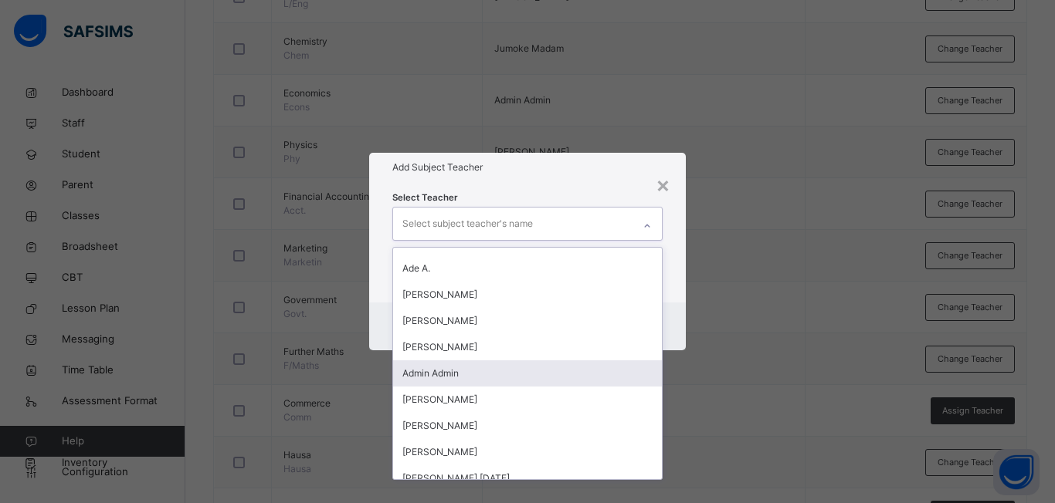
click at [480, 381] on div "Admin Admin" at bounding box center [527, 374] width 269 height 26
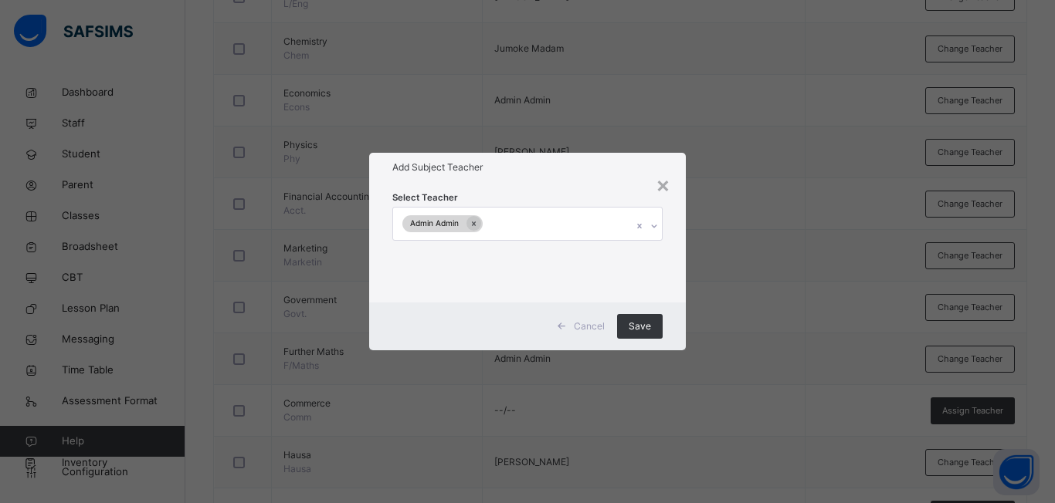
click at [734, 370] on div "× Add Subject Teacher Select Teacher Admin Admin Cancel Save" at bounding box center [527, 251] width 1055 height 503
click at [652, 332] on div "Save" at bounding box center [640, 326] width 46 height 25
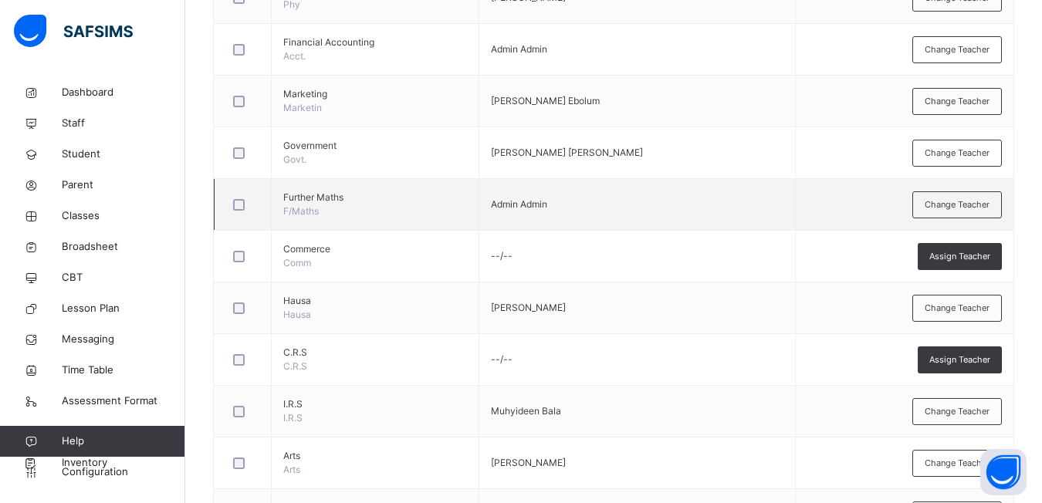
scroll to position [215, 0]
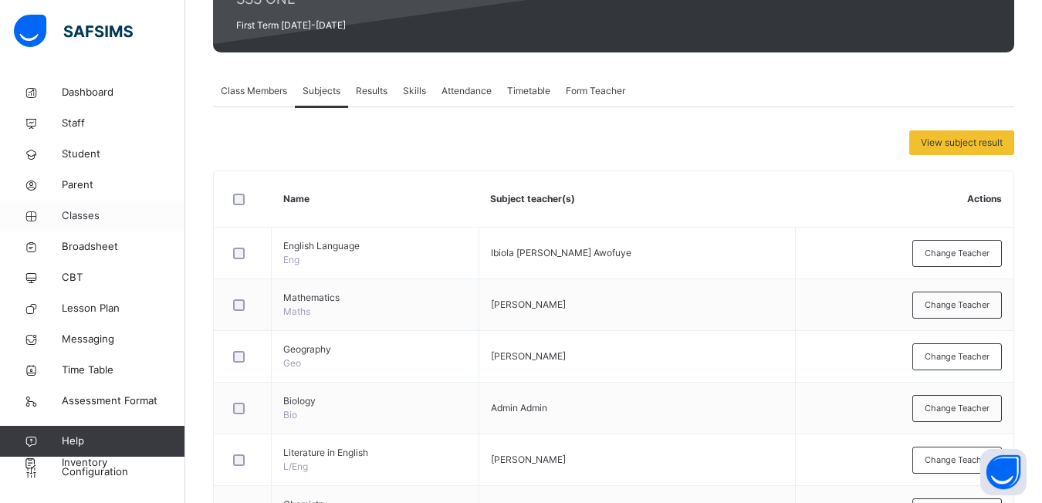
click at [92, 215] on span "Classes" at bounding box center [124, 215] width 124 height 15
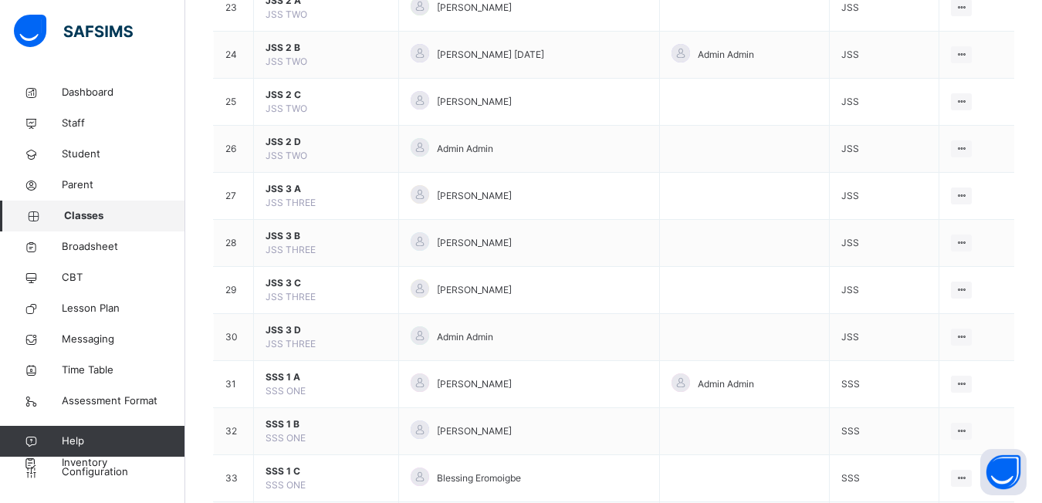
scroll to position [1312, 0]
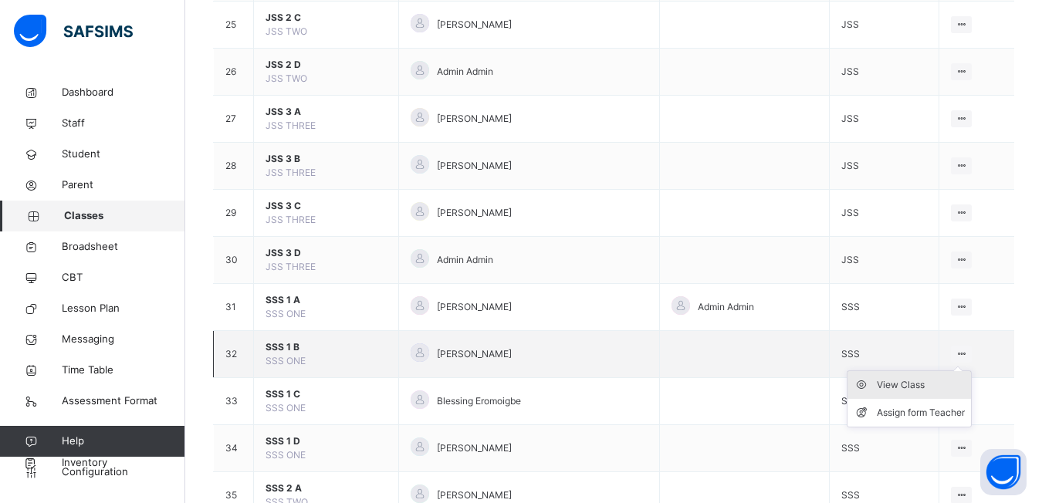
click at [883, 381] on div "View Class" at bounding box center [921, 385] width 88 height 15
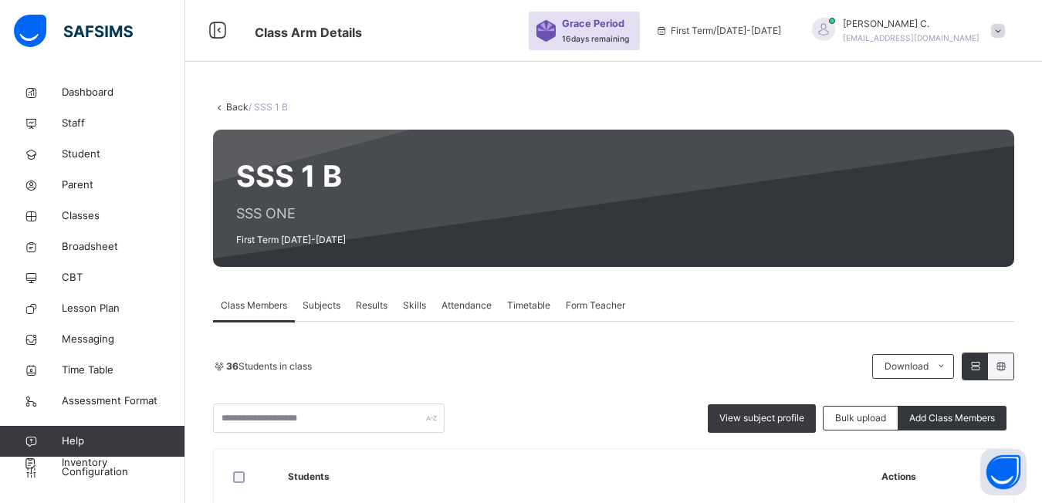
click at [324, 306] on span "Subjects" at bounding box center [322, 306] width 38 height 14
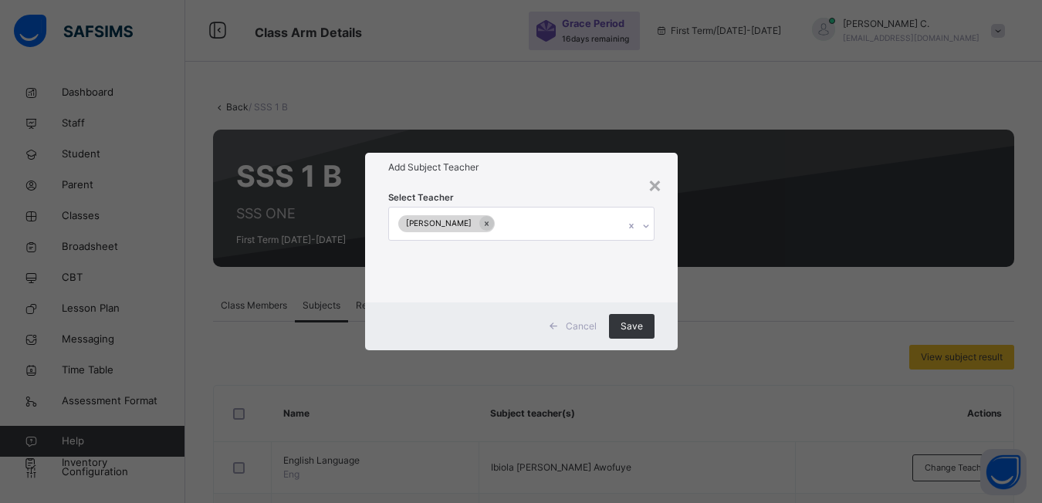
scroll to position [232, 0]
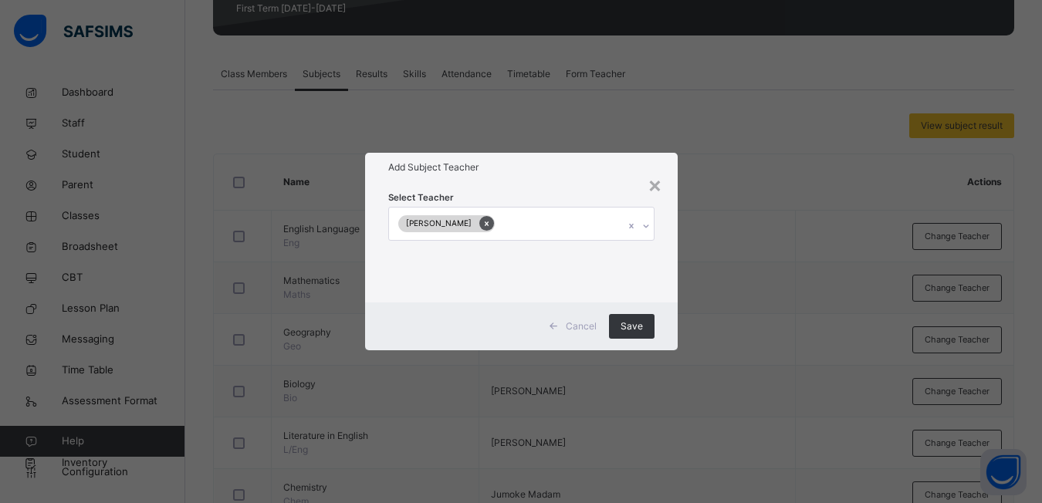
click at [483, 226] on icon at bounding box center [487, 223] width 8 height 11
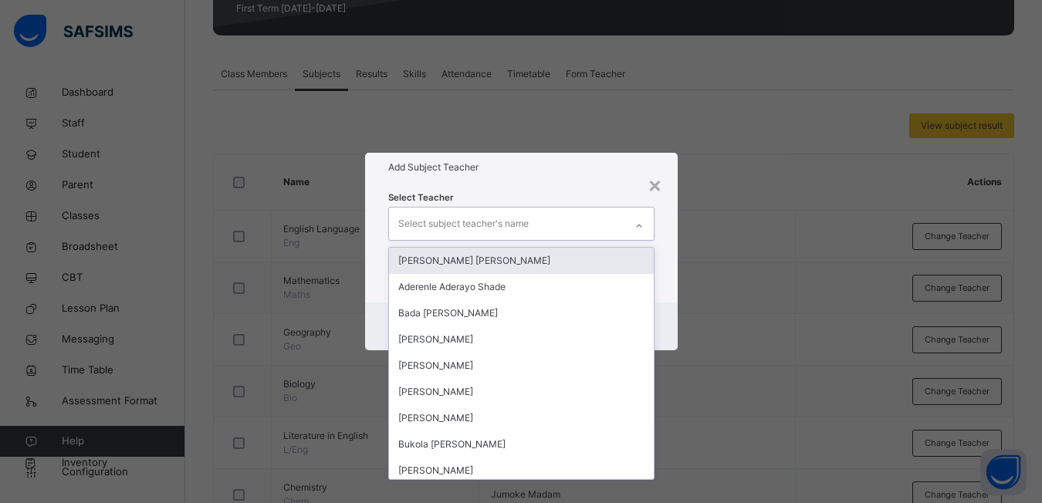
click at [644, 229] on icon at bounding box center [639, 225] width 9 height 15
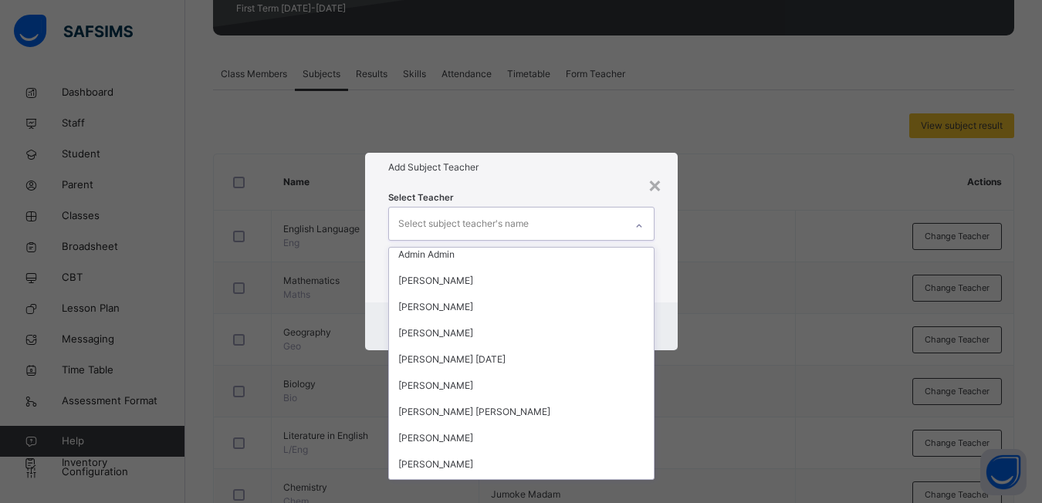
scroll to position [1786, 0]
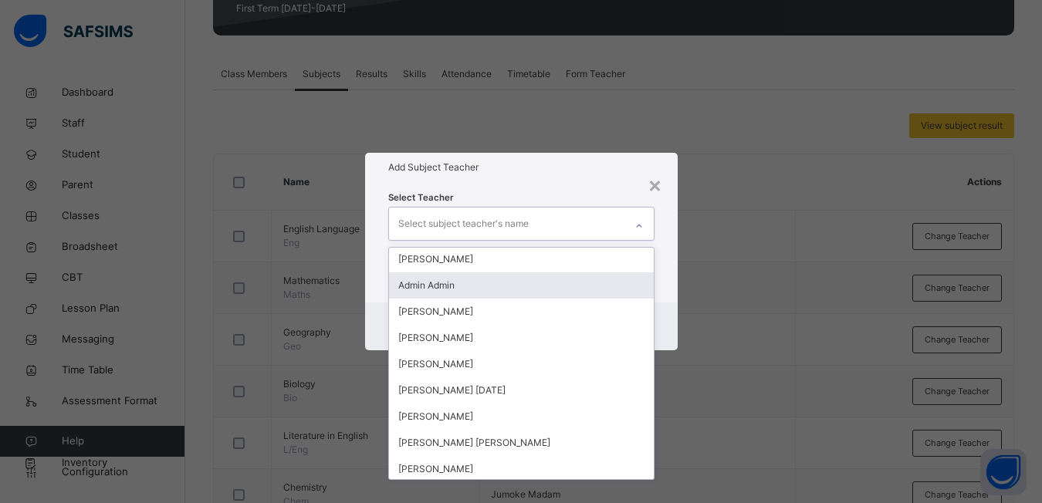
click at [464, 283] on div "Admin Admin" at bounding box center [521, 286] width 265 height 26
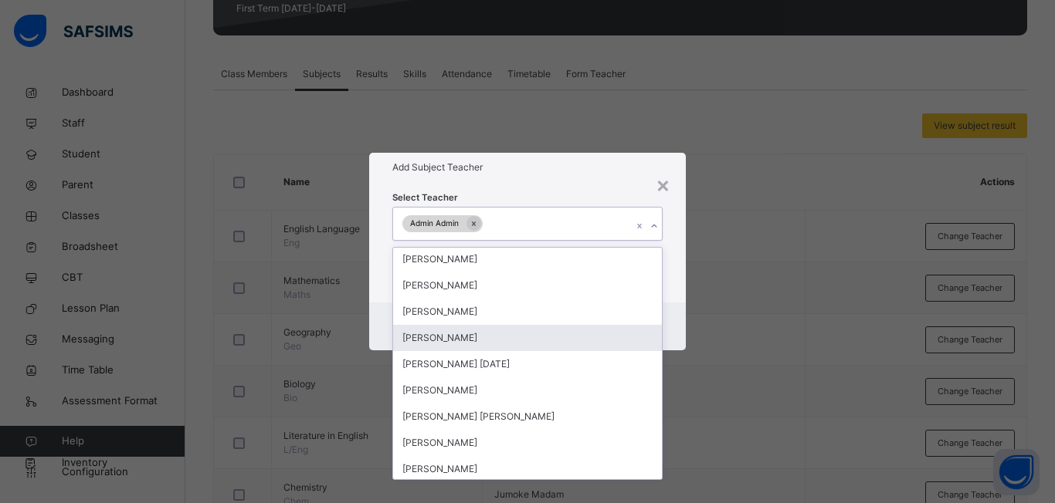
click at [691, 391] on div "× Add Subject Teacher Select Teacher option Admin Admin, selected. option [PERS…" at bounding box center [527, 251] width 1055 height 503
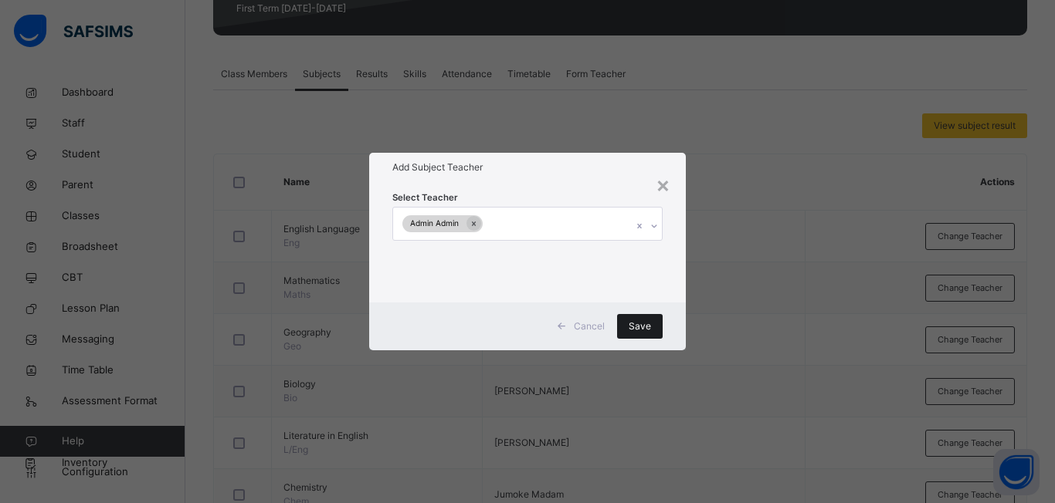
click at [635, 320] on span "Save" at bounding box center [639, 327] width 22 height 14
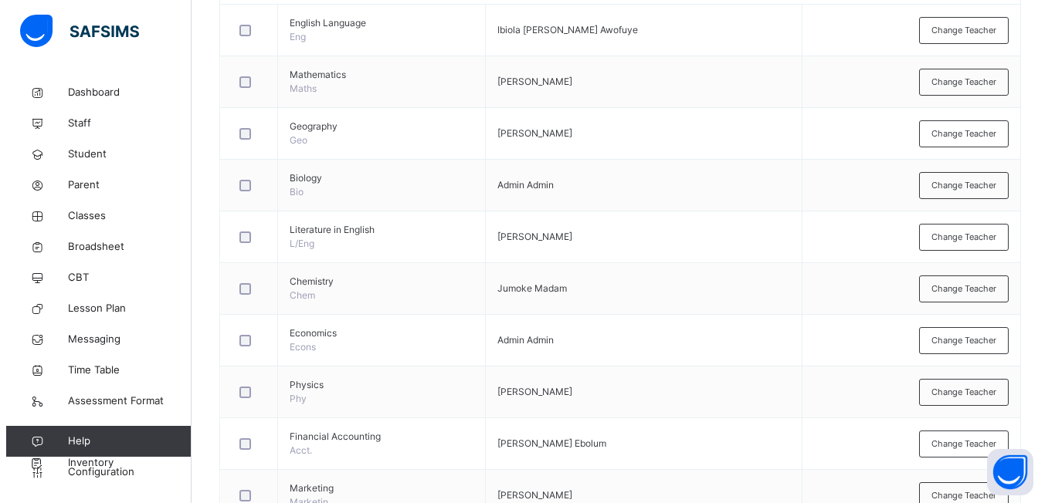
scroll to position [469, 0]
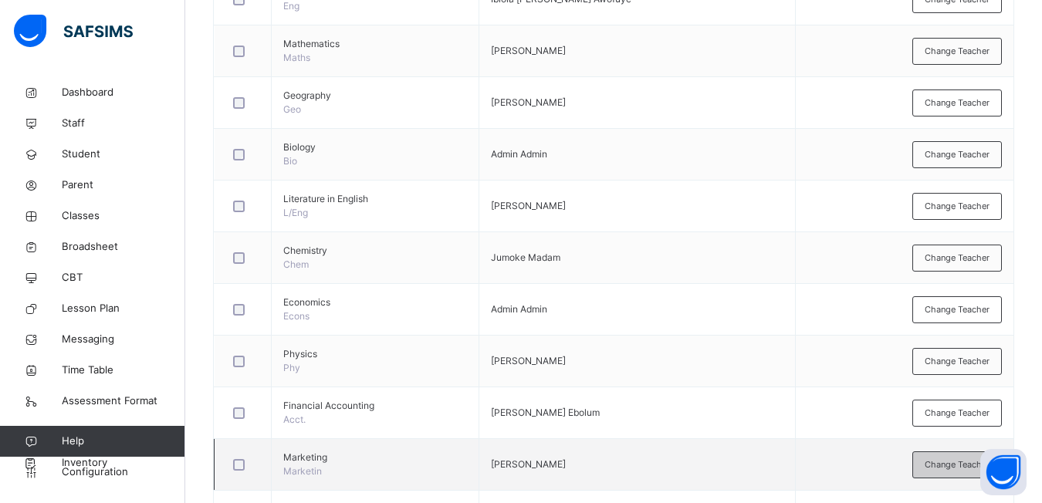
click at [947, 466] on span "Change Teacher" at bounding box center [957, 465] width 65 height 13
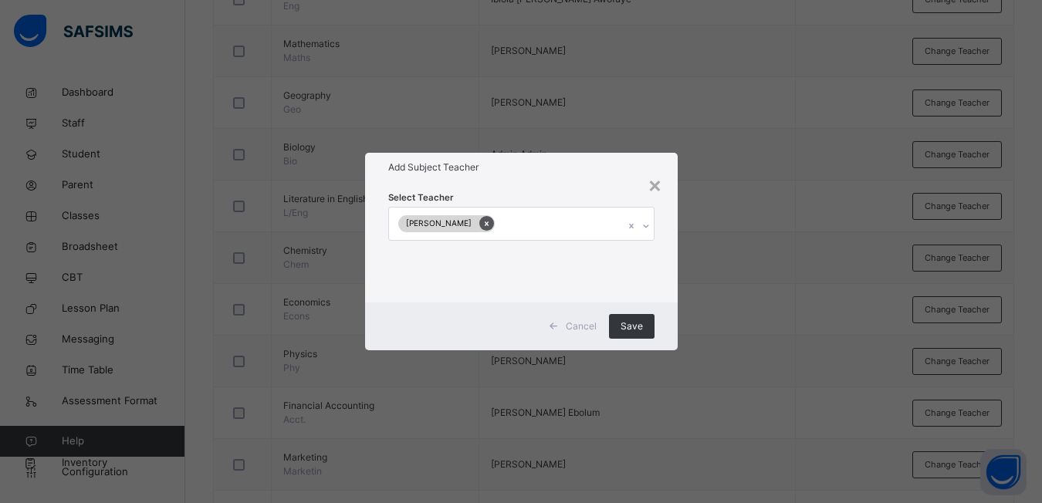
click at [491, 227] on icon at bounding box center [487, 223] width 8 height 11
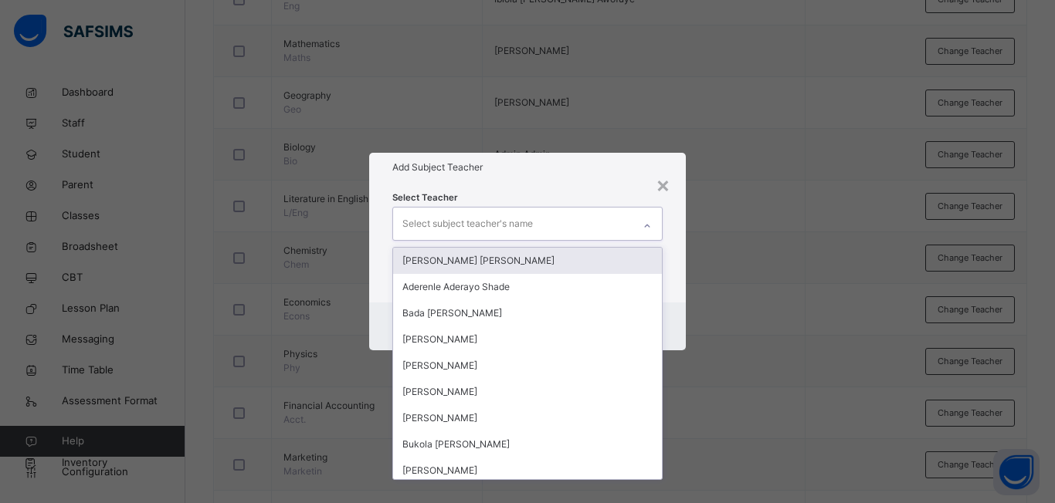
click at [647, 235] on div at bounding box center [647, 226] width 26 height 25
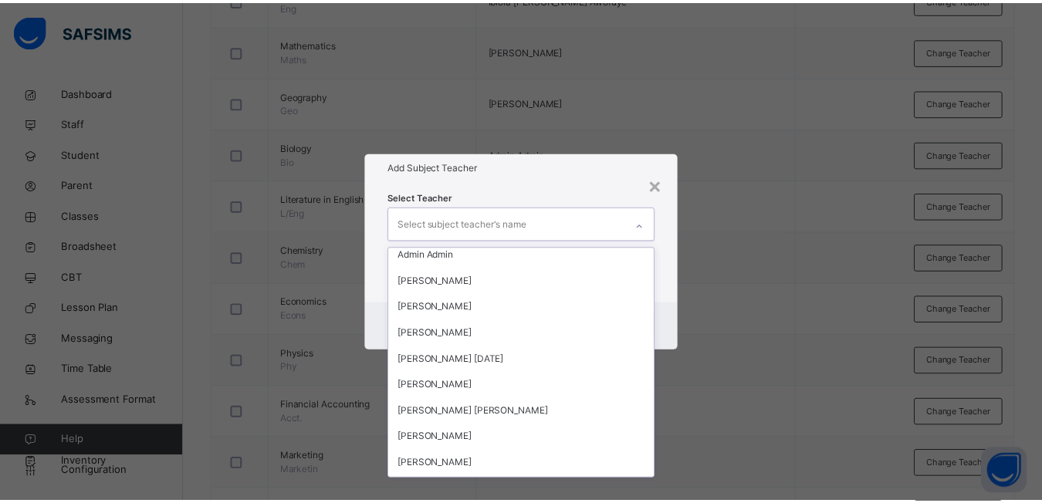
scroll to position [1786, 0]
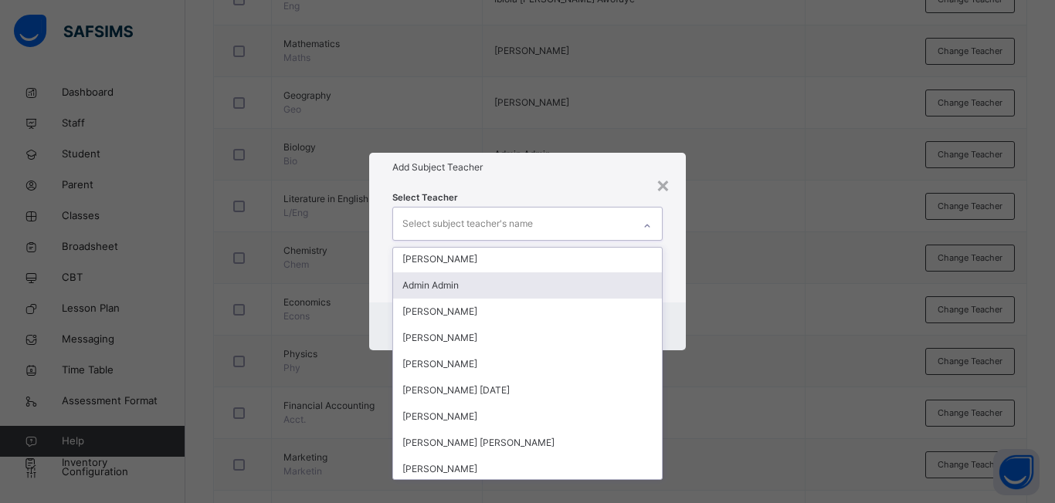
click at [454, 282] on div "Admin Admin" at bounding box center [527, 286] width 269 height 26
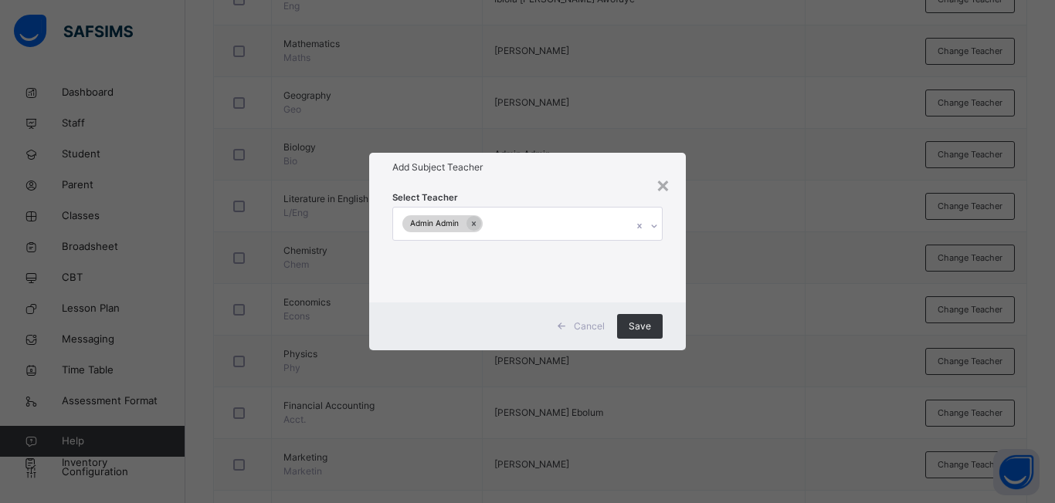
click at [726, 432] on div "× Add Subject Teacher Select Teacher Admin Admin Cancel Save" at bounding box center [527, 251] width 1055 height 503
click at [638, 328] on span "Save" at bounding box center [639, 327] width 22 height 14
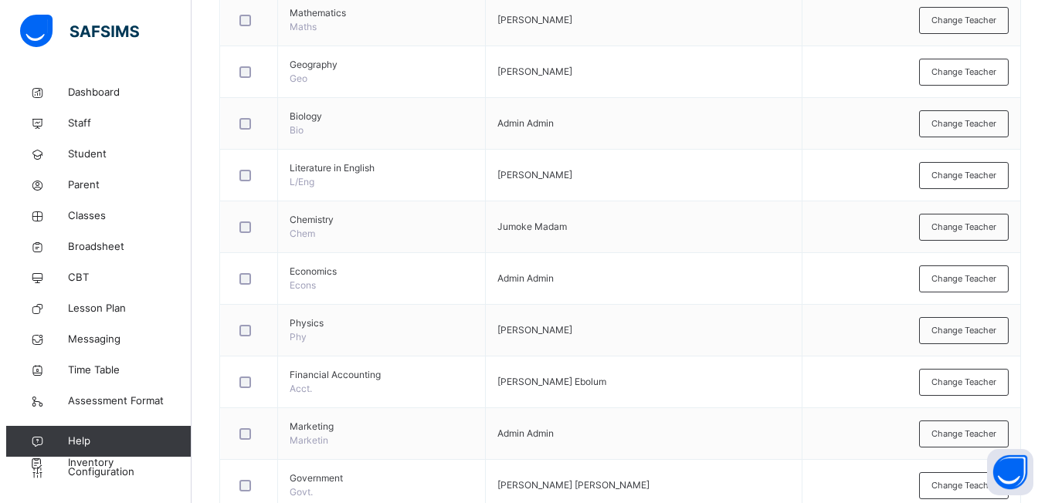
scroll to position [530, 0]
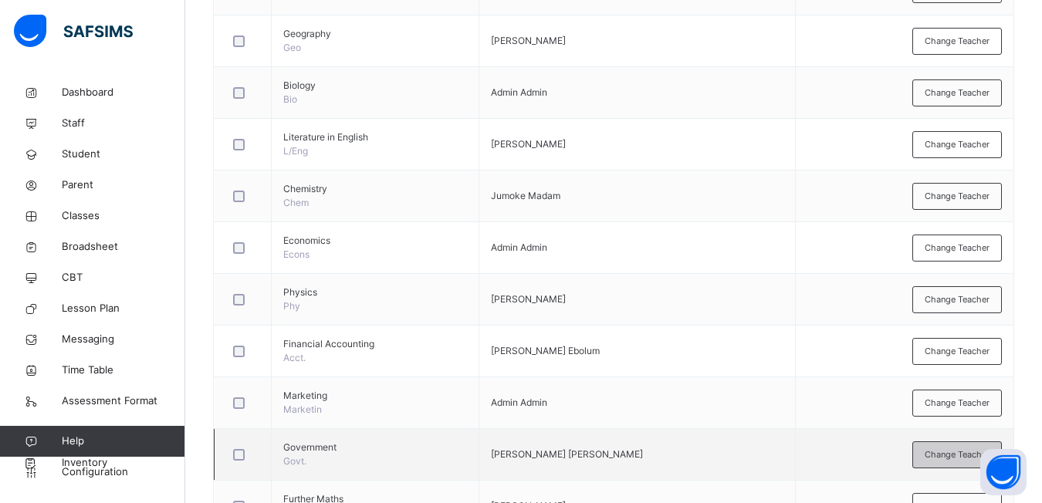
click at [950, 464] on div "Change Teacher" at bounding box center [958, 455] width 90 height 27
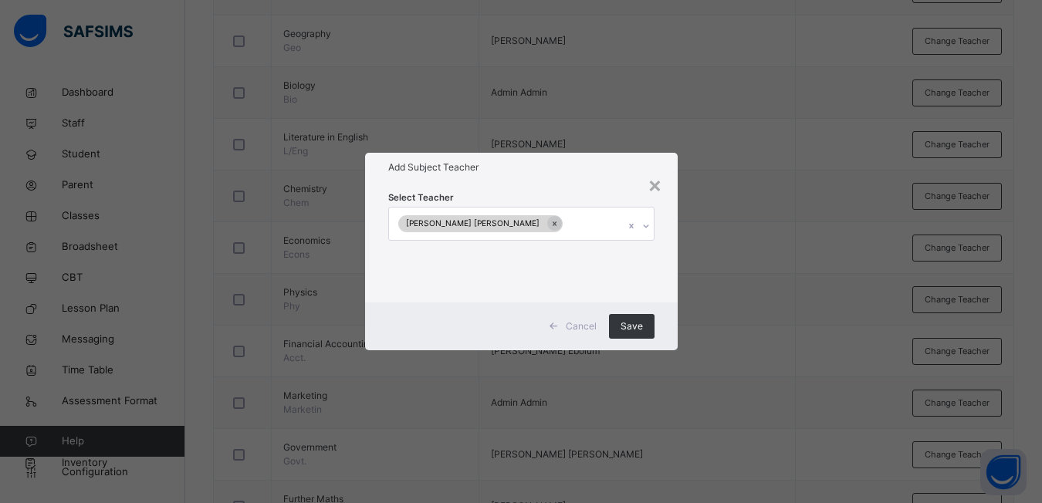
click at [649, 230] on icon at bounding box center [646, 225] width 9 height 15
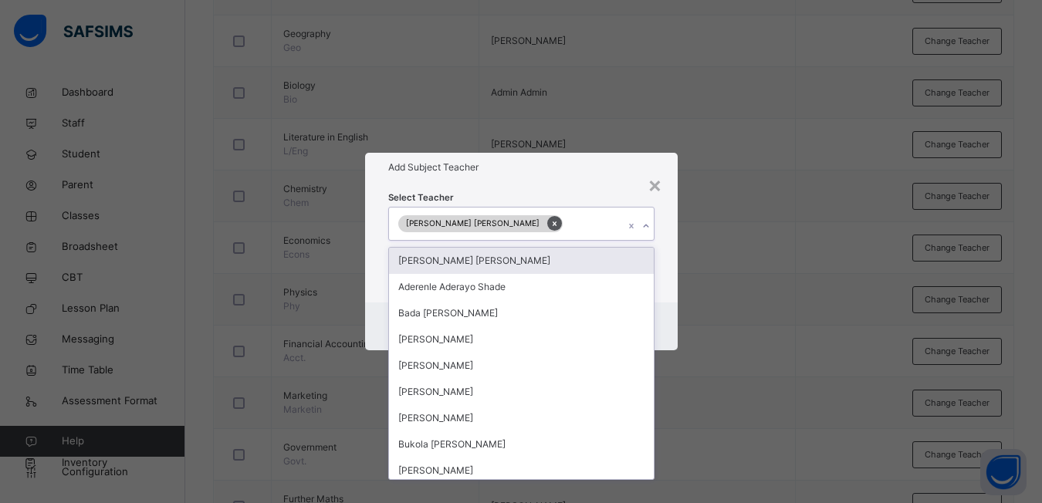
click at [550, 227] on icon at bounding box center [554, 223] width 8 height 11
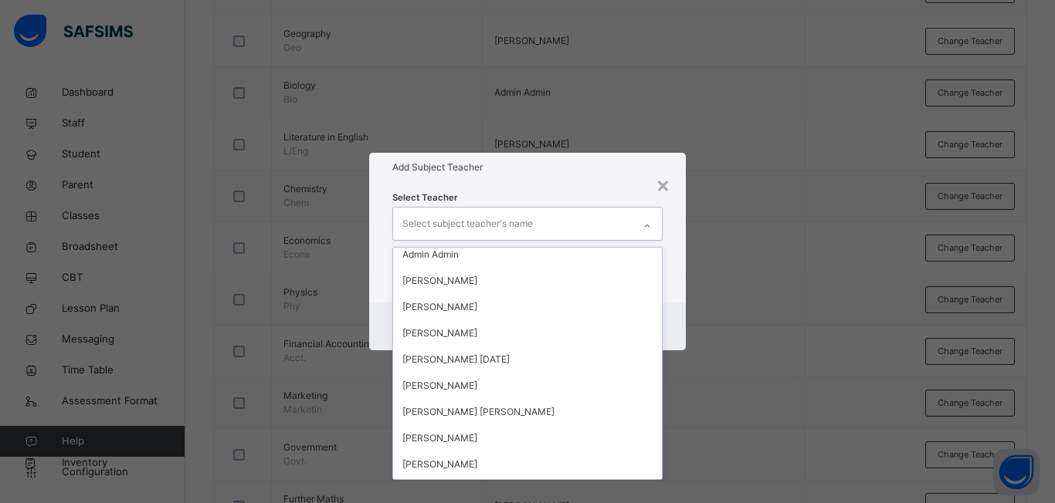
scroll to position [1786, 0]
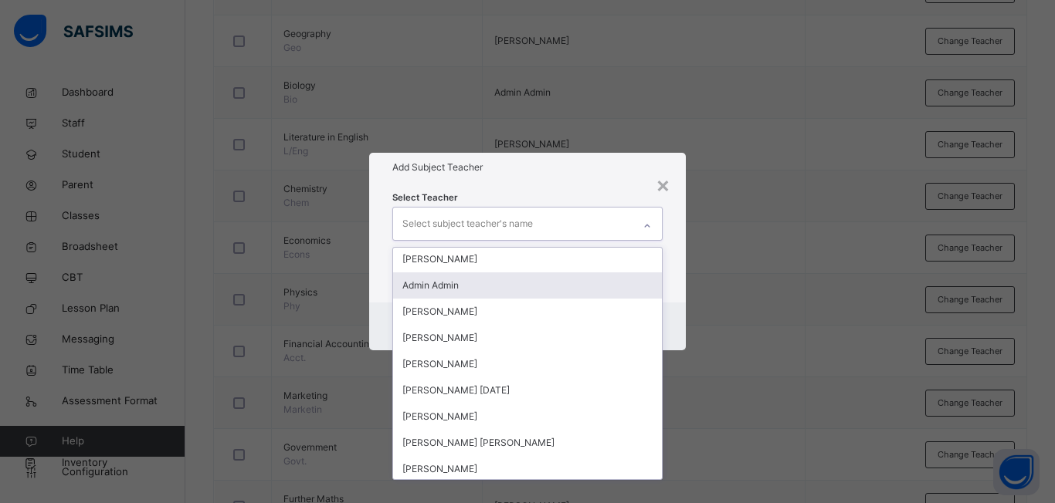
click at [478, 285] on div "Admin Admin" at bounding box center [527, 286] width 269 height 26
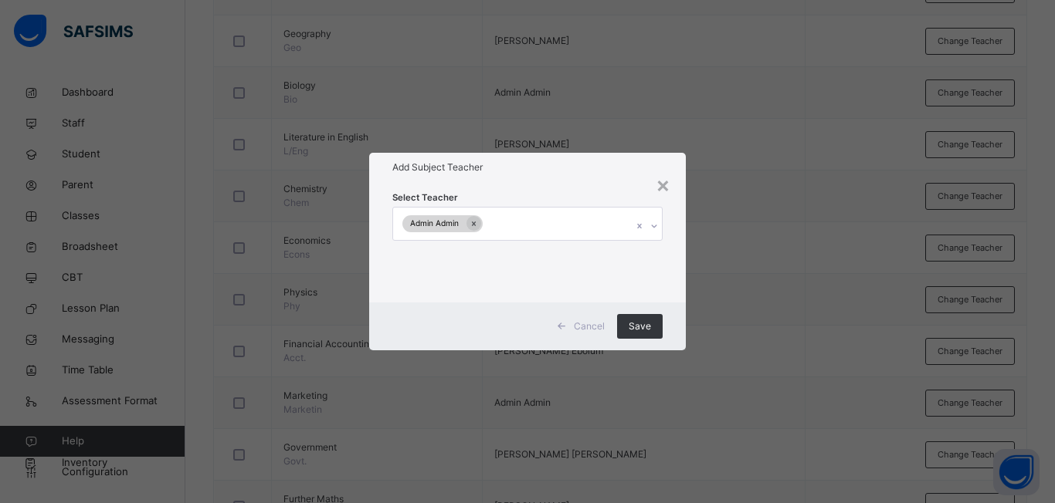
click at [706, 405] on div "× Add Subject Teacher Select Teacher Admin Admin Cancel Save" at bounding box center [527, 251] width 1055 height 503
click at [638, 325] on span "Save" at bounding box center [639, 327] width 22 height 14
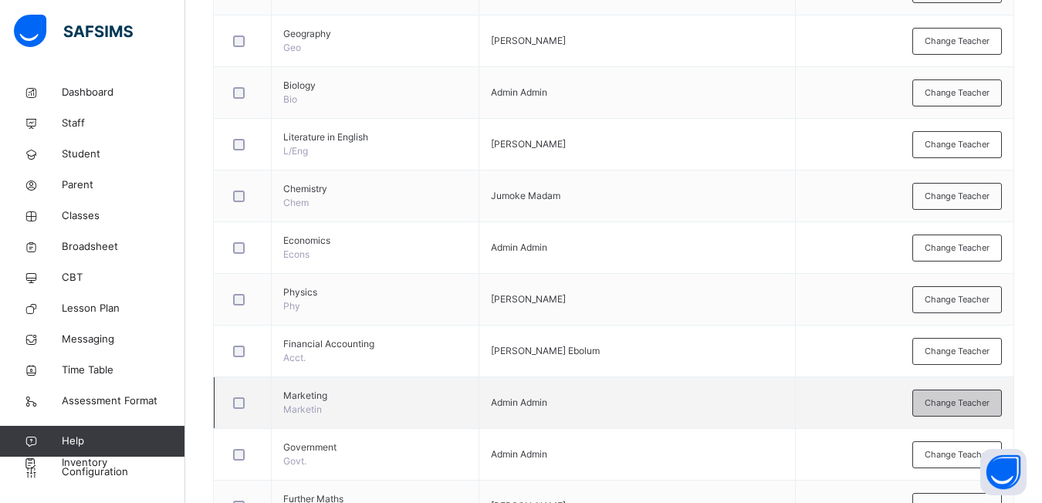
click at [949, 411] on div "Change Teacher" at bounding box center [958, 403] width 90 height 27
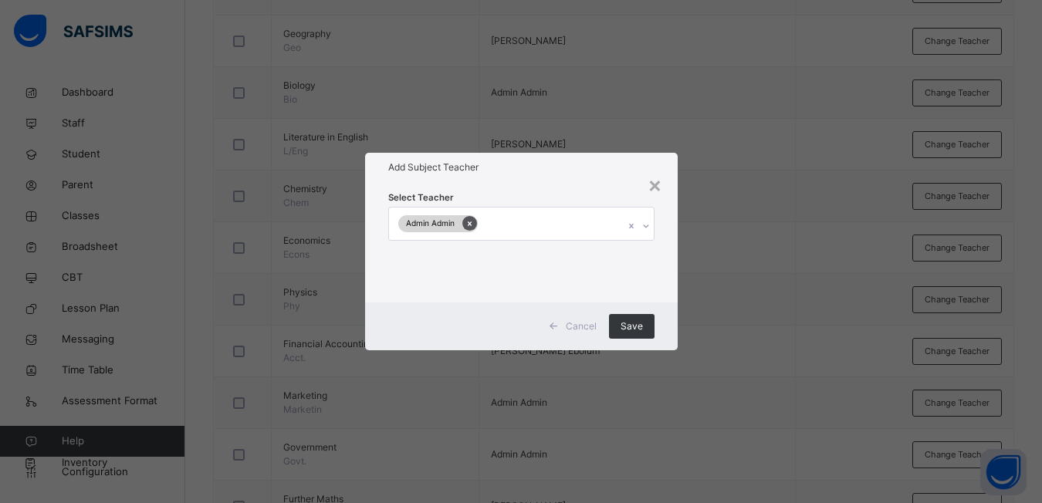
click at [471, 219] on icon at bounding box center [470, 223] width 8 height 11
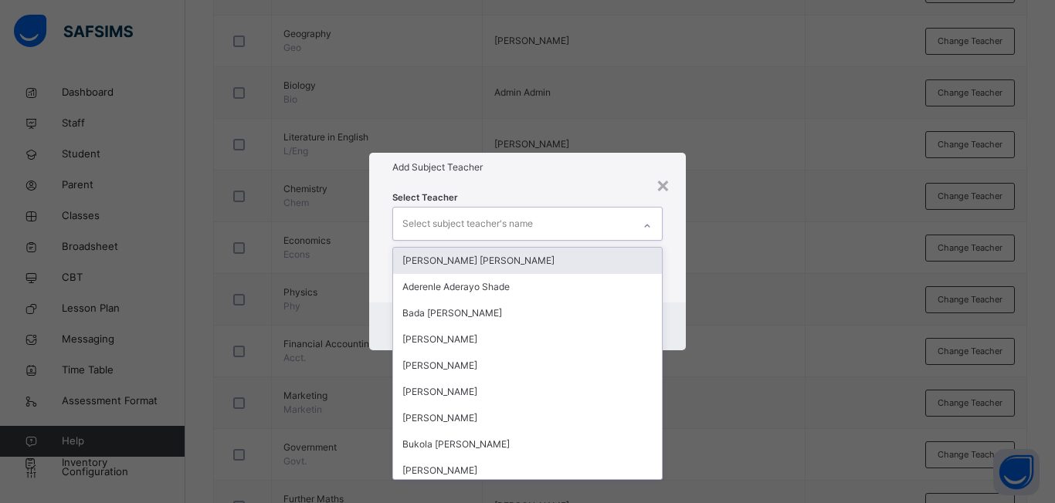
click at [645, 229] on icon at bounding box center [646, 225] width 9 height 15
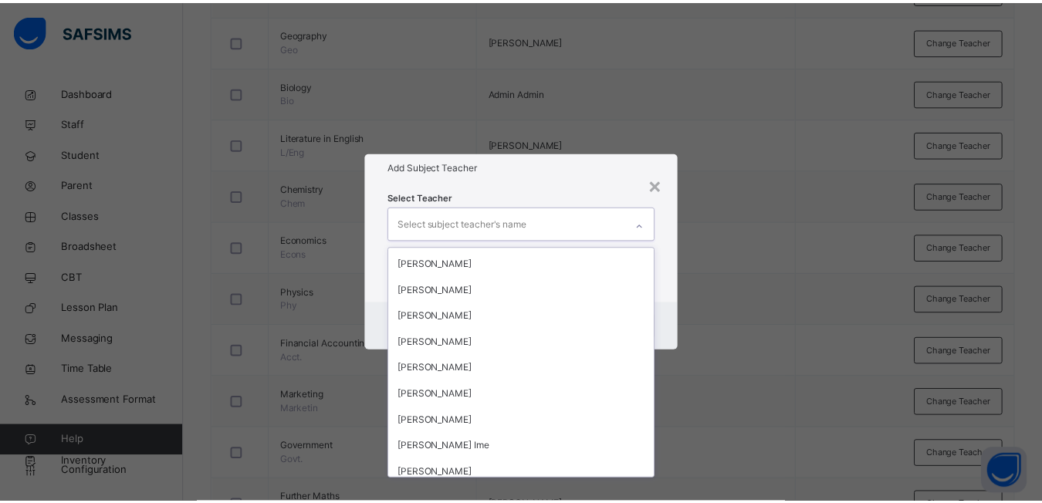
scroll to position [675, 0]
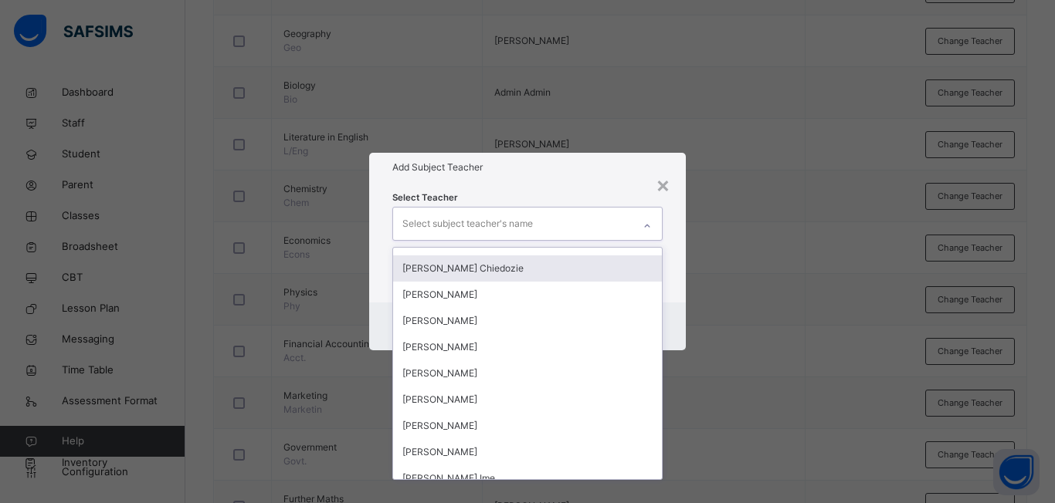
click at [413, 269] on div "[PERSON_NAME] Chiedozie" at bounding box center [527, 269] width 269 height 26
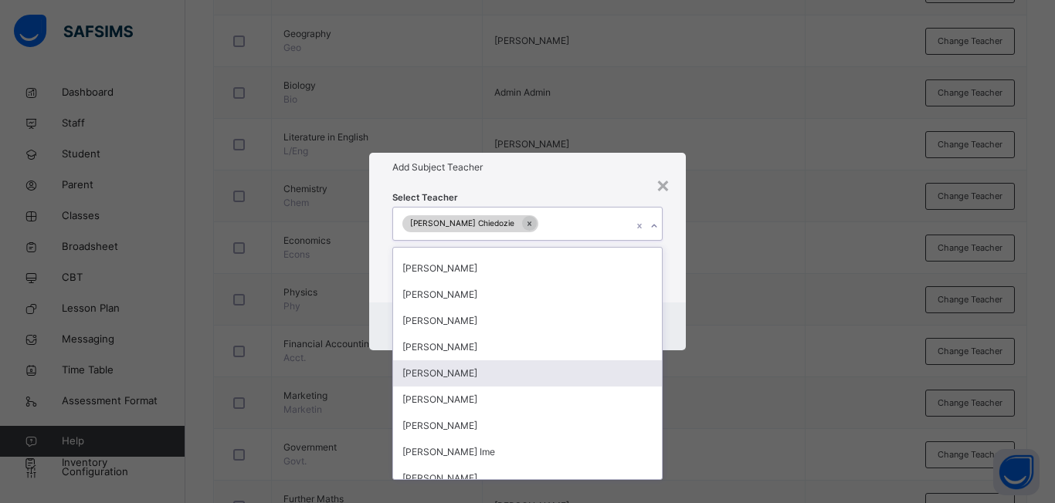
click at [688, 384] on div "× Add Subject Teacher Select Teacher option [PERSON_NAME], selected. option [PE…" at bounding box center [527, 251] width 1055 height 503
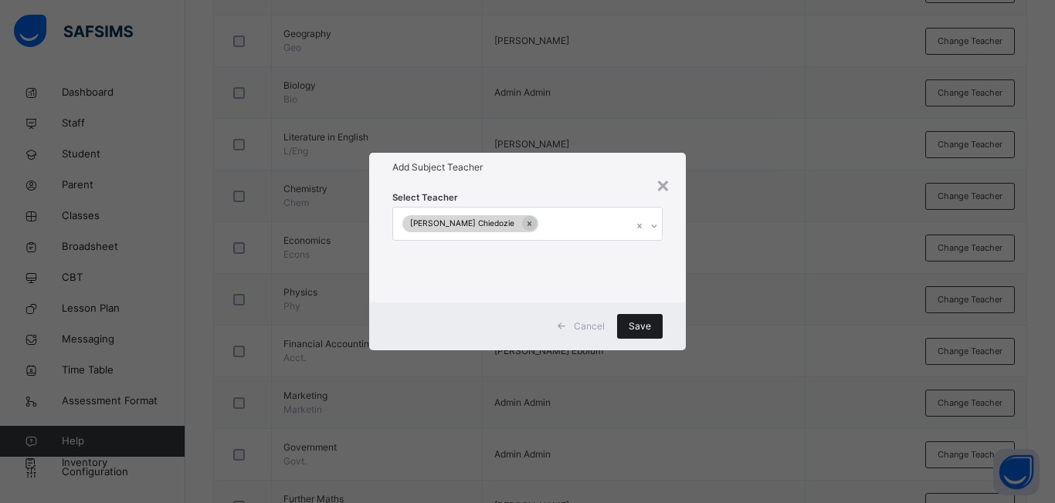
click at [630, 331] on span "Save" at bounding box center [639, 327] width 22 height 14
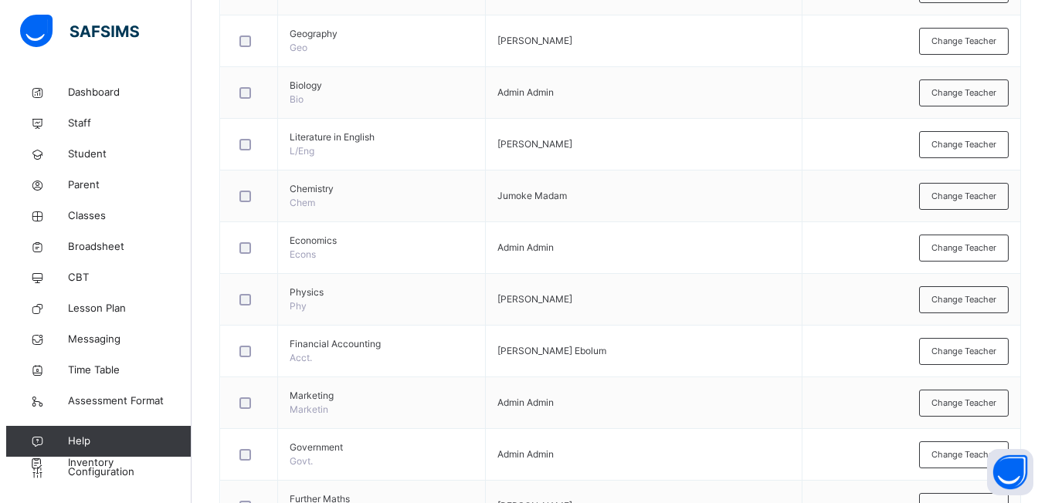
scroll to position [608, 0]
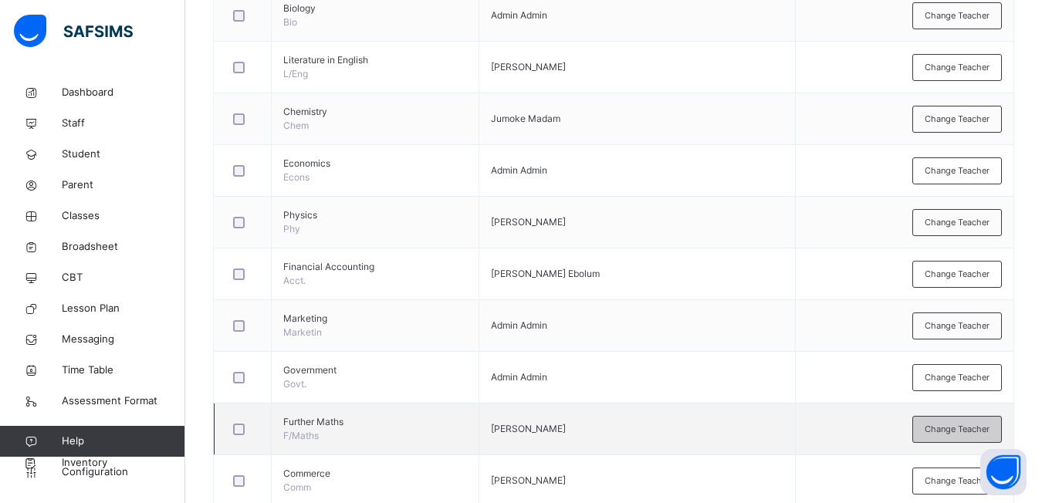
click at [940, 422] on div "Change Teacher" at bounding box center [958, 429] width 90 height 27
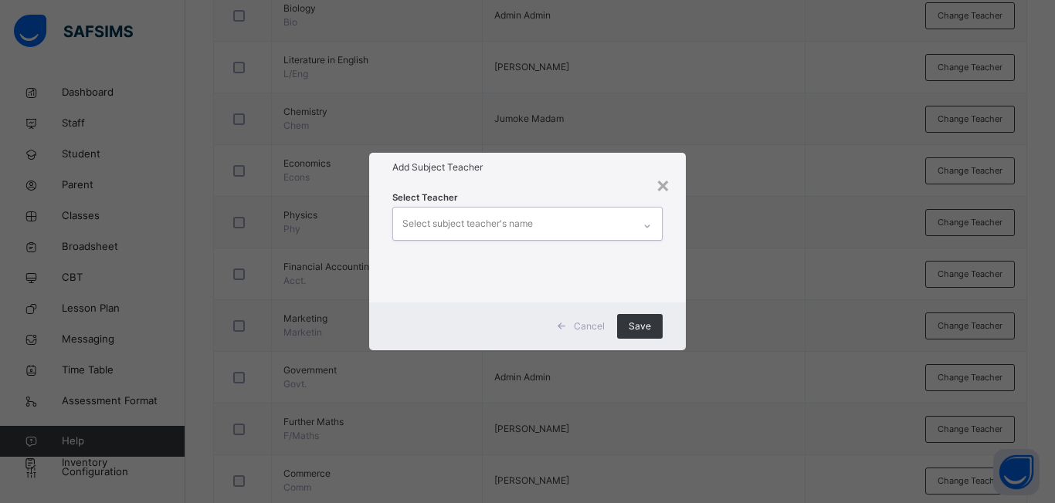
click at [647, 227] on icon at bounding box center [646, 226] width 5 height 3
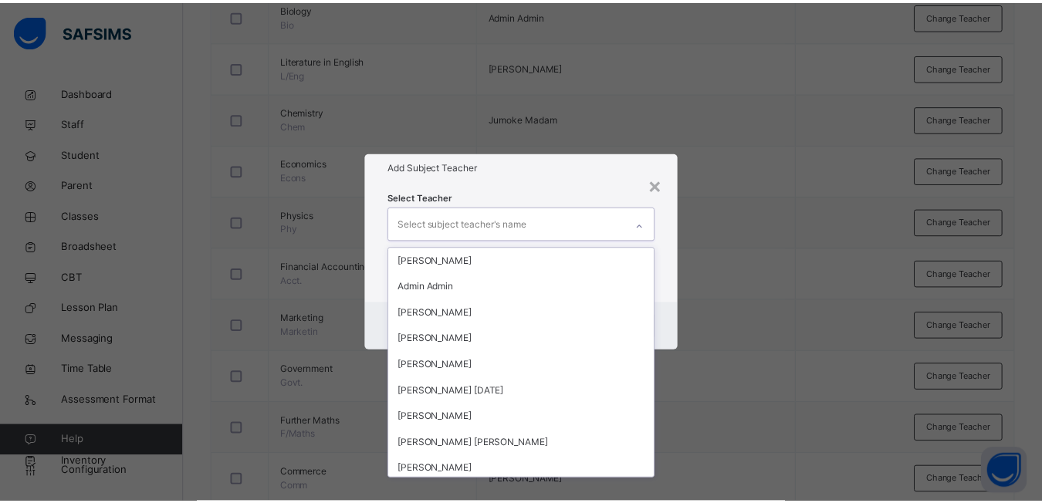
scroll to position [1754, 0]
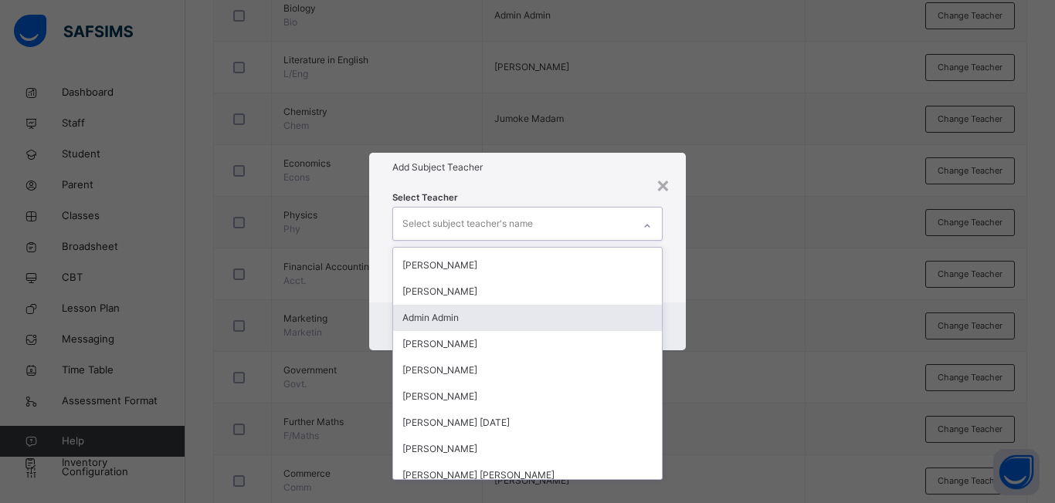
click at [413, 318] on div "Admin Admin" at bounding box center [527, 318] width 269 height 26
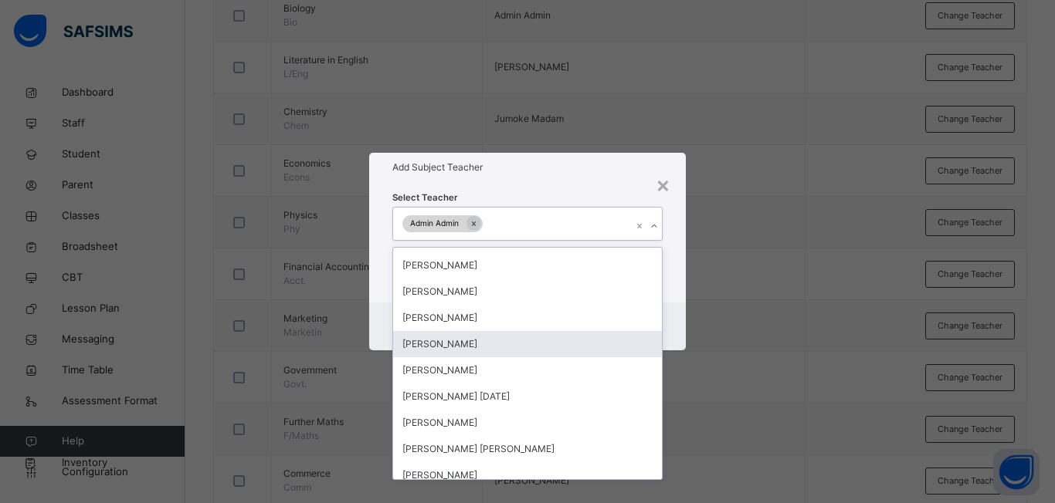
click at [687, 371] on div "× Add Subject Teacher Select Teacher option Admin Admin, selected. option [PERS…" at bounding box center [527, 251] width 1055 height 503
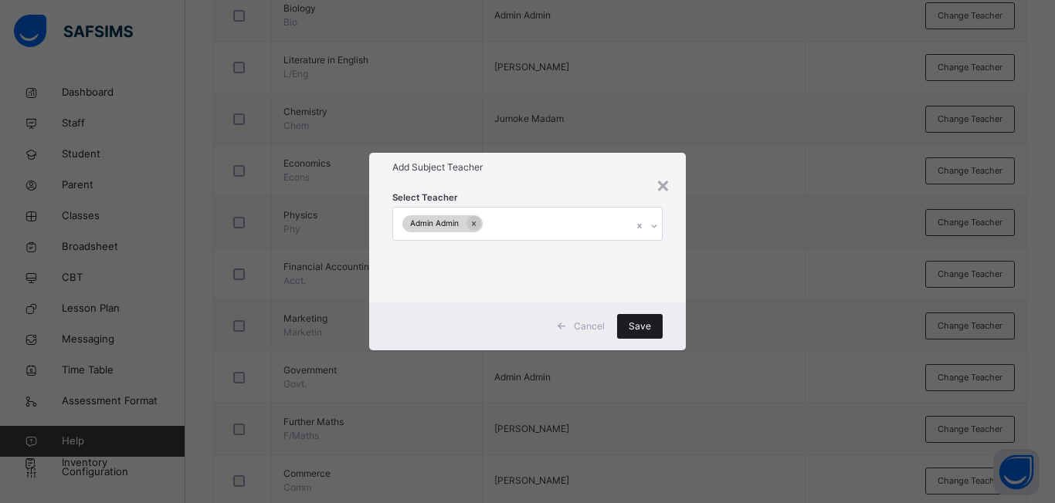
click at [631, 321] on span "Save" at bounding box center [639, 327] width 22 height 14
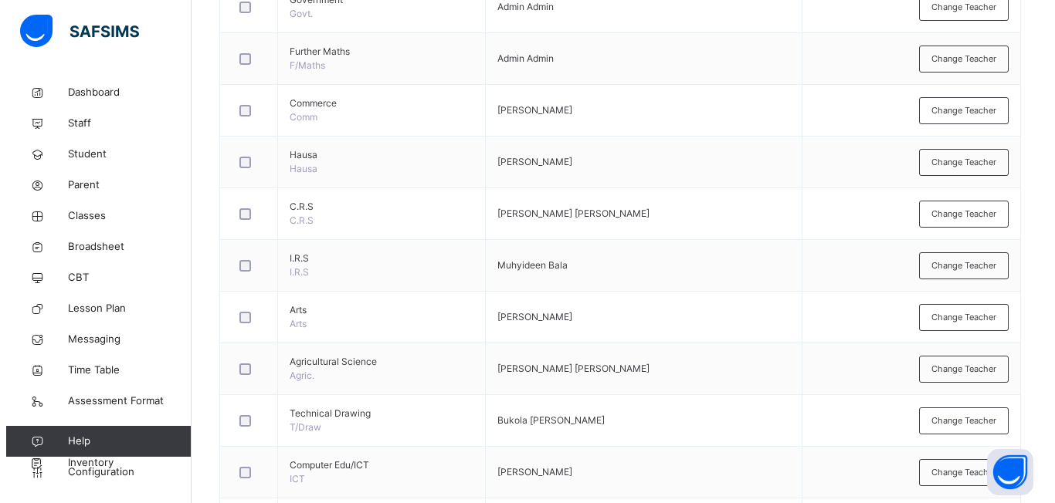
scroll to position [1009, 0]
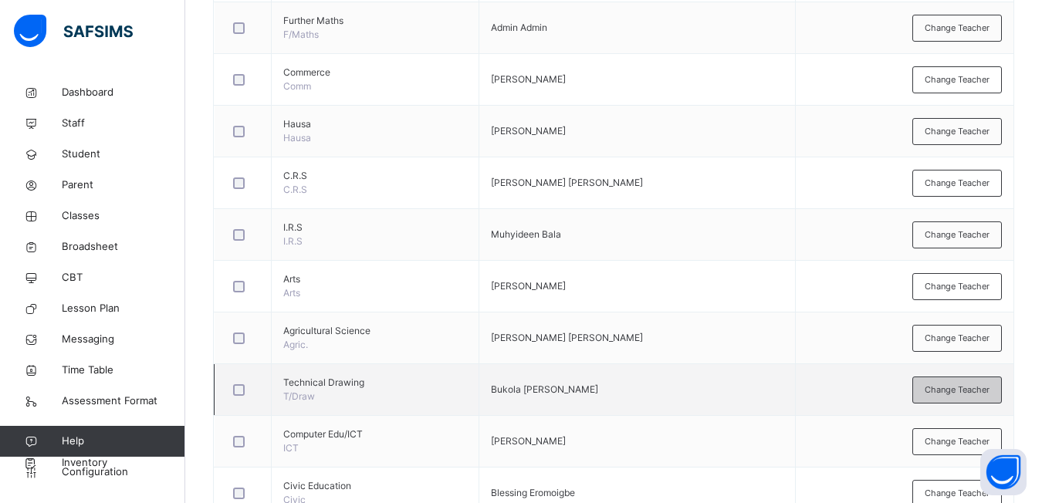
click at [933, 390] on div "Change Teacher" at bounding box center [958, 390] width 90 height 27
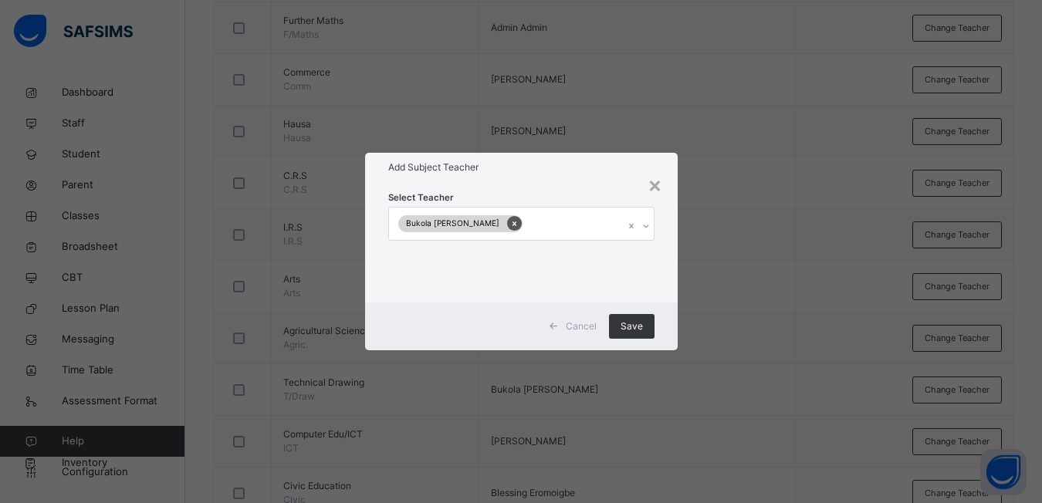
click at [510, 224] on icon at bounding box center [514, 223] width 8 height 11
click at [645, 232] on div at bounding box center [647, 226] width 26 height 25
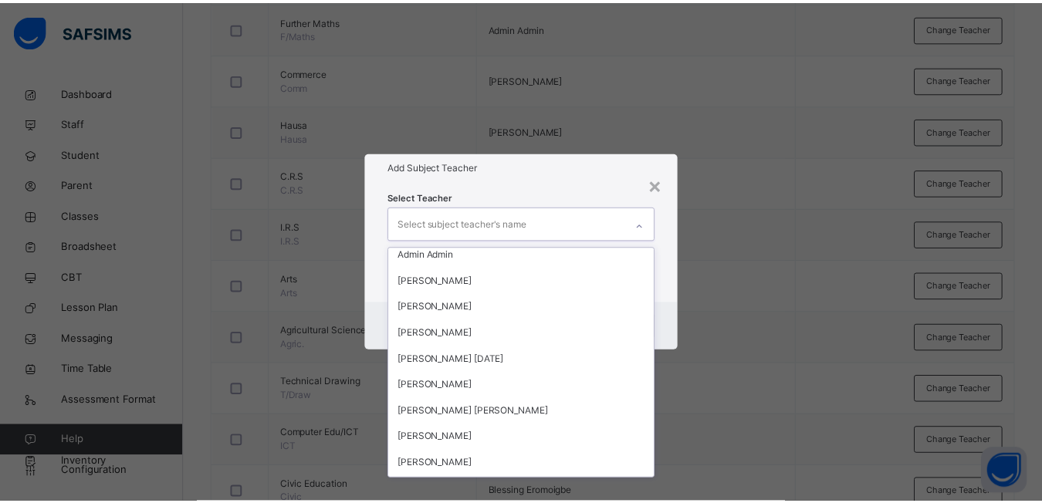
scroll to position [1786, 0]
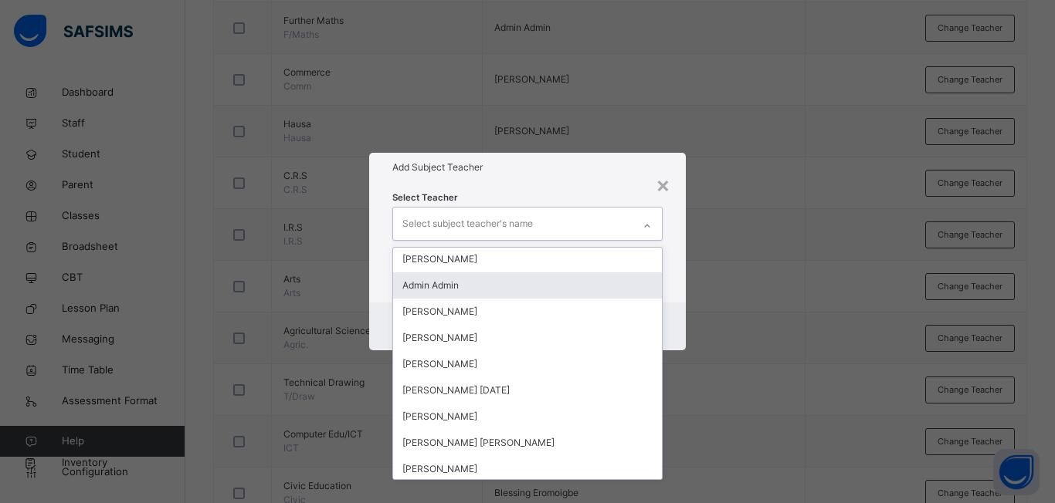
click at [442, 290] on div "Admin Admin" at bounding box center [527, 286] width 269 height 26
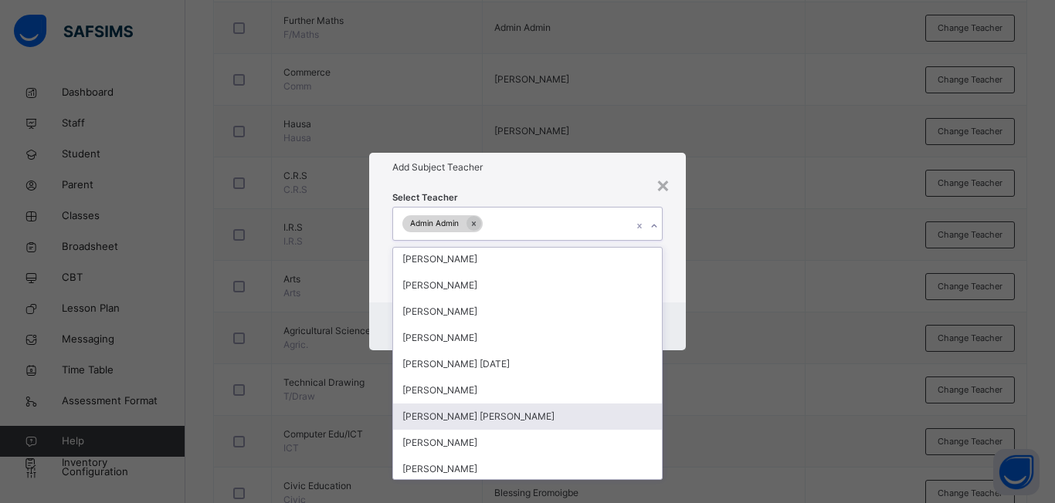
click at [690, 461] on div "× Add Subject Teacher Select Teacher option Admin Admin, selected. option [PERS…" at bounding box center [527, 251] width 1055 height 503
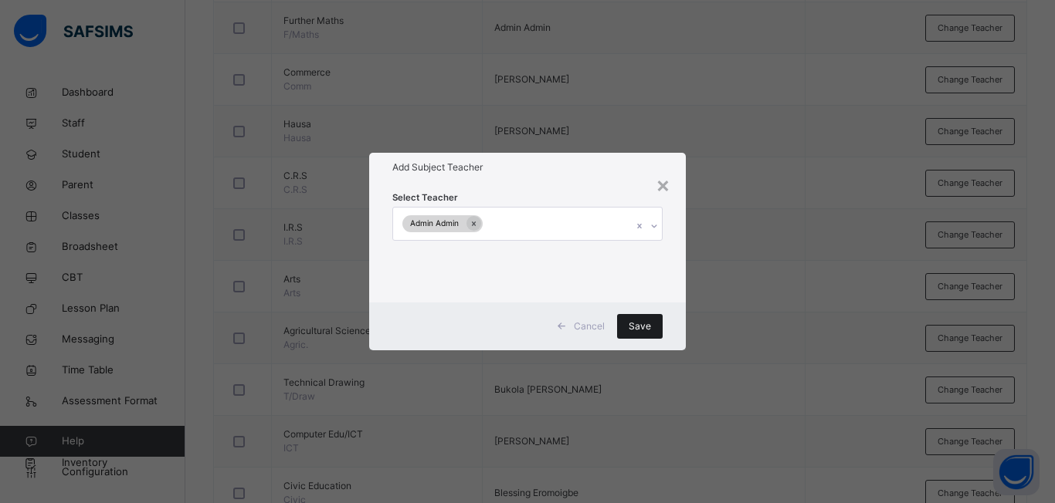
click at [646, 327] on span "Save" at bounding box center [639, 327] width 22 height 14
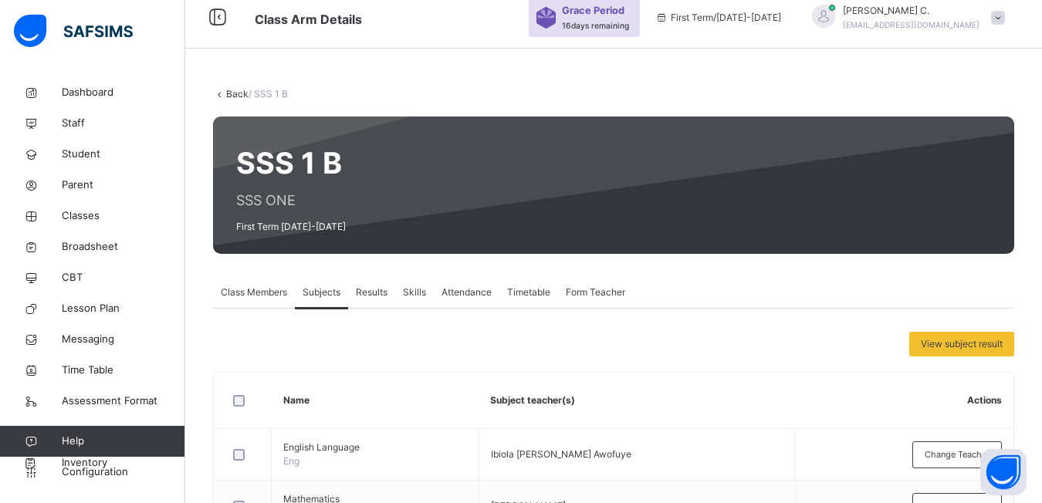
scroll to position [8, 0]
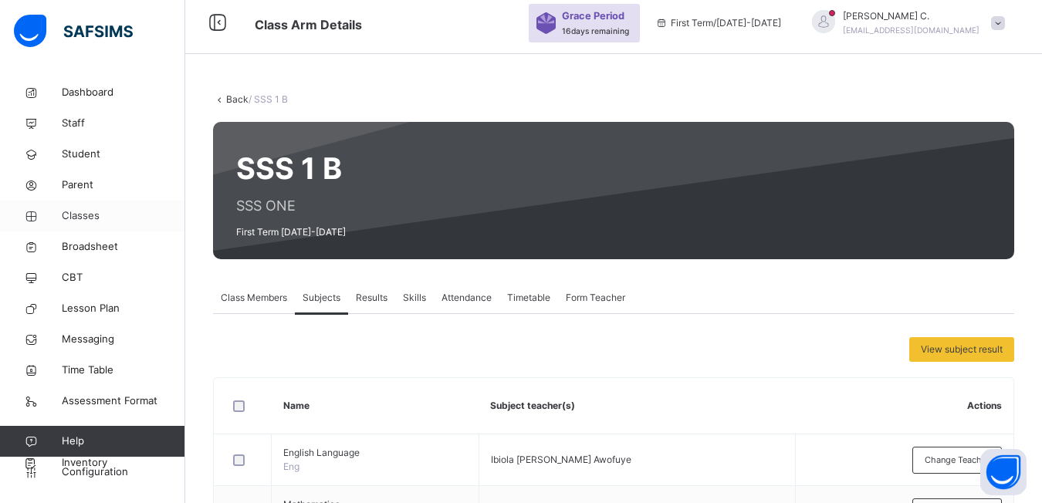
click at [65, 218] on span "Classes" at bounding box center [124, 215] width 124 height 15
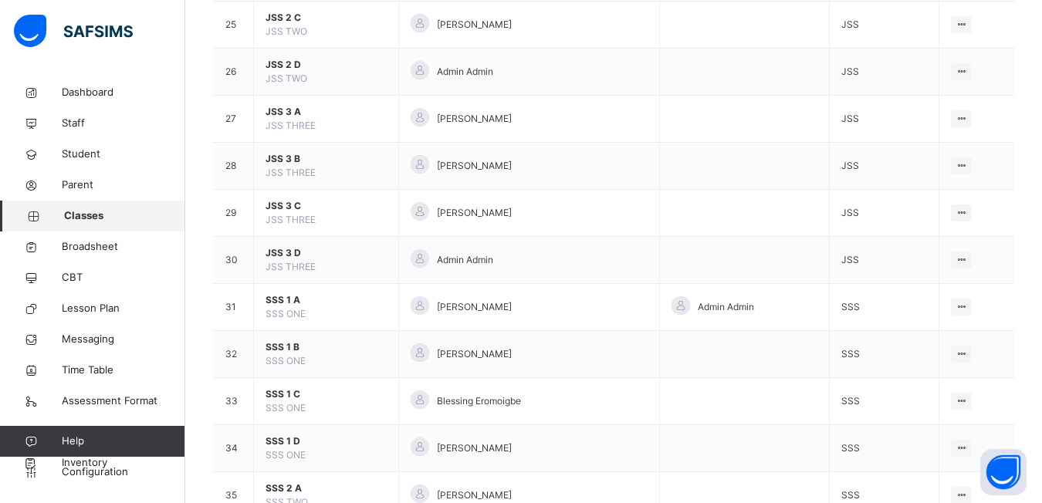
scroll to position [1467, 0]
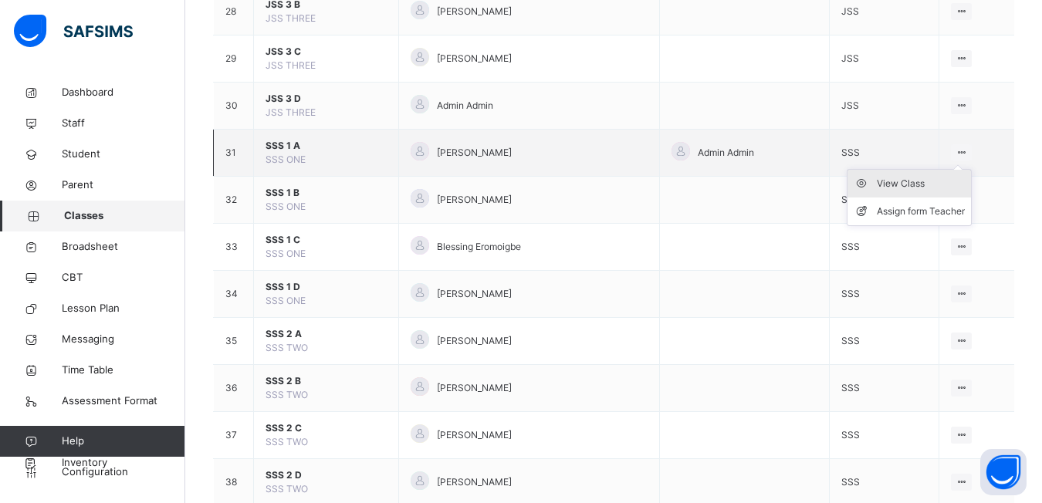
click at [903, 183] on div "View Class" at bounding box center [921, 183] width 88 height 15
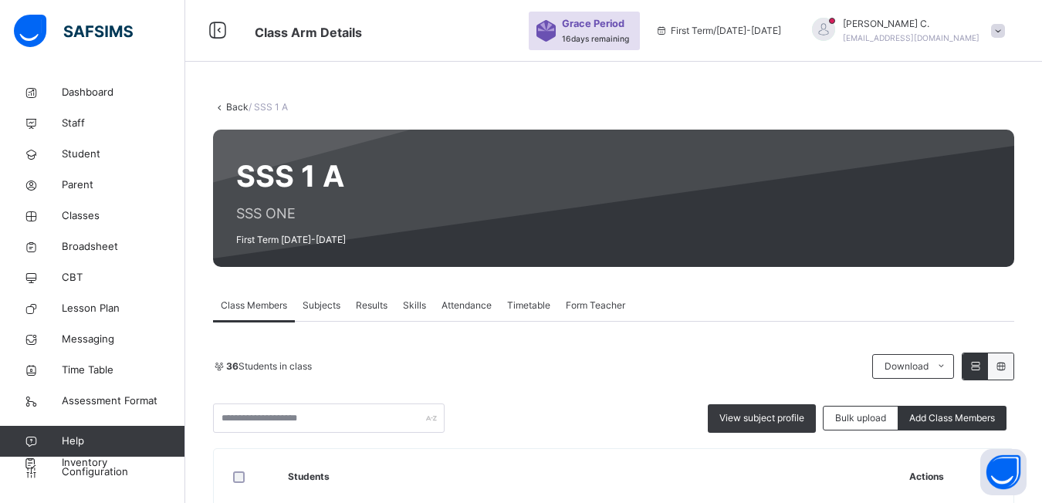
scroll to position [77, 0]
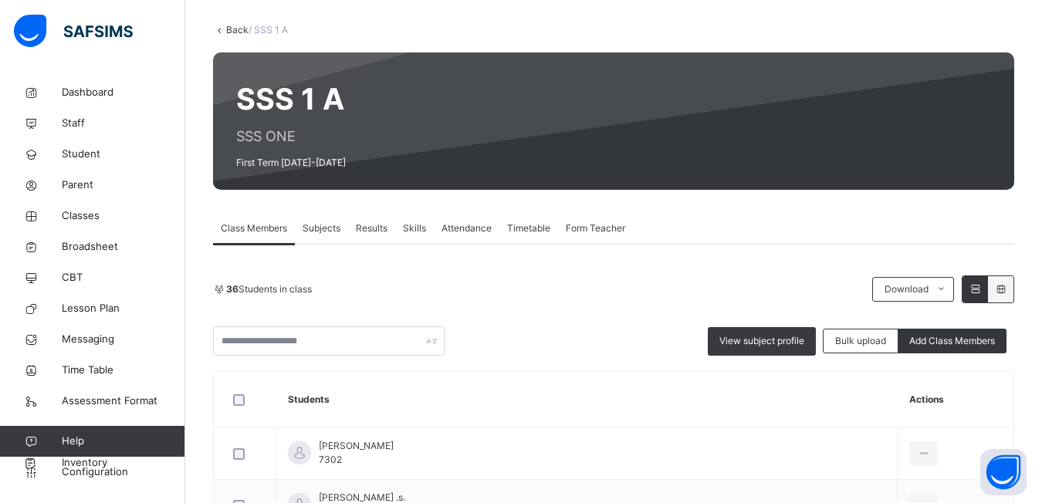
click at [321, 231] on span "Subjects" at bounding box center [322, 229] width 38 height 14
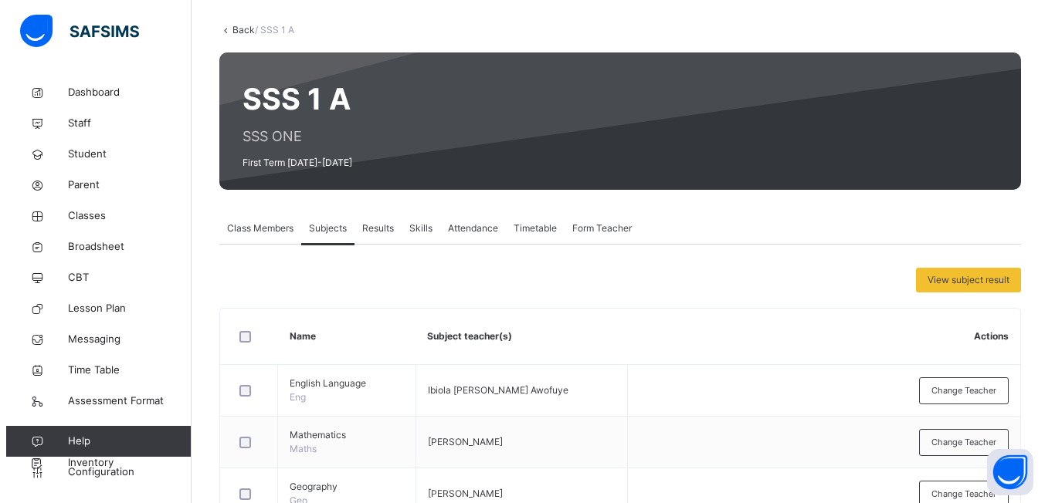
scroll to position [232, 0]
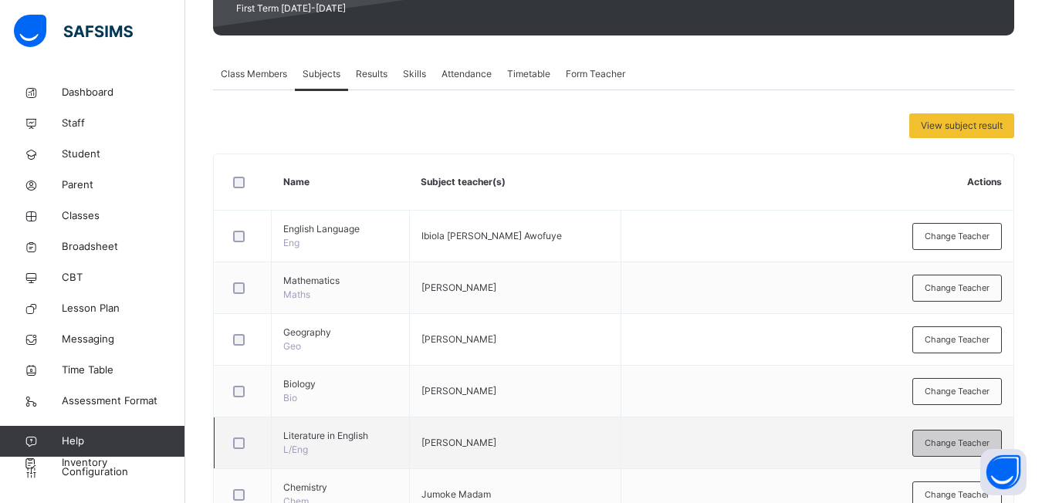
click at [947, 437] on span "Change Teacher" at bounding box center [957, 443] width 65 height 13
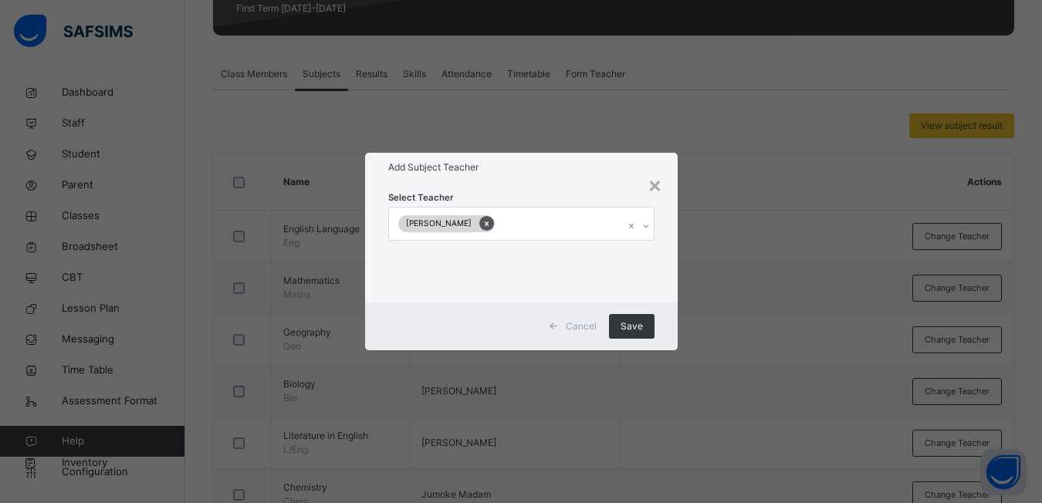
click at [483, 222] on icon at bounding box center [487, 223] width 8 height 11
click at [643, 232] on icon at bounding box center [646, 225] width 9 height 15
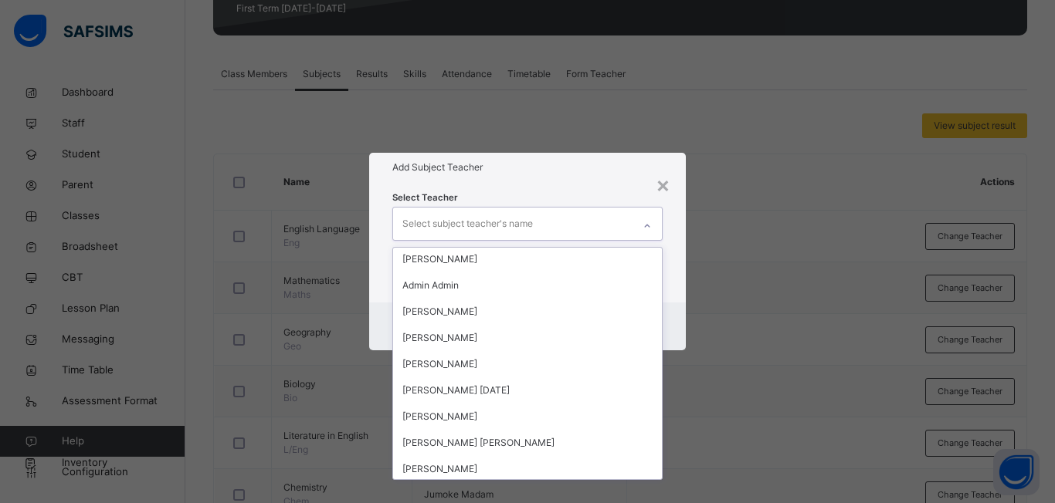
scroll to position [1756, 0]
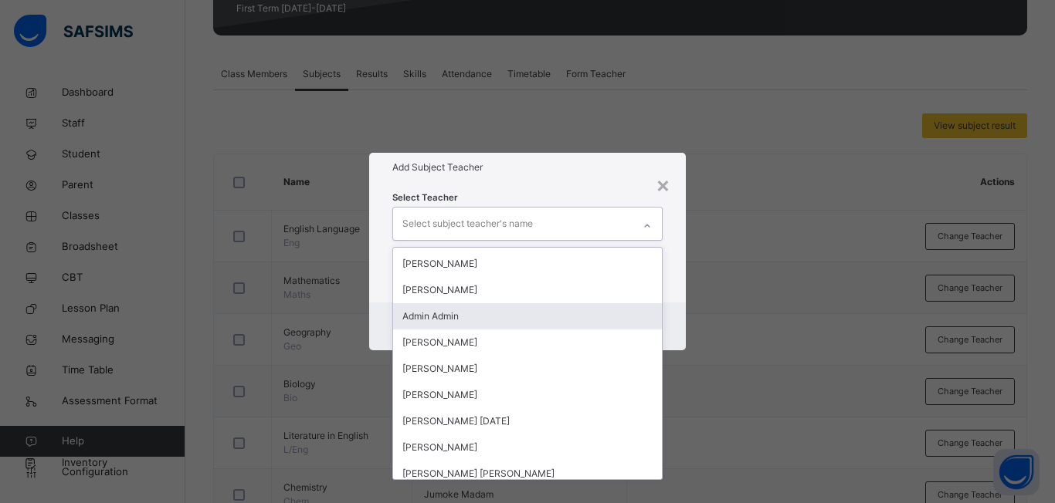
click at [449, 312] on div "Admin Admin" at bounding box center [527, 316] width 269 height 26
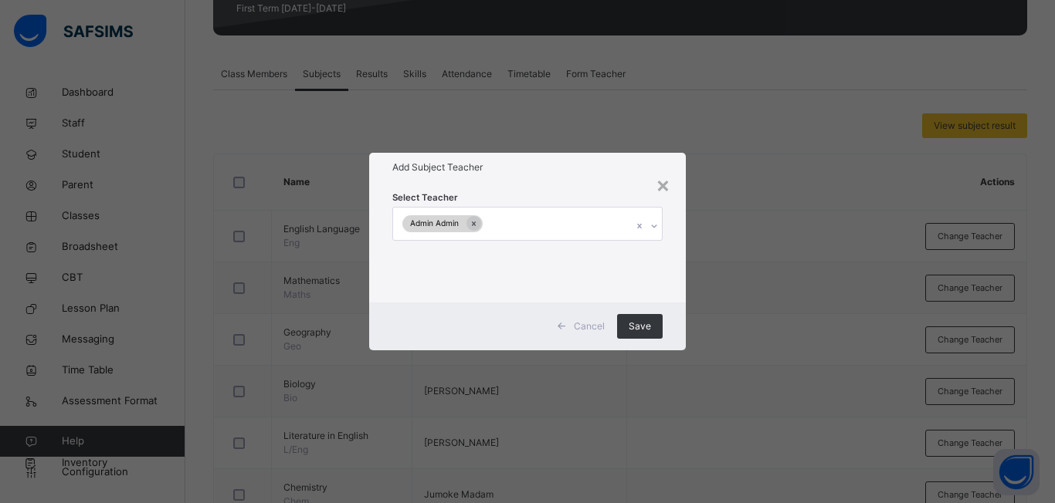
click at [682, 374] on div "× Add Subject Teacher Select Teacher Admin Admin Cancel Save" at bounding box center [527, 251] width 1055 height 503
click at [645, 332] on span "Save" at bounding box center [639, 327] width 22 height 14
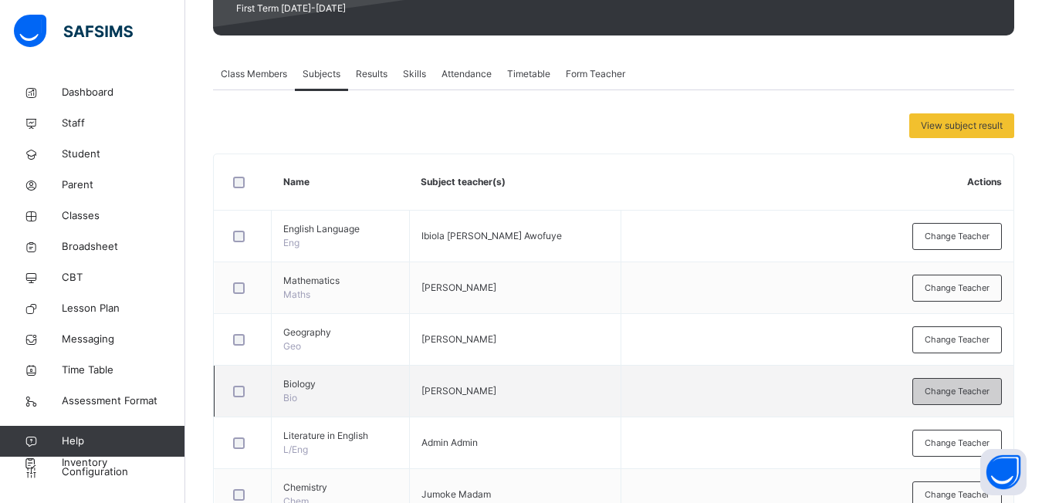
click at [984, 388] on span "Change Teacher" at bounding box center [957, 391] width 65 height 13
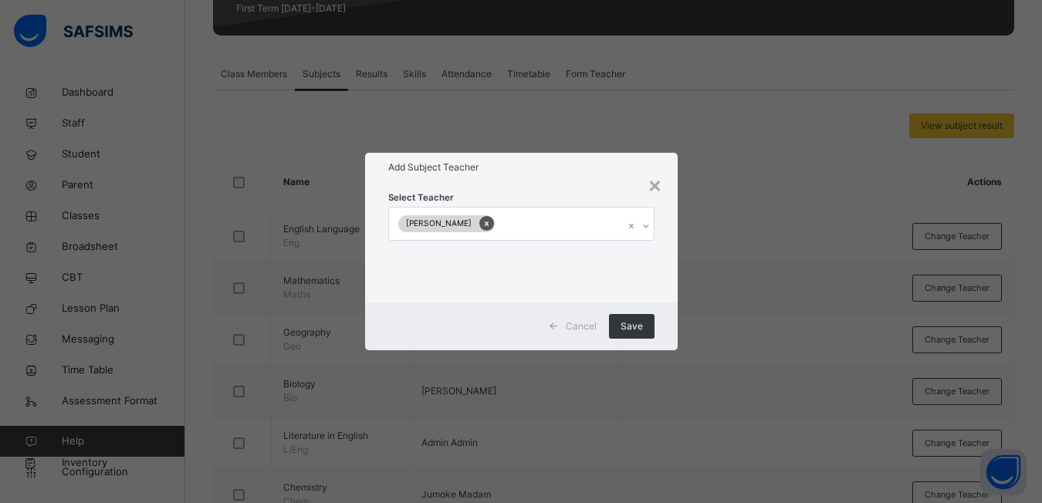
click at [483, 225] on icon at bounding box center [487, 223] width 8 height 11
click at [643, 229] on icon at bounding box center [646, 225] width 9 height 15
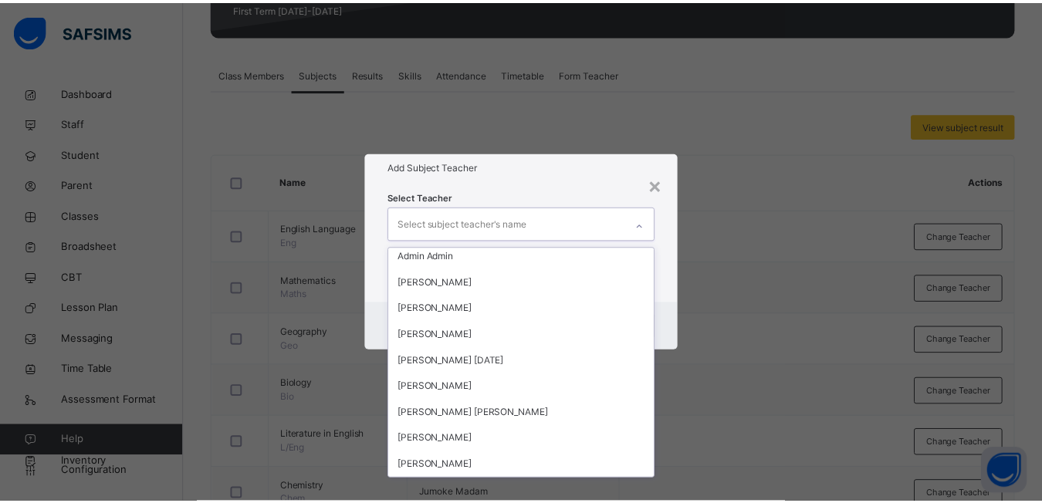
scroll to position [1785, 0]
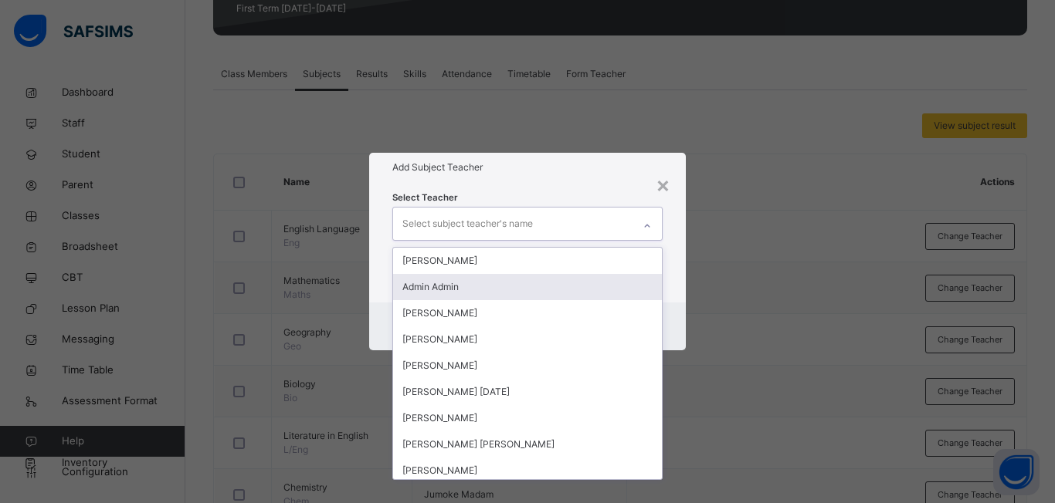
click at [503, 283] on div "Admin Admin" at bounding box center [527, 287] width 269 height 26
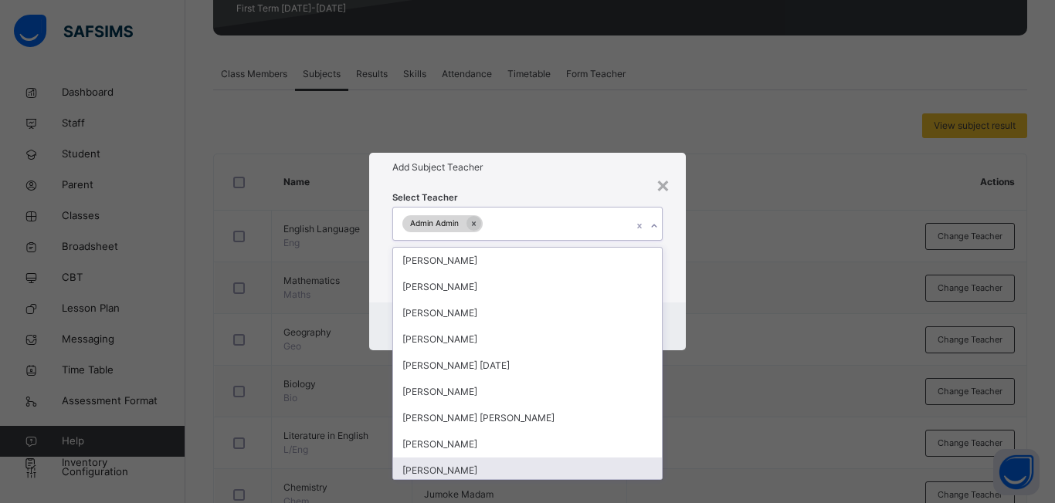
click at [767, 430] on div "× Add Subject Teacher Select Teacher option Admin Admin, selected. option [PERS…" at bounding box center [527, 251] width 1055 height 503
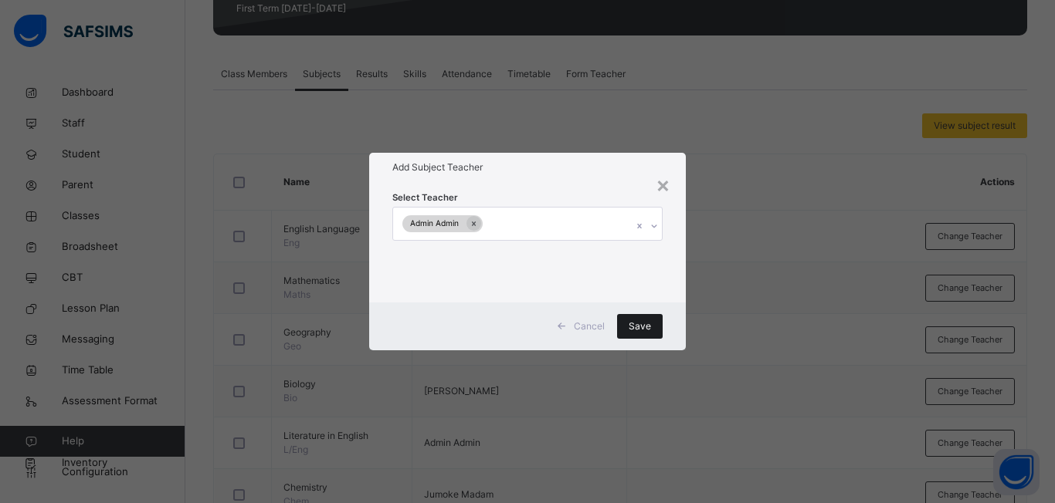
click at [640, 321] on span "Save" at bounding box center [639, 327] width 22 height 14
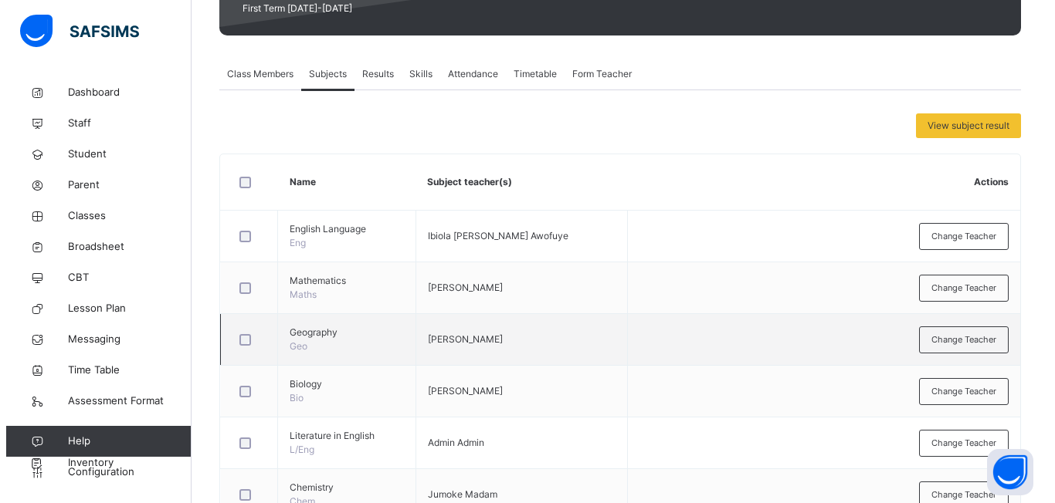
scroll to position [309, 0]
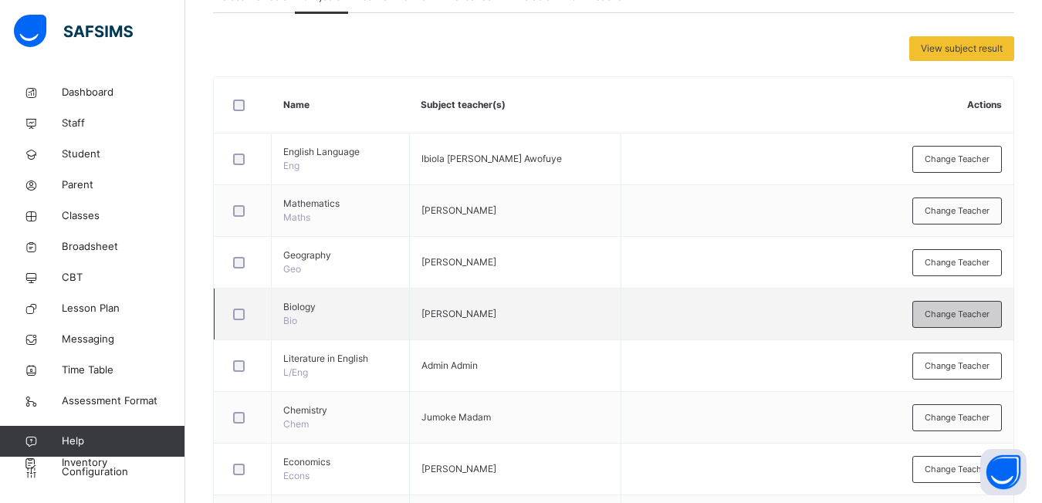
click at [994, 321] on div "Change Teacher" at bounding box center [958, 314] width 90 height 27
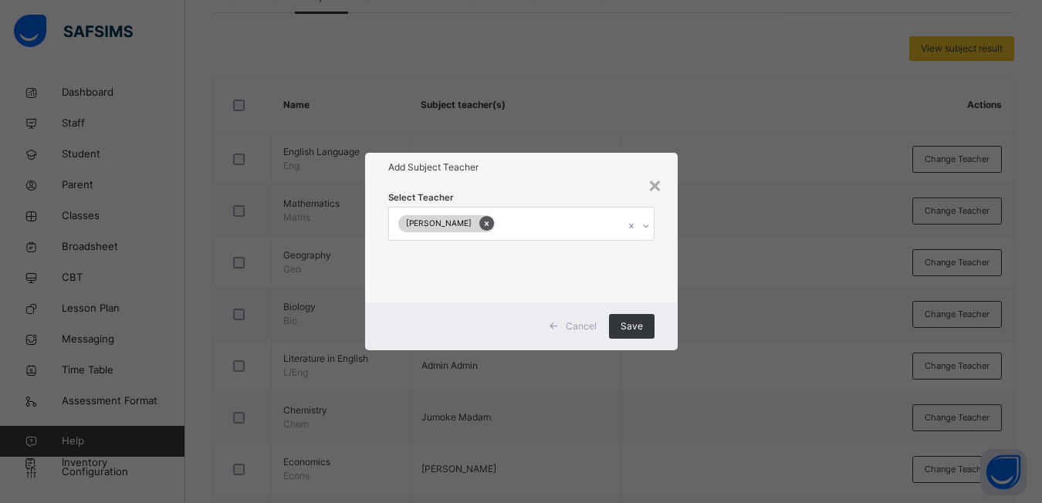
click at [483, 225] on icon at bounding box center [487, 223] width 8 height 11
click at [651, 229] on icon at bounding box center [646, 225] width 9 height 15
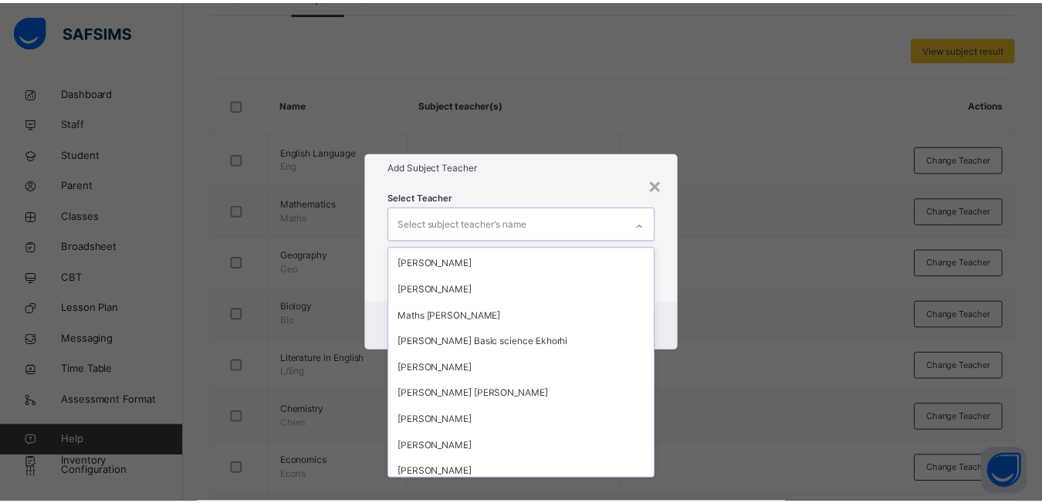
scroll to position [1621, 0]
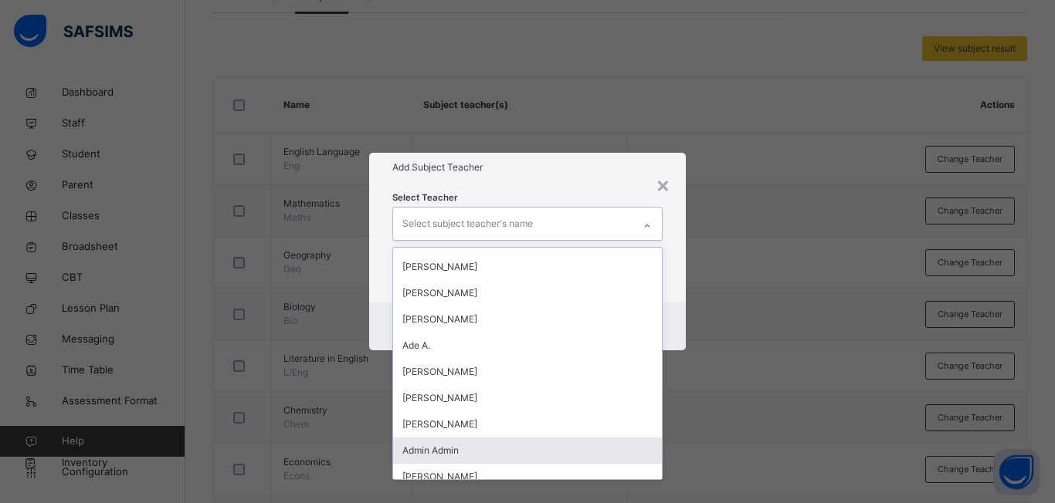
click at [496, 452] on div "Admin Admin" at bounding box center [527, 451] width 269 height 26
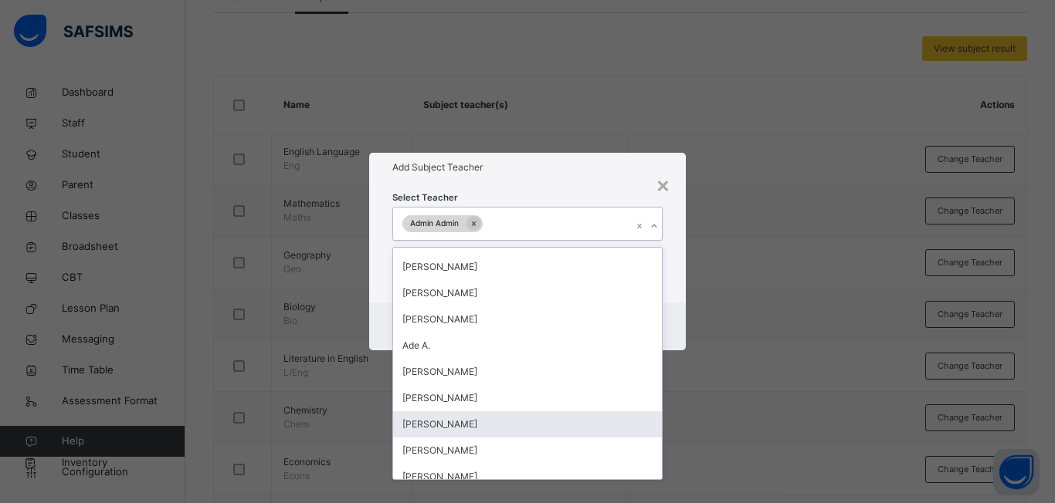
click at [731, 423] on div "× Add Subject Teacher Select Teacher option Admin Admin, selected. option [PERS…" at bounding box center [527, 251] width 1055 height 503
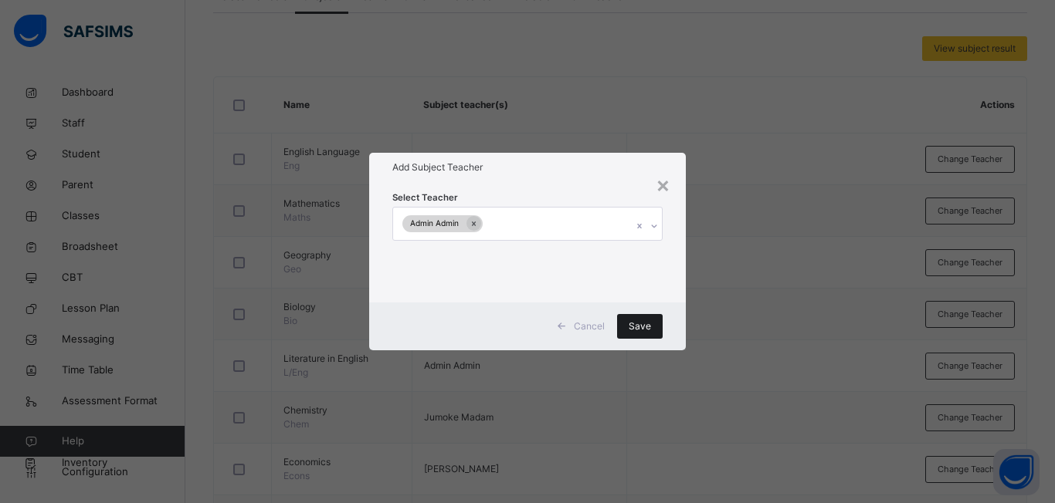
click at [636, 320] on span "Save" at bounding box center [639, 327] width 22 height 14
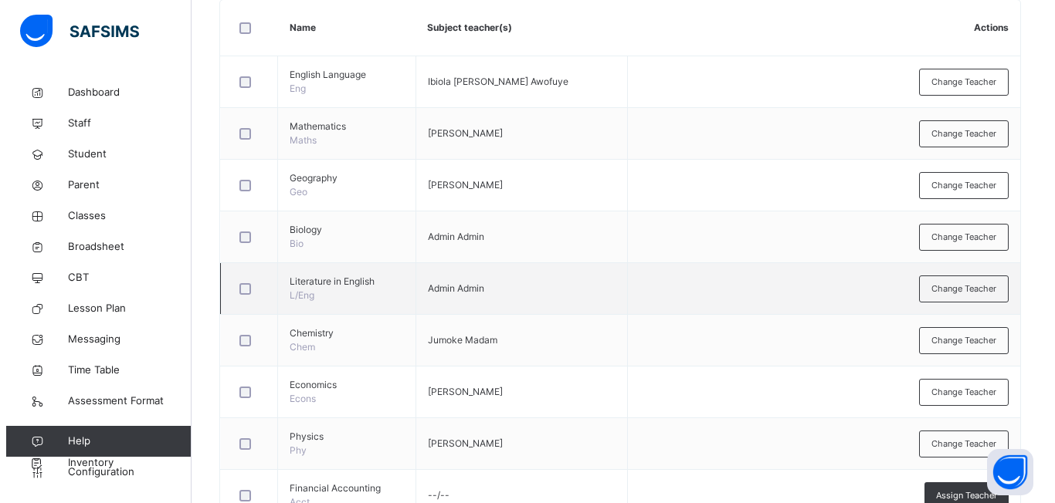
scroll to position [463, 0]
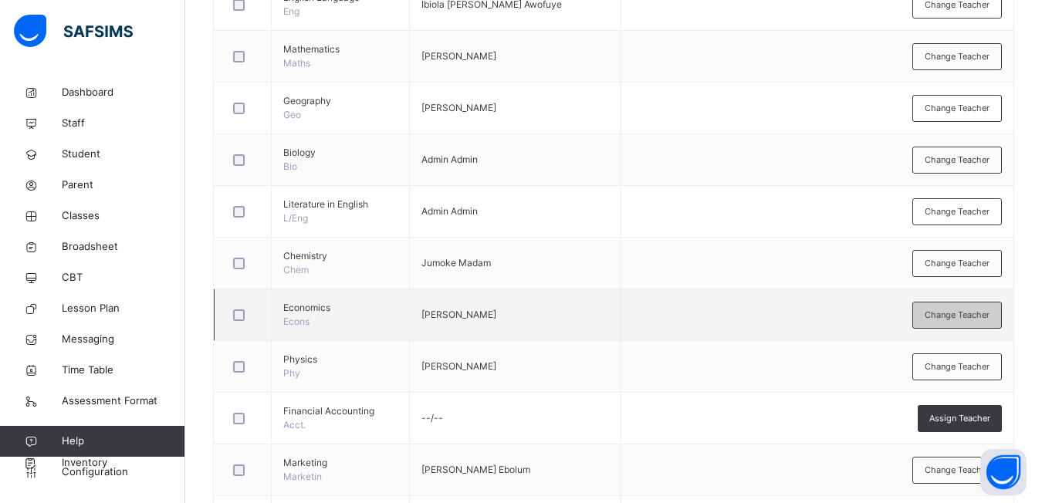
click at [938, 316] on span "Change Teacher" at bounding box center [957, 315] width 65 height 13
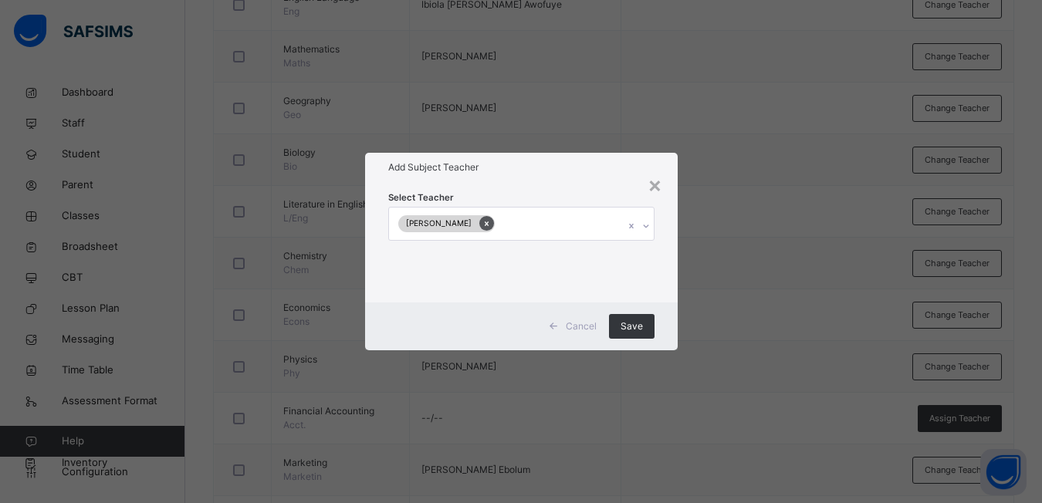
click at [479, 226] on div at bounding box center [486, 223] width 15 height 15
click at [650, 229] on icon at bounding box center [646, 225] width 9 height 15
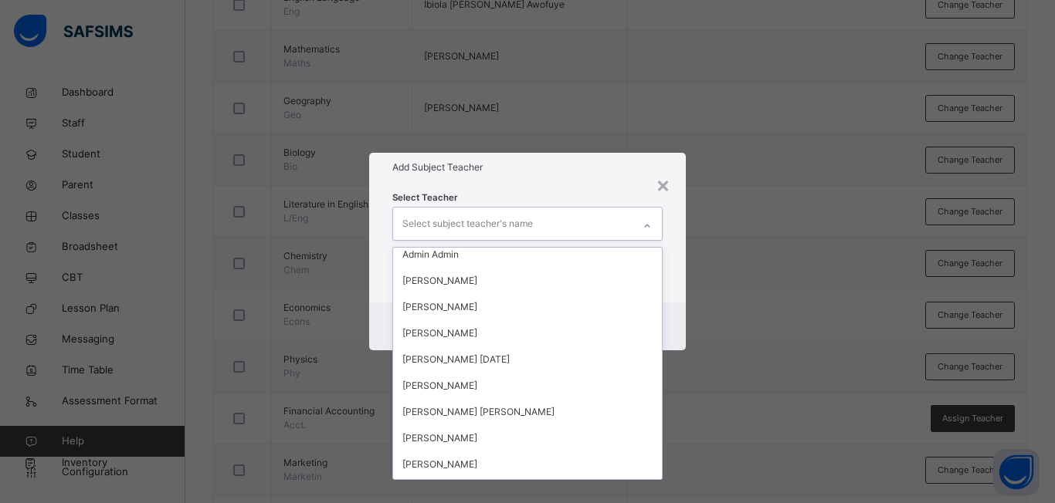
scroll to position [1786, 0]
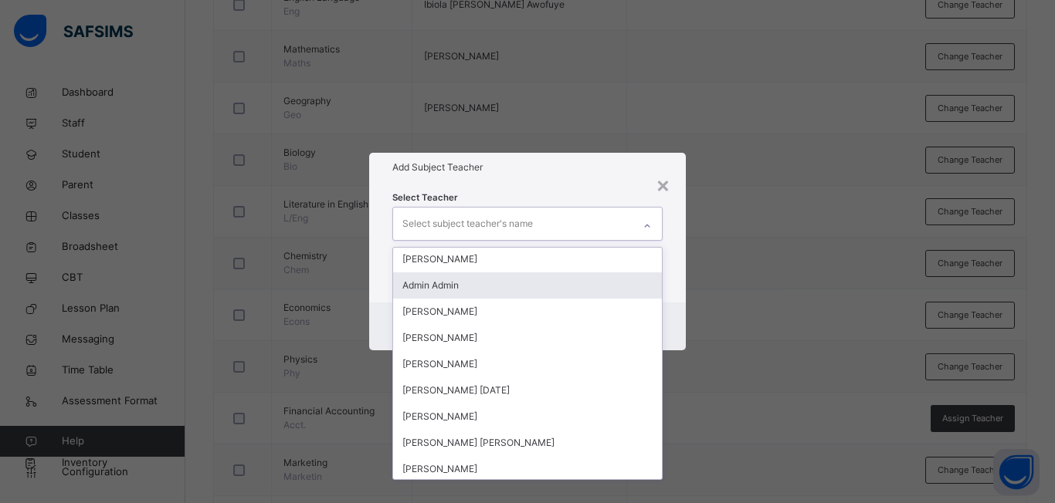
click at [416, 283] on div "Admin Admin" at bounding box center [527, 286] width 269 height 26
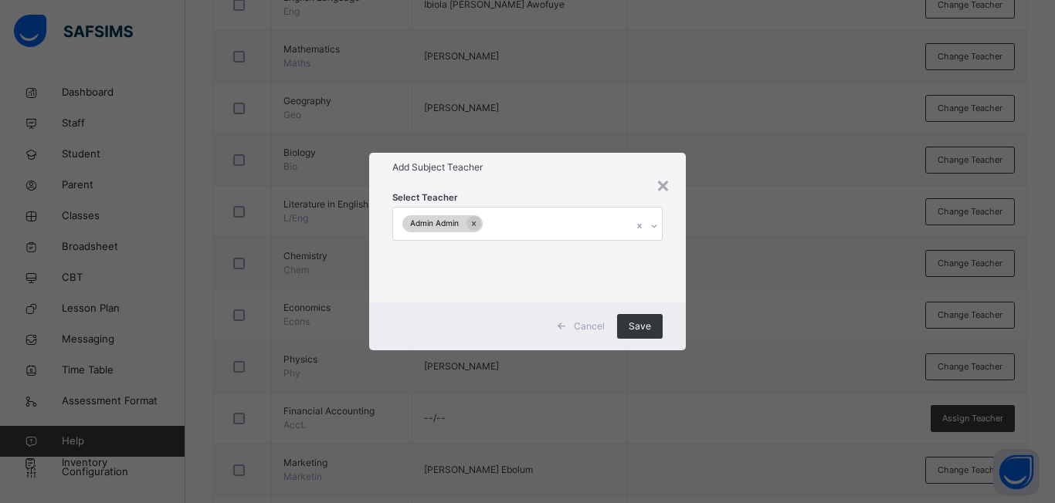
click at [702, 371] on div "× Add Subject Teacher Select Teacher Admin Admin Cancel Save" at bounding box center [527, 251] width 1055 height 503
click at [650, 327] on span "Save" at bounding box center [639, 327] width 22 height 14
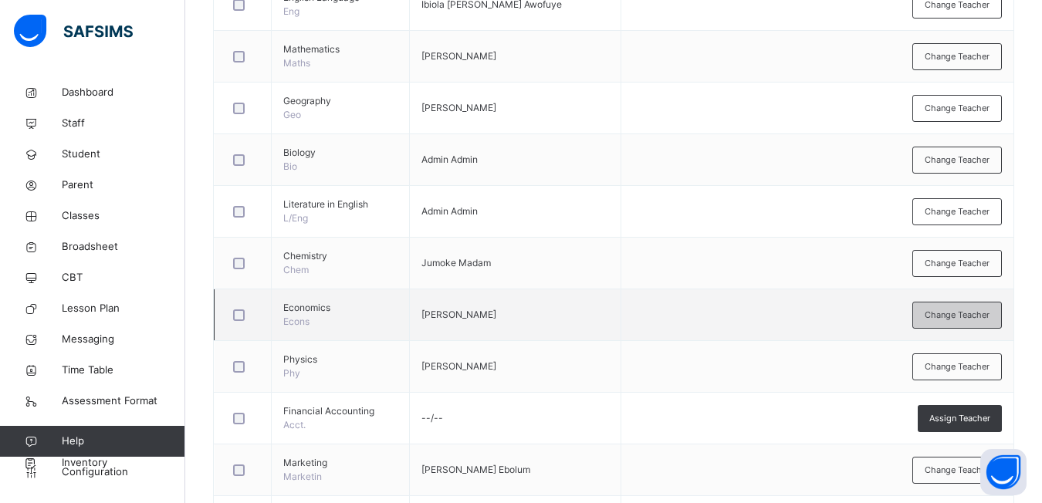
click at [949, 320] on span "Change Teacher" at bounding box center [957, 315] width 65 height 13
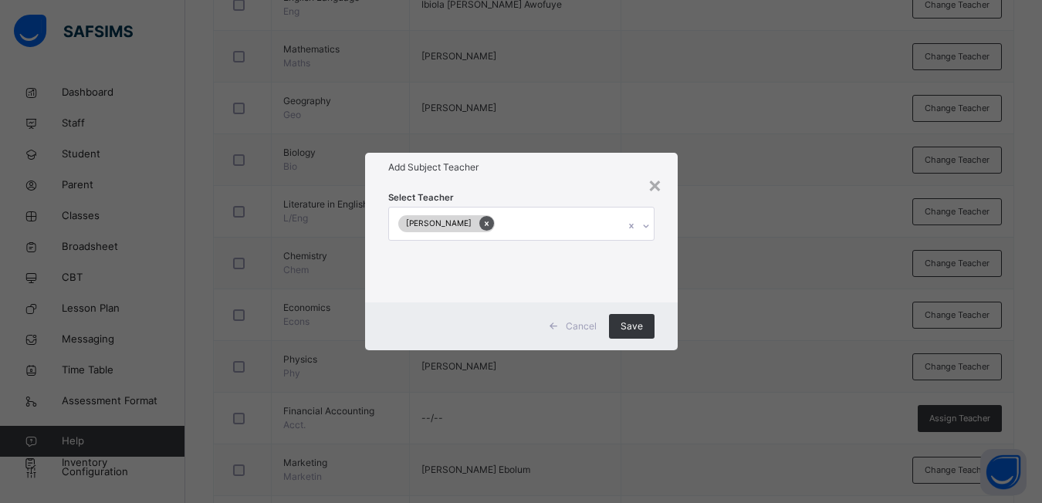
click at [483, 227] on icon at bounding box center [487, 223] width 8 height 11
click at [649, 233] on div at bounding box center [647, 226] width 26 height 25
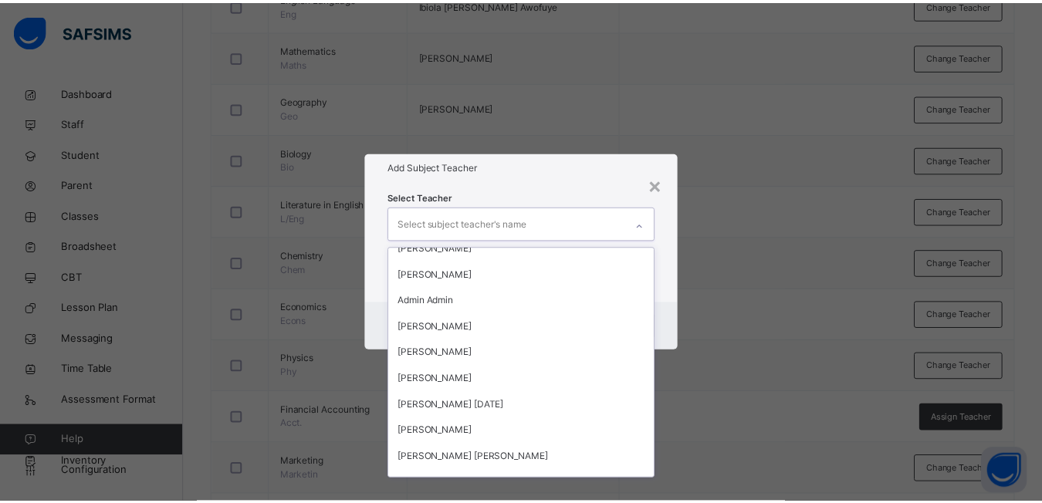
scroll to position [1694, 0]
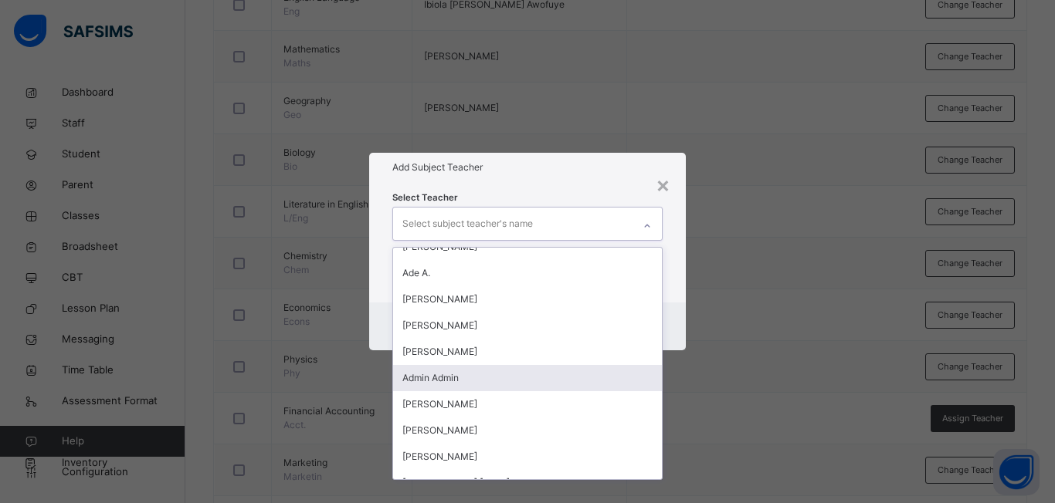
click at [414, 381] on div "Admin Admin" at bounding box center [527, 378] width 269 height 26
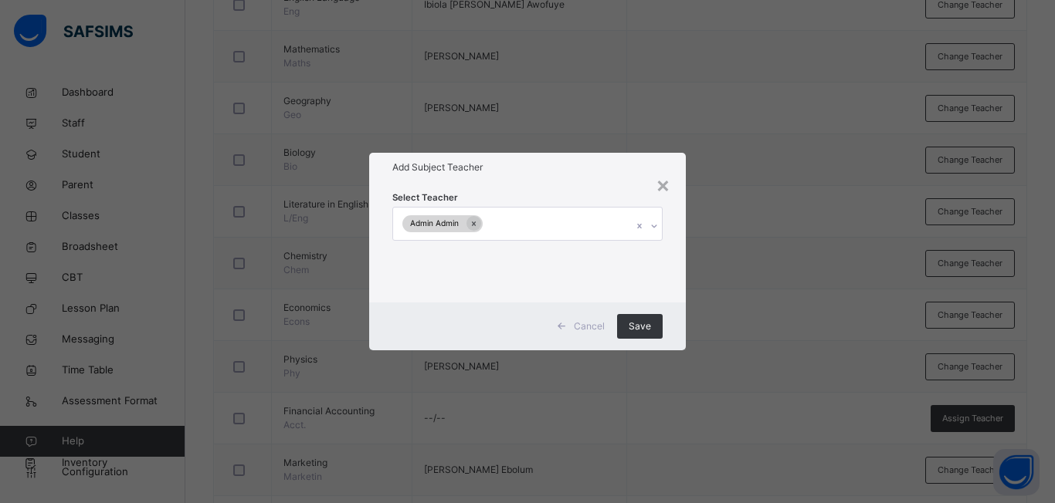
click at [726, 427] on div "× Add Subject Teacher Select Teacher Admin Admin Cancel Save" at bounding box center [527, 251] width 1055 height 503
click at [629, 325] on span "Save" at bounding box center [639, 327] width 22 height 14
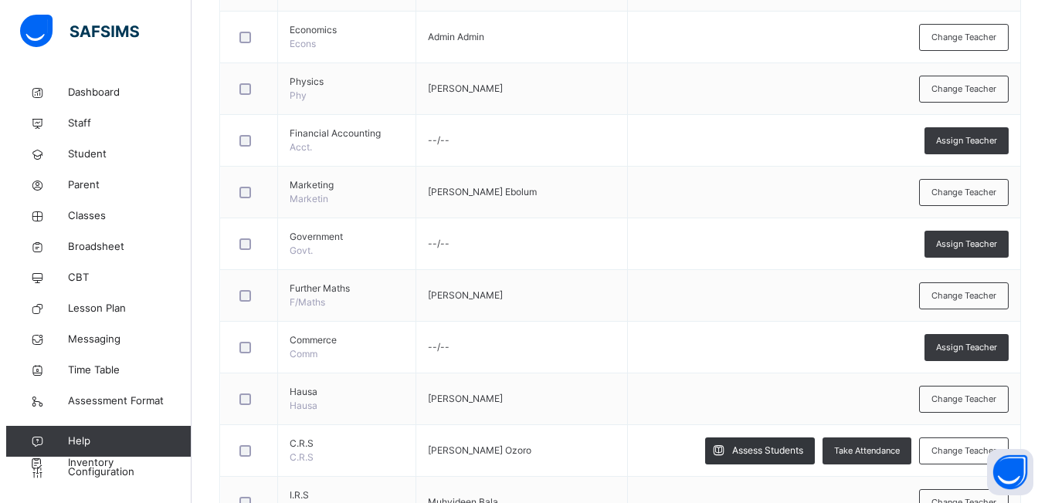
scroll to position [772, 0]
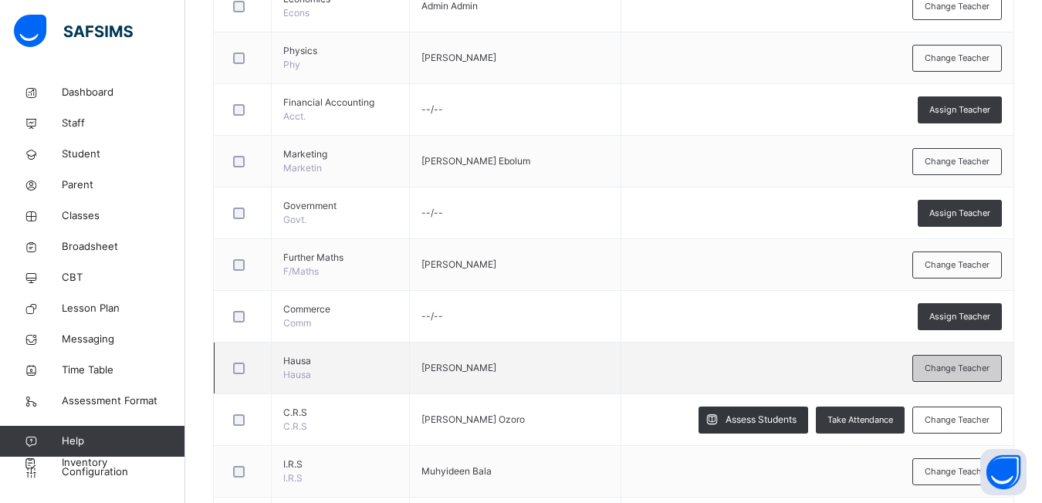
click at [939, 368] on span "Change Teacher" at bounding box center [957, 368] width 65 height 13
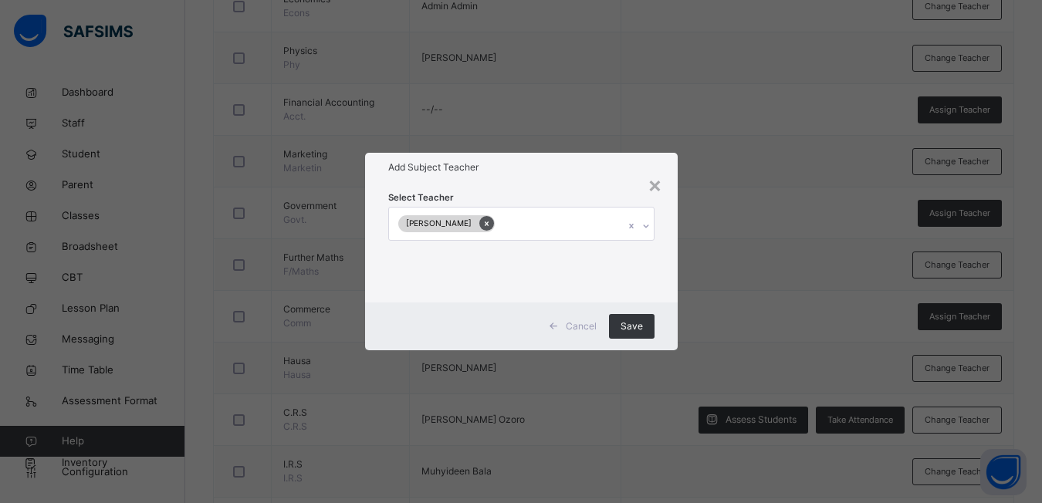
click at [483, 226] on icon at bounding box center [487, 223] width 8 height 11
click at [650, 229] on icon at bounding box center [646, 225] width 9 height 15
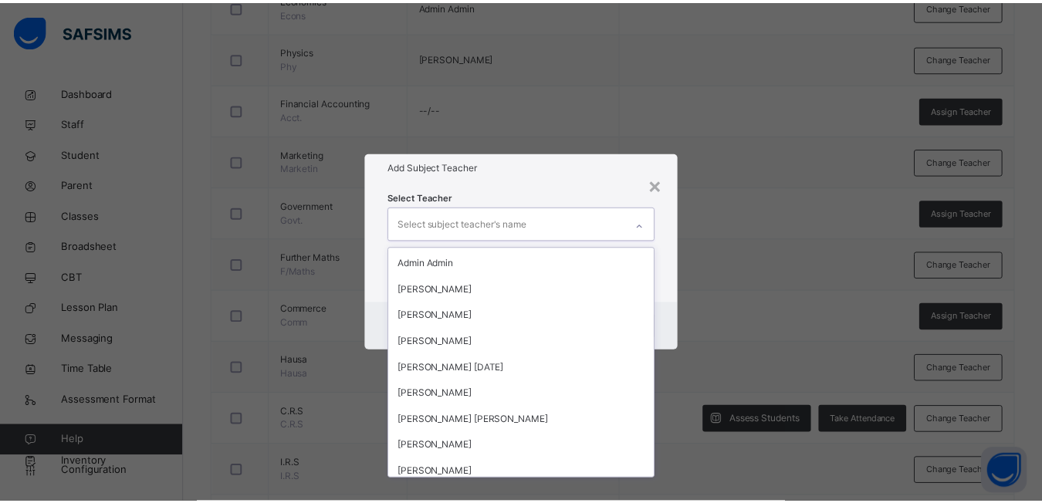
scroll to position [1778, 0]
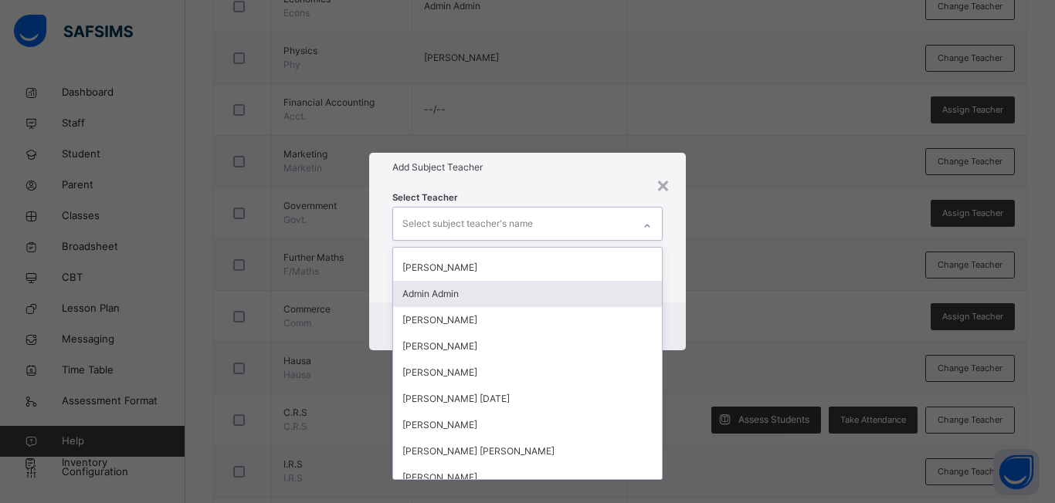
click at [513, 296] on div "Admin Admin" at bounding box center [527, 294] width 269 height 26
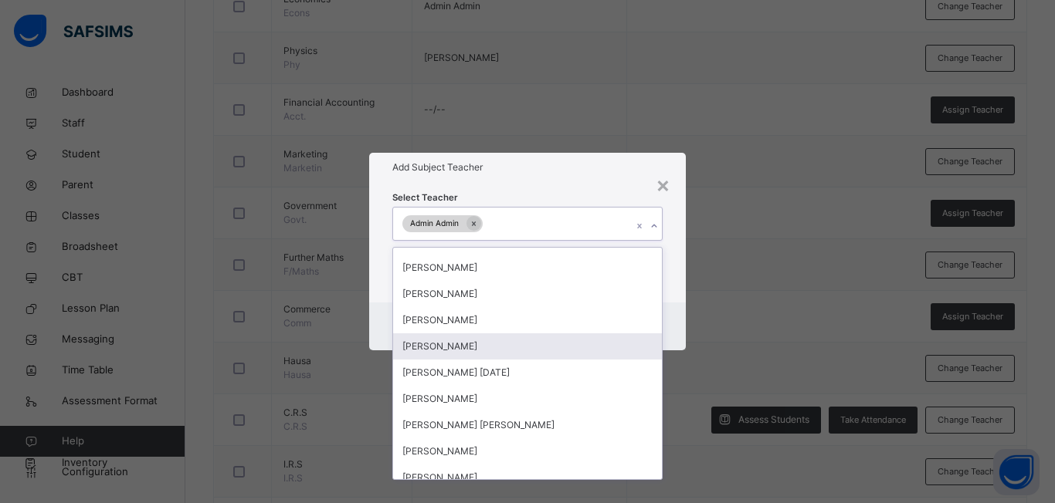
click at [720, 361] on div "× Add Subject Teacher Select Teacher option Admin Admin, selected. option [PERS…" at bounding box center [527, 251] width 1055 height 503
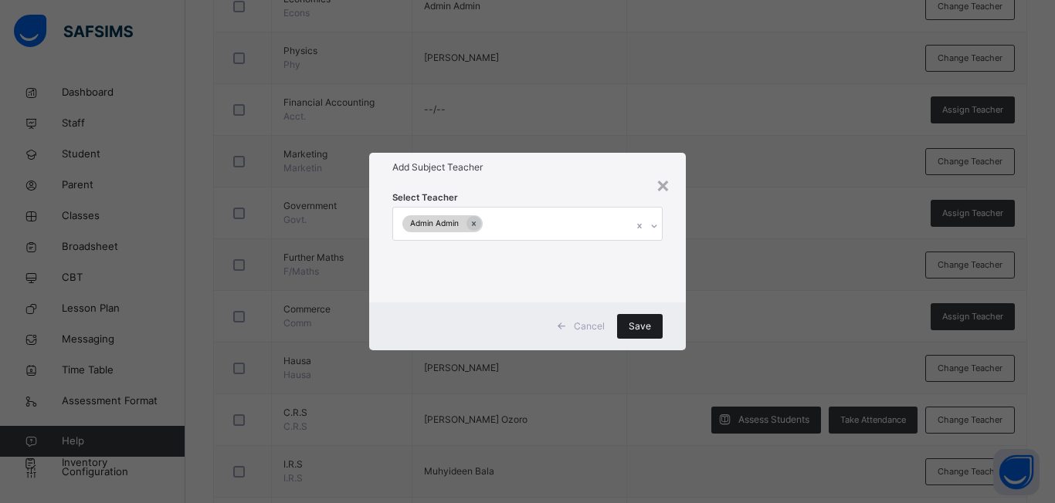
click at [638, 325] on span "Save" at bounding box center [639, 327] width 22 height 14
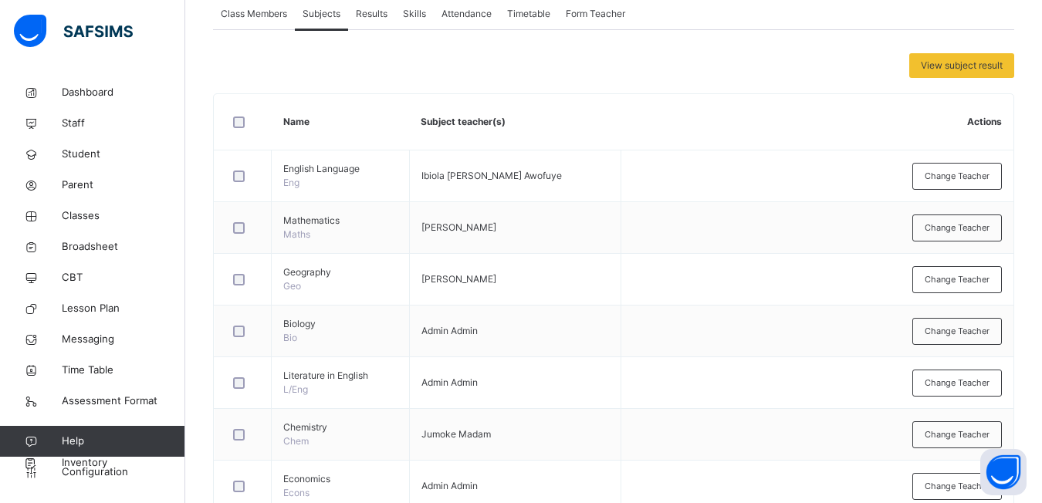
scroll to position [215, 0]
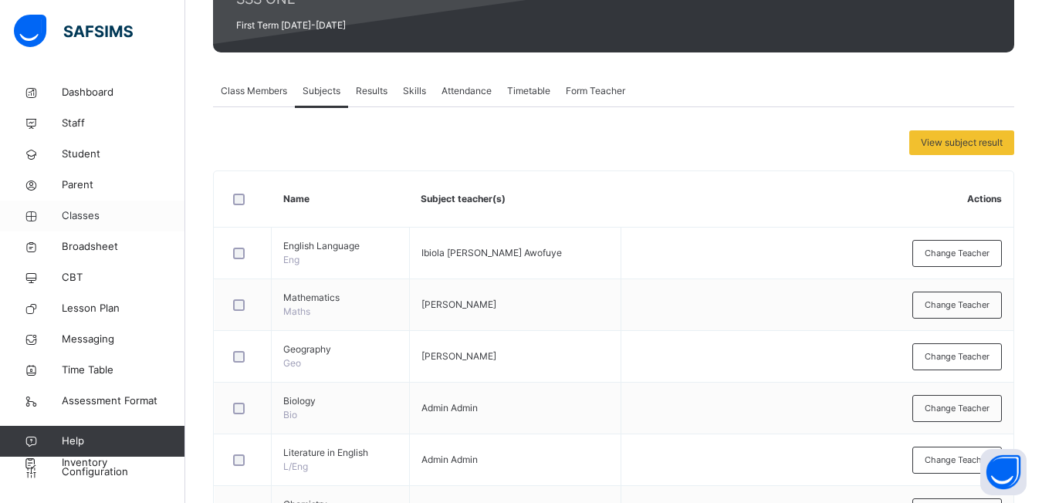
click at [80, 218] on span "Classes" at bounding box center [124, 215] width 124 height 15
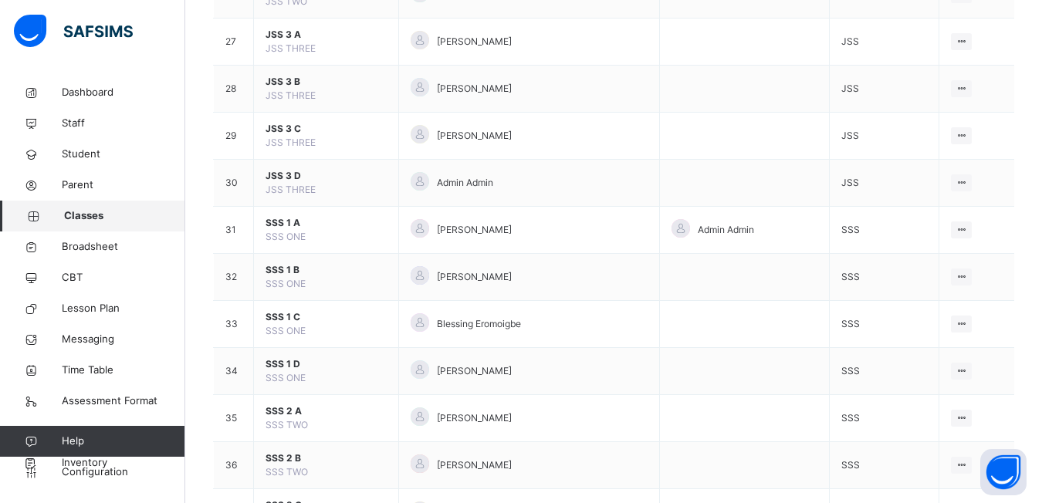
scroll to position [1621, 0]
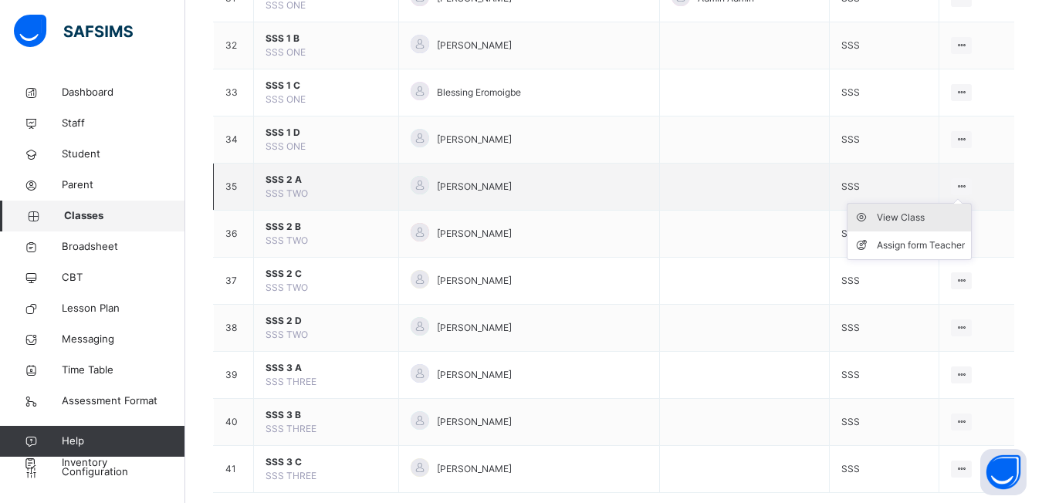
click at [911, 212] on div "View Class" at bounding box center [921, 217] width 88 height 15
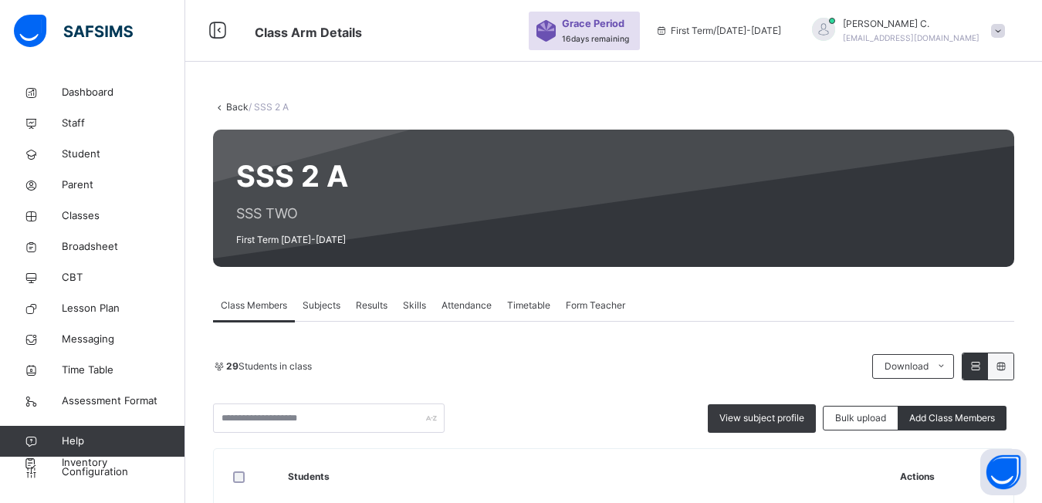
scroll to position [154, 0]
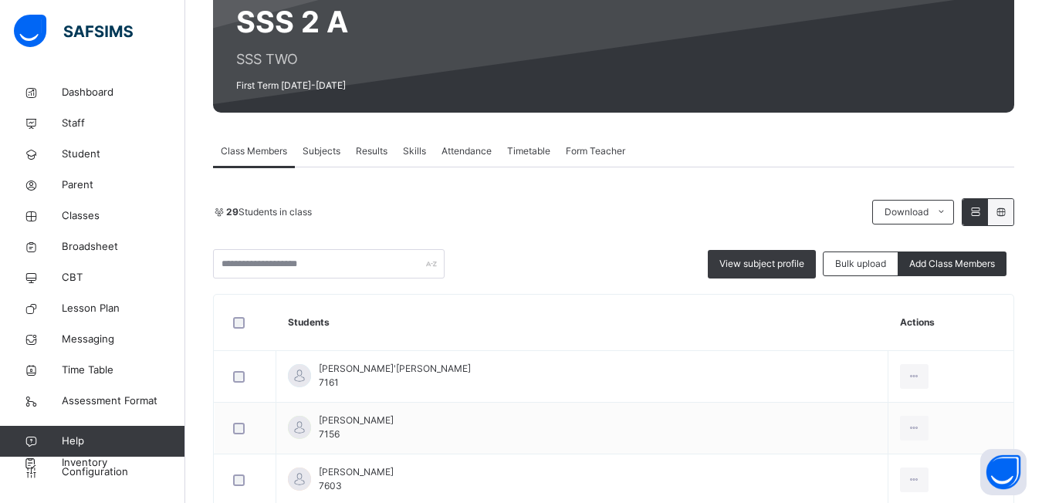
click at [326, 154] on span "Subjects" at bounding box center [322, 151] width 38 height 14
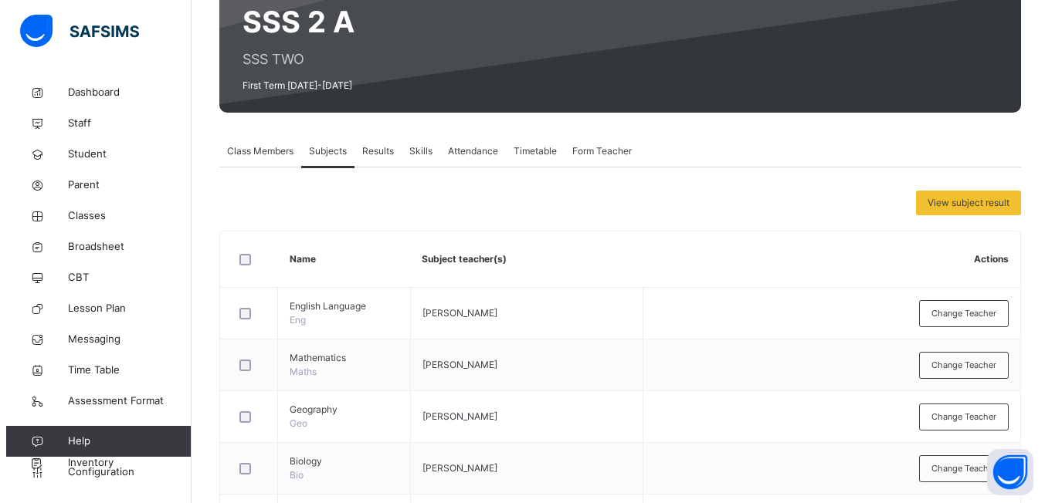
scroll to position [185, 0]
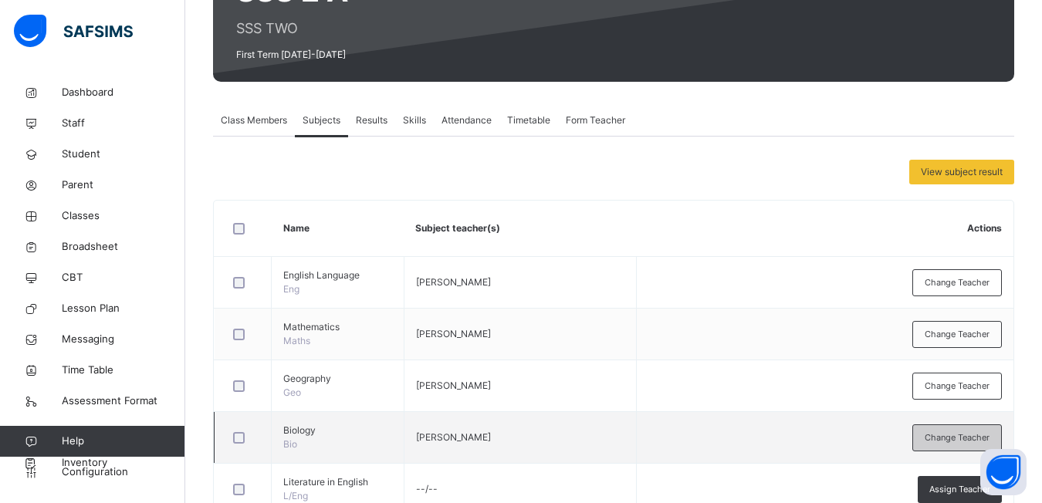
click at [979, 443] on span "Change Teacher" at bounding box center [957, 438] width 65 height 13
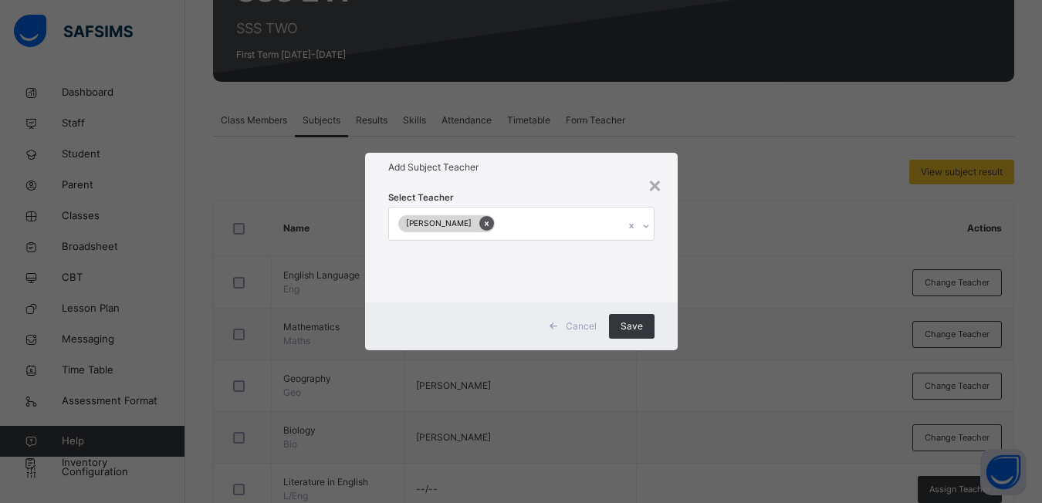
click at [479, 229] on div at bounding box center [486, 223] width 15 height 15
click at [647, 232] on div at bounding box center [647, 226] width 26 height 25
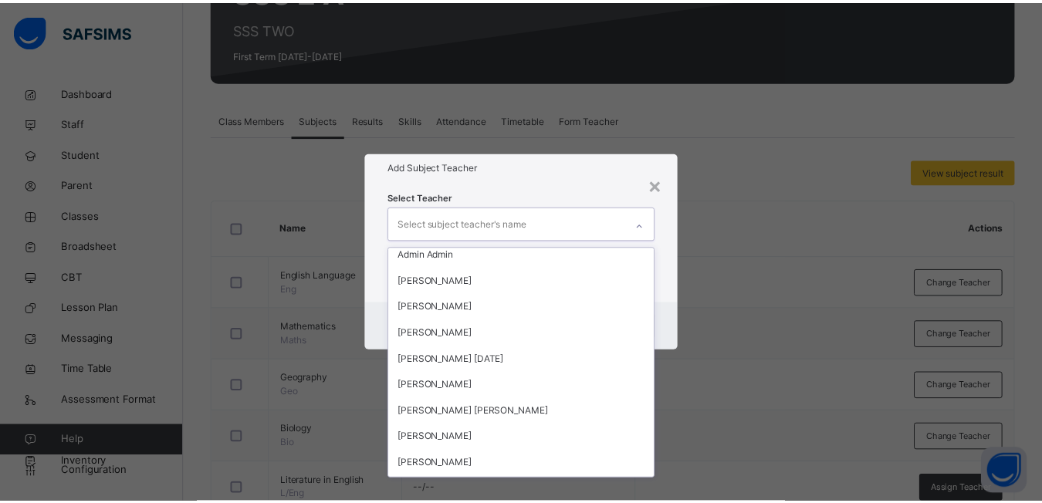
scroll to position [1786, 0]
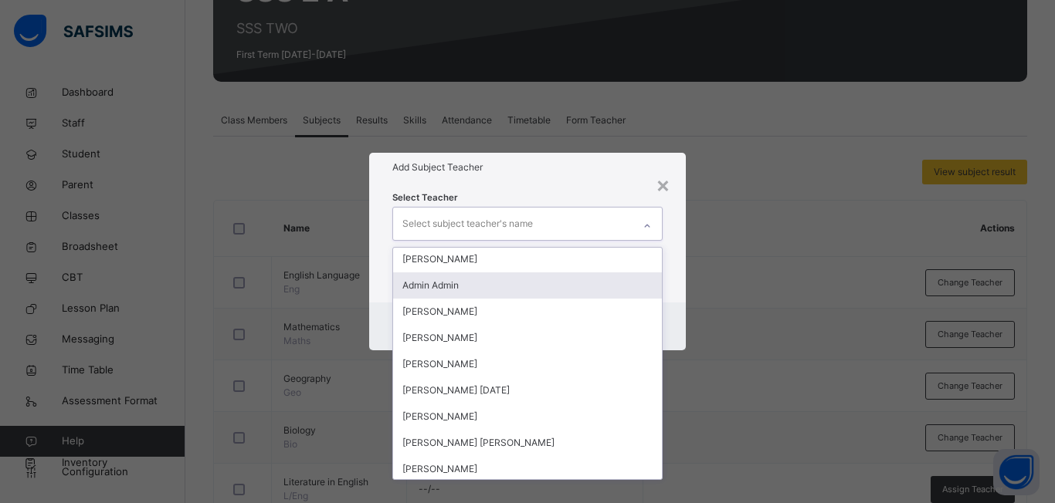
click at [520, 294] on div "Admin Admin" at bounding box center [527, 286] width 269 height 26
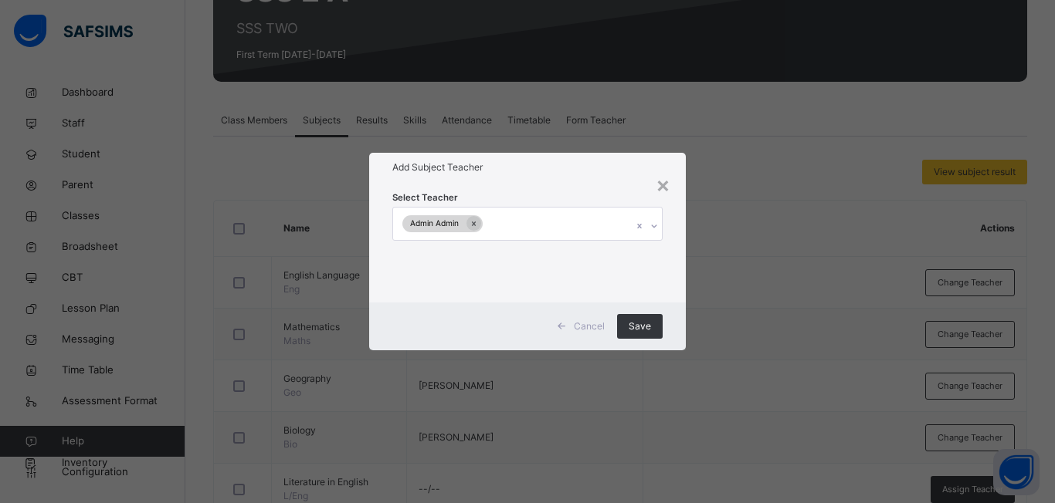
click at [737, 392] on div "× Add Subject Teacher Select Teacher Admin Admin Cancel Save" at bounding box center [527, 251] width 1055 height 503
click at [638, 323] on span "Save" at bounding box center [639, 327] width 22 height 14
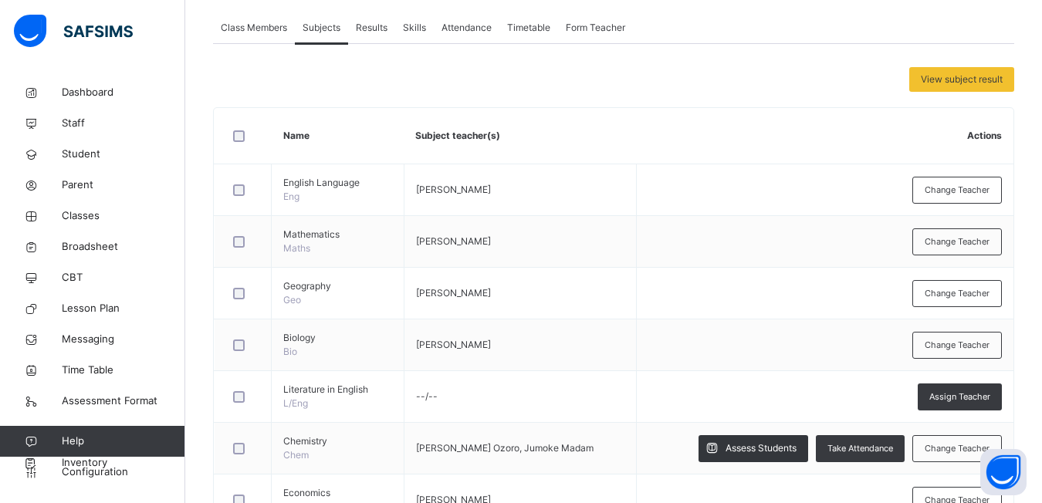
scroll to position [309, 0]
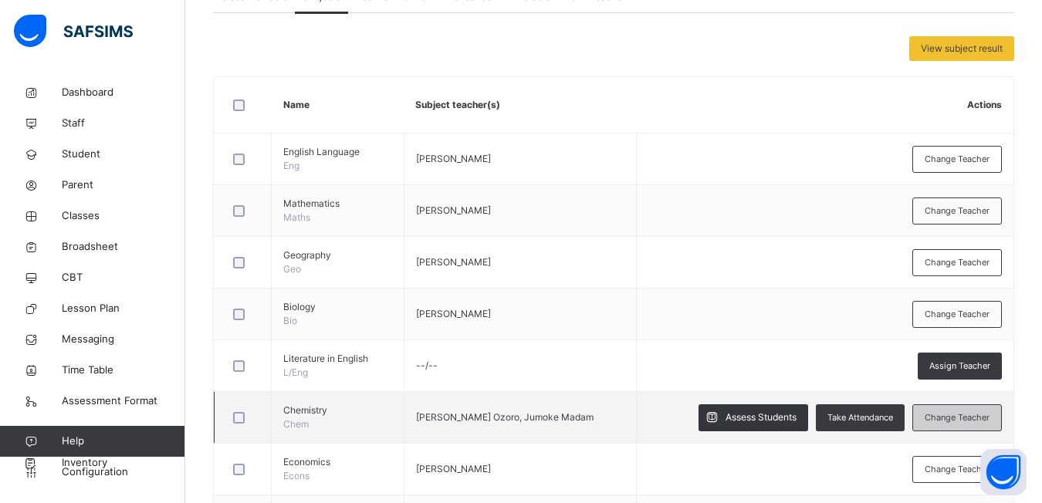
click at [955, 418] on span "Change Teacher" at bounding box center [957, 417] width 65 height 13
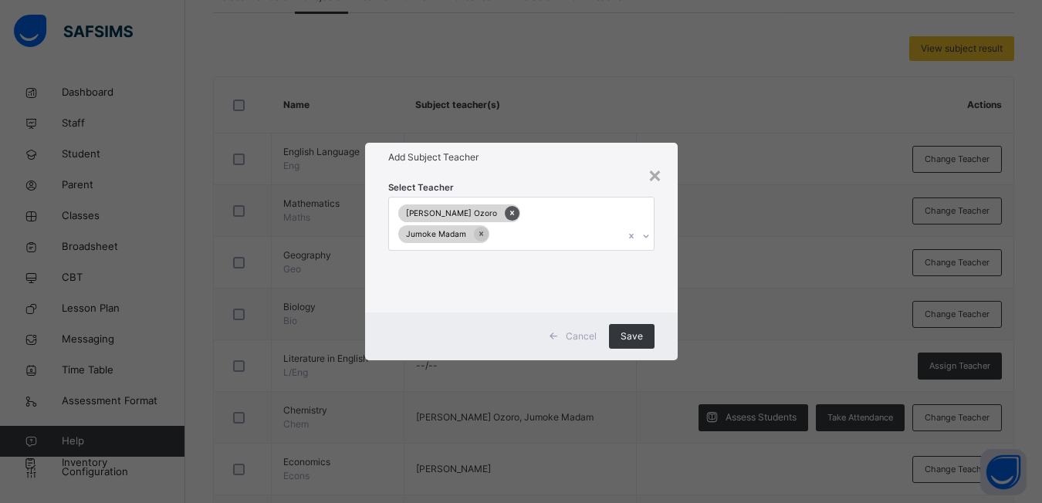
click at [508, 218] on icon at bounding box center [512, 213] width 8 height 11
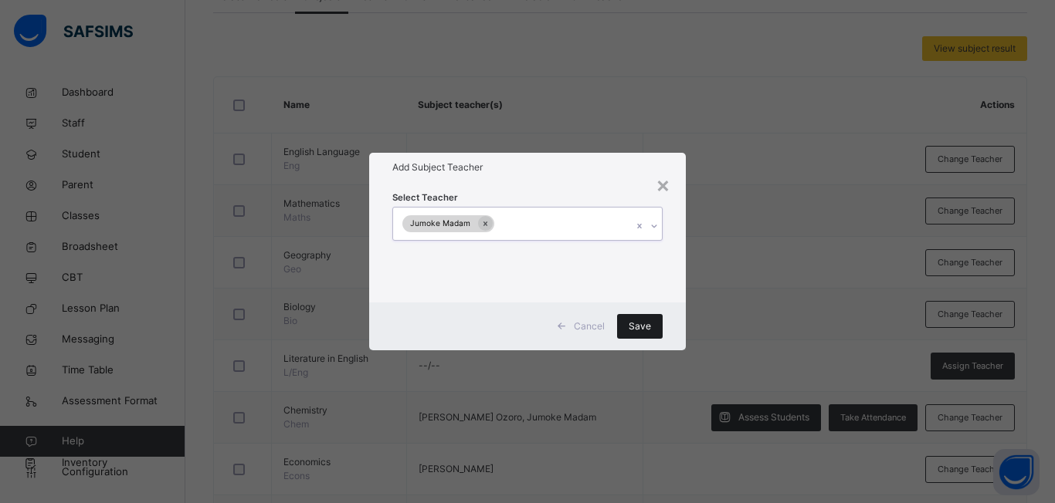
click at [644, 323] on span "Save" at bounding box center [639, 327] width 22 height 14
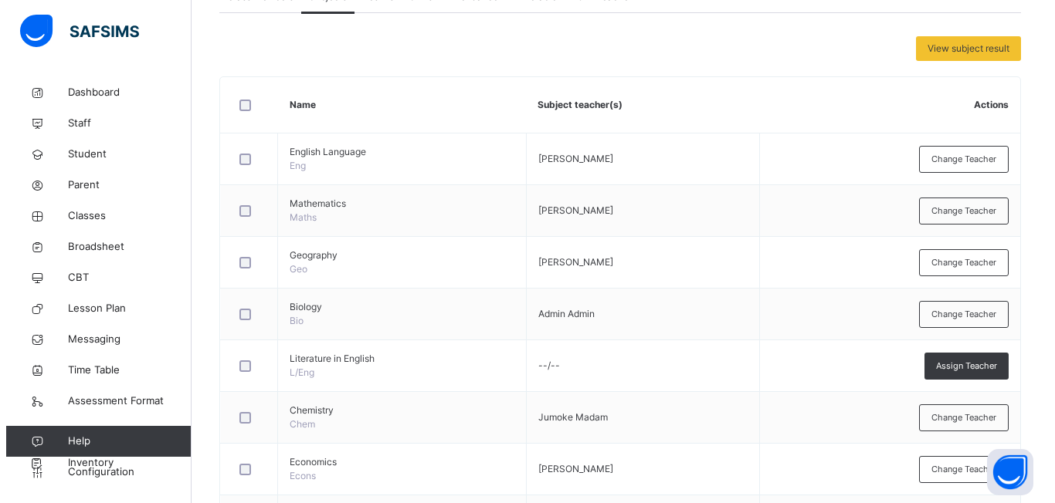
scroll to position [340, 0]
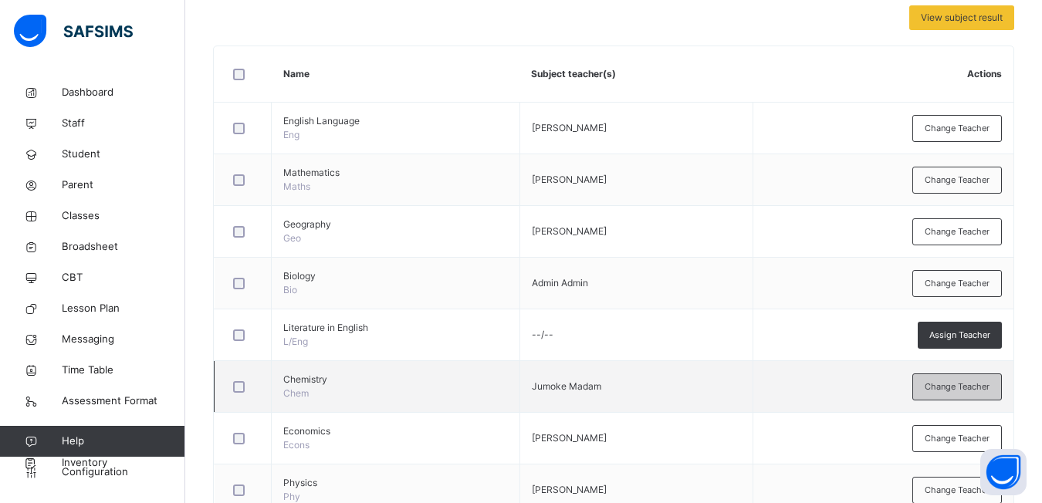
click at [950, 389] on span "Change Teacher" at bounding box center [957, 387] width 65 height 13
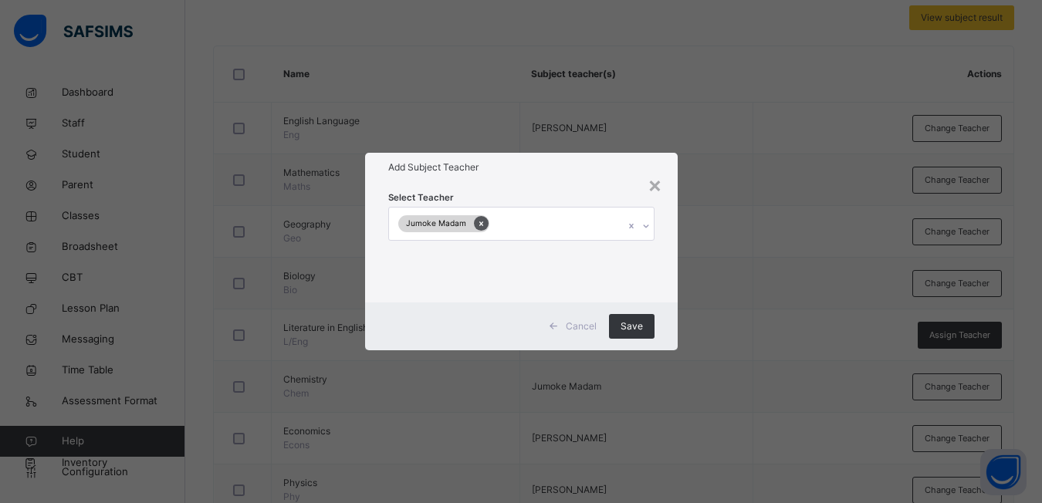
click at [478, 220] on icon at bounding box center [481, 223] width 8 height 11
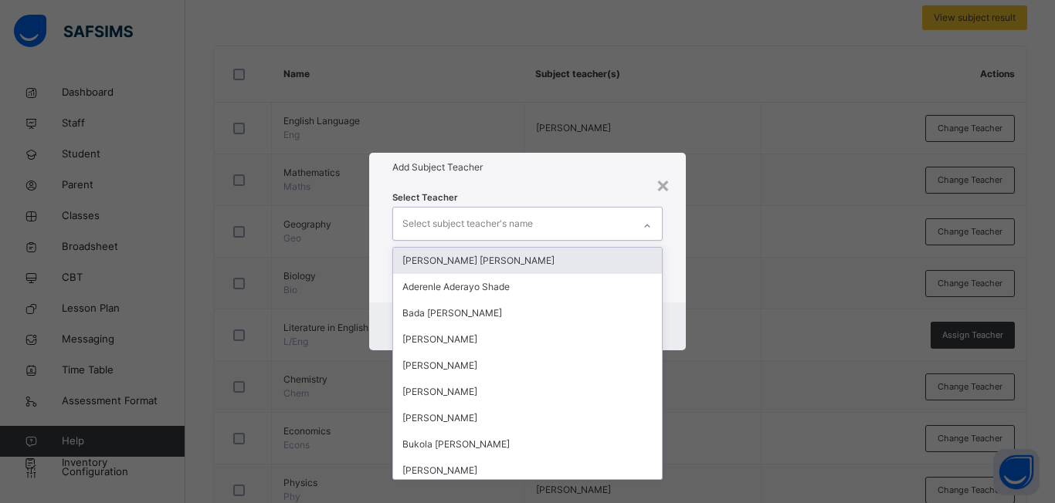
click at [643, 230] on icon at bounding box center [646, 225] width 9 height 15
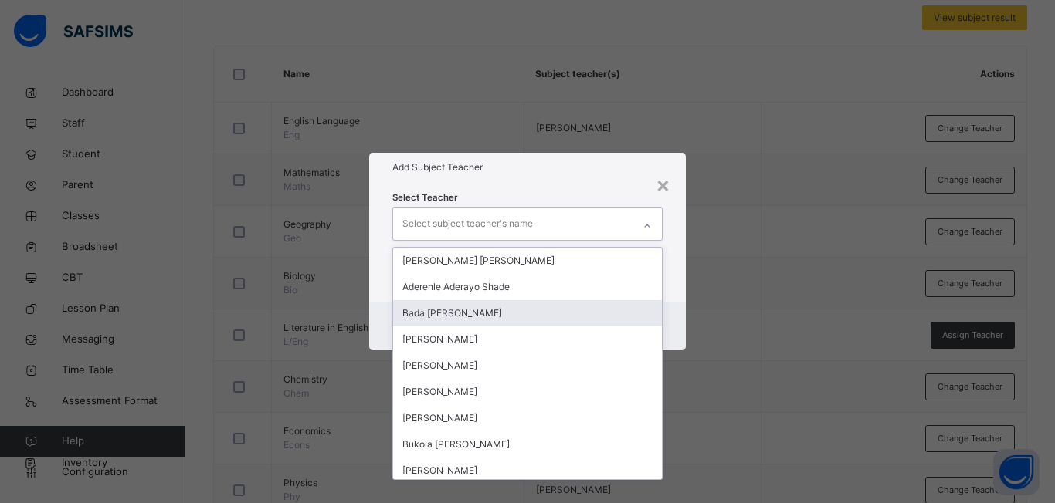
click at [784, 330] on div "× Add Subject Teacher Select Teacher option [PERSON_NAME] , deselected. option …" at bounding box center [527, 251] width 1055 height 503
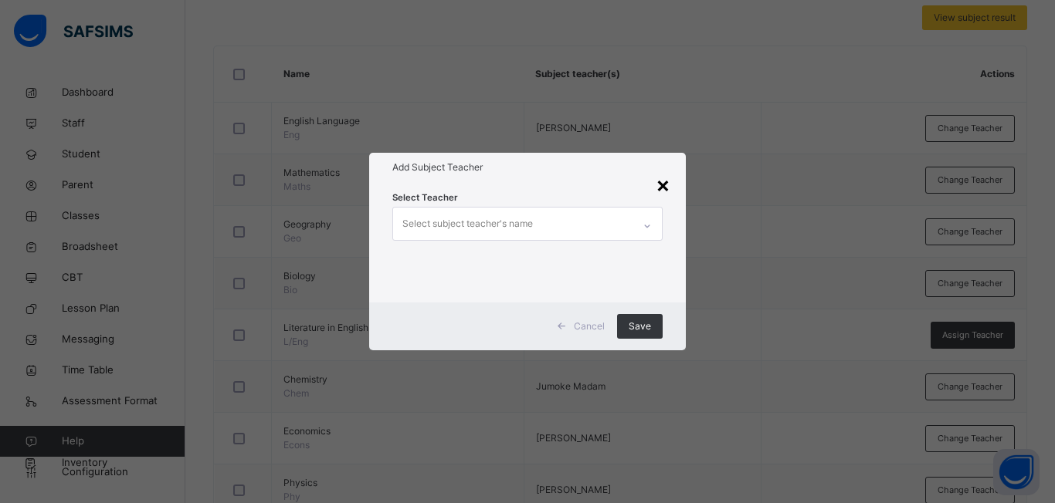
click at [664, 185] on div "×" at bounding box center [662, 184] width 15 height 32
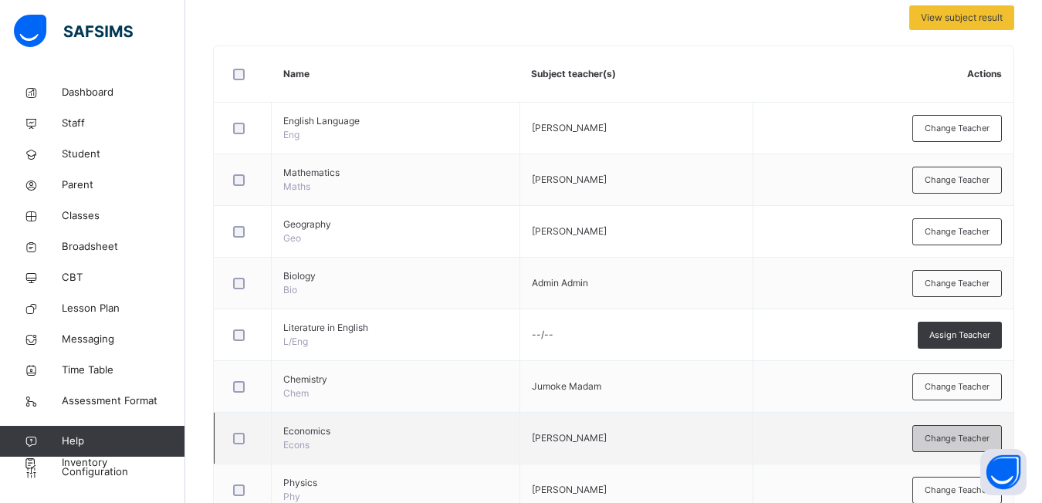
click at [929, 444] on div "Change Teacher" at bounding box center [958, 438] width 90 height 27
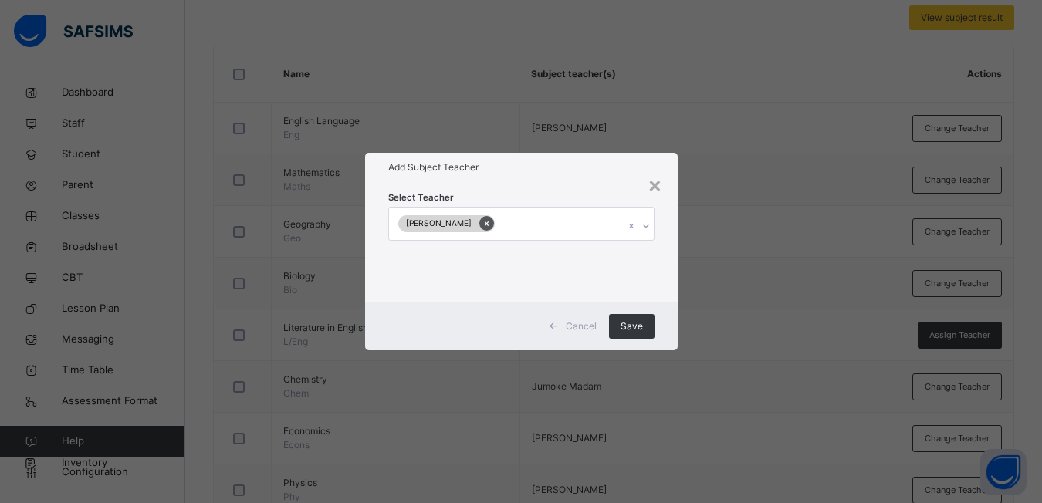
click at [483, 228] on icon at bounding box center [487, 223] width 8 height 11
click at [647, 230] on icon at bounding box center [646, 225] width 9 height 15
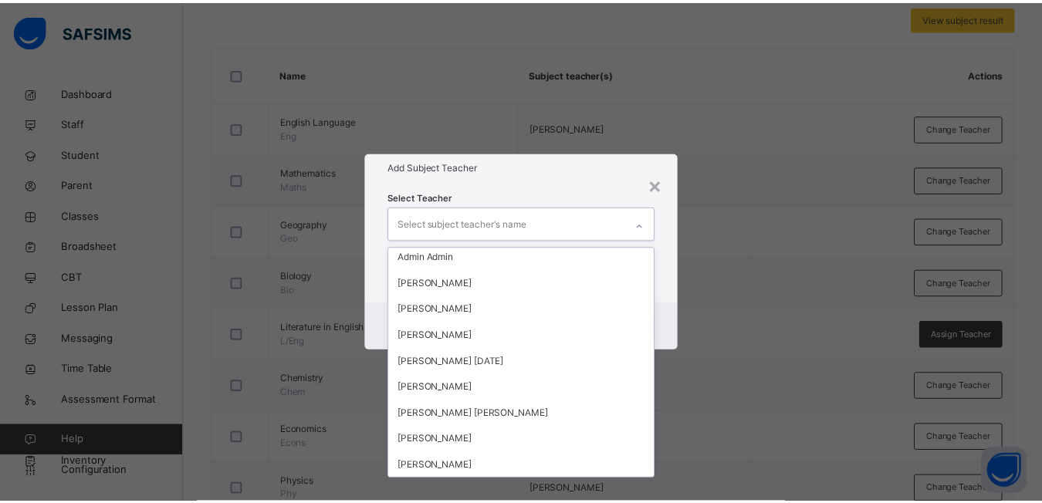
scroll to position [1784, 0]
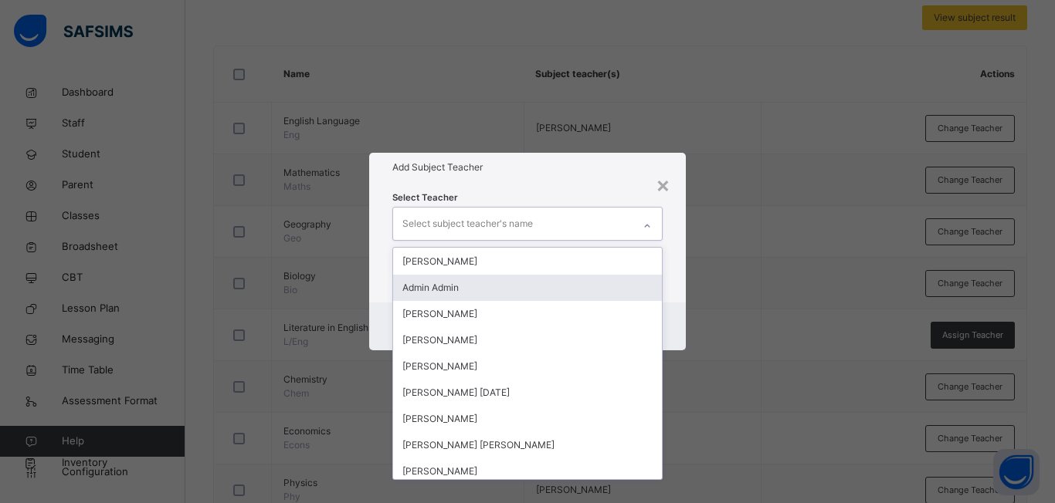
click at [497, 290] on div "Admin Admin" at bounding box center [527, 288] width 269 height 26
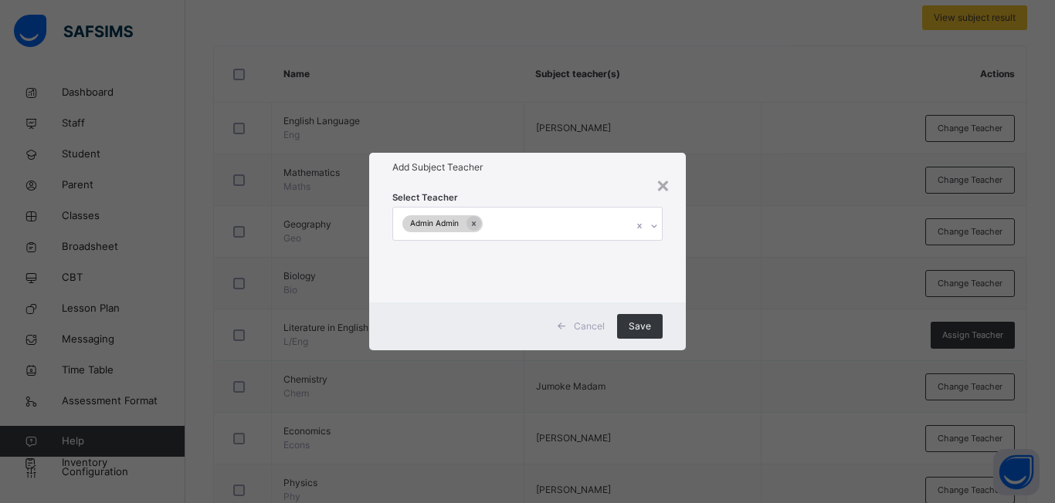
click at [706, 403] on div "× Add Subject Teacher Select Teacher Admin Admin Cancel Save" at bounding box center [527, 251] width 1055 height 503
click at [628, 324] on span "Save" at bounding box center [639, 327] width 22 height 14
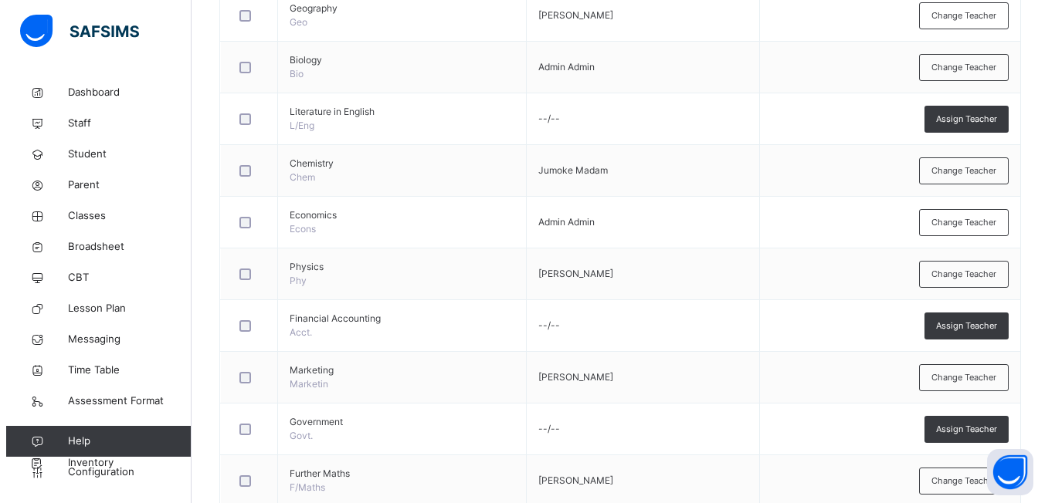
scroll to position [587, 0]
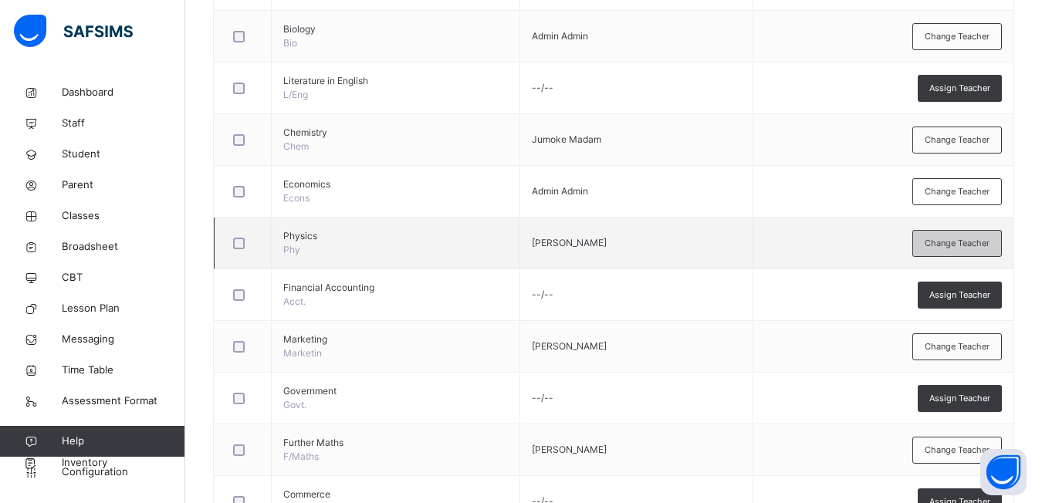
click at [960, 248] on span "Change Teacher" at bounding box center [957, 243] width 65 height 13
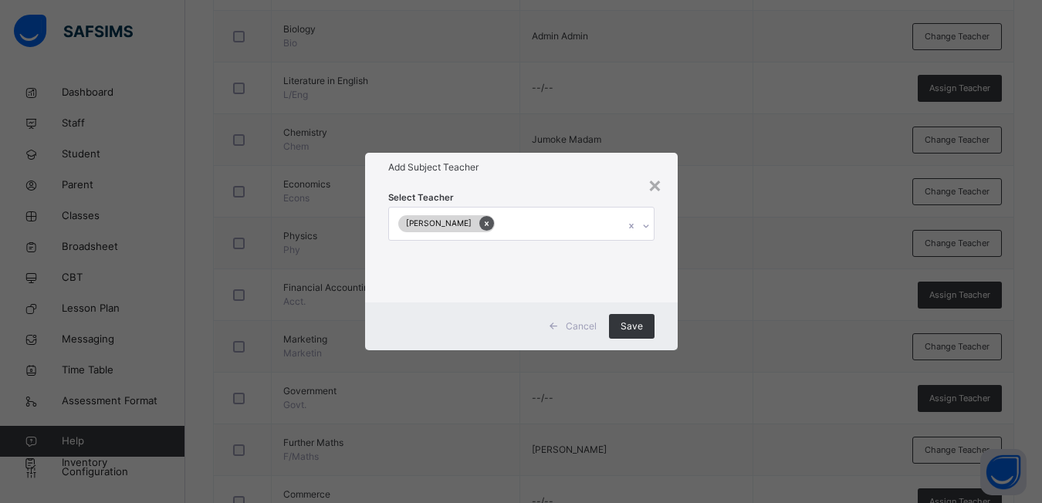
click at [491, 228] on icon at bounding box center [487, 223] width 8 height 11
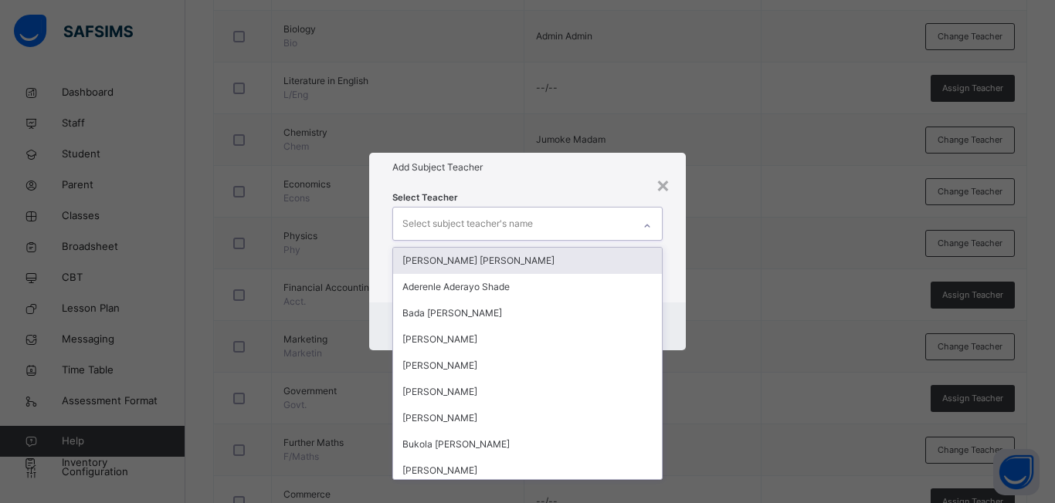
click at [648, 232] on div at bounding box center [647, 226] width 26 height 25
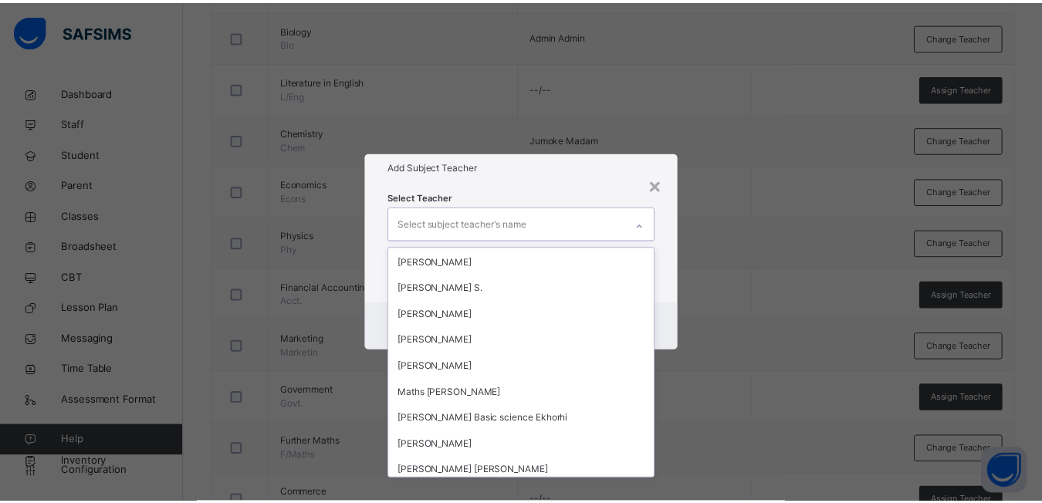
scroll to position [1467, 0]
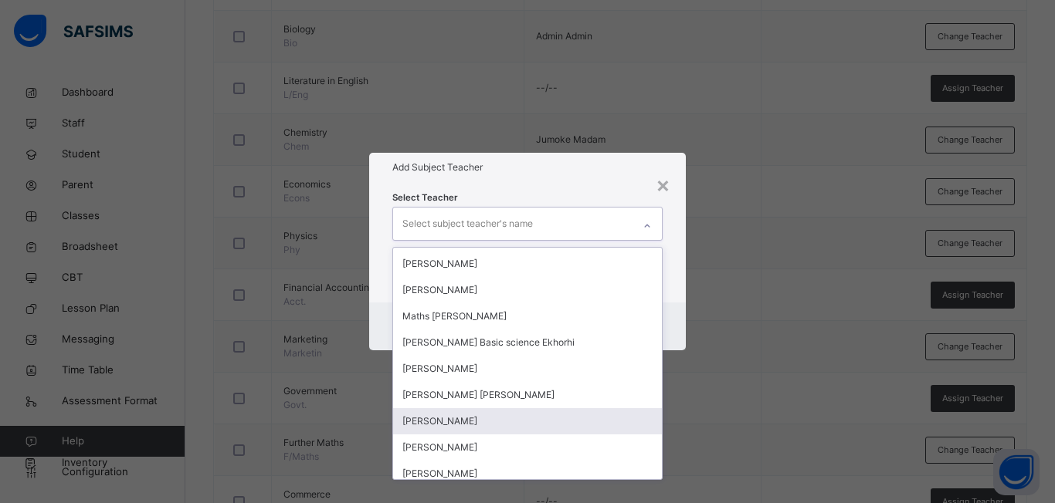
click at [516, 424] on div "[PERSON_NAME]" at bounding box center [527, 421] width 269 height 26
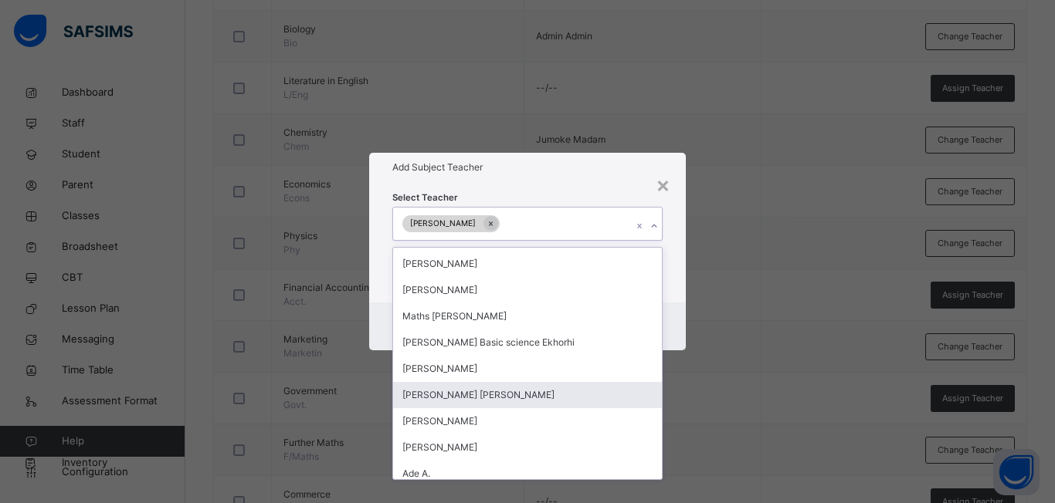
click at [710, 410] on div "× Add Subject Teacher Select Teacher option [PERSON_NAME], selected. option [PE…" at bounding box center [527, 251] width 1055 height 503
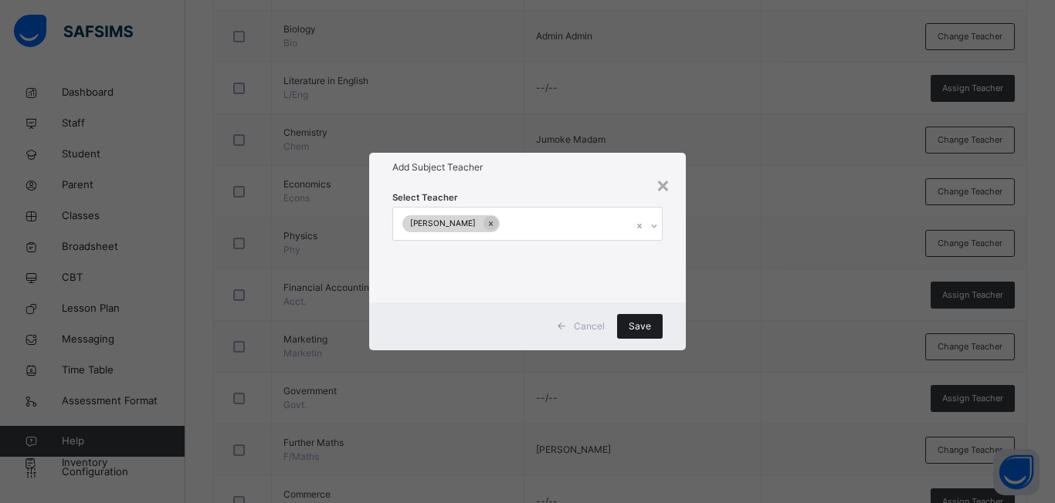
click at [644, 324] on span "Save" at bounding box center [639, 327] width 22 height 14
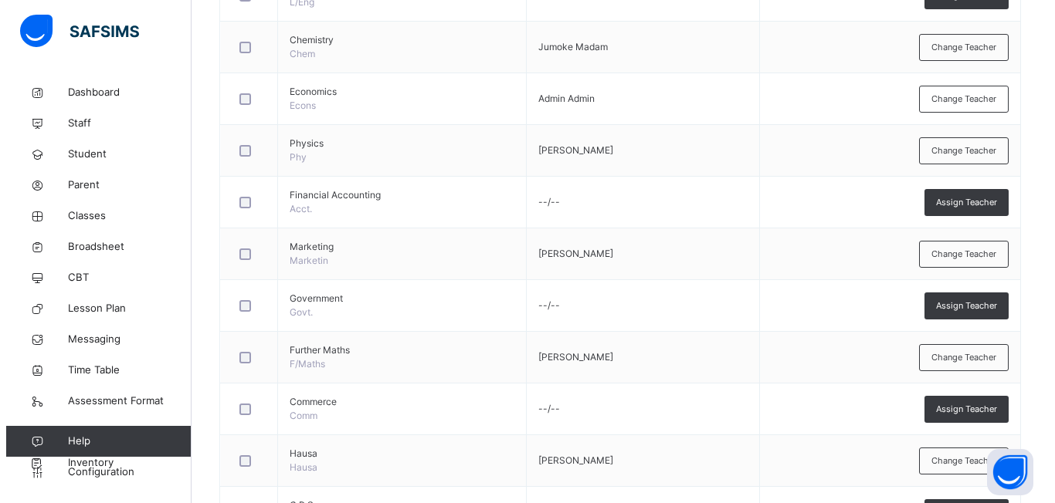
scroll to position [710, 0]
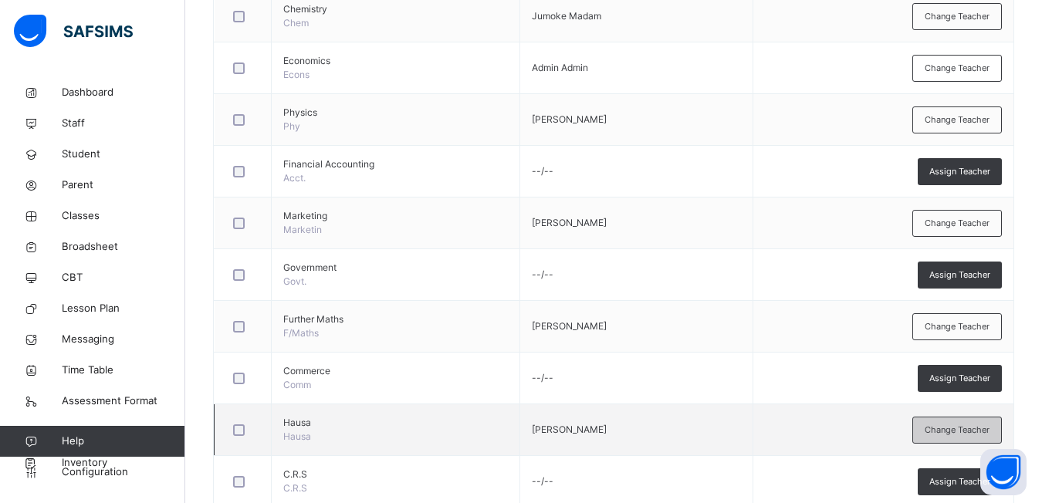
click at [949, 425] on span "Change Teacher" at bounding box center [957, 430] width 65 height 13
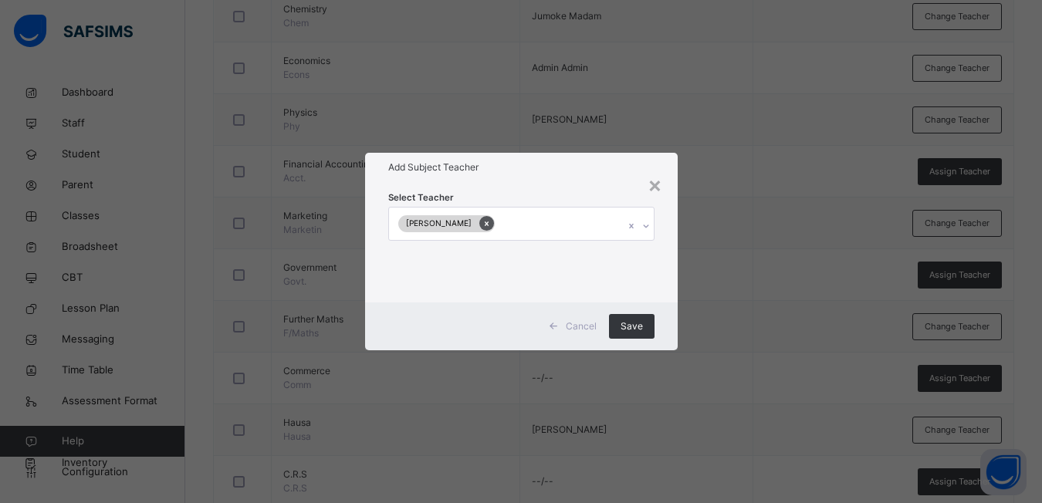
click at [483, 223] on icon at bounding box center [487, 223] width 8 height 11
click at [645, 229] on icon at bounding box center [646, 225] width 9 height 15
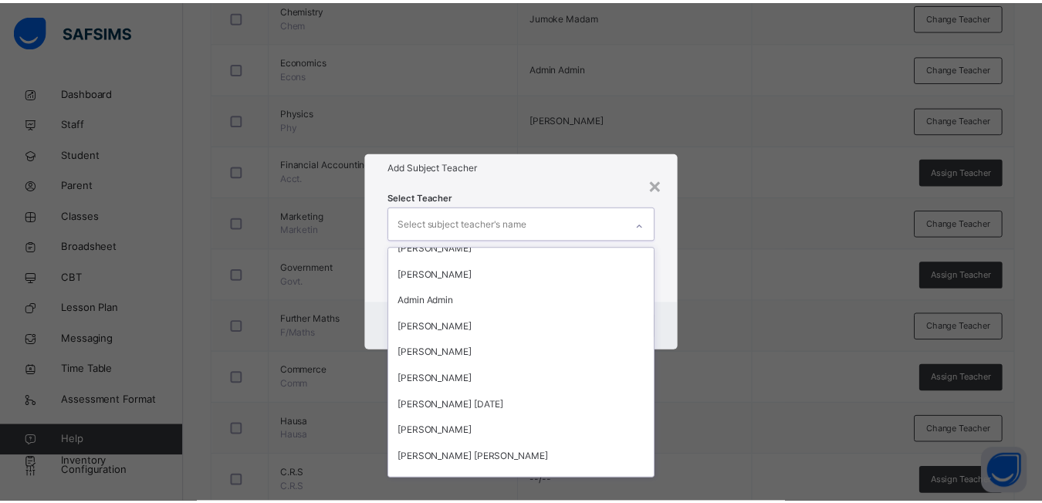
scroll to position [1694, 0]
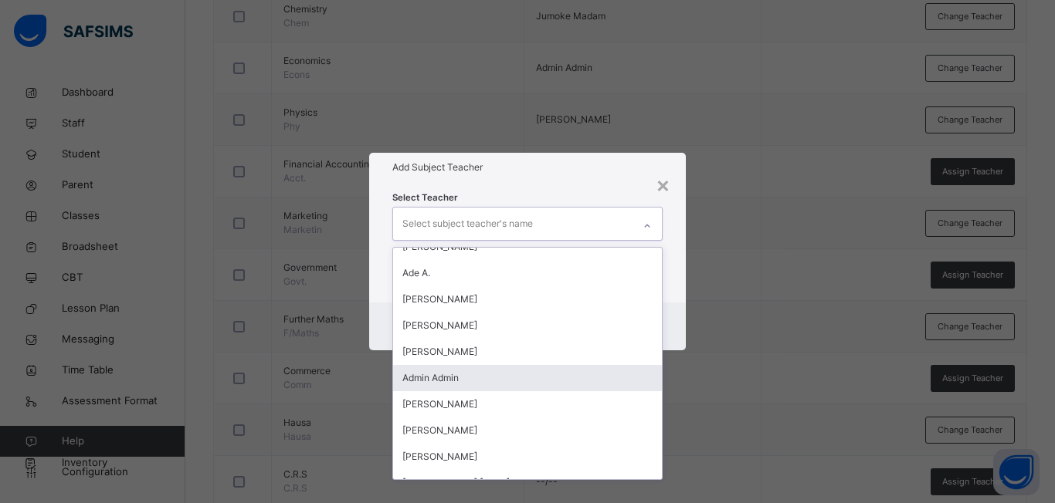
click at [408, 374] on div "Admin Admin" at bounding box center [527, 378] width 269 height 26
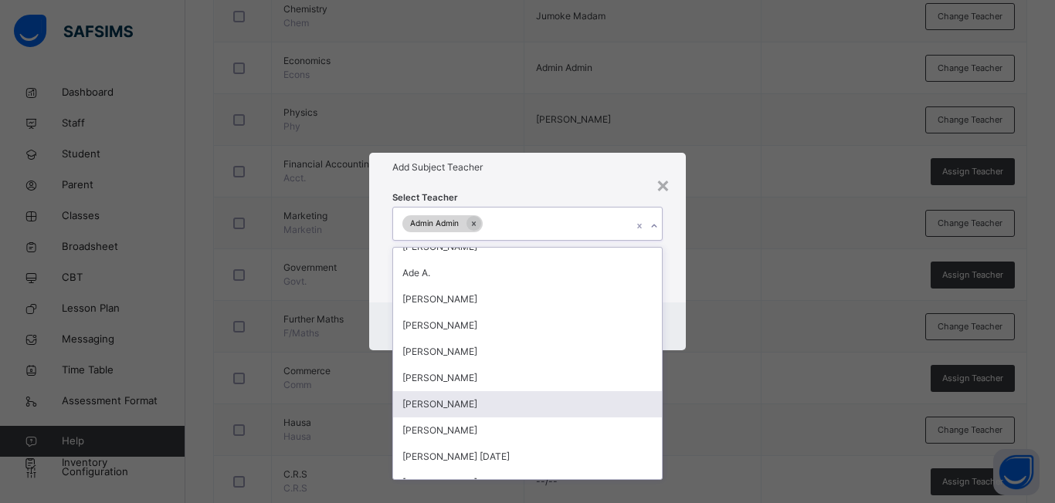
click at [686, 415] on div "× Add Subject Teacher Select Teacher option Admin Admin, selected. option [PERS…" at bounding box center [527, 251] width 1055 height 503
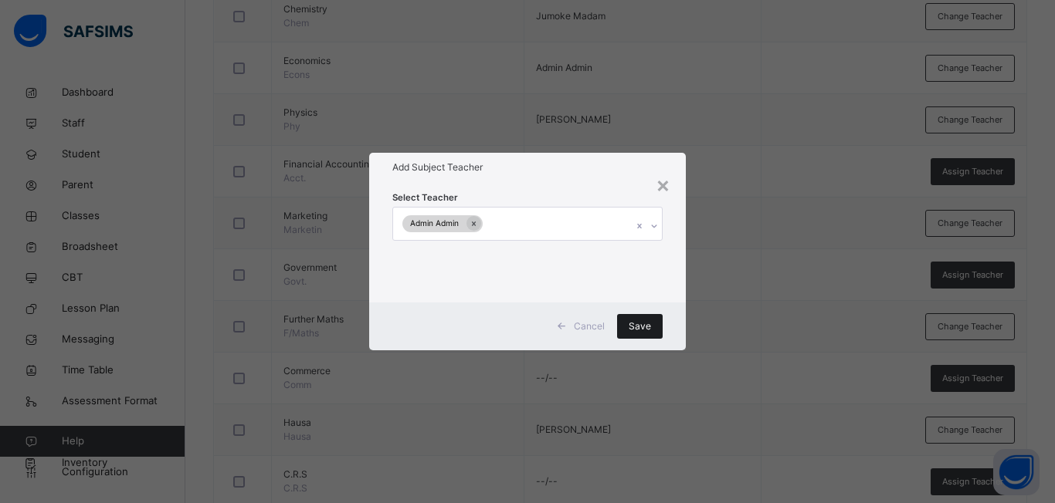
click at [642, 321] on span "Save" at bounding box center [639, 327] width 22 height 14
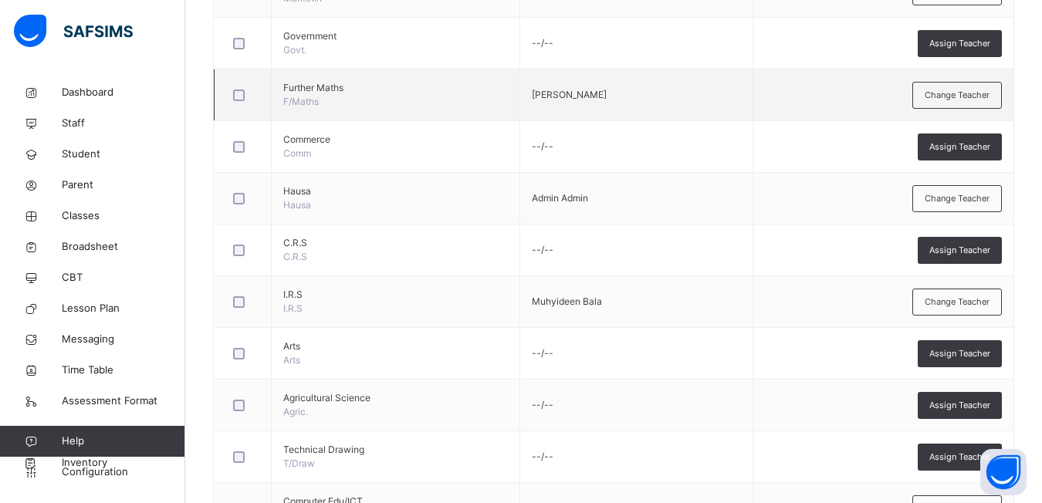
scroll to position [1019, 0]
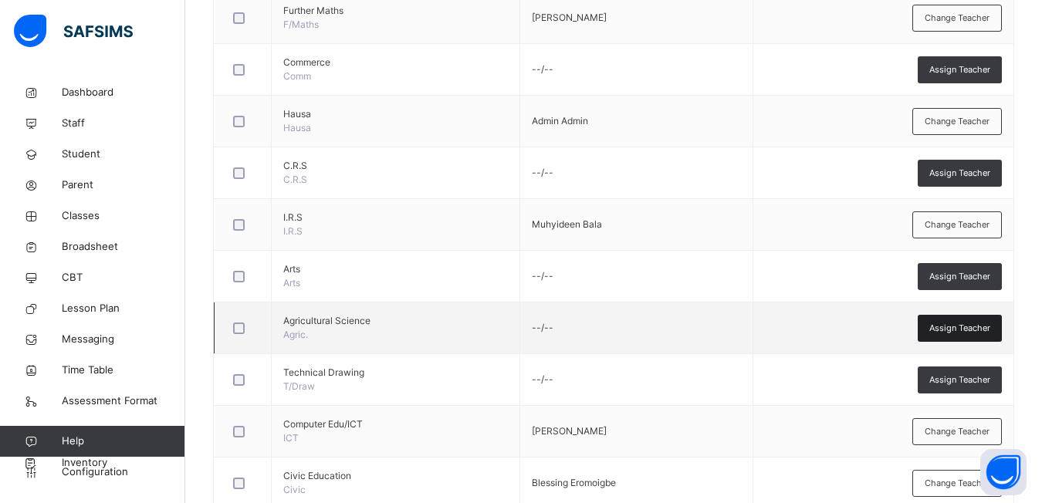
click at [935, 323] on div "Assign Teacher" at bounding box center [960, 328] width 84 height 27
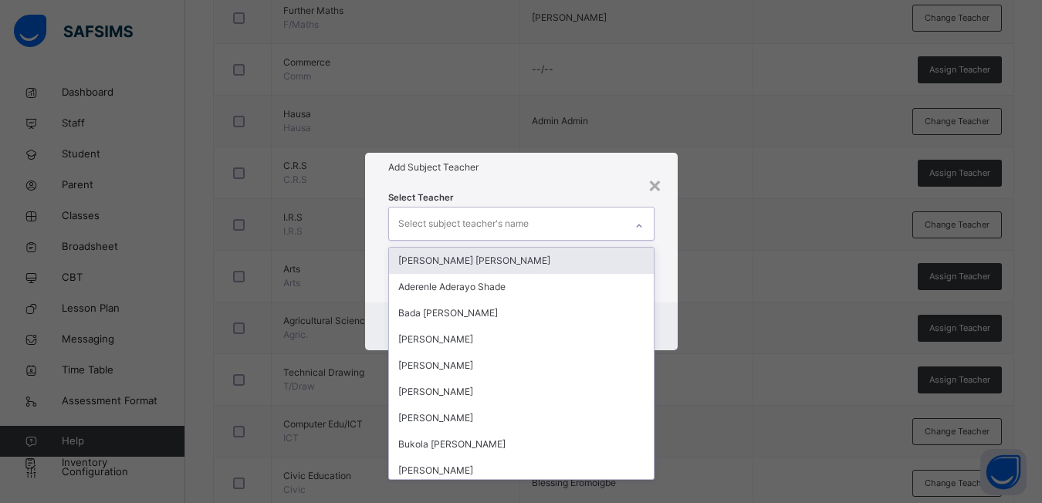
click at [643, 232] on icon at bounding box center [639, 225] width 9 height 15
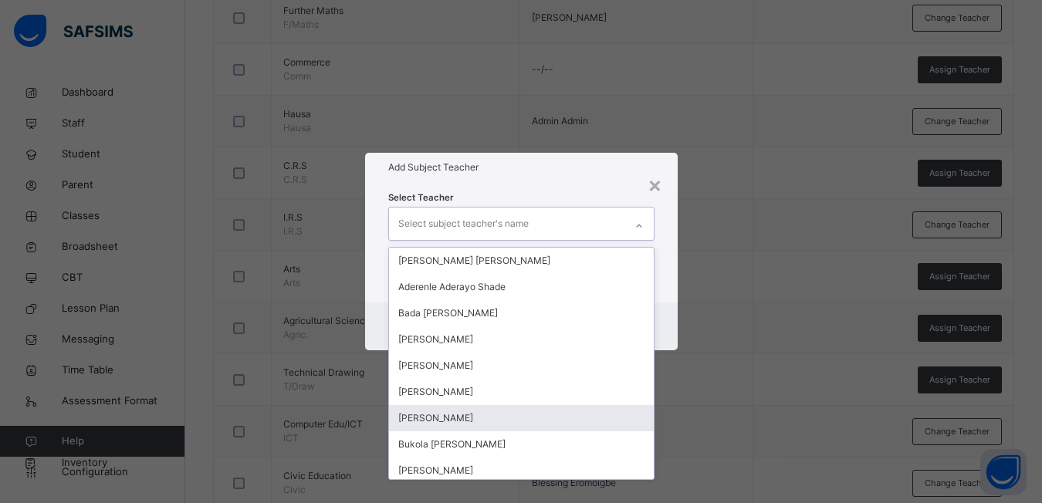
click at [465, 422] on div "[PERSON_NAME]" at bounding box center [521, 418] width 265 height 26
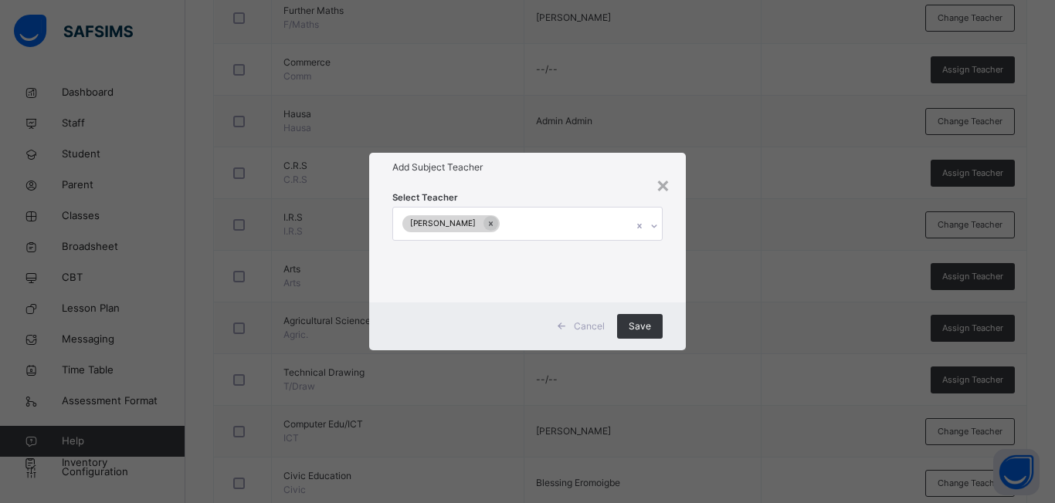
click at [726, 433] on div "× Add Subject Teacher Select Teacher [PERSON_NAME] Cancel Save" at bounding box center [527, 251] width 1055 height 503
click at [636, 320] on span "Save" at bounding box center [639, 327] width 22 height 14
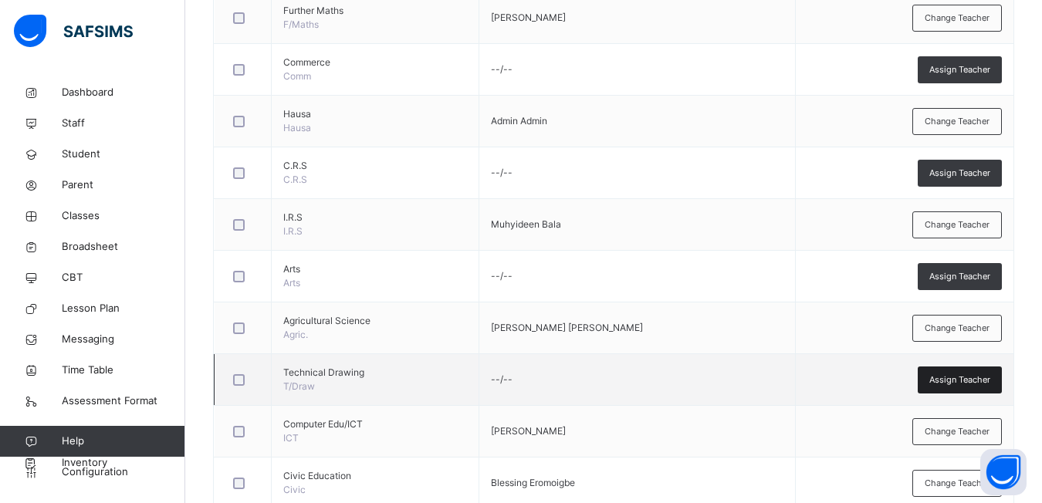
click at [963, 376] on span "Assign Teacher" at bounding box center [960, 380] width 61 height 13
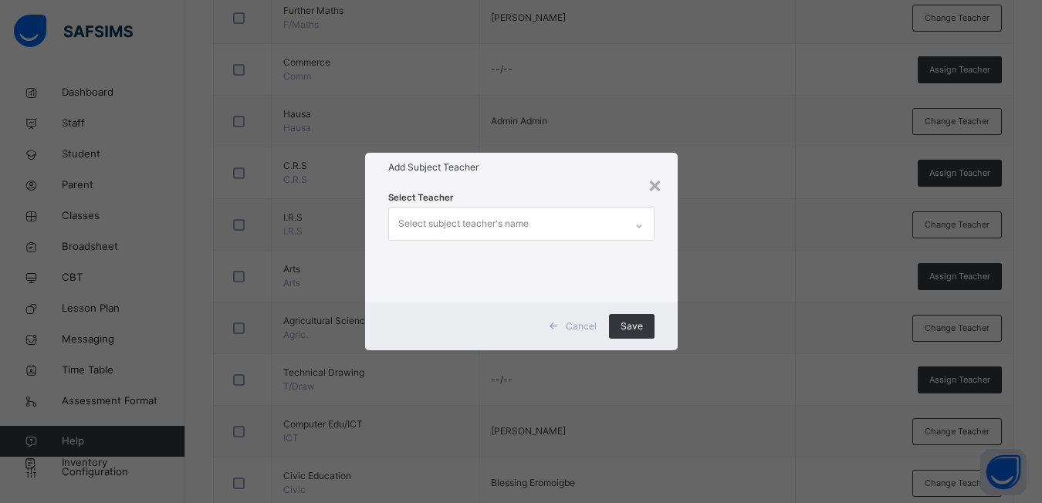
click at [639, 226] on icon at bounding box center [639, 225] width 9 height 15
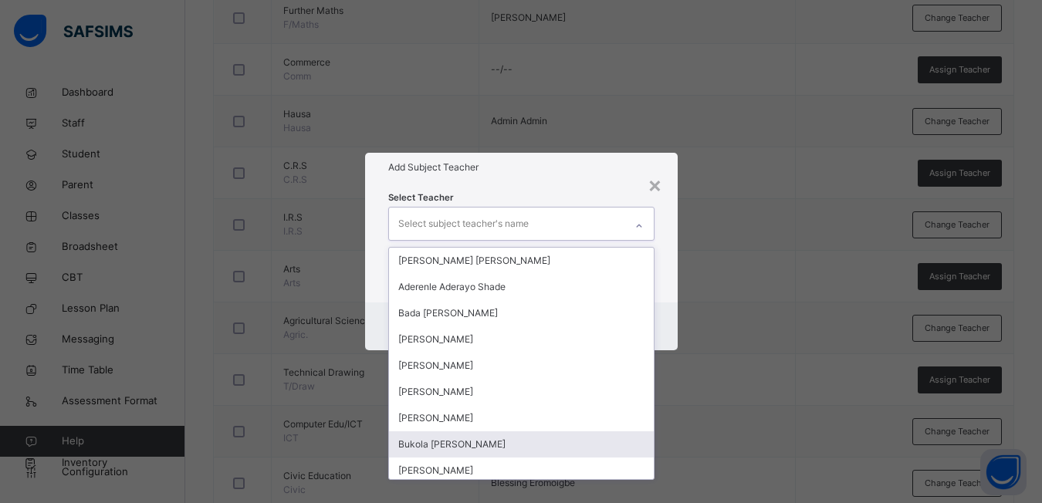
click at [492, 439] on div "Bukola [PERSON_NAME]" at bounding box center [521, 445] width 265 height 26
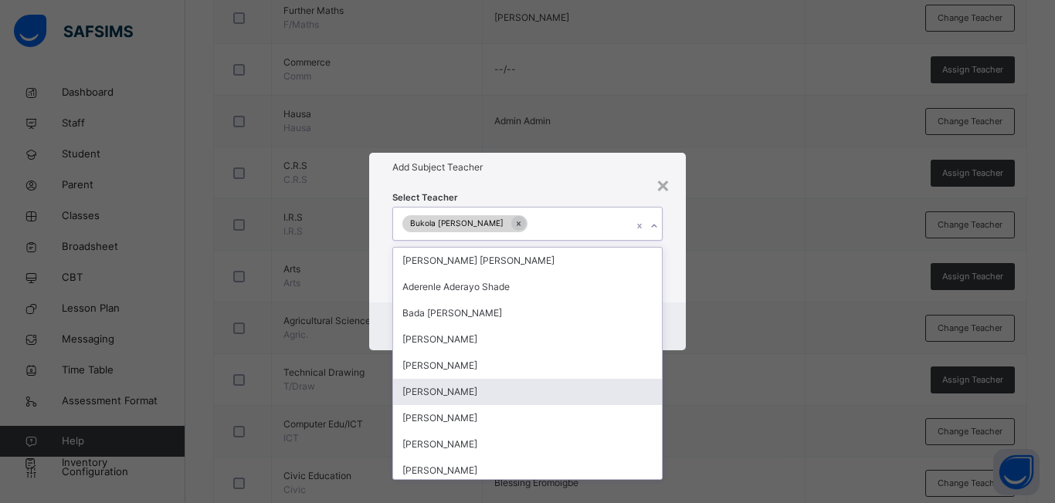
click at [814, 419] on div "× Add Subject Teacher Select Teacher option Bukola [PERSON_NAME], selected. opt…" at bounding box center [527, 251] width 1055 height 503
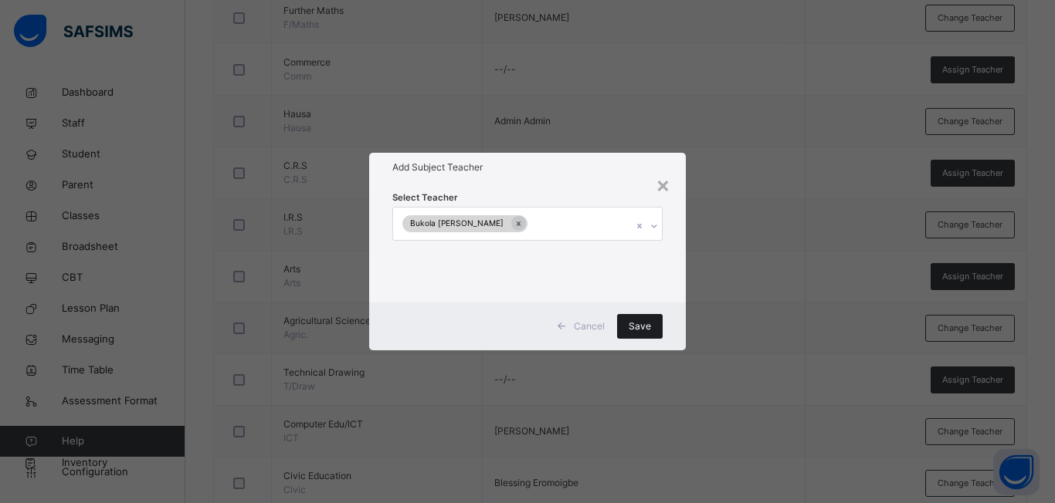
click at [641, 323] on span "Save" at bounding box center [639, 327] width 22 height 14
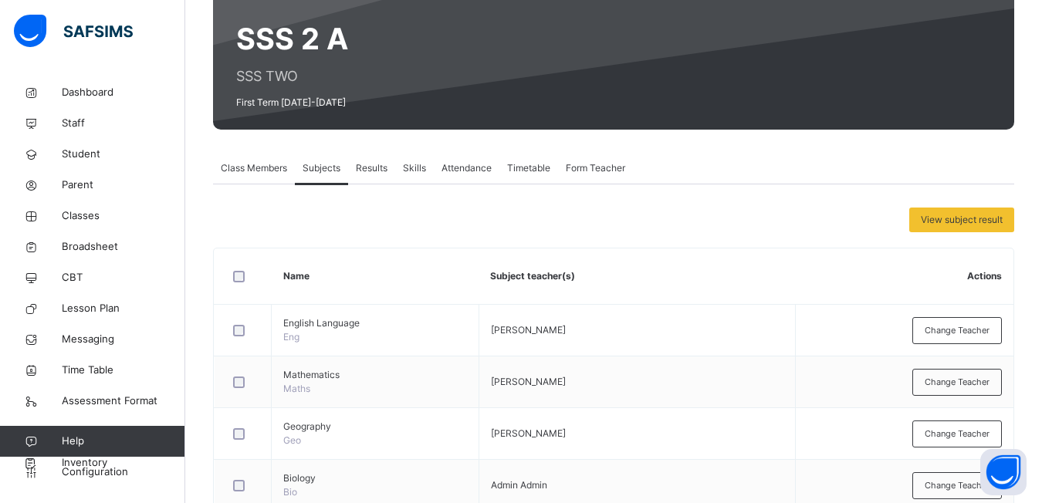
scroll to position [60, 0]
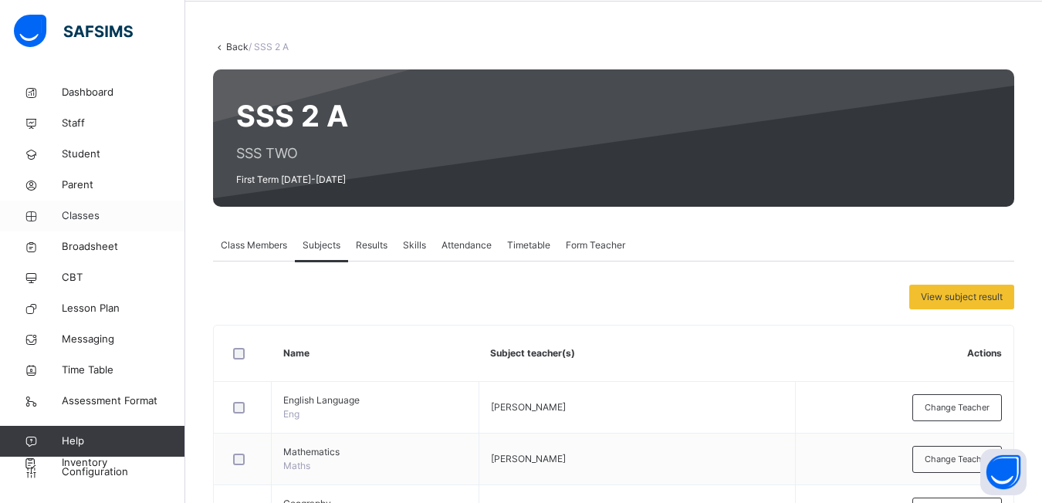
click at [73, 218] on span "Classes" at bounding box center [124, 215] width 124 height 15
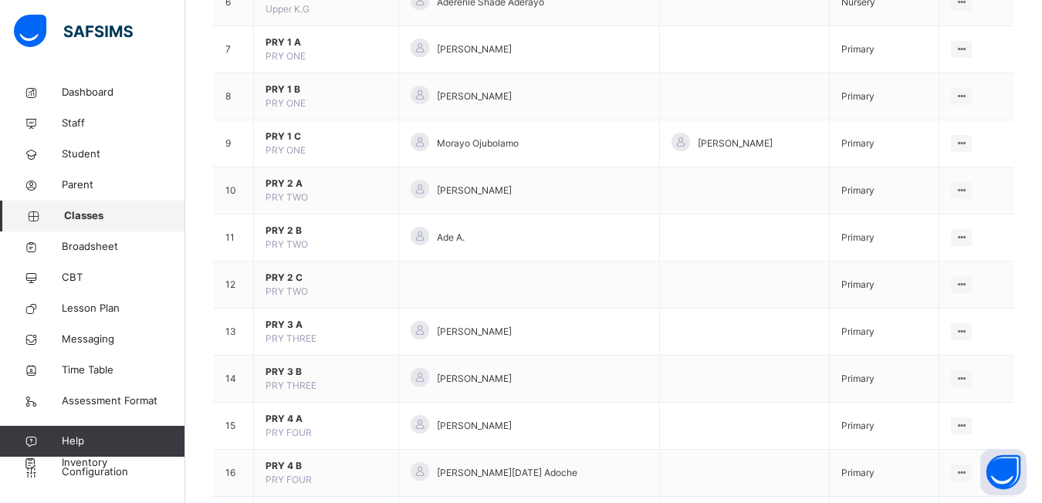
scroll to position [1650, 0]
